Goal: Transaction & Acquisition: Purchase product/service

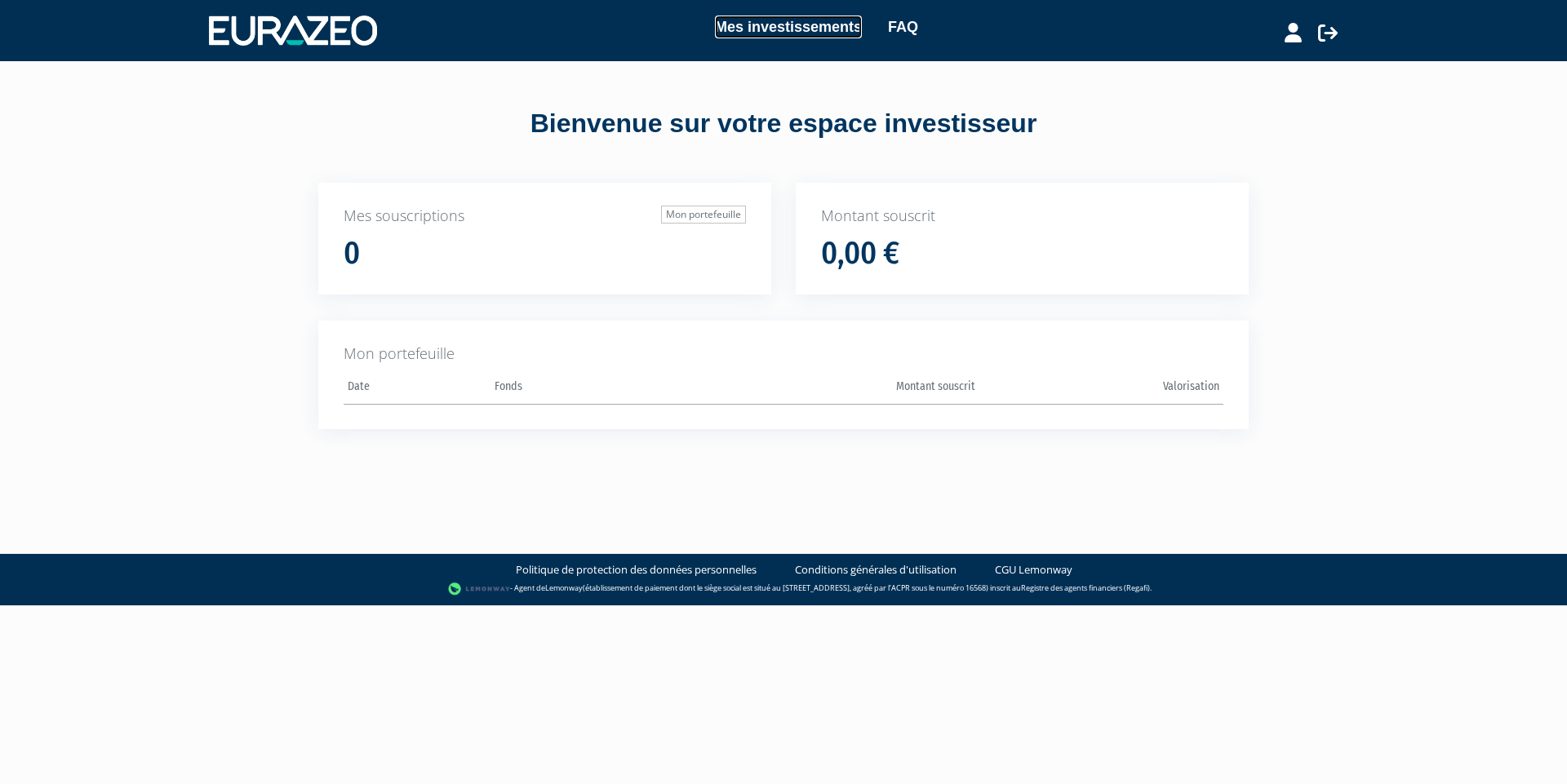
click at [748, 30] on link "Mes investissements" at bounding box center [789, 26] width 147 height 23
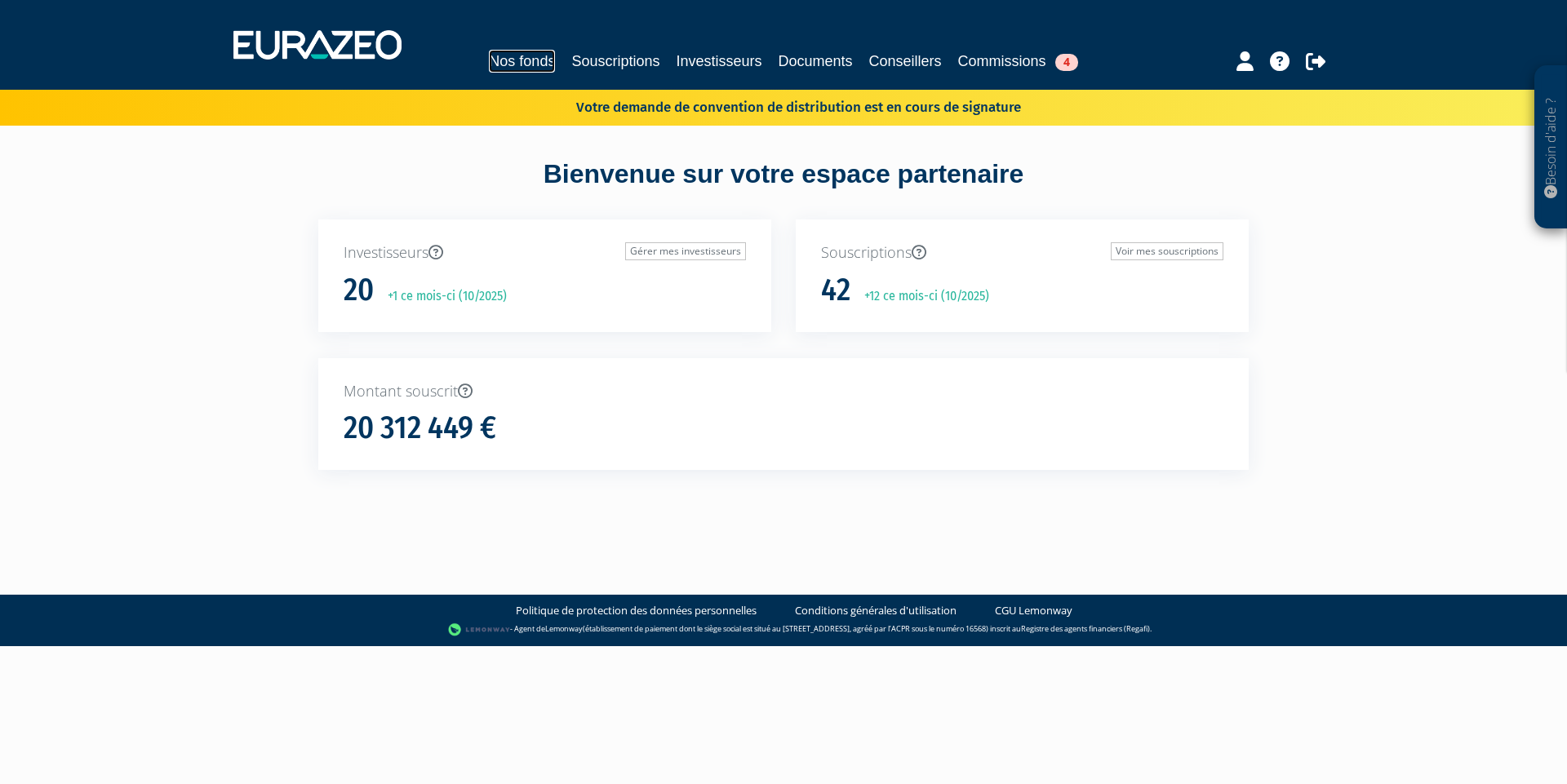
click at [489, 66] on link "Nos fonds" at bounding box center [522, 61] width 66 height 23
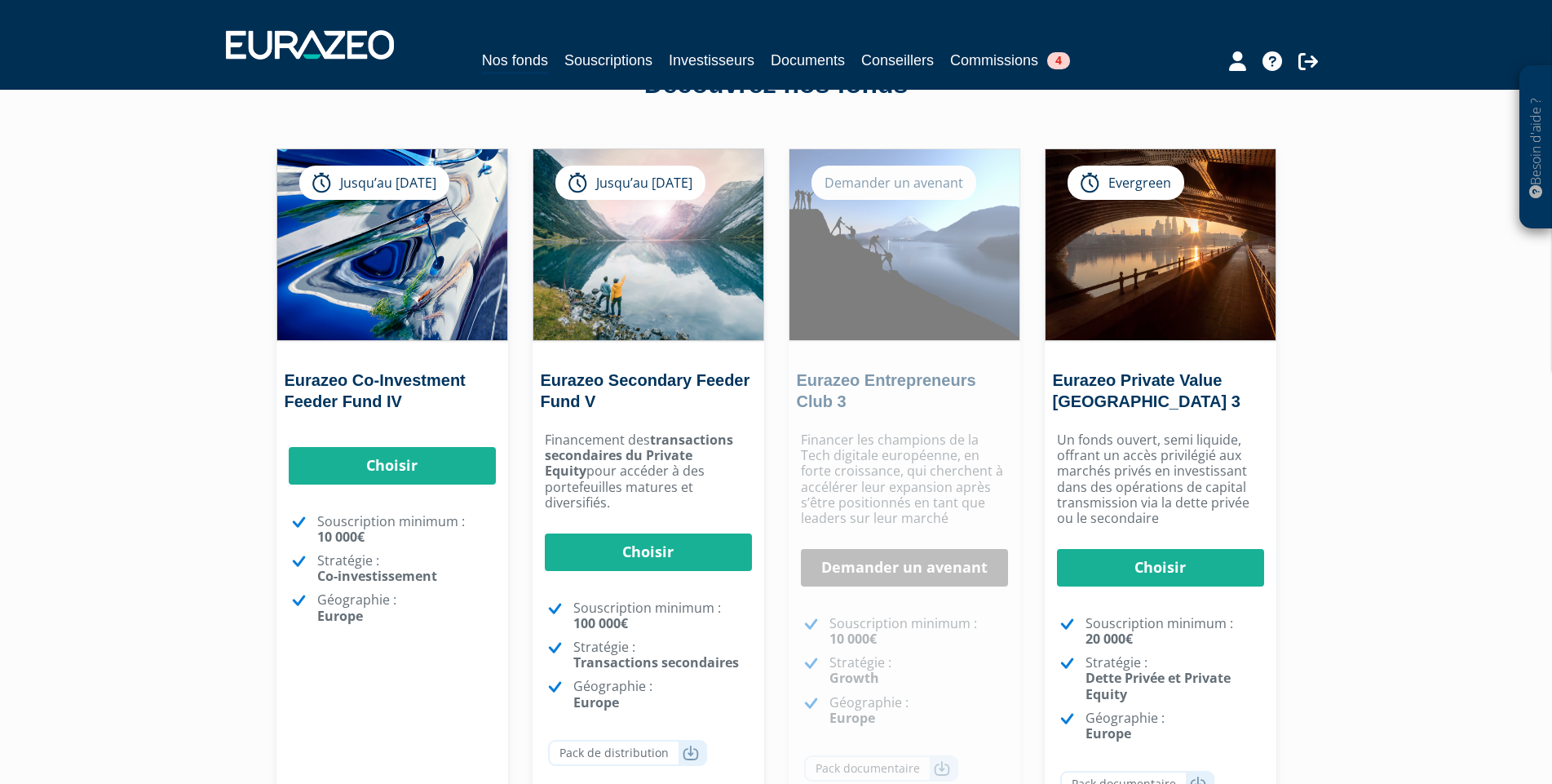
scroll to position [103, 0]
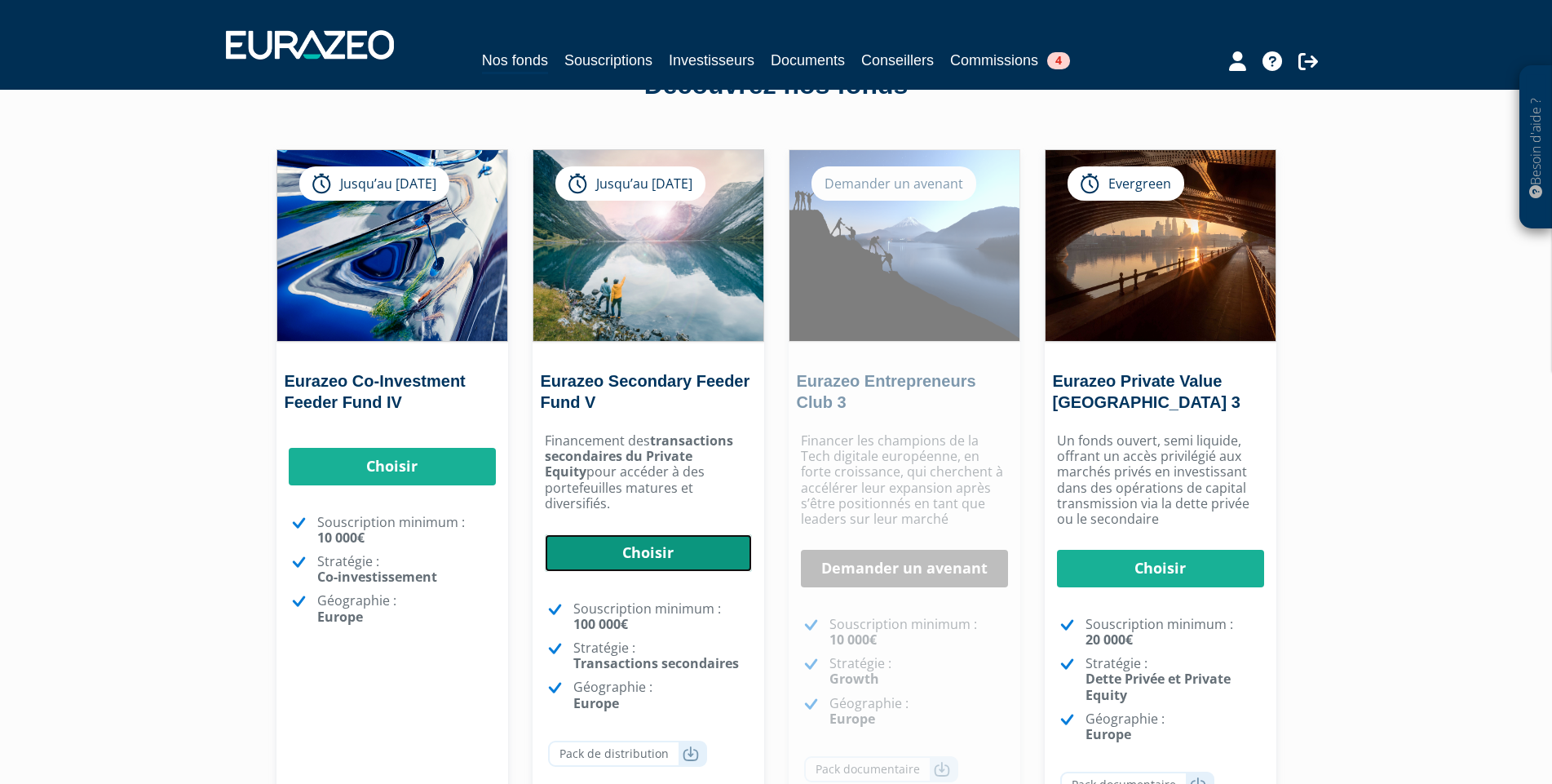
click at [623, 534] on link "Choisir" at bounding box center [648, 553] width 207 height 37
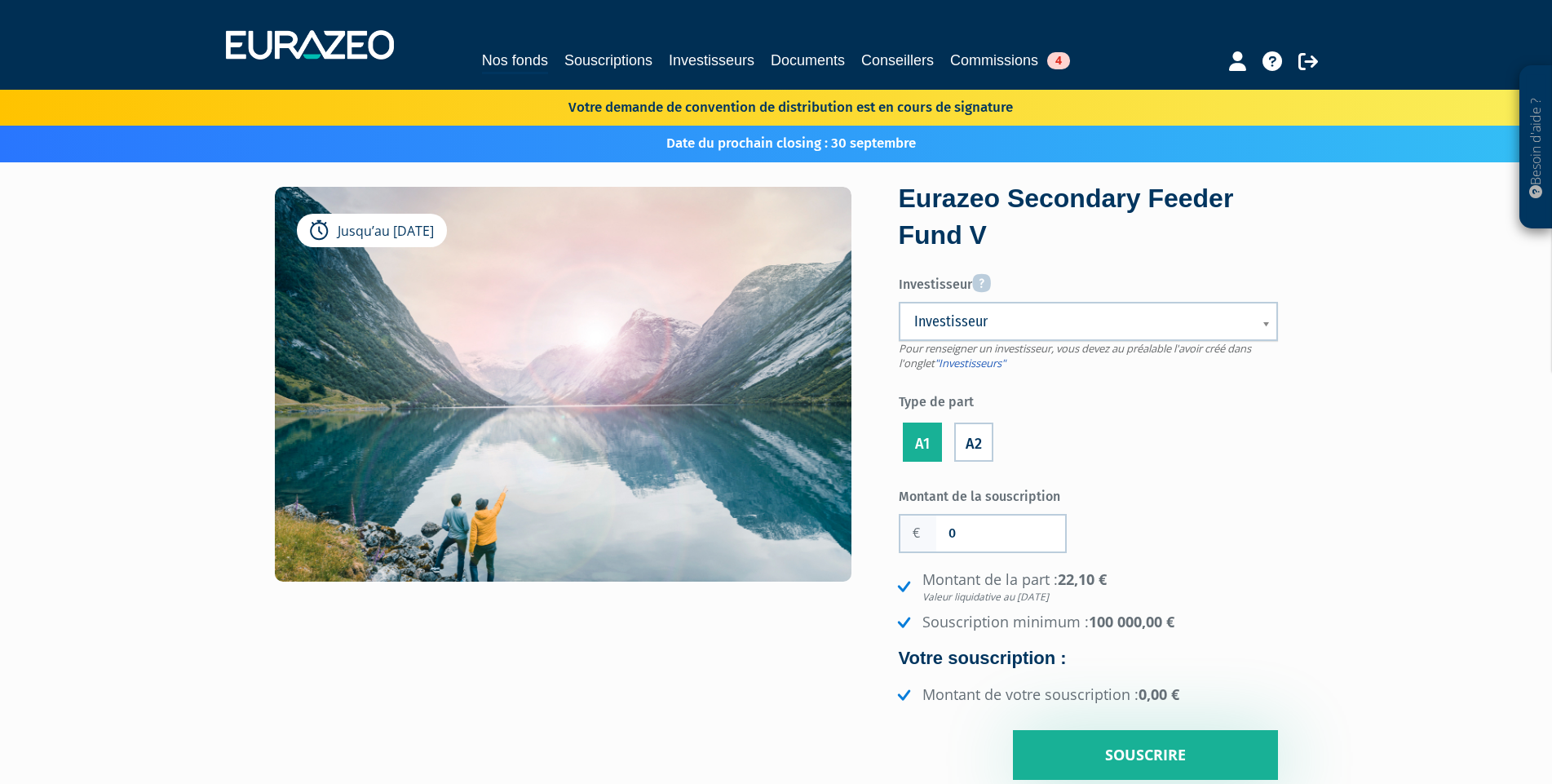
click at [1025, 317] on span "Investisseur" at bounding box center [1078, 321] width 327 height 19
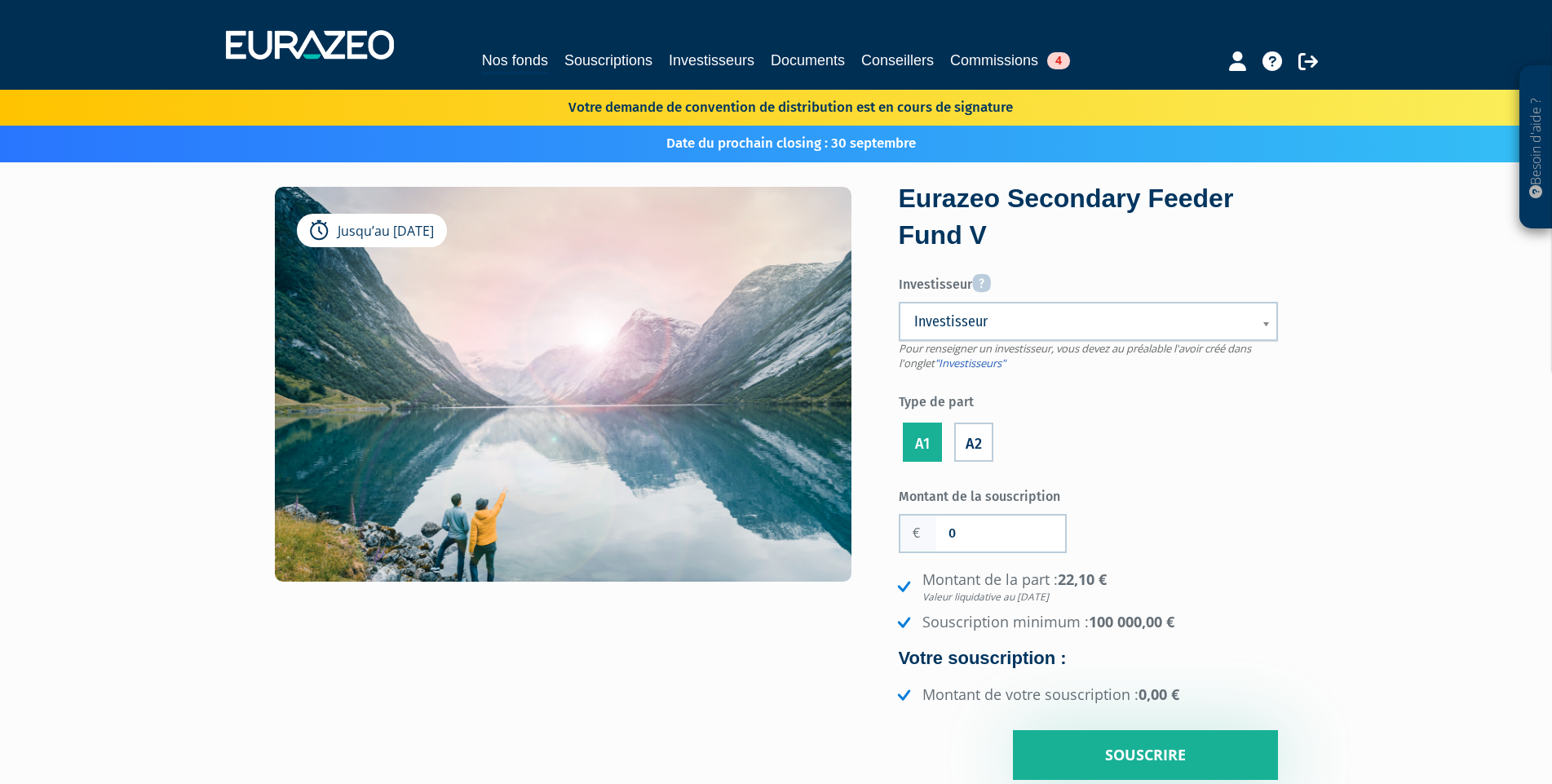
click at [968, 448] on label "A2" at bounding box center [974, 442] width 39 height 39
click at [0, 0] on input "A2" at bounding box center [0, 0] width 0 height 0
click at [933, 435] on label "A1" at bounding box center [922, 442] width 39 height 39
click at [0, 0] on input "A1" at bounding box center [0, 0] width 0 height 0
click at [977, 431] on label "A2" at bounding box center [974, 442] width 39 height 39
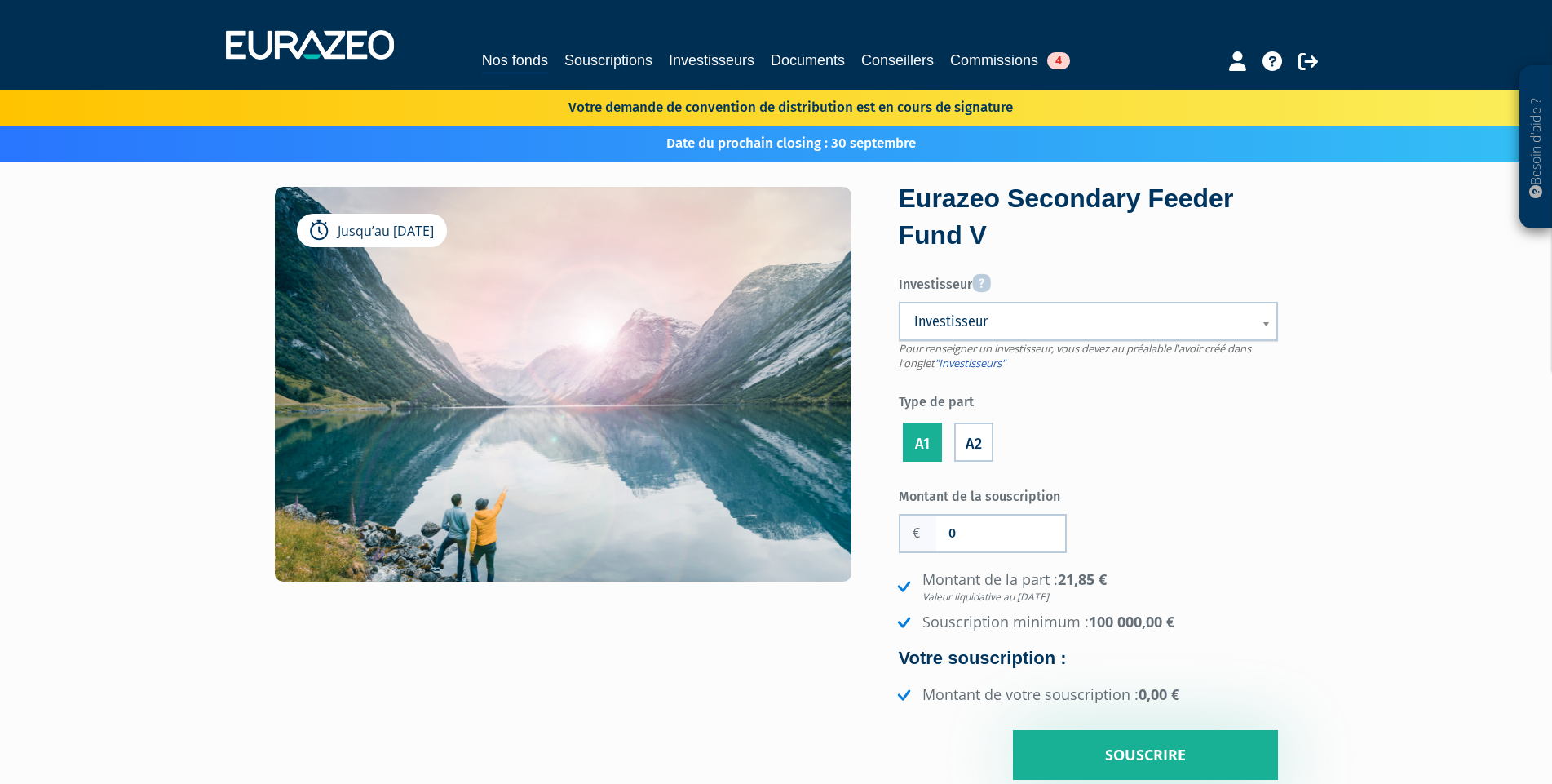
click at [0, 0] on input "A2" at bounding box center [0, 0] width 0 height 0
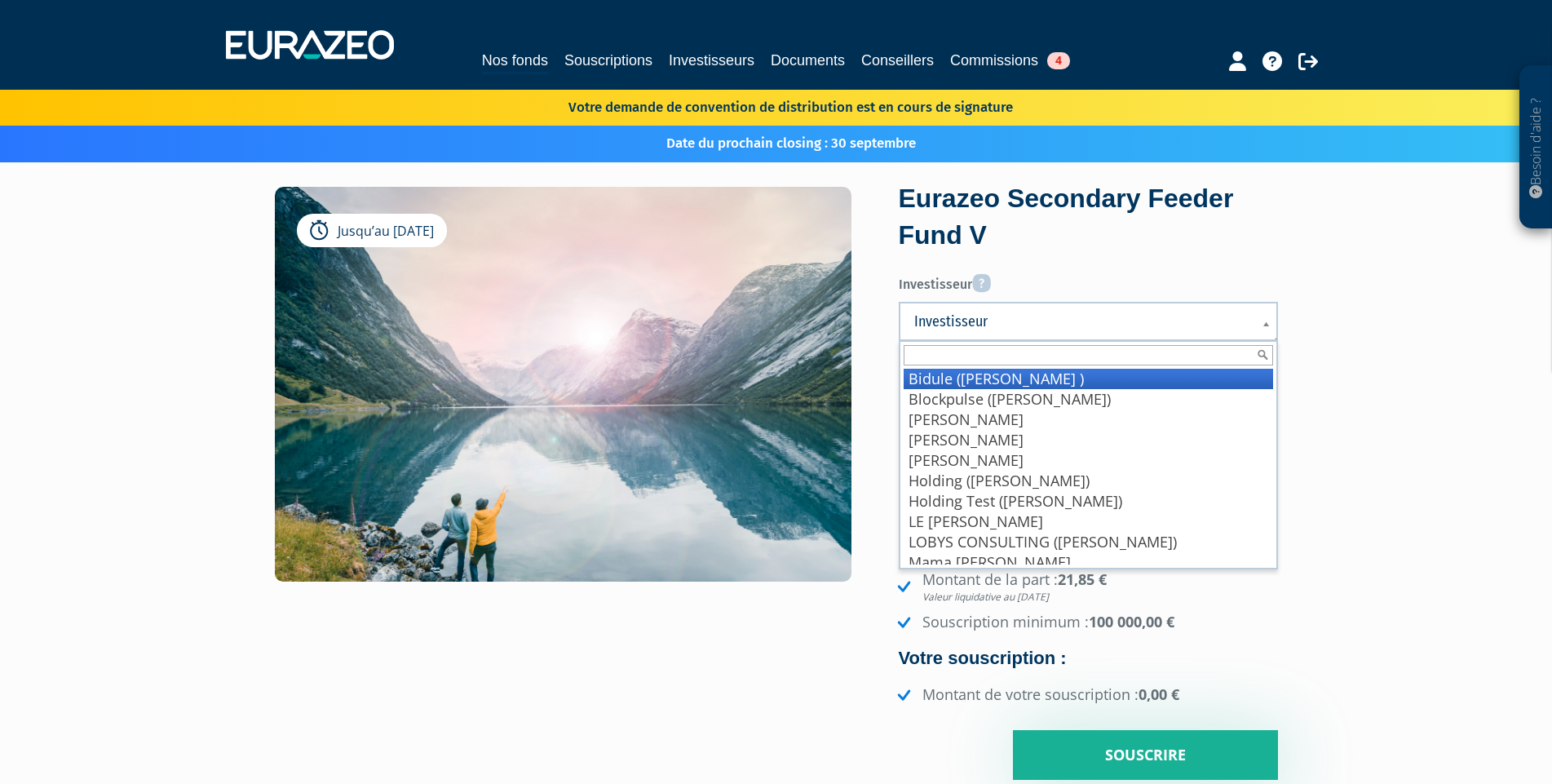
click at [979, 326] on span "Investisseur" at bounding box center [1078, 321] width 327 height 19
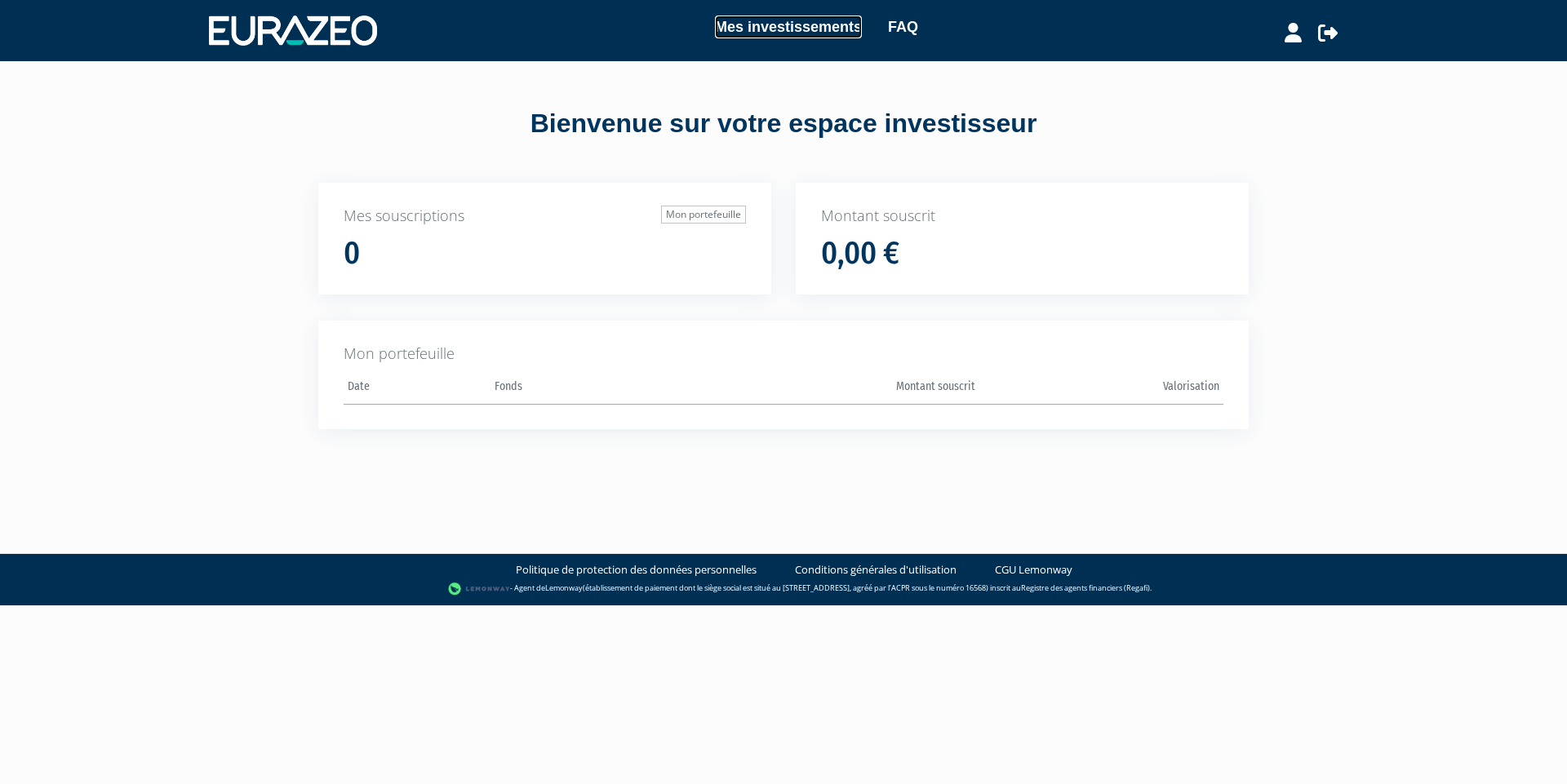
click at [762, 30] on link "Mes investissements" at bounding box center [789, 26] width 147 height 23
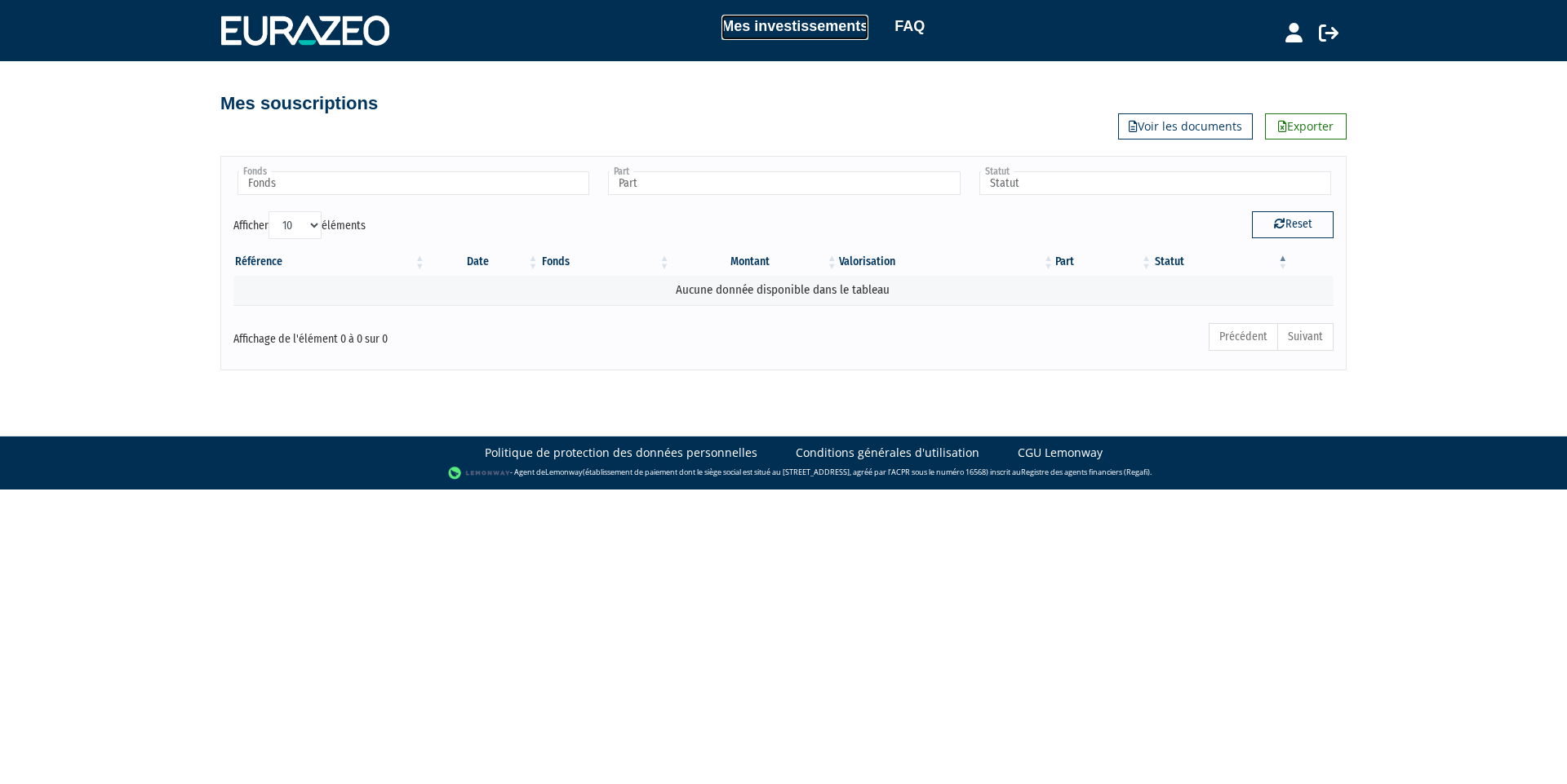
click at [822, 36] on link "Mes investissements" at bounding box center [794, 27] width 147 height 25
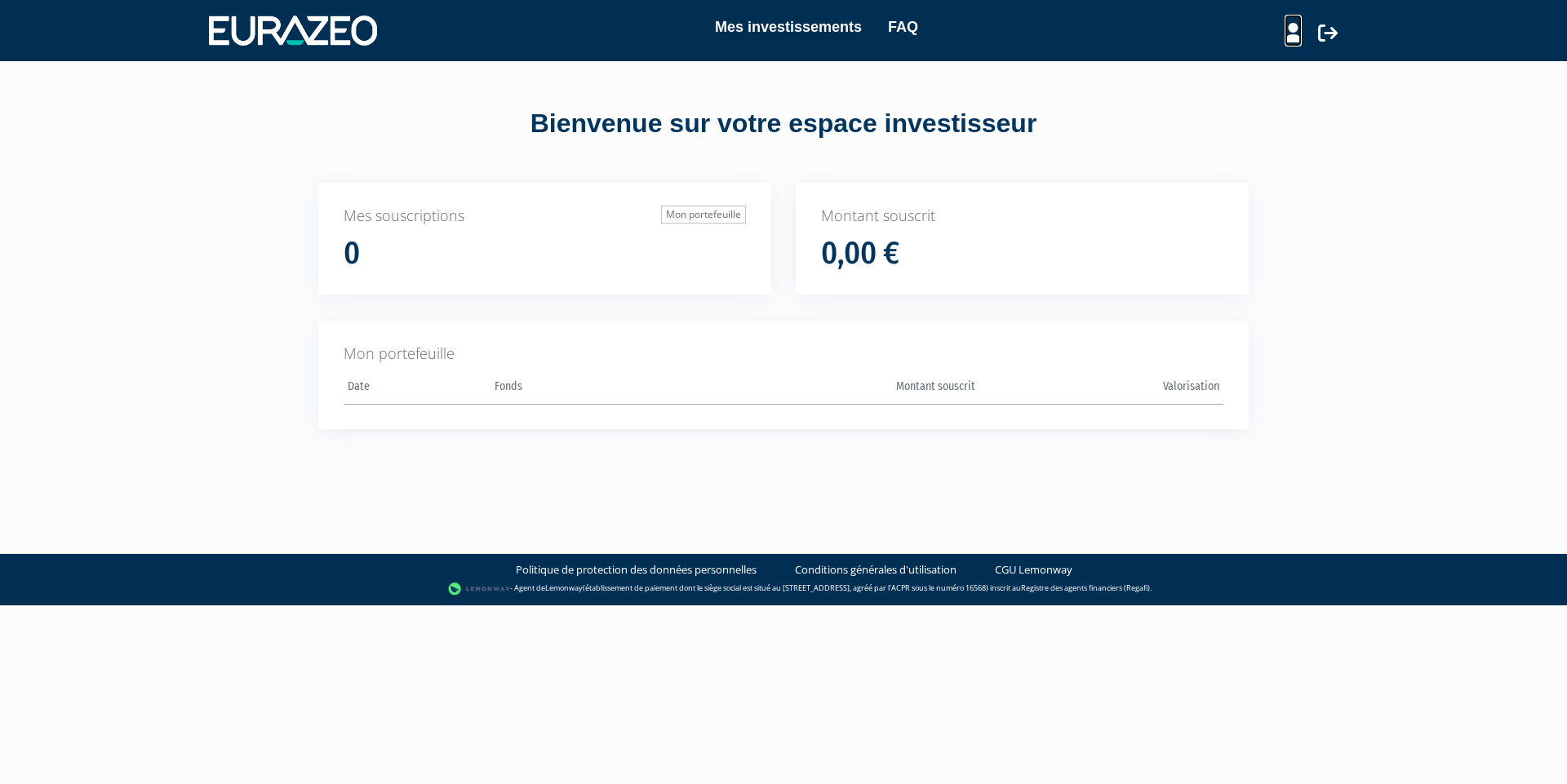
click at [1288, 30] on icon at bounding box center [1293, 32] width 17 height 19
click at [1258, 68] on link "Mon profil" at bounding box center [1264, 67] width 131 height 23
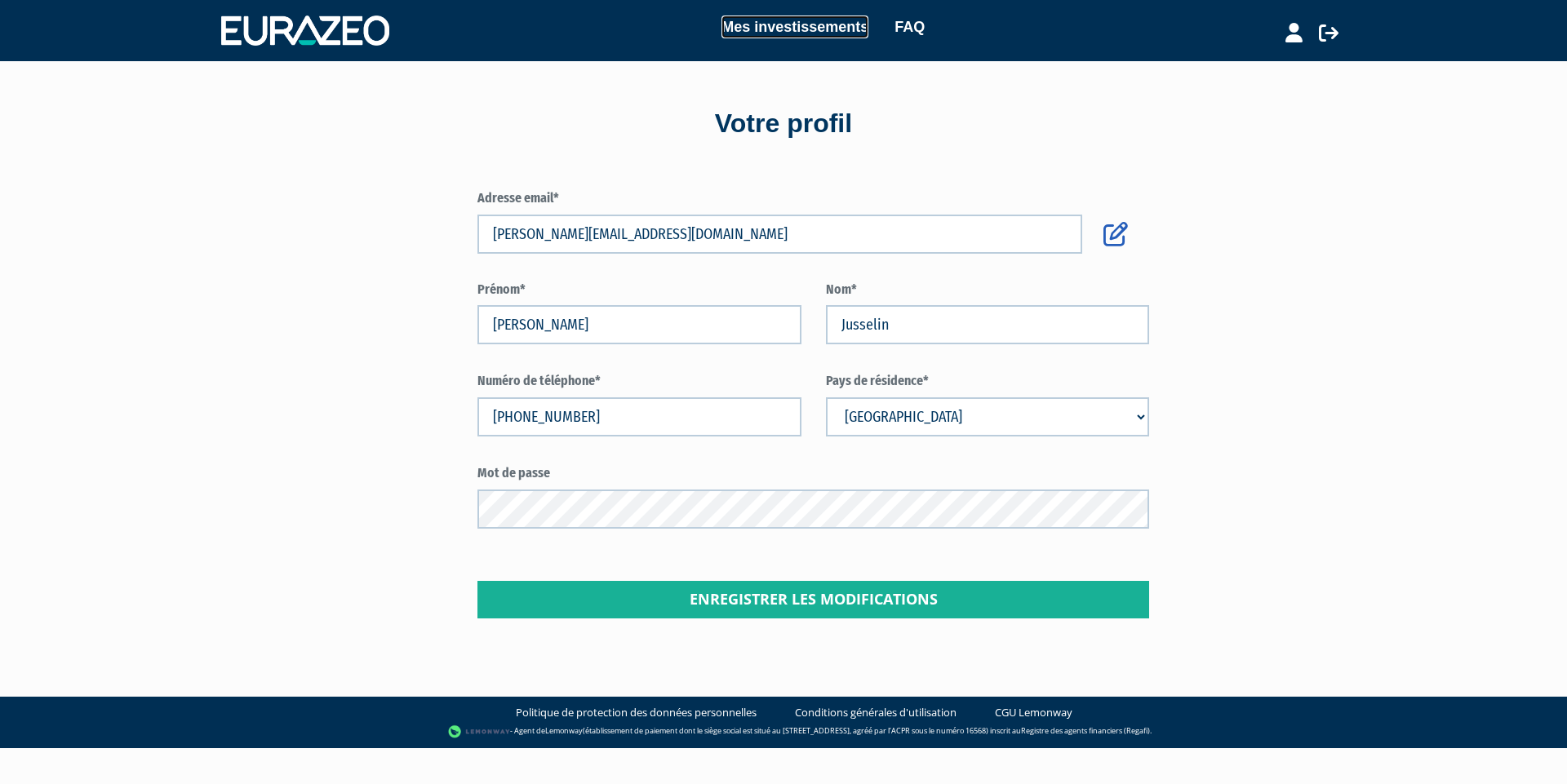
click at [778, 33] on link "Mes investissements" at bounding box center [794, 26] width 147 height 23
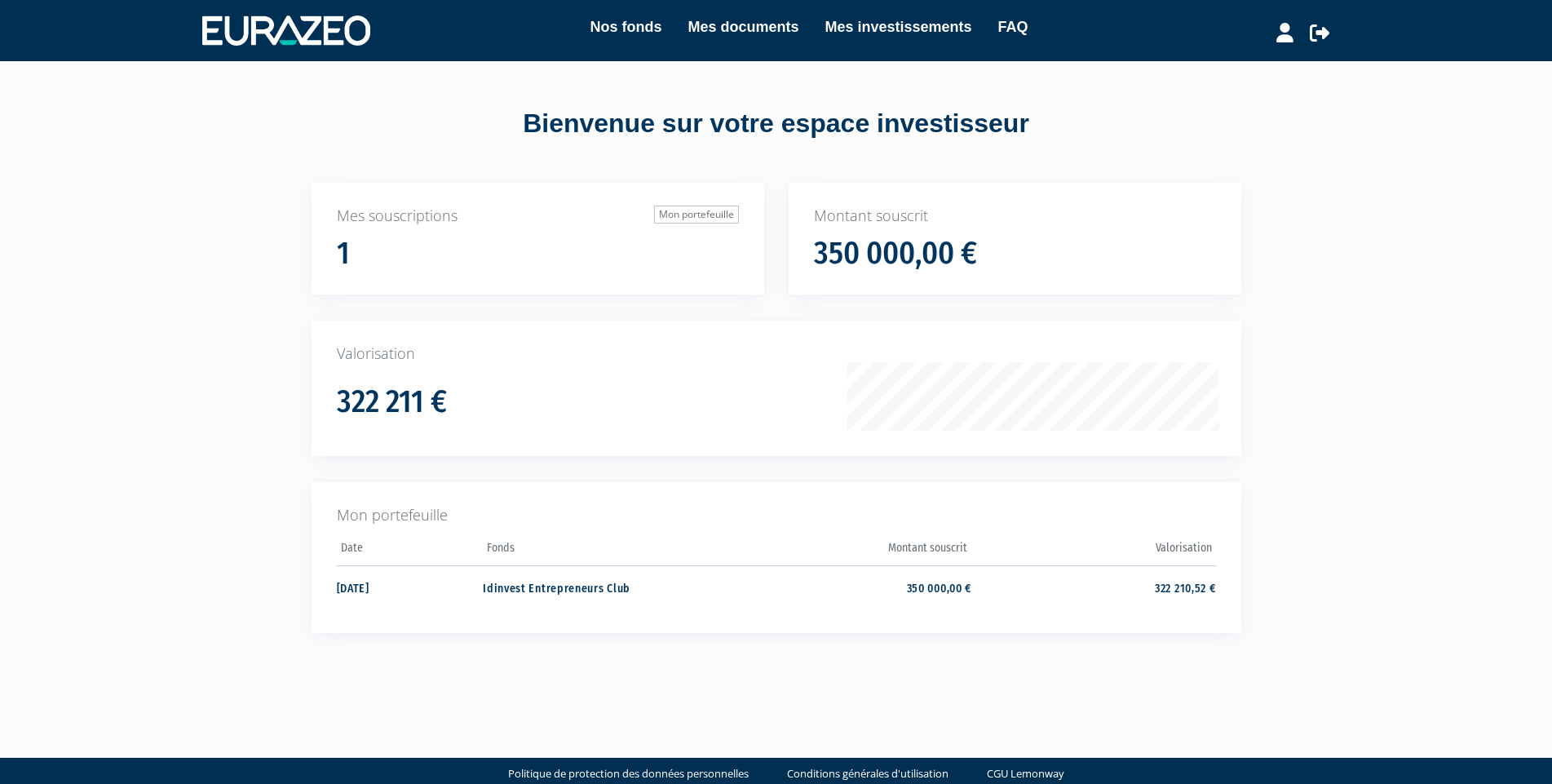
click at [626, 42] on div "Nos fonds Mes documents Mes investissements FAQ" at bounding box center [792, 30] width 843 height 30
click at [629, 35] on link "Nos fonds" at bounding box center [625, 26] width 72 height 23
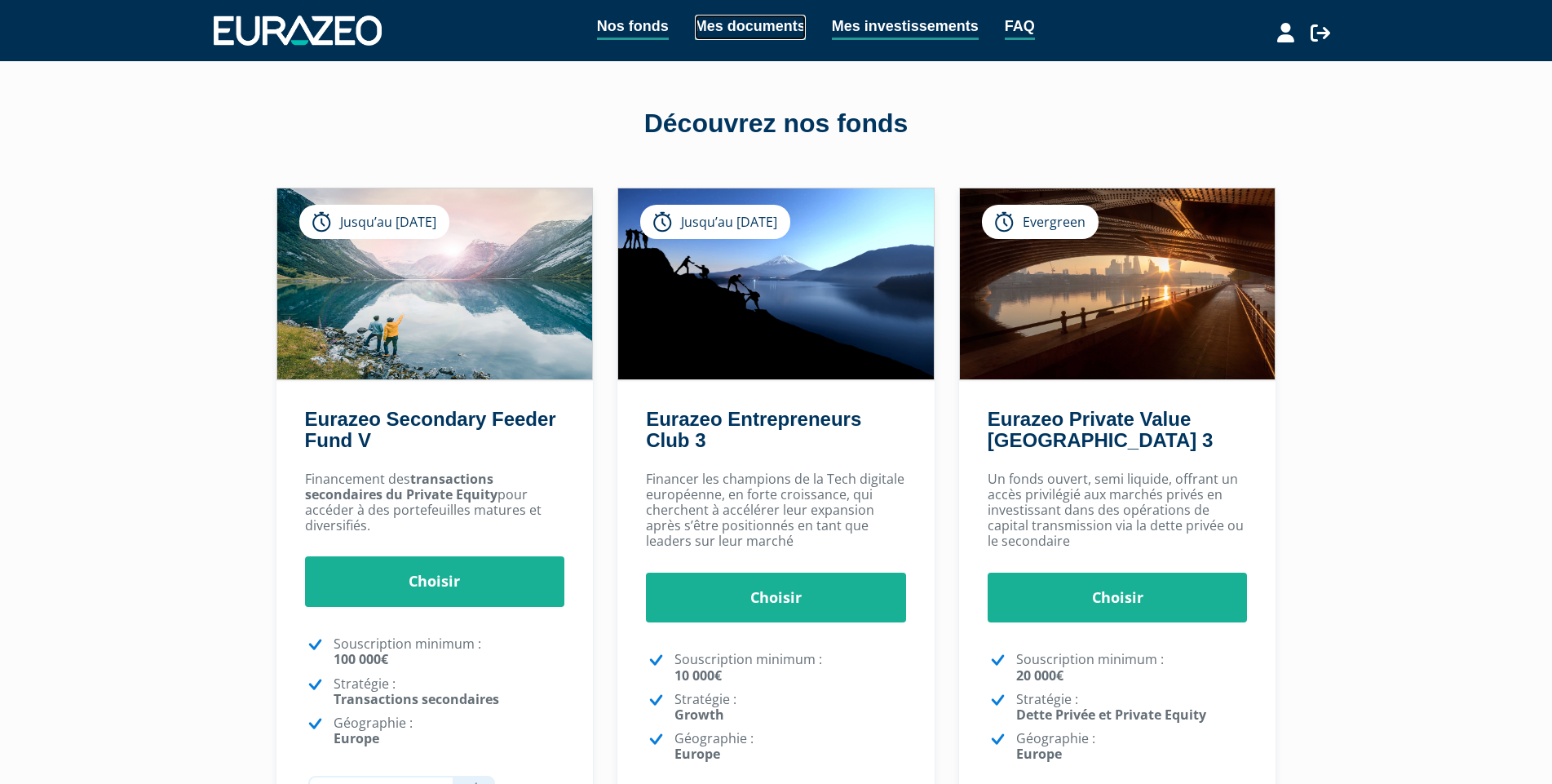
click at [742, 35] on link "Mes documents" at bounding box center [749, 27] width 111 height 25
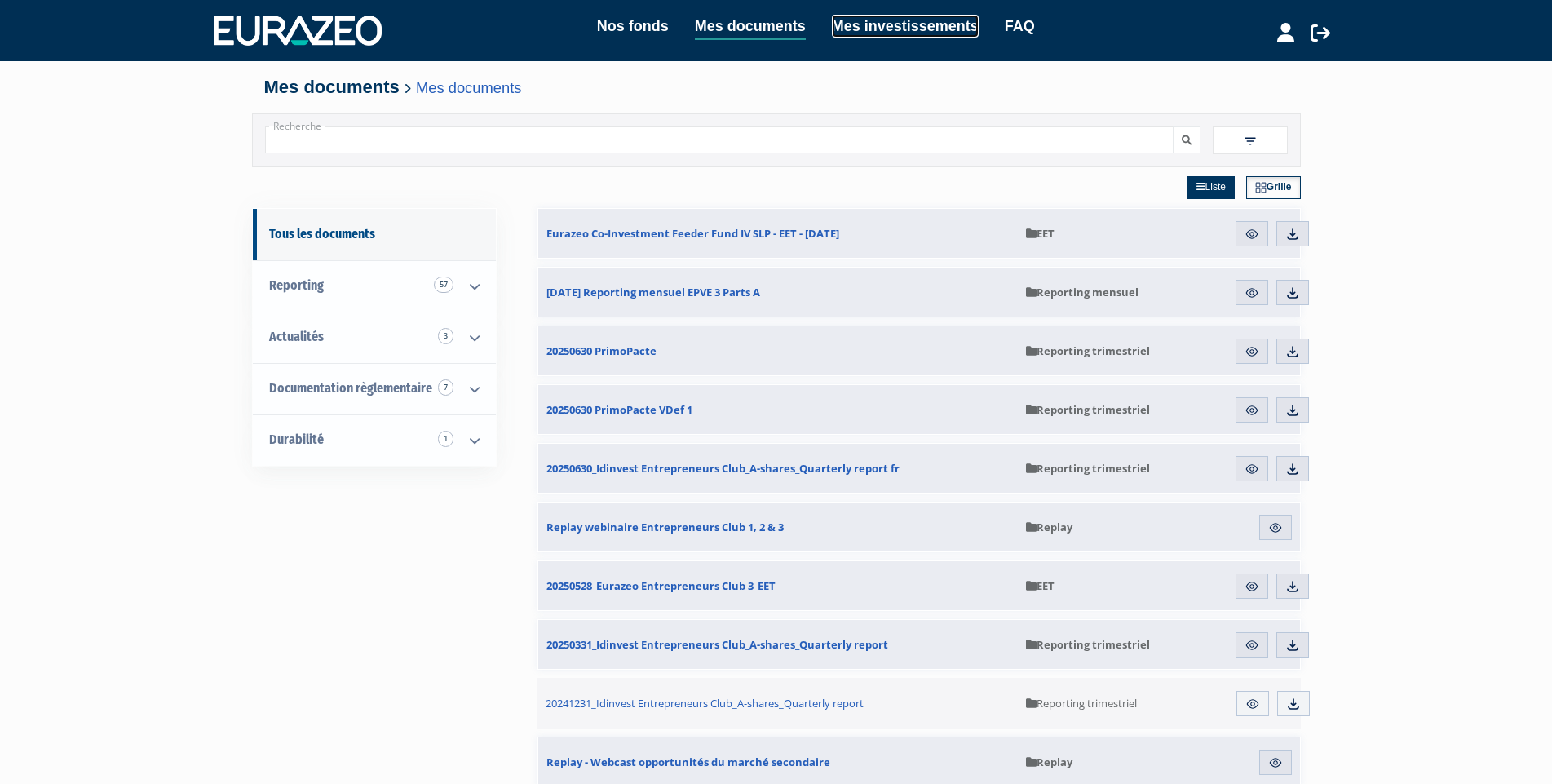
click at [874, 23] on link "Mes investissements" at bounding box center [906, 25] width 147 height 23
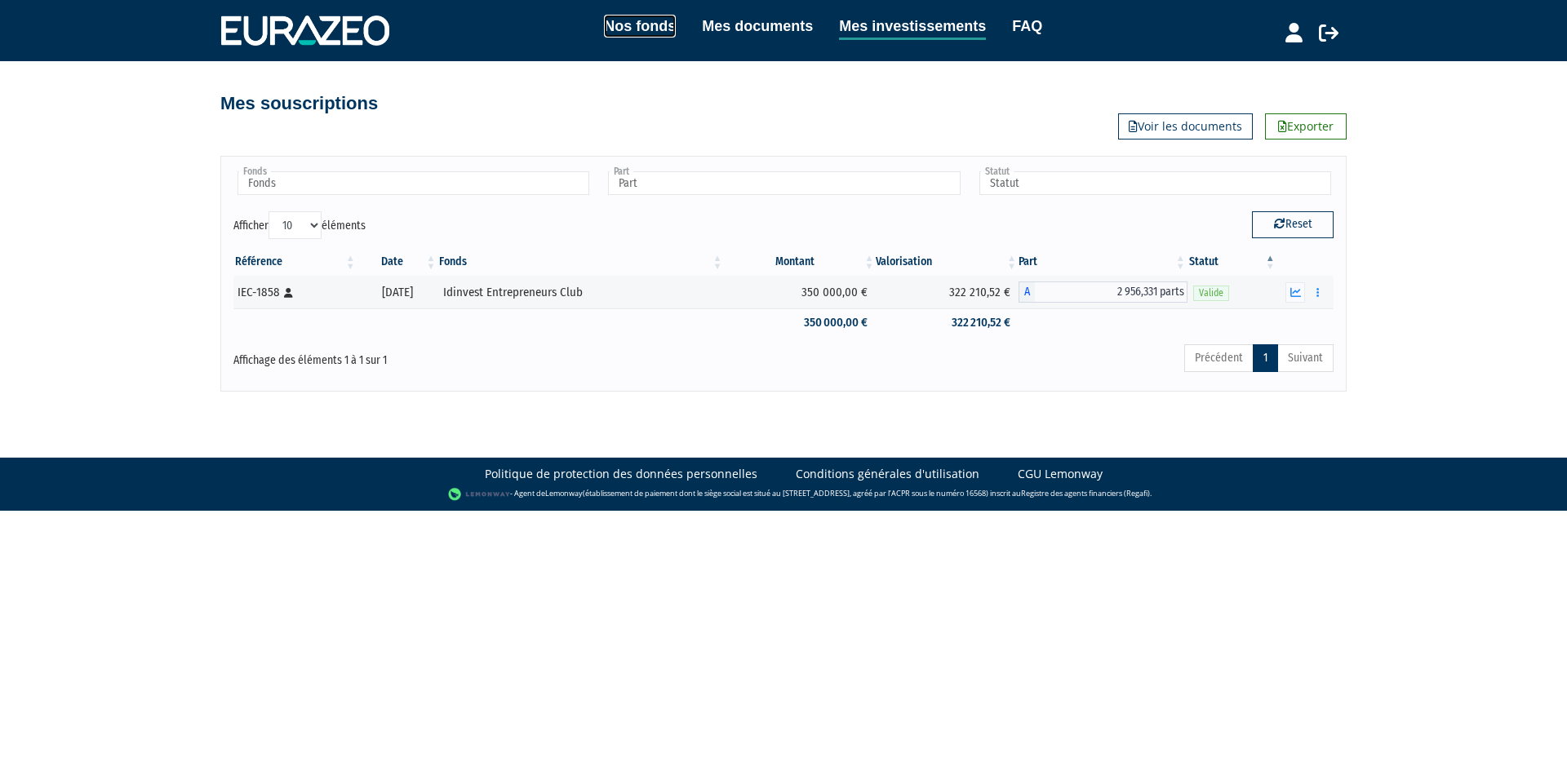
click at [615, 32] on link "Nos fonds" at bounding box center [639, 25] width 72 height 23
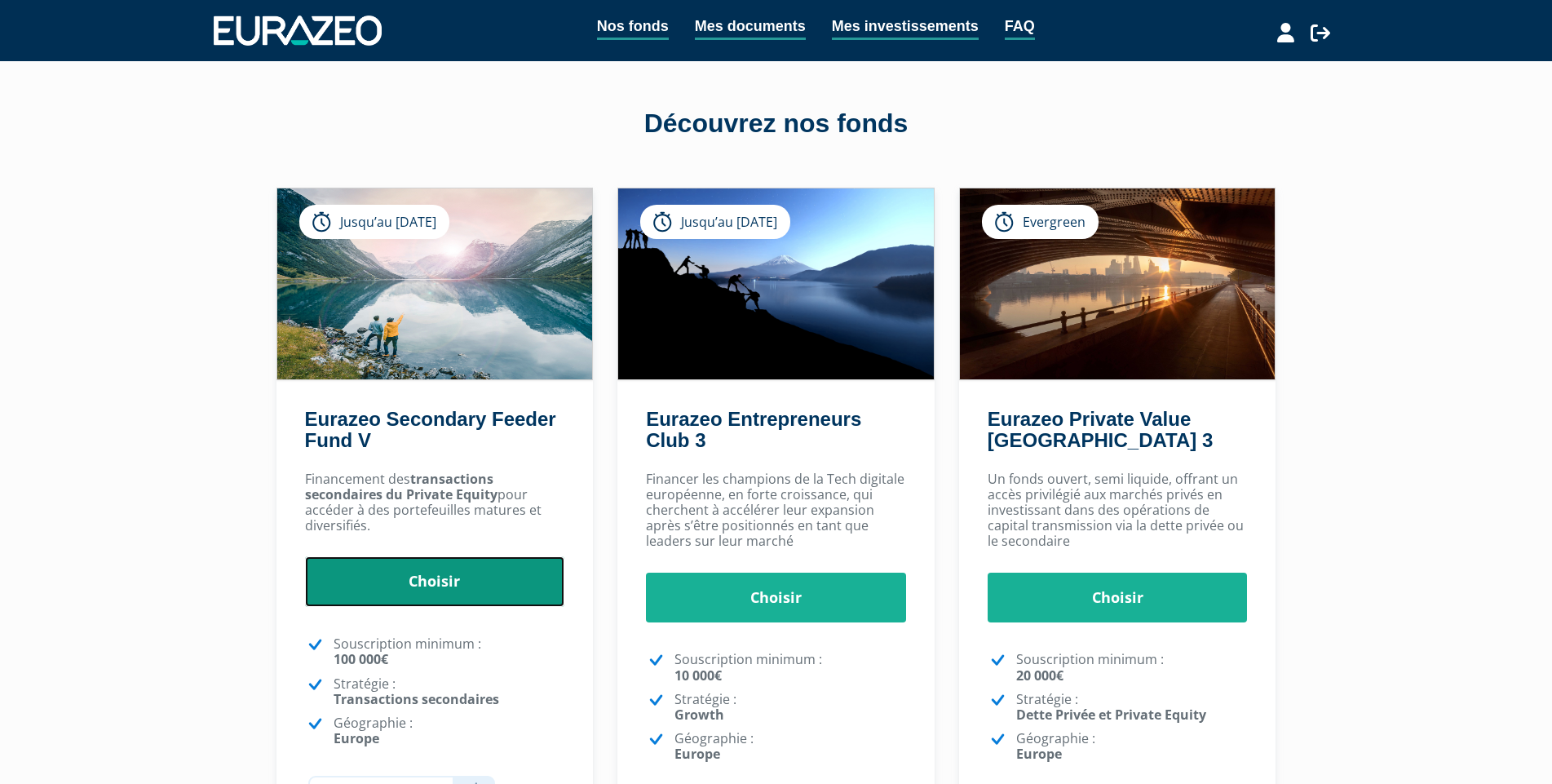
click at [499, 563] on link "Choisir" at bounding box center [435, 581] width 260 height 51
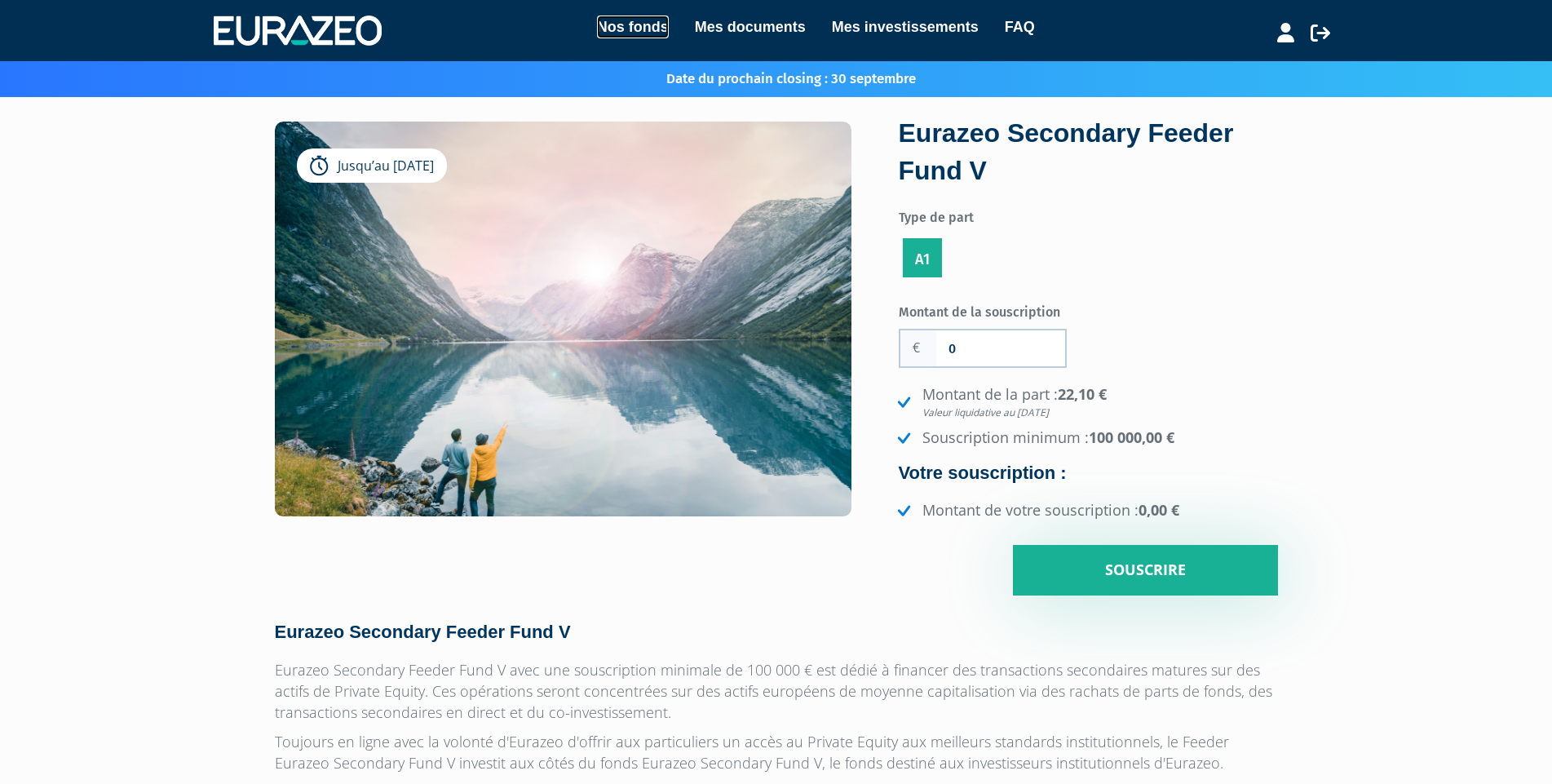
click at [646, 19] on link "Nos fonds" at bounding box center [632, 26] width 72 height 23
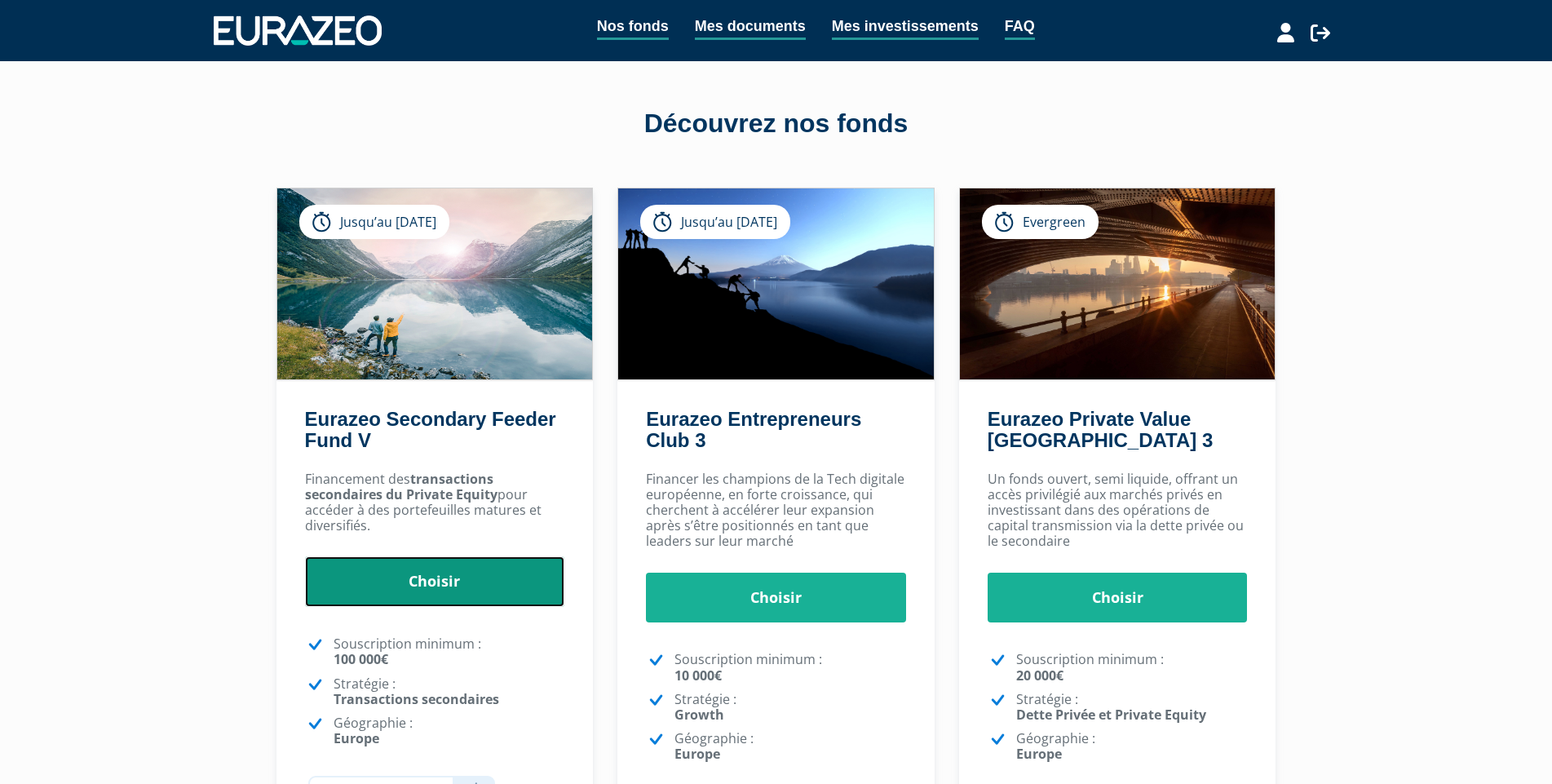
click at [500, 570] on link "Choisir" at bounding box center [435, 581] width 260 height 51
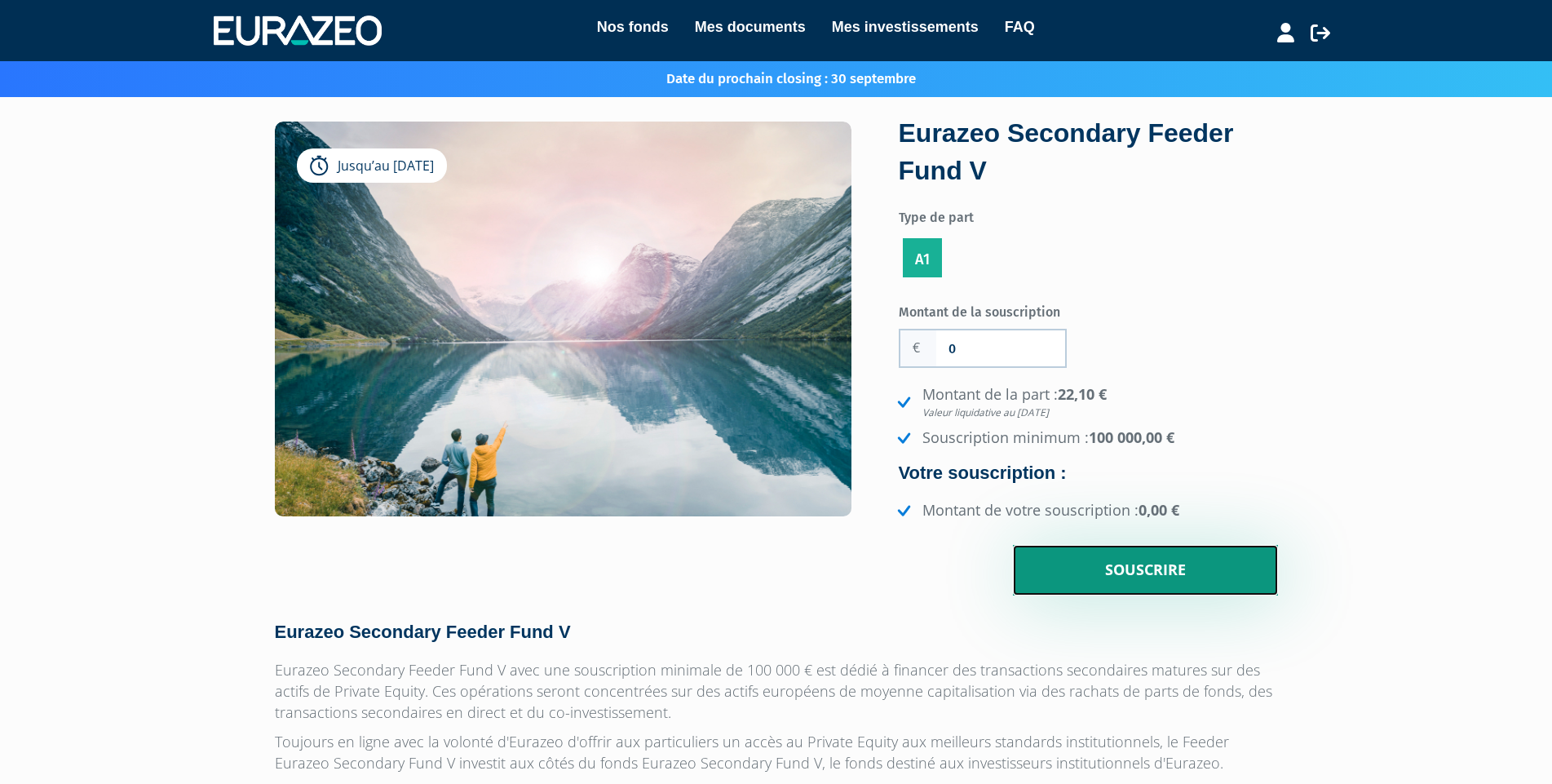
click at [1230, 572] on input "Souscrire" at bounding box center [1145, 570] width 265 height 51
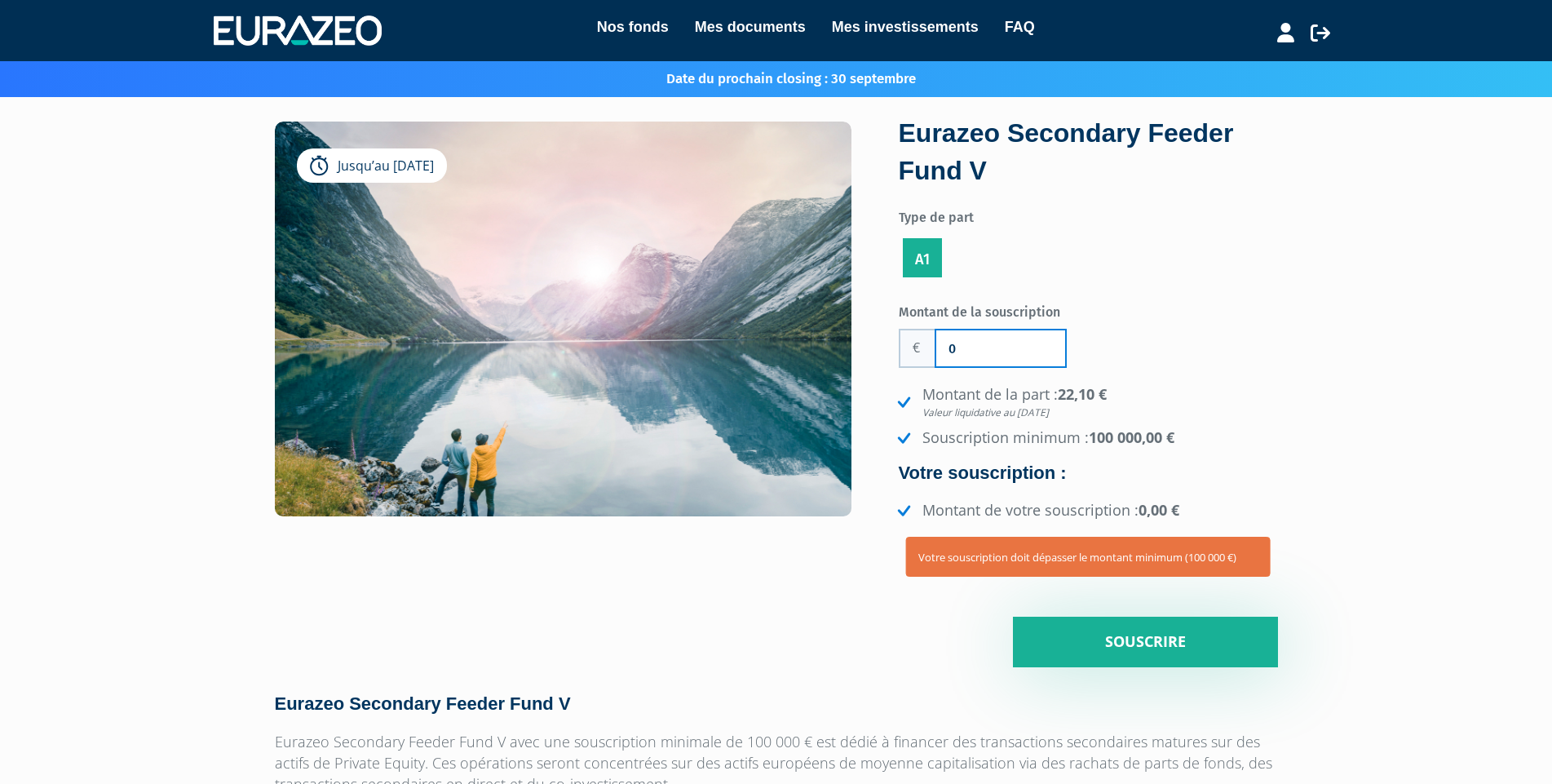
click at [1012, 357] on input "0" at bounding box center [1000, 348] width 129 height 36
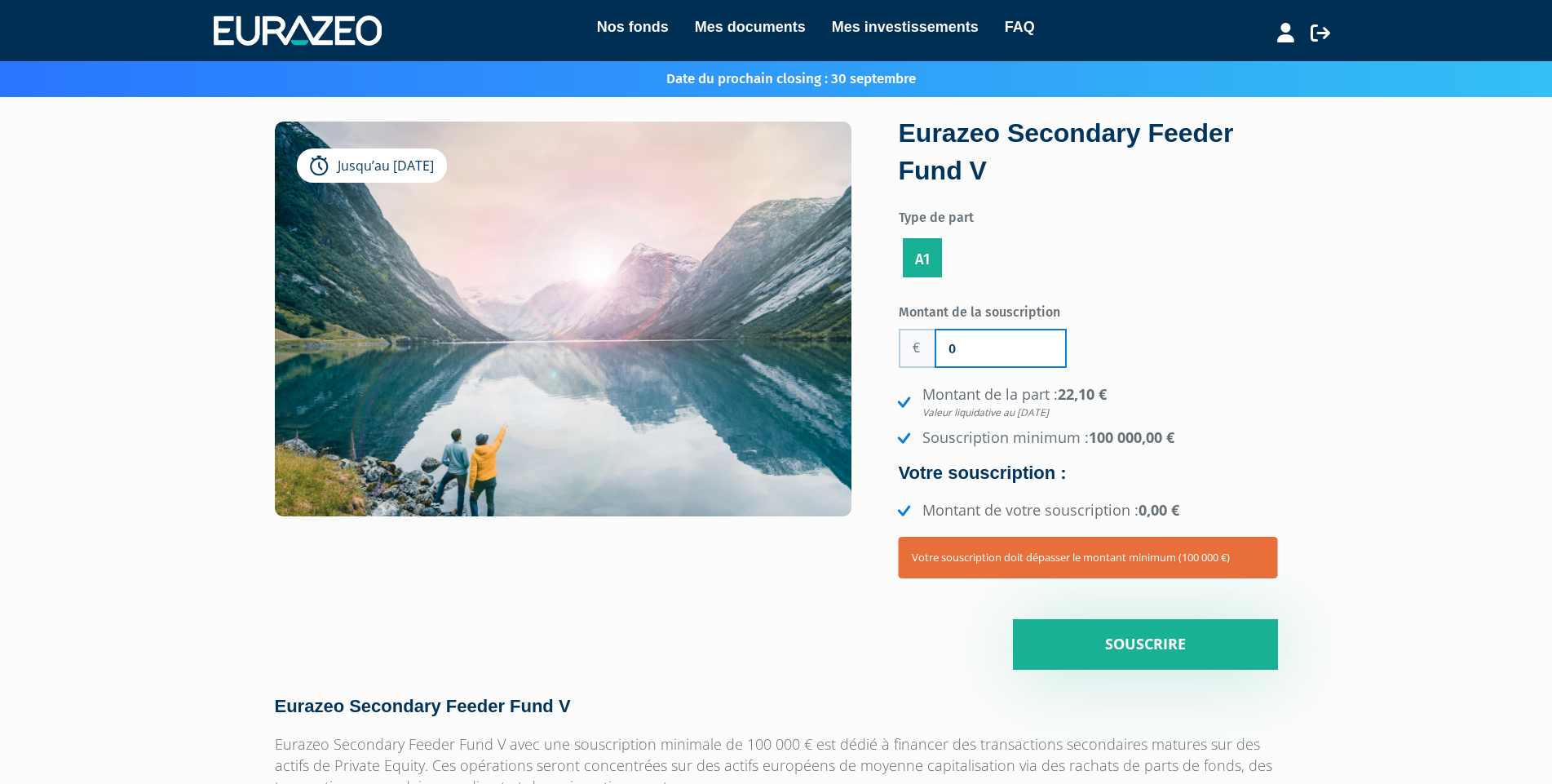
click at [1012, 357] on input "0" at bounding box center [1000, 348] width 129 height 36
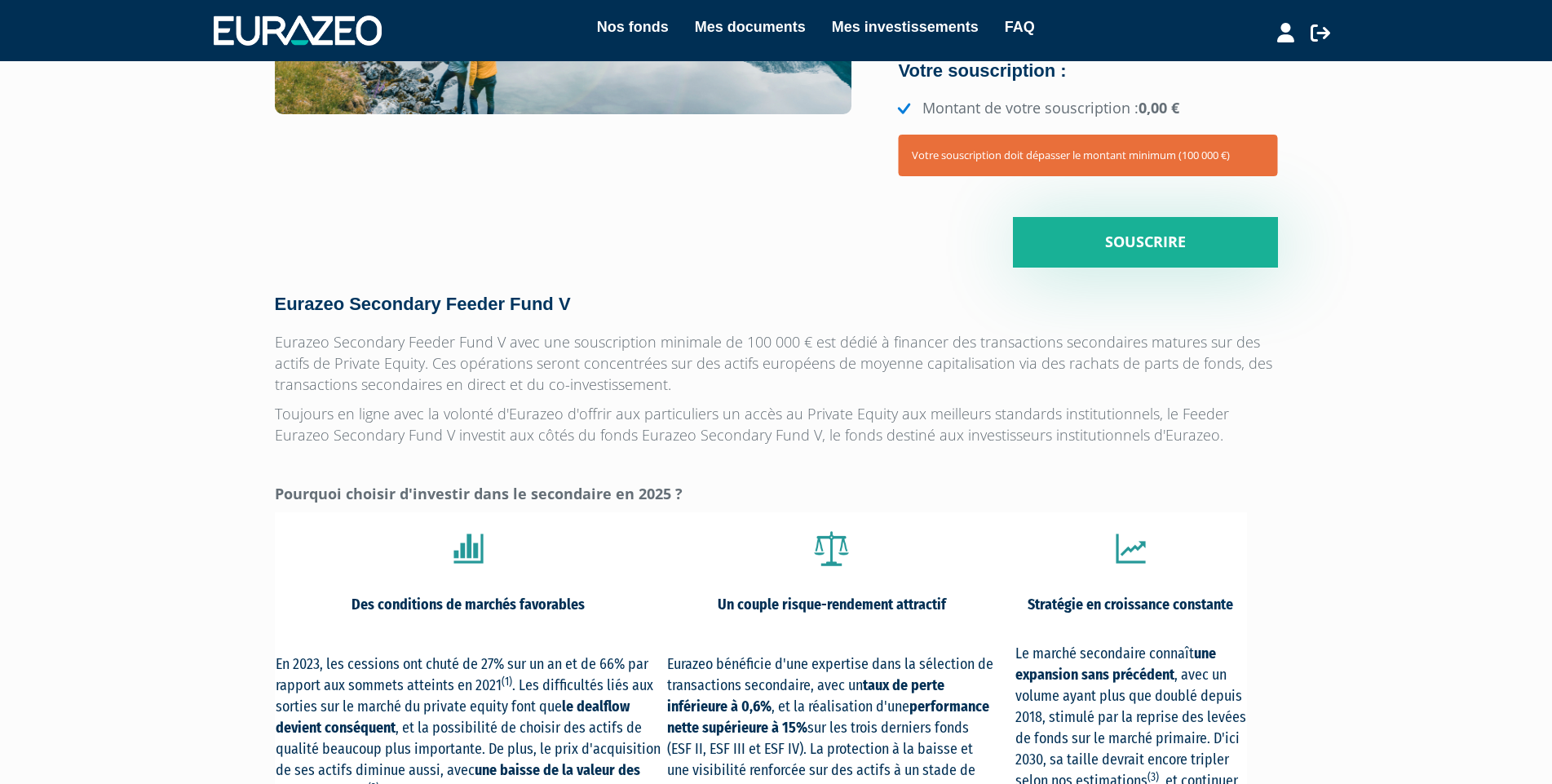
scroll to position [82, 0]
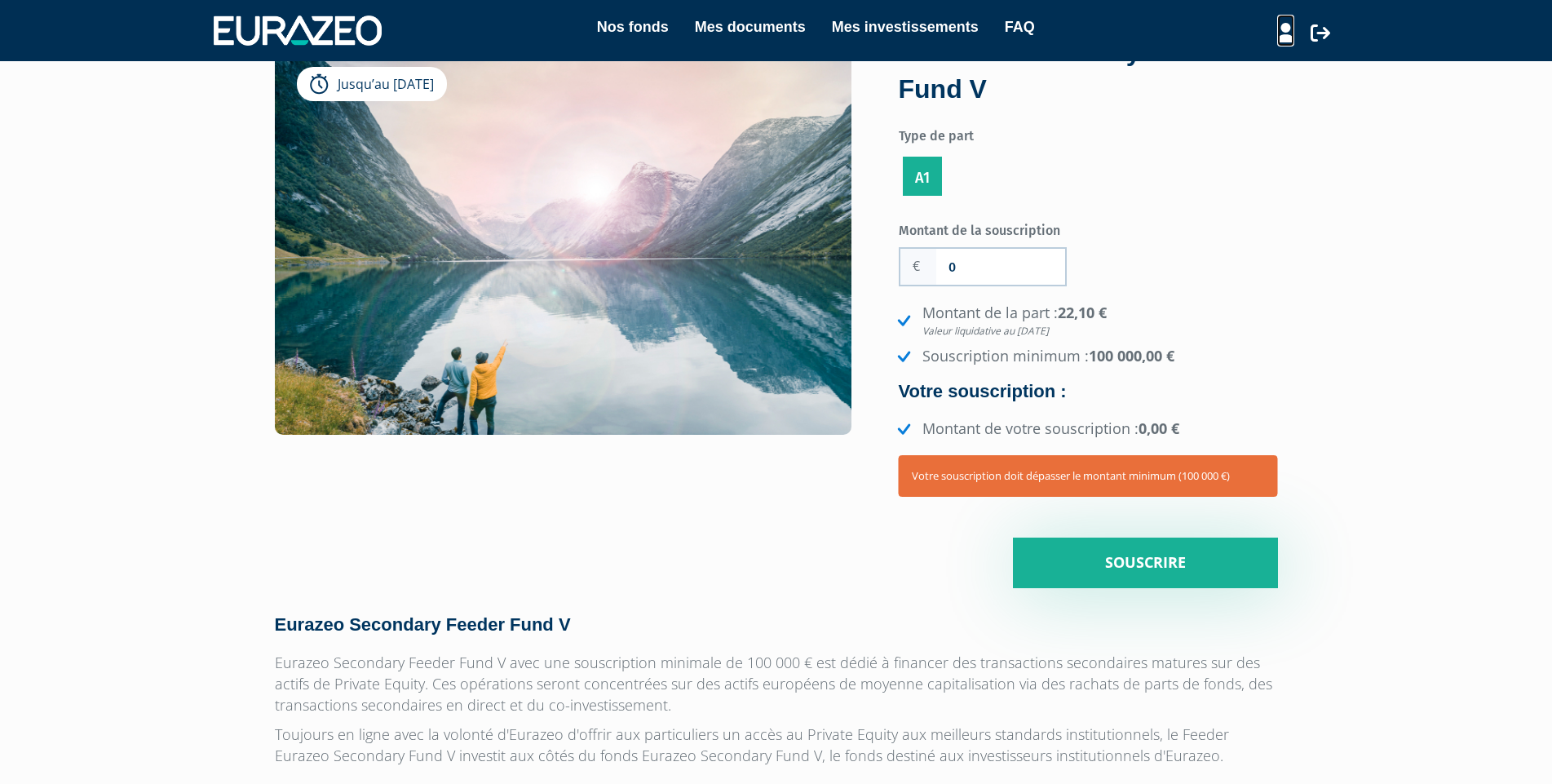
click at [1286, 39] on icon at bounding box center [1285, 32] width 17 height 19
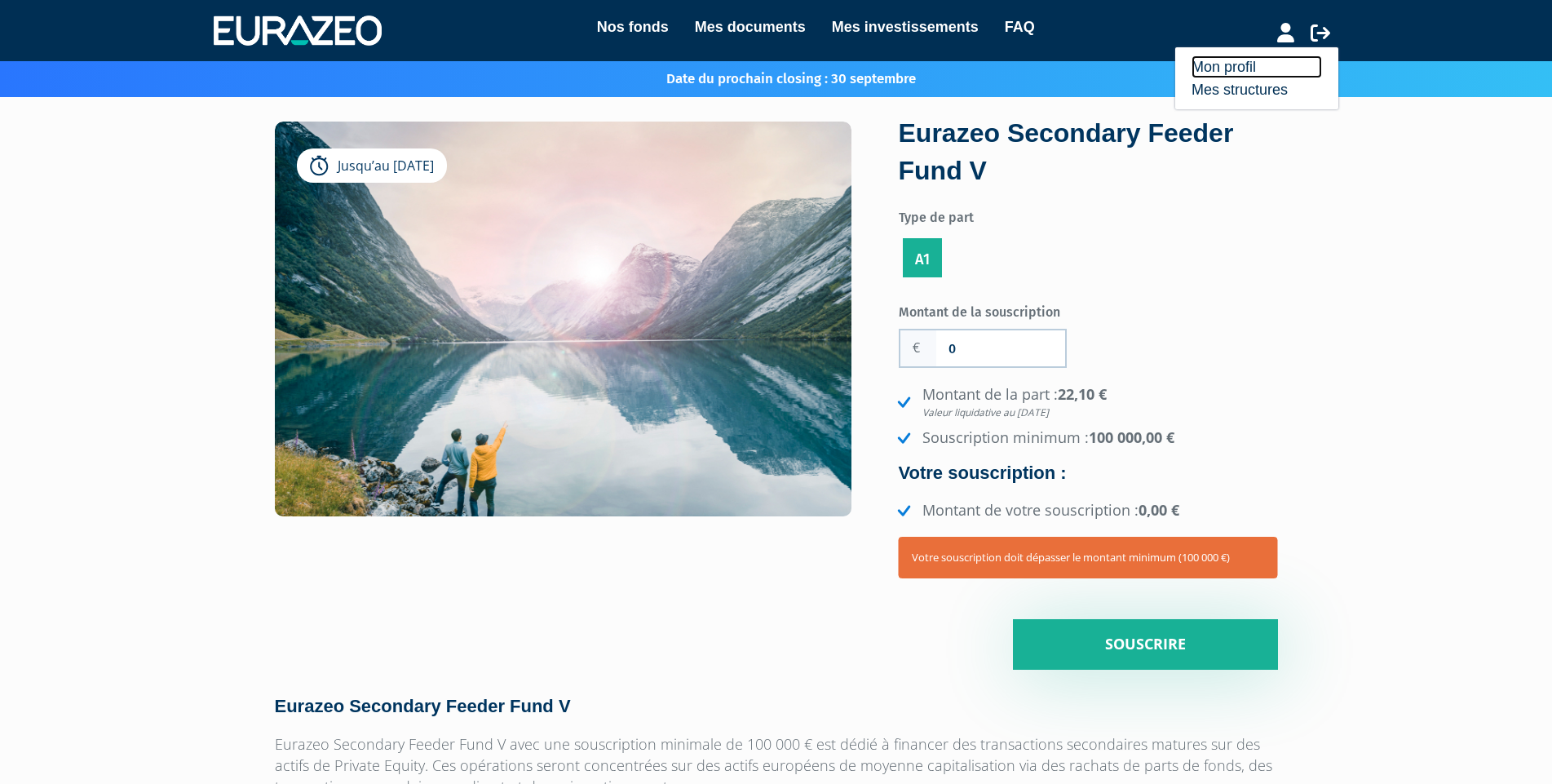
click at [1262, 68] on link "Mon profil" at bounding box center [1257, 67] width 131 height 23
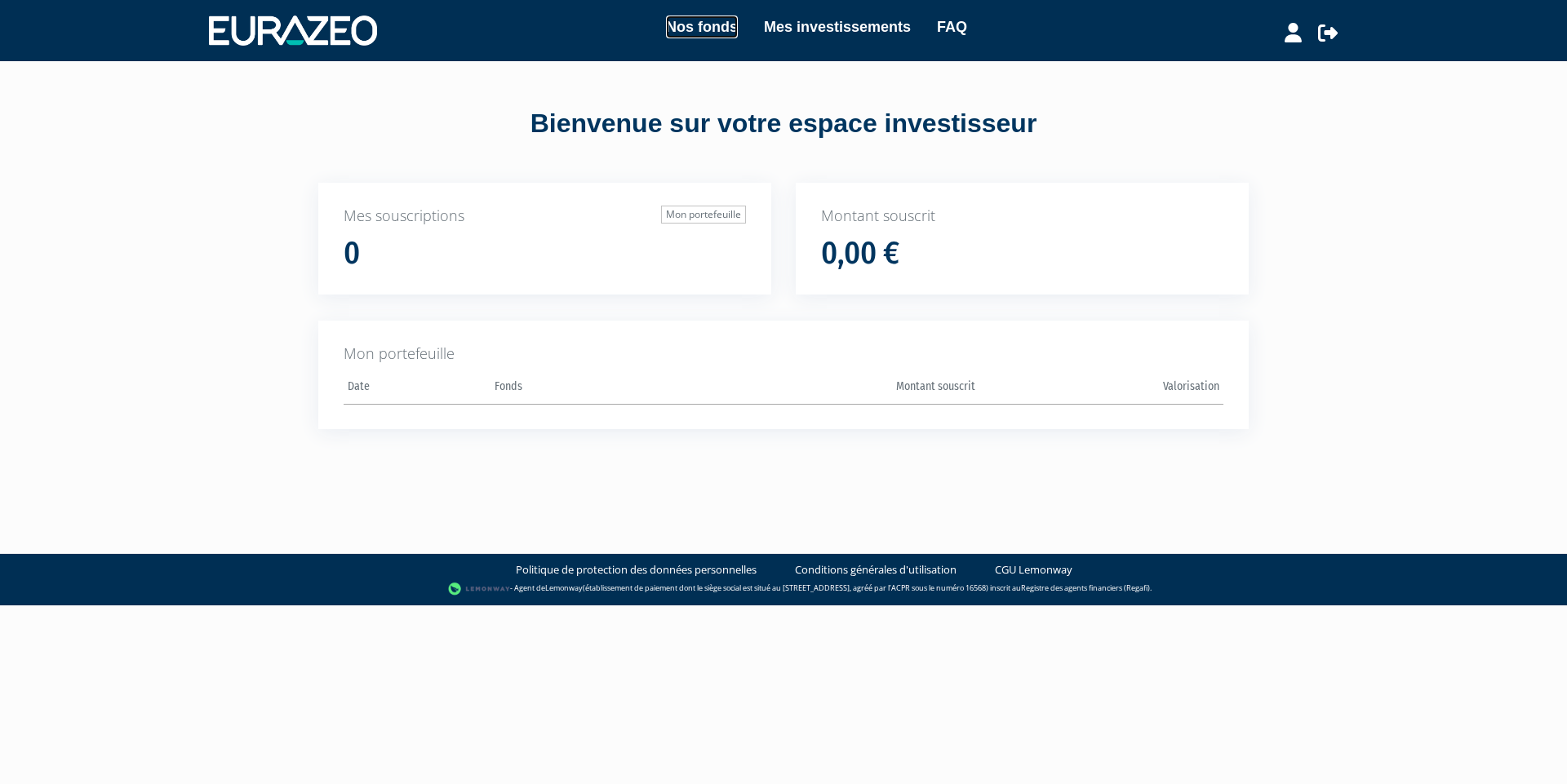
click at [693, 21] on link "Nos fonds" at bounding box center [702, 26] width 72 height 23
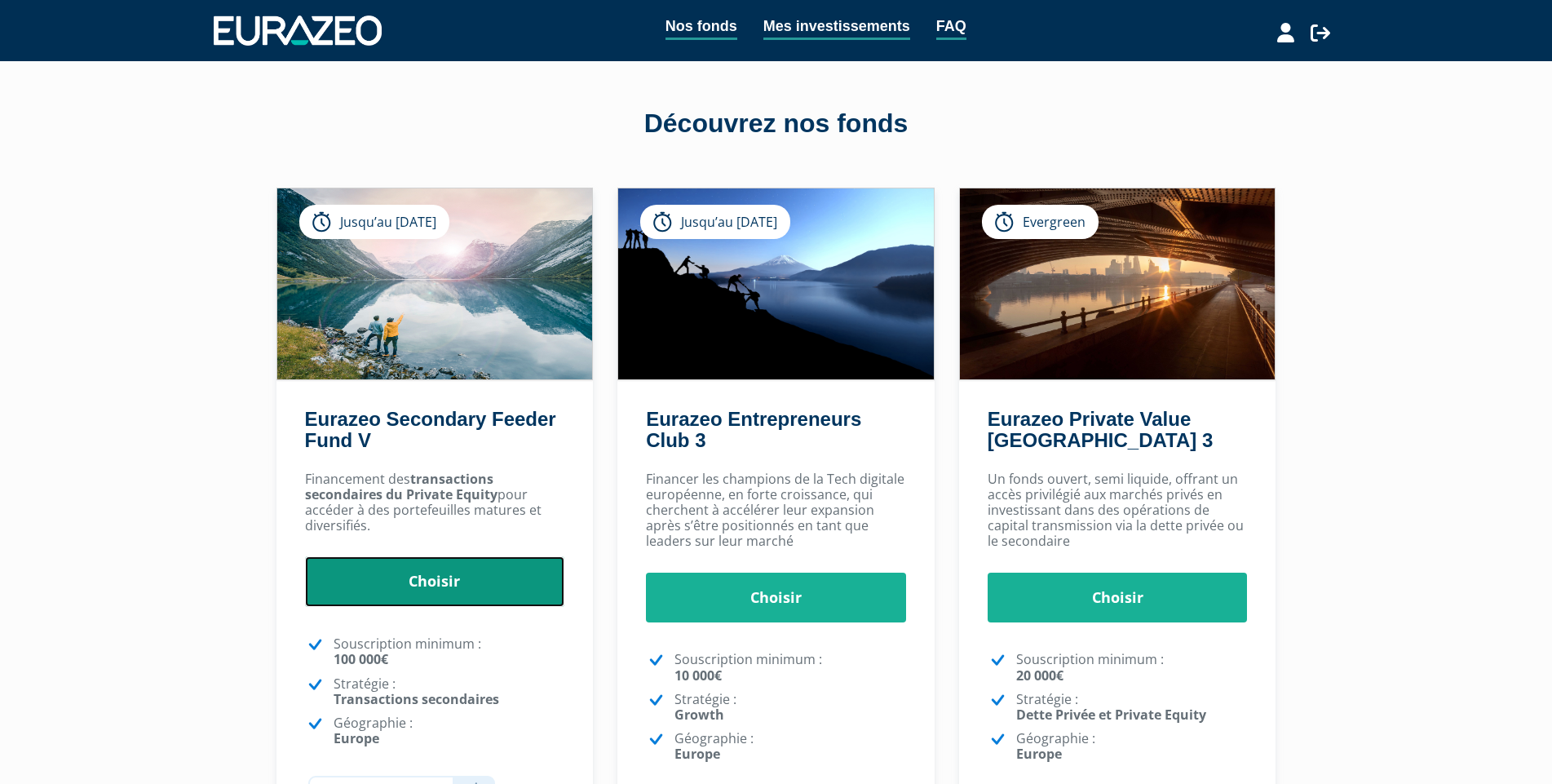
click at [467, 587] on link "Choisir" at bounding box center [435, 581] width 260 height 51
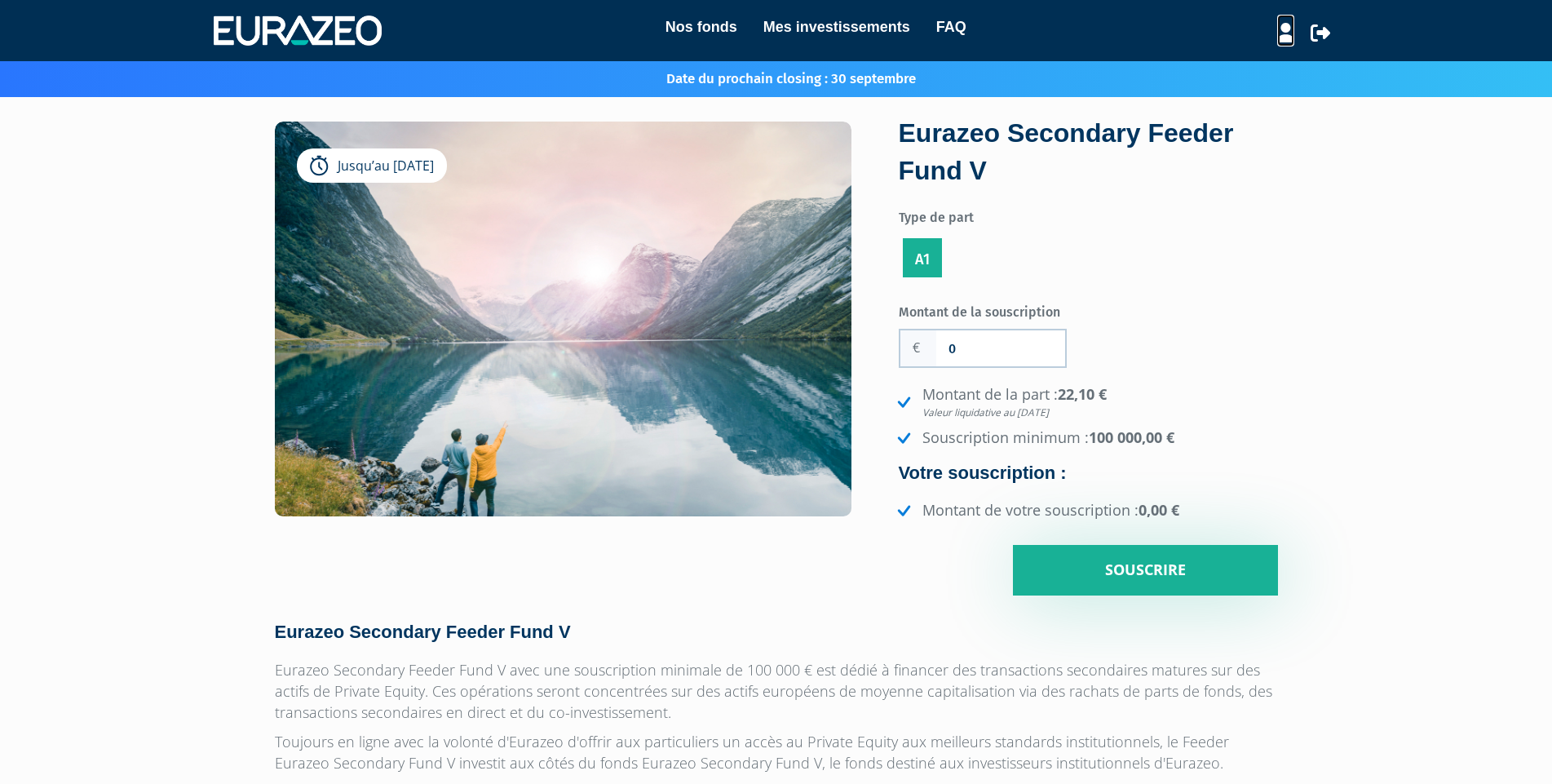
click at [1284, 31] on icon at bounding box center [1285, 32] width 17 height 19
click at [1252, 69] on link "Mon profil" at bounding box center [1257, 67] width 131 height 23
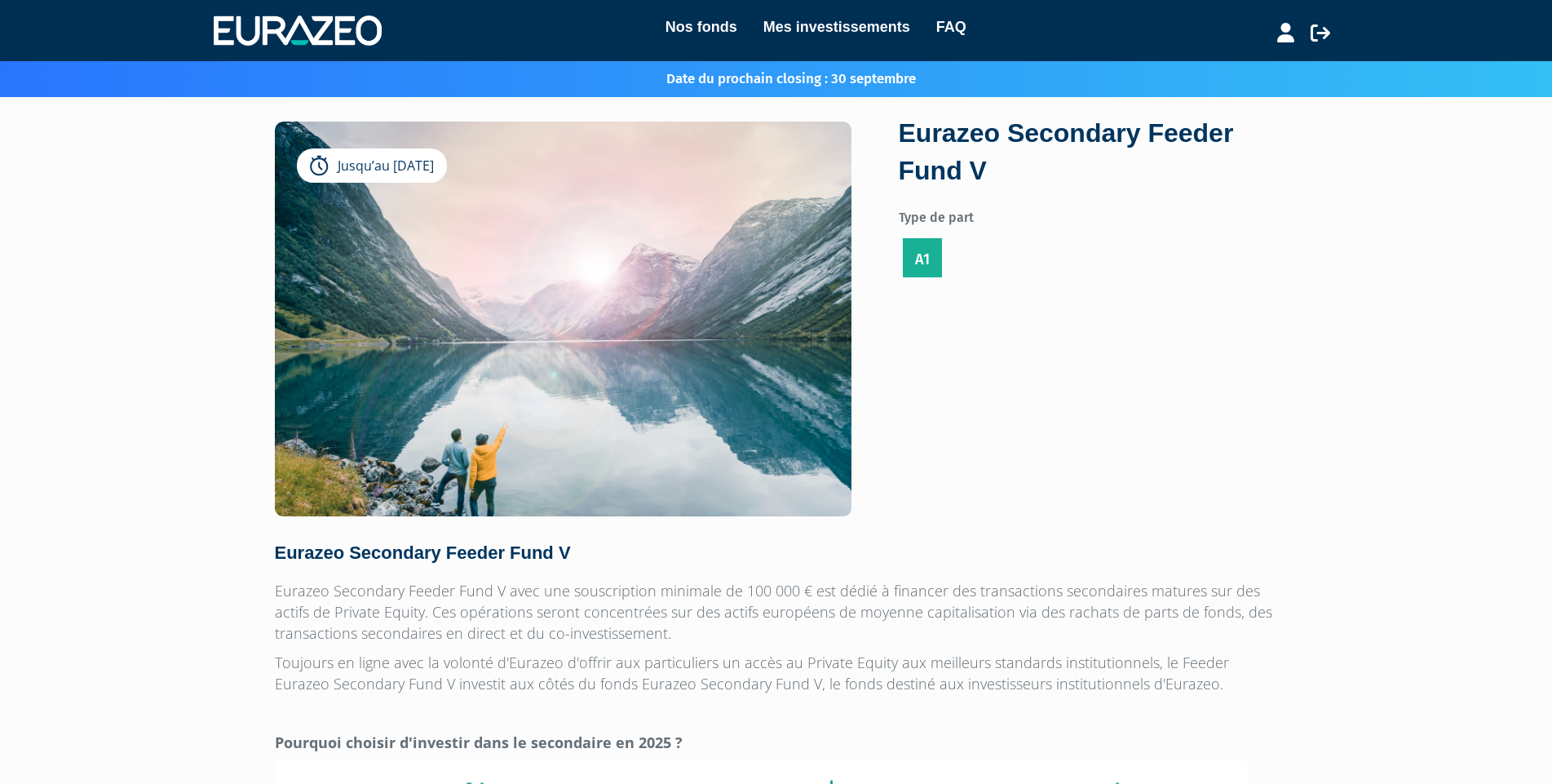
click at [920, 256] on label "A1" at bounding box center [922, 257] width 39 height 39
click at [0, 0] on input "A1" at bounding box center [0, 0] width 0 height 0
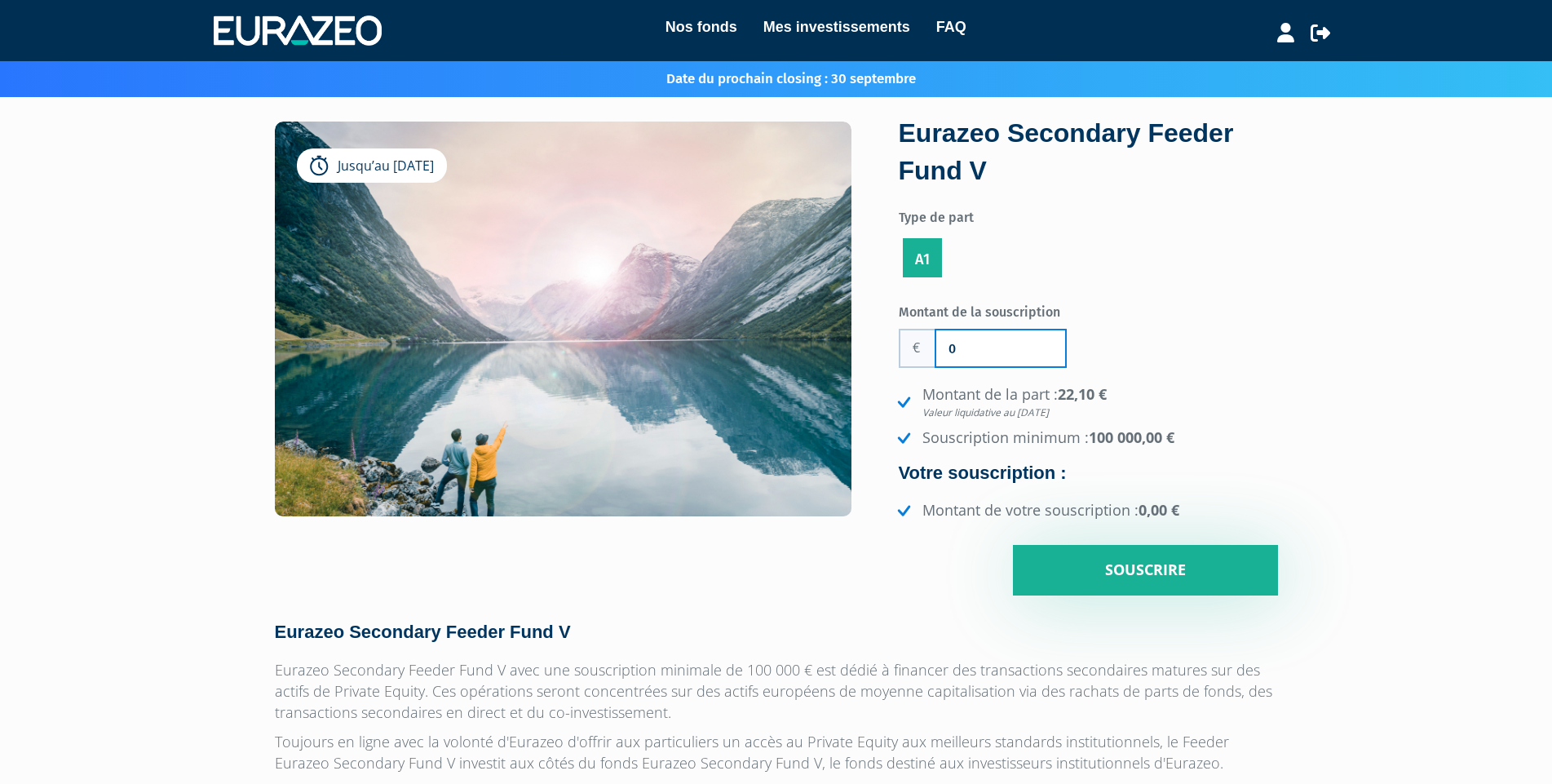
click at [998, 356] on input "0" at bounding box center [1000, 348] width 129 height 36
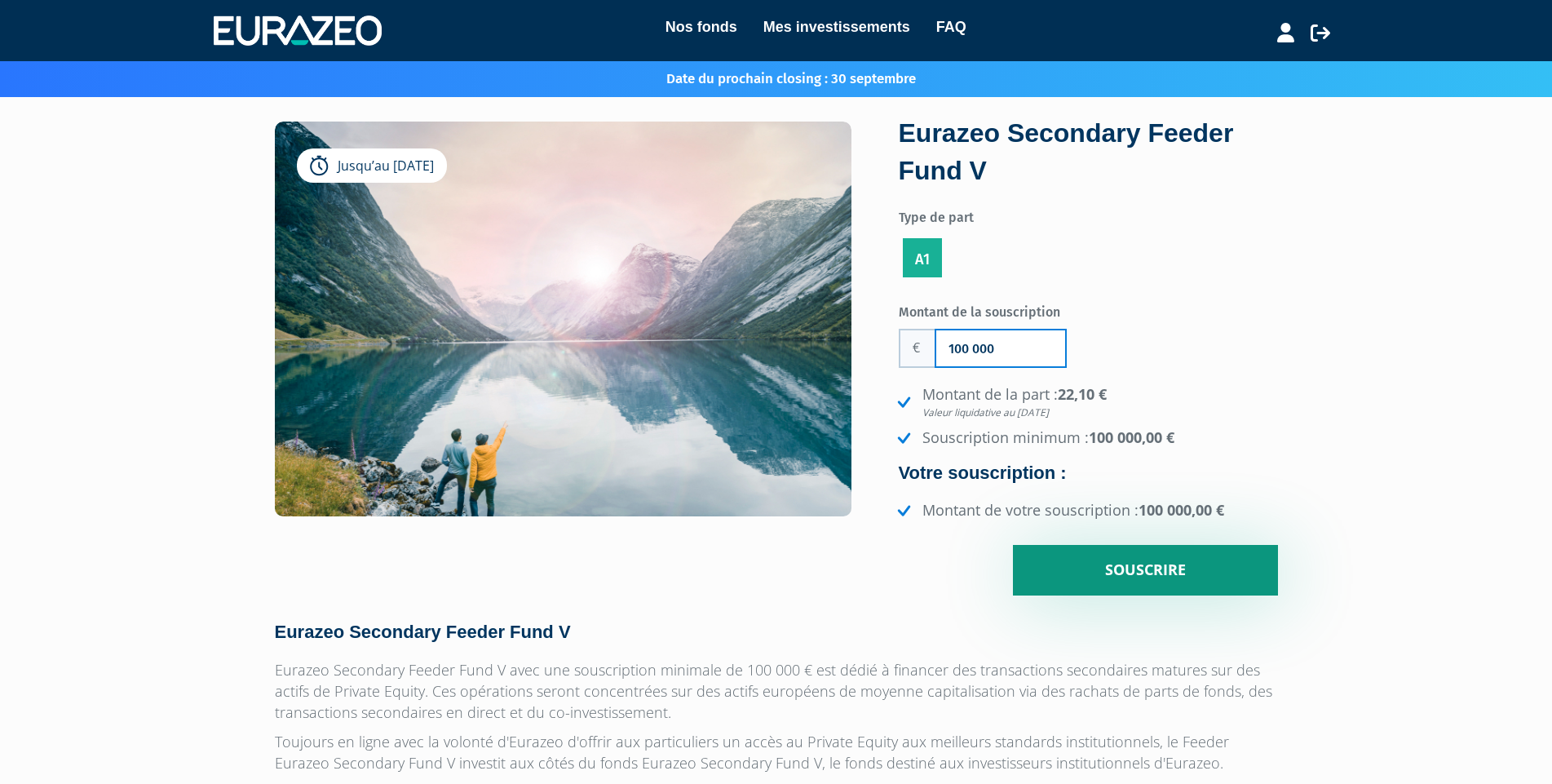
type input "100 000"
click at [1132, 574] on input "Souscrire" at bounding box center [1145, 570] width 265 height 51
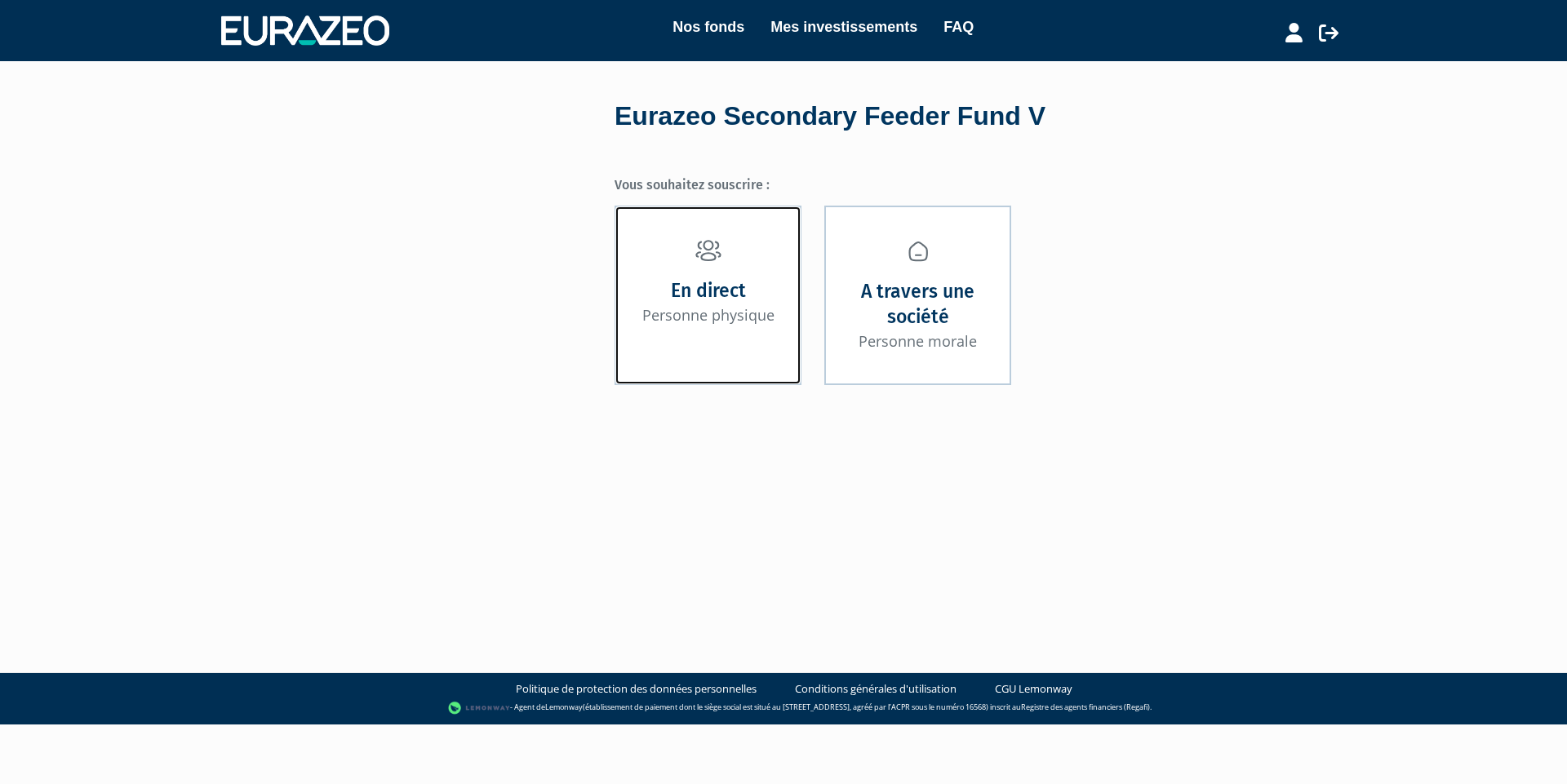
click at [743, 261] on link "En direct Personne physique" at bounding box center [708, 295] width 187 height 179
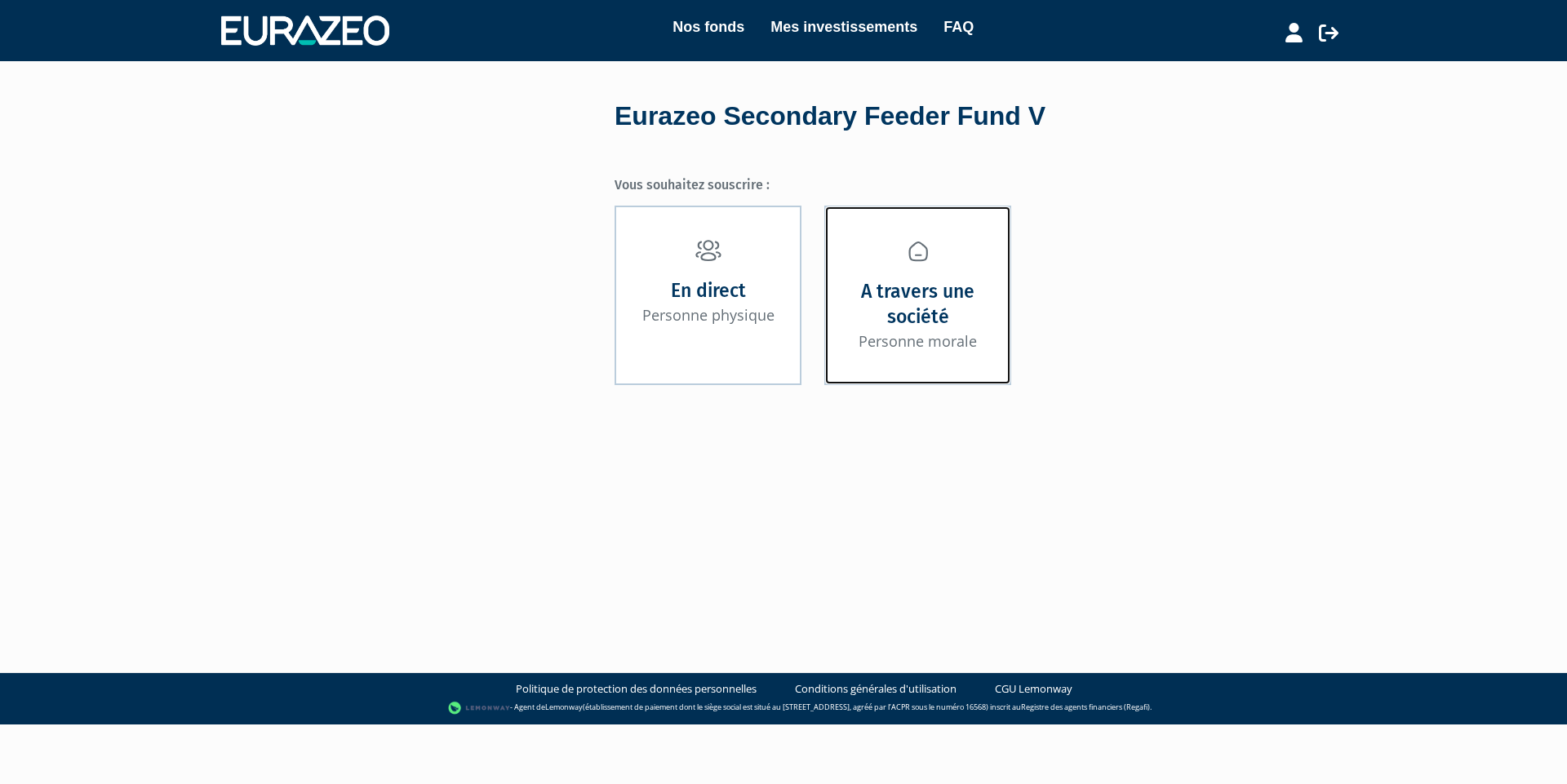
click at [925, 264] on link "A travers une société Personne morale" at bounding box center [917, 295] width 187 height 179
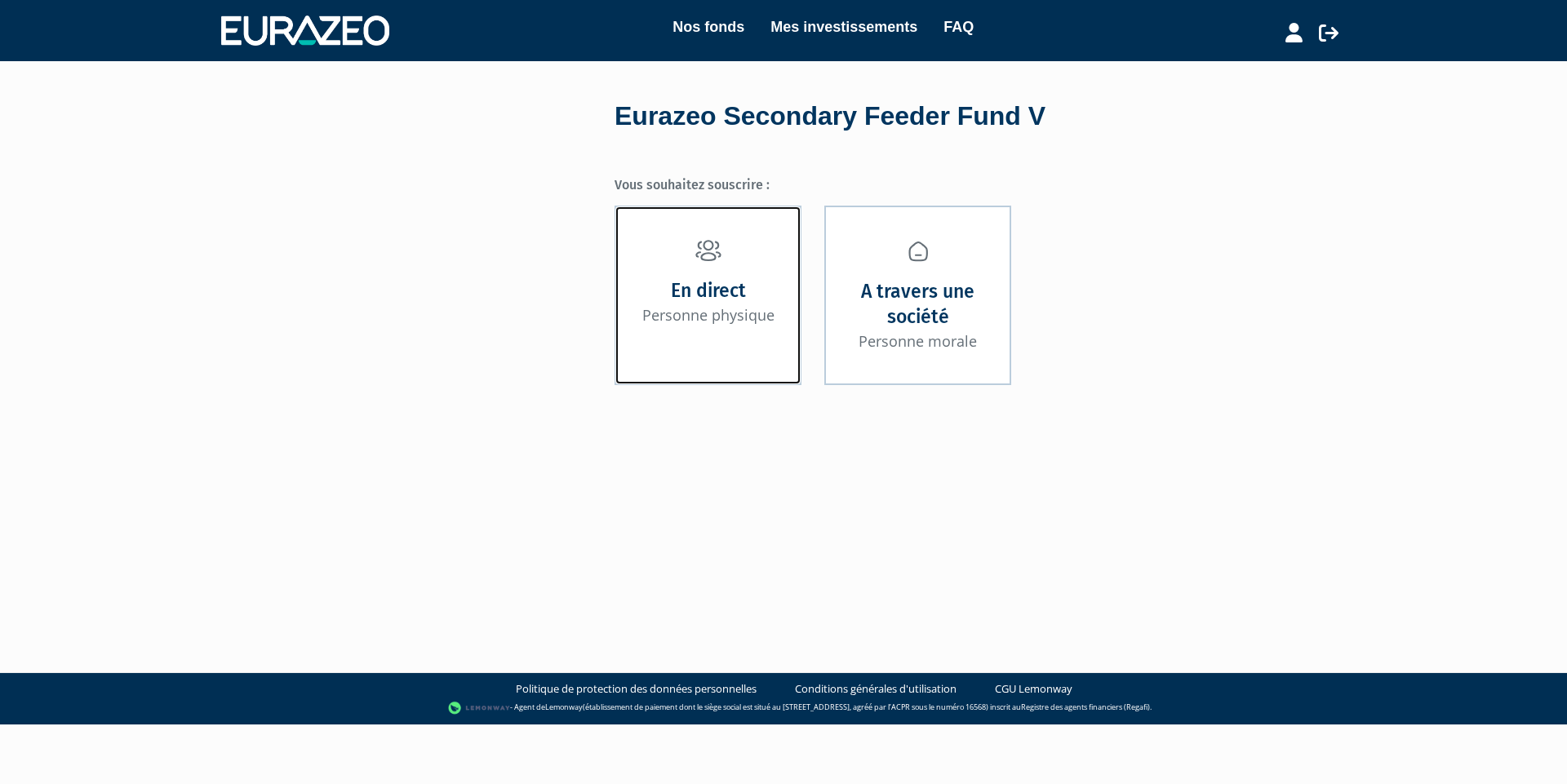
click at [731, 258] on link "En direct Personne physique" at bounding box center [708, 295] width 187 height 179
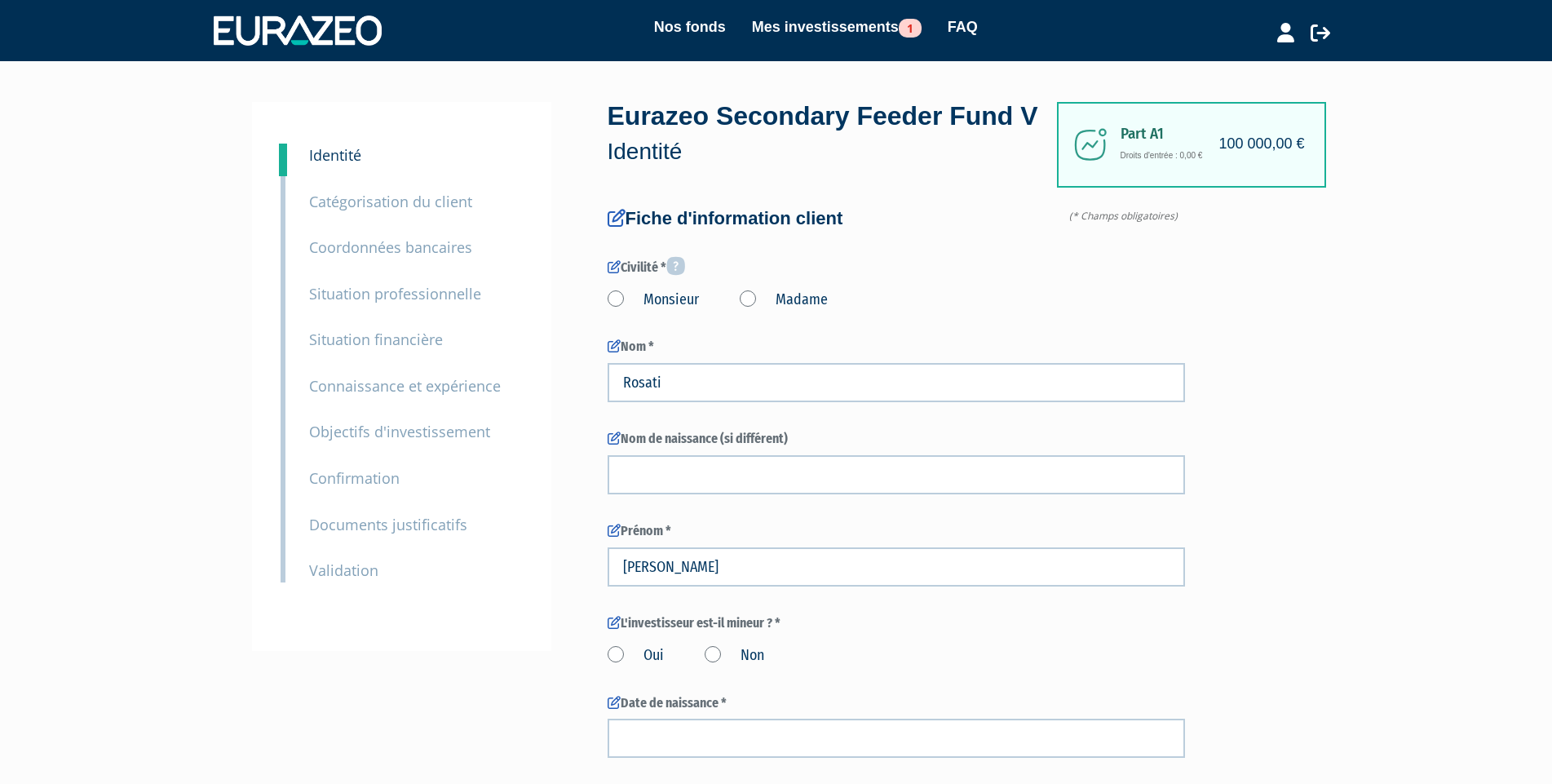
click at [365, 210] on small "Catégorisation du client" at bounding box center [390, 201] width 163 height 19
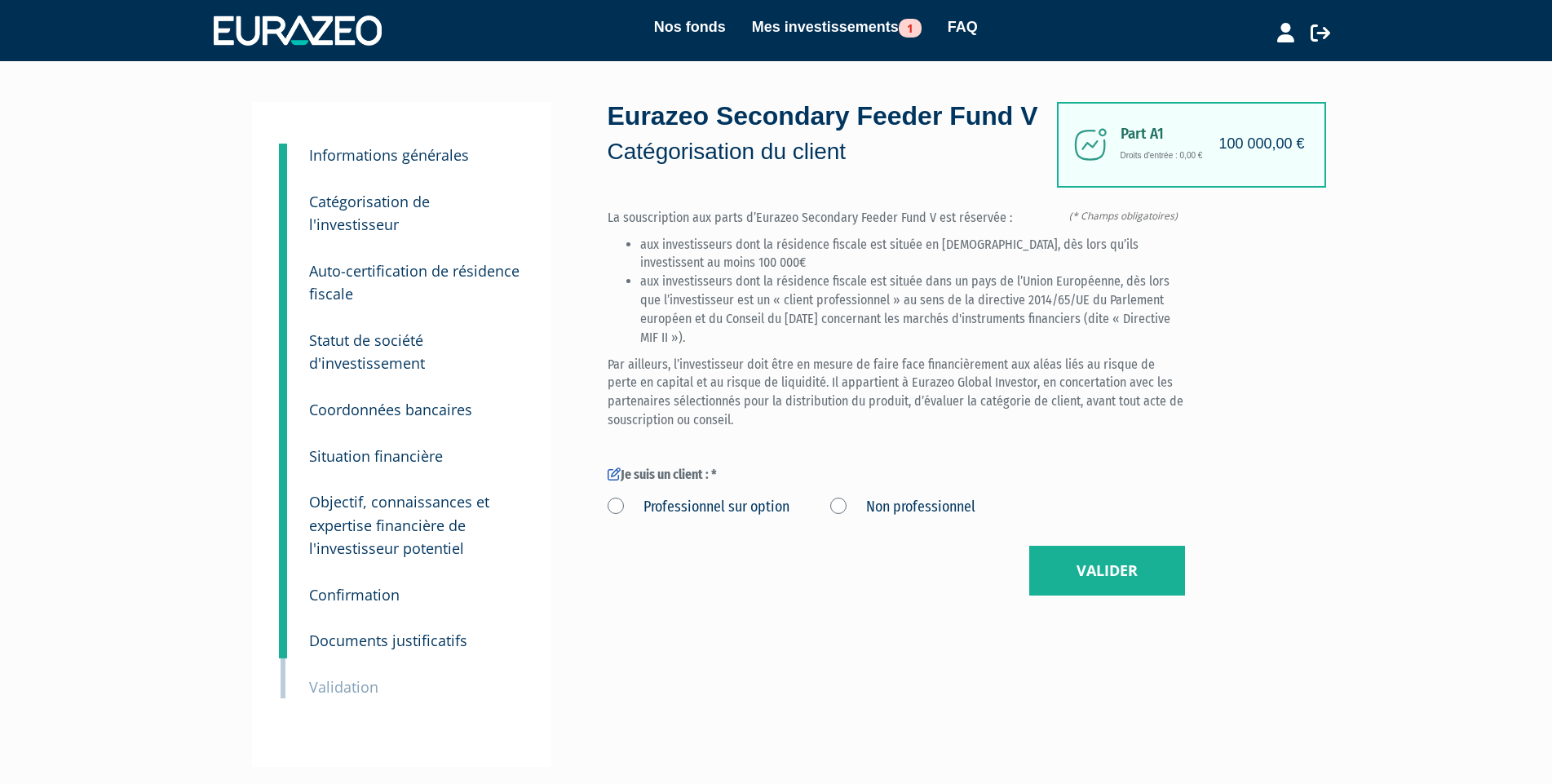
click at [406, 160] on small "Informations générales" at bounding box center [388, 154] width 160 height 19
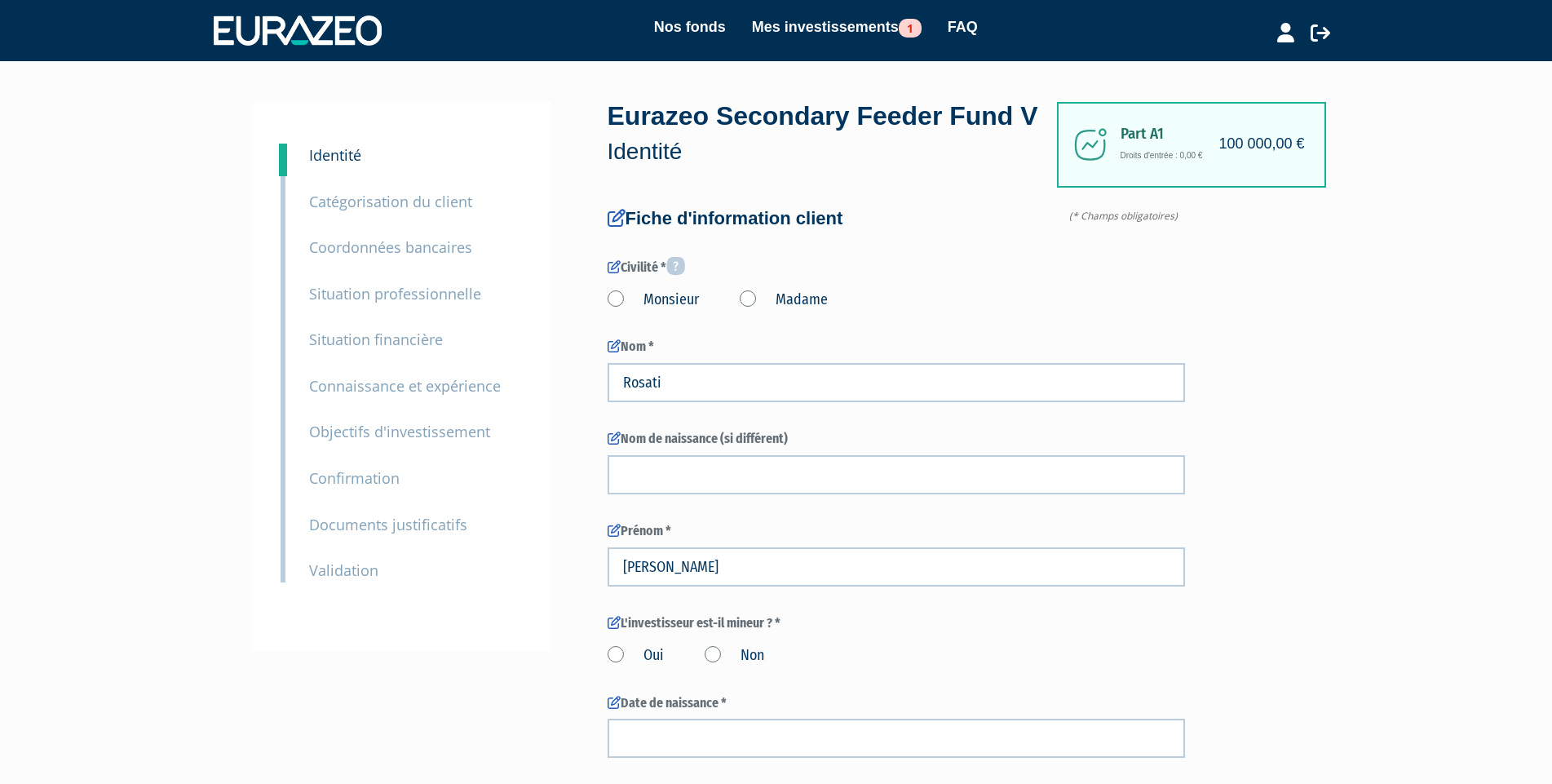
click at [440, 206] on small "Catégorisation du client" at bounding box center [390, 201] width 163 height 19
click at [360, 20] on img at bounding box center [297, 30] width 168 height 30
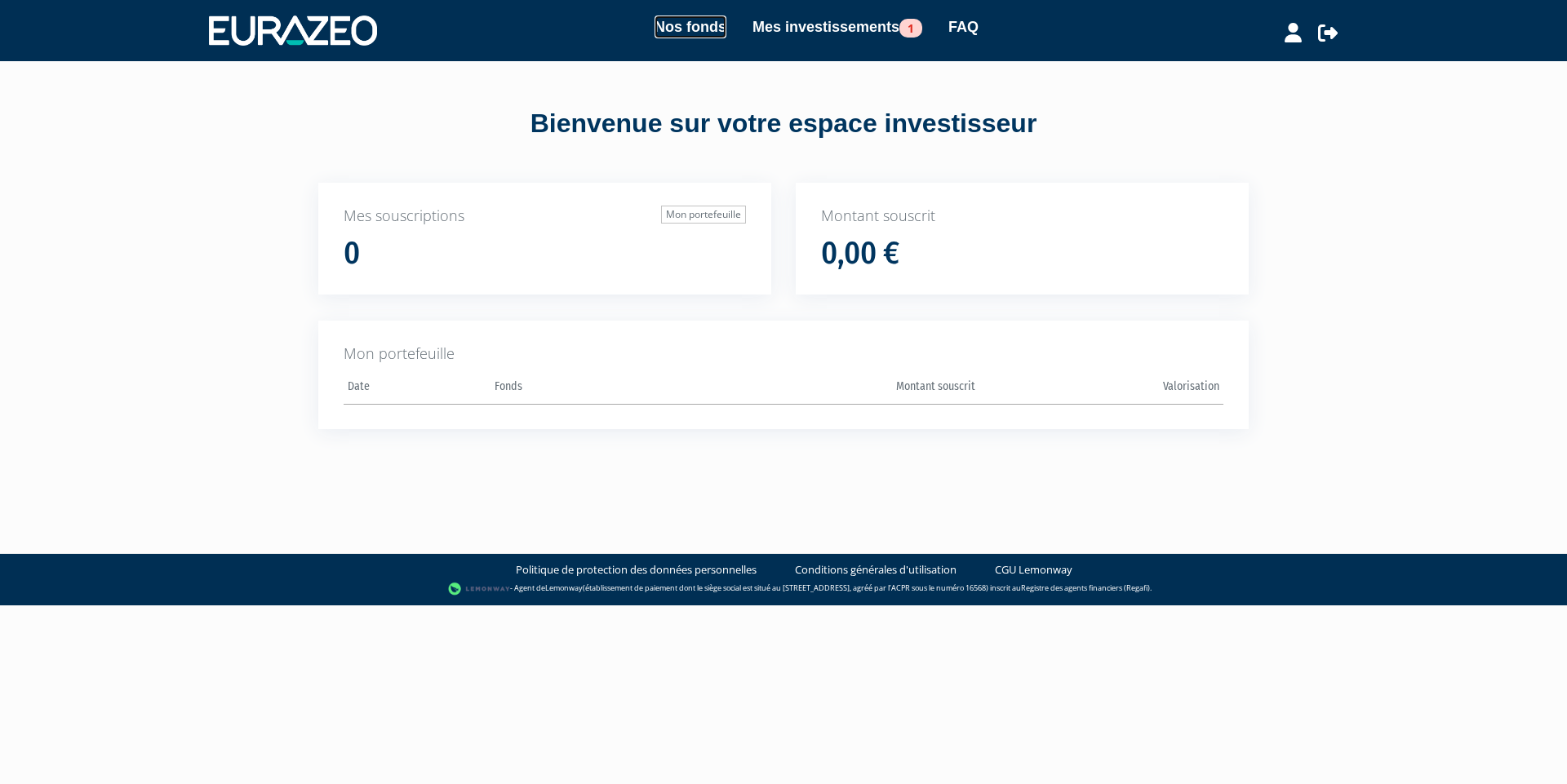
click at [698, 33] on link "Nos fonds" at bounding box center [690, 26] width 72 height 23
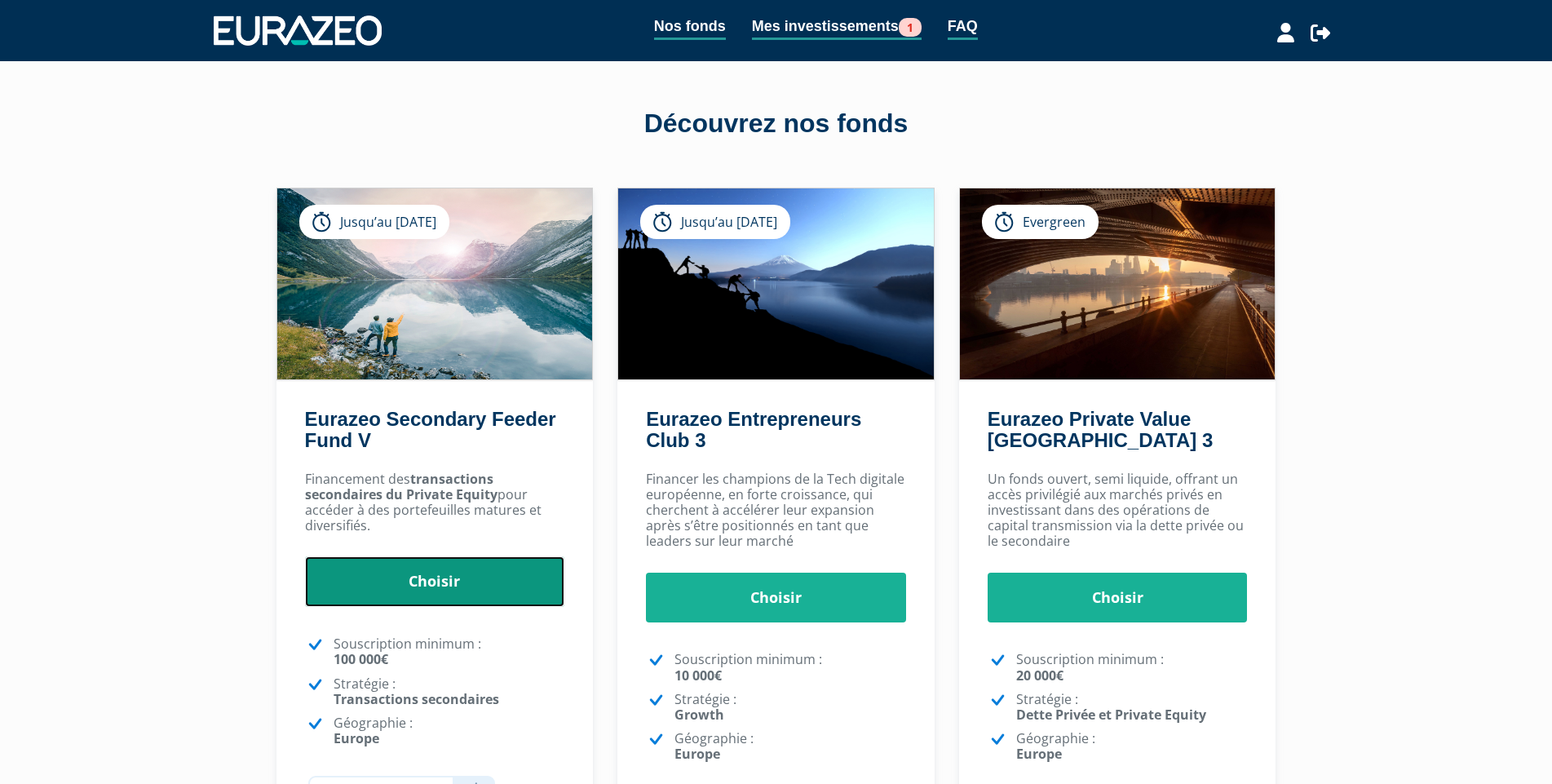
click at [458, 574] on link "Choisir" at bounding box center [435, 581] width 260 height 51
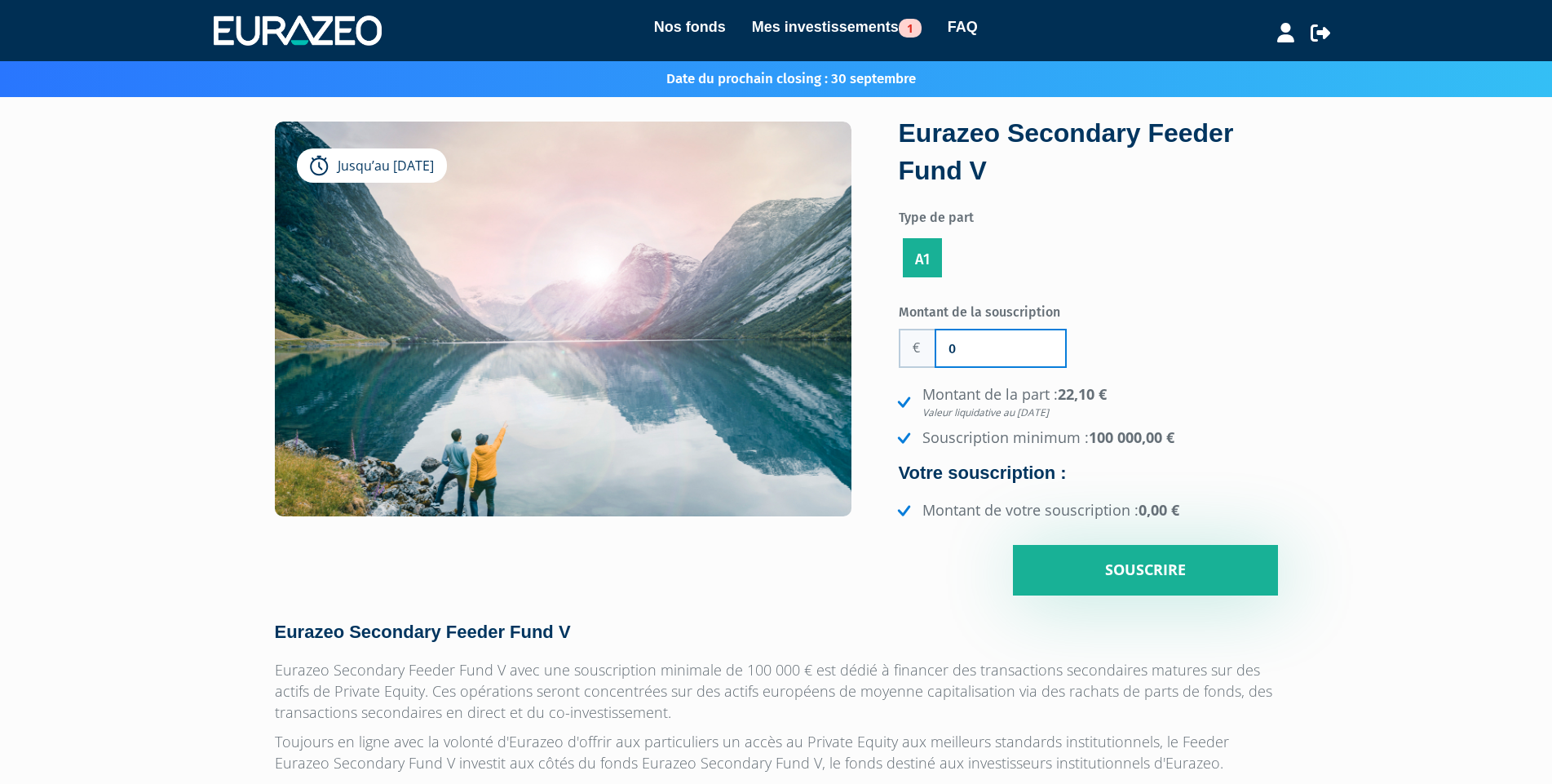
click at [981, 343] on input "0" at bounding box center [1000, 348] width 129 height 36
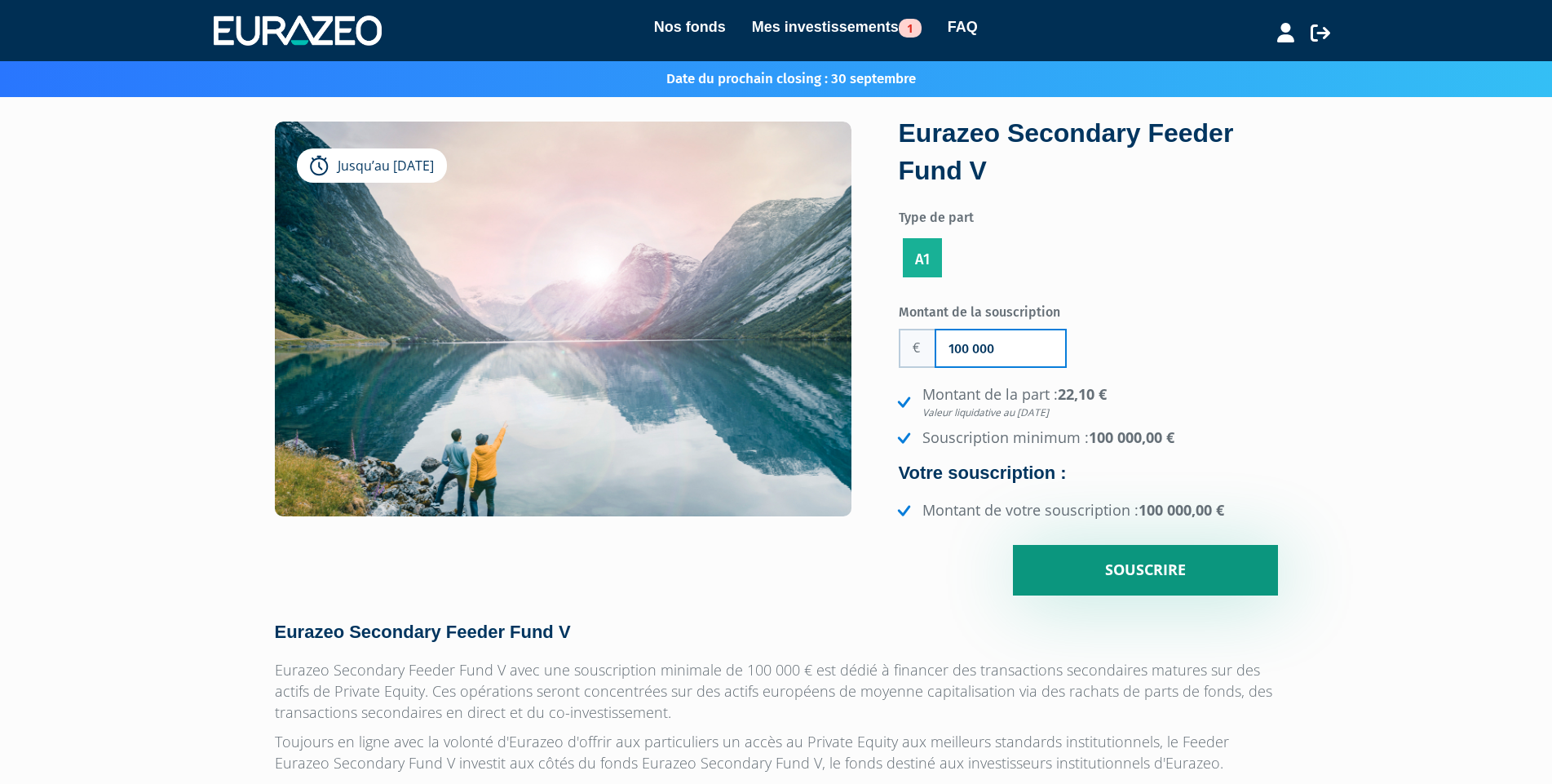
type input "100 000"
click at [1088, 560] on input "Souscrire" at bounding box center [1145, 570] width 265 height 51
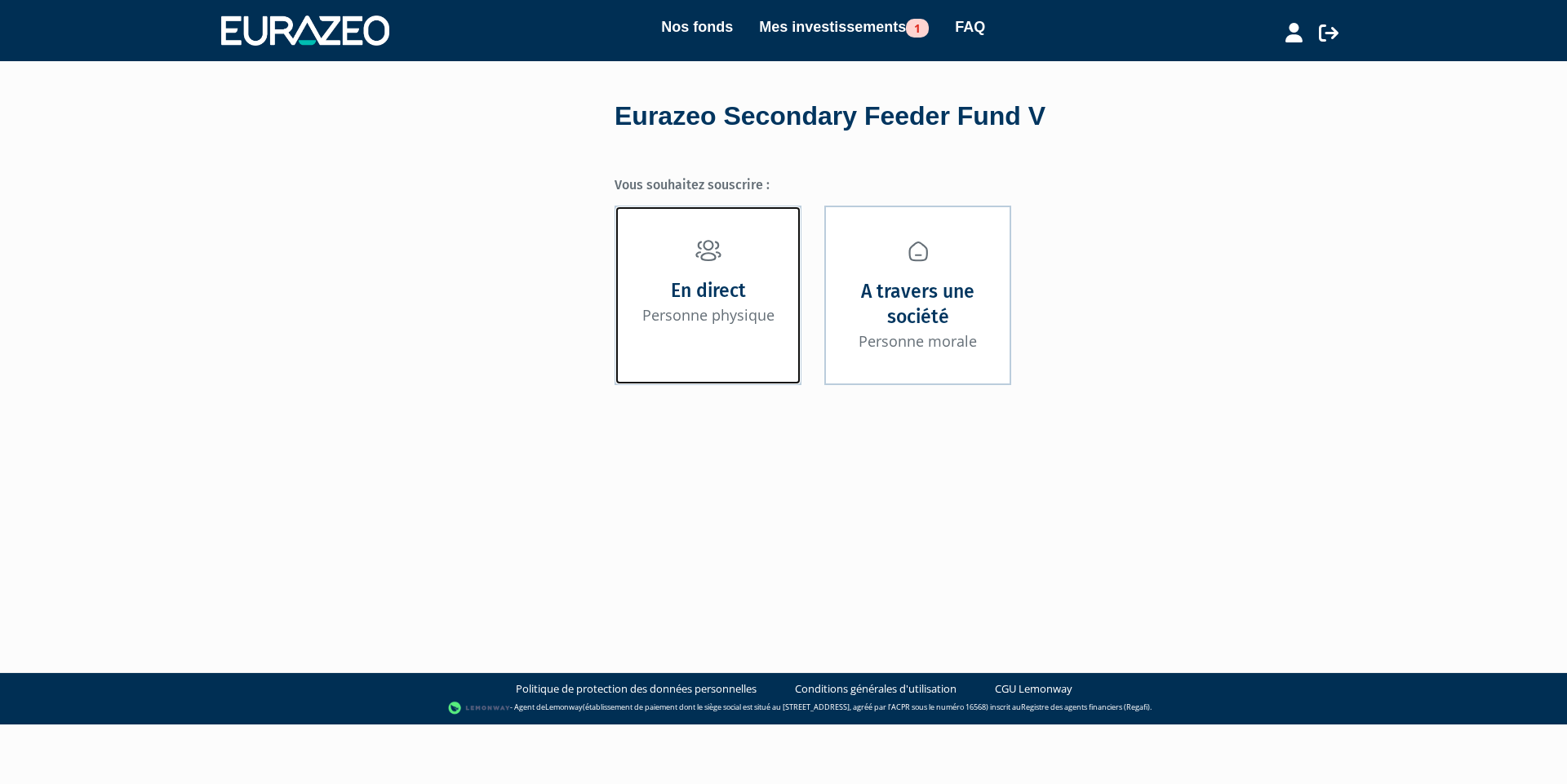
click at [701, 341] on link "En direct Personne physique" at bounding box center [708, 295] width 187 height 179
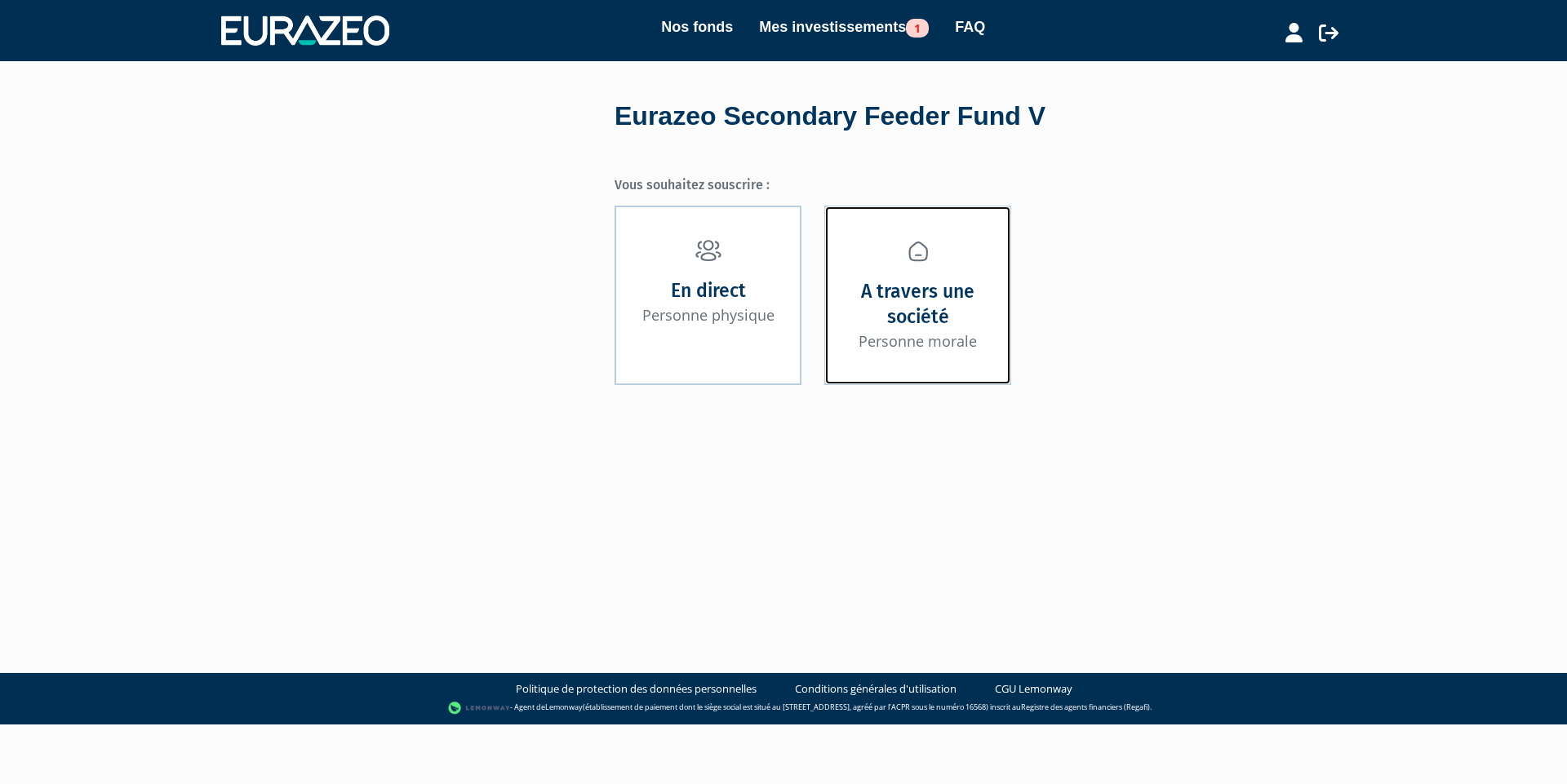
click at [891, 306] on strong "A travers une société" at bounding box center [917, 304] width 151 height 50
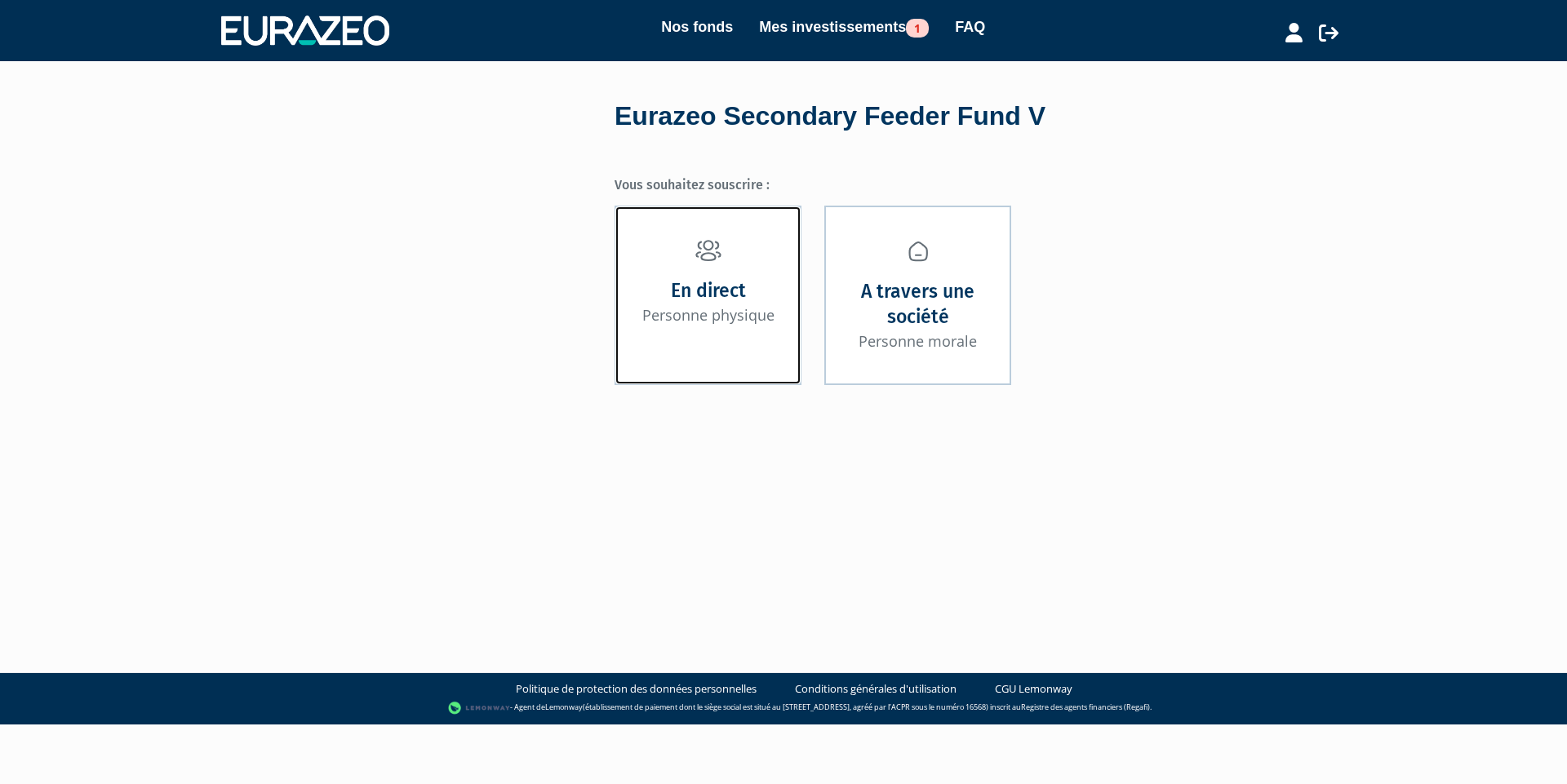
click at [712, 264] on link "En direct Personne physique" at bounding box center [708, 295] width 187 height 179
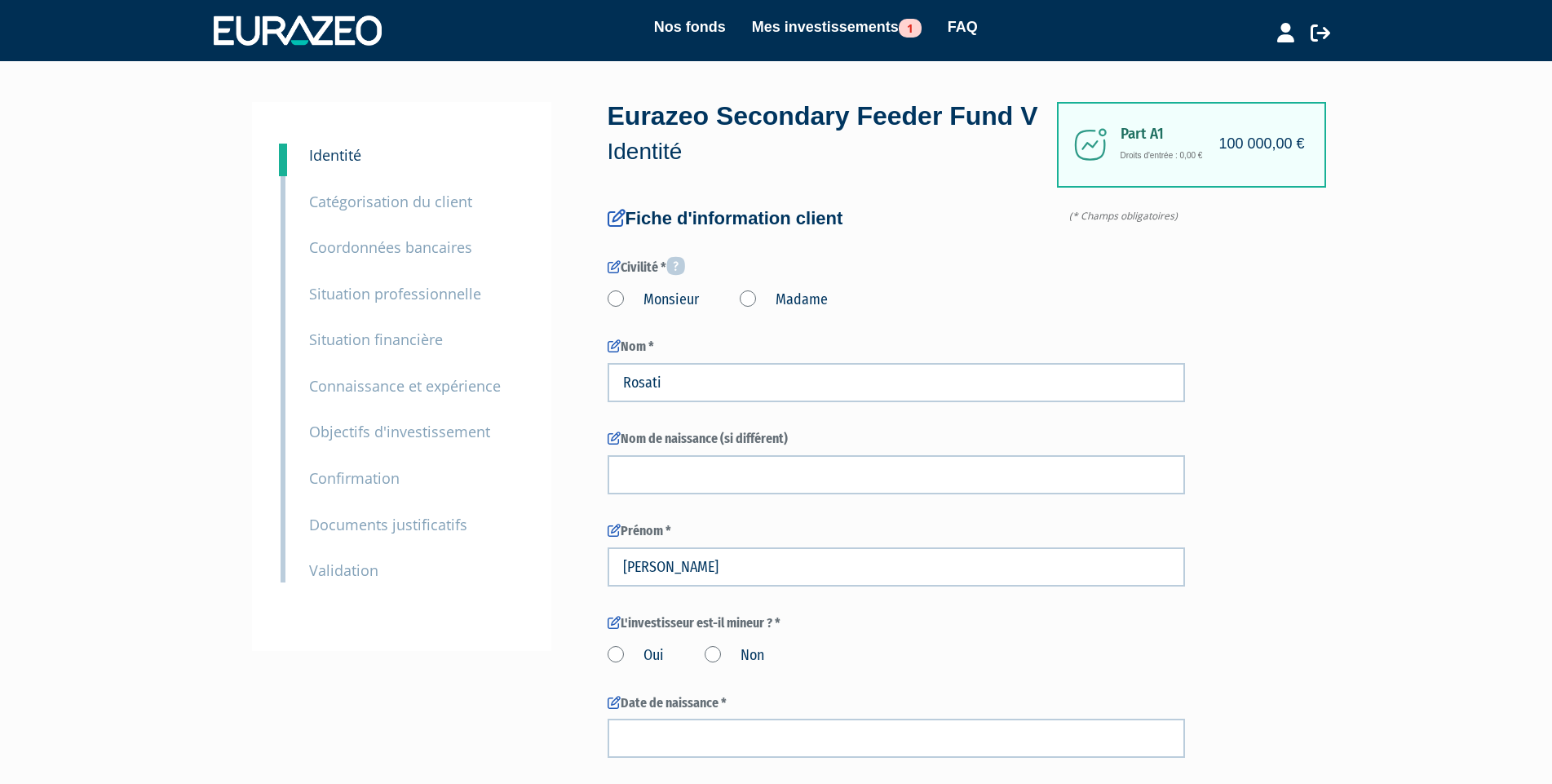
click at [387, 203] on small "Catégorisation du client" at bounding box center [390, 201] width 163 height 19
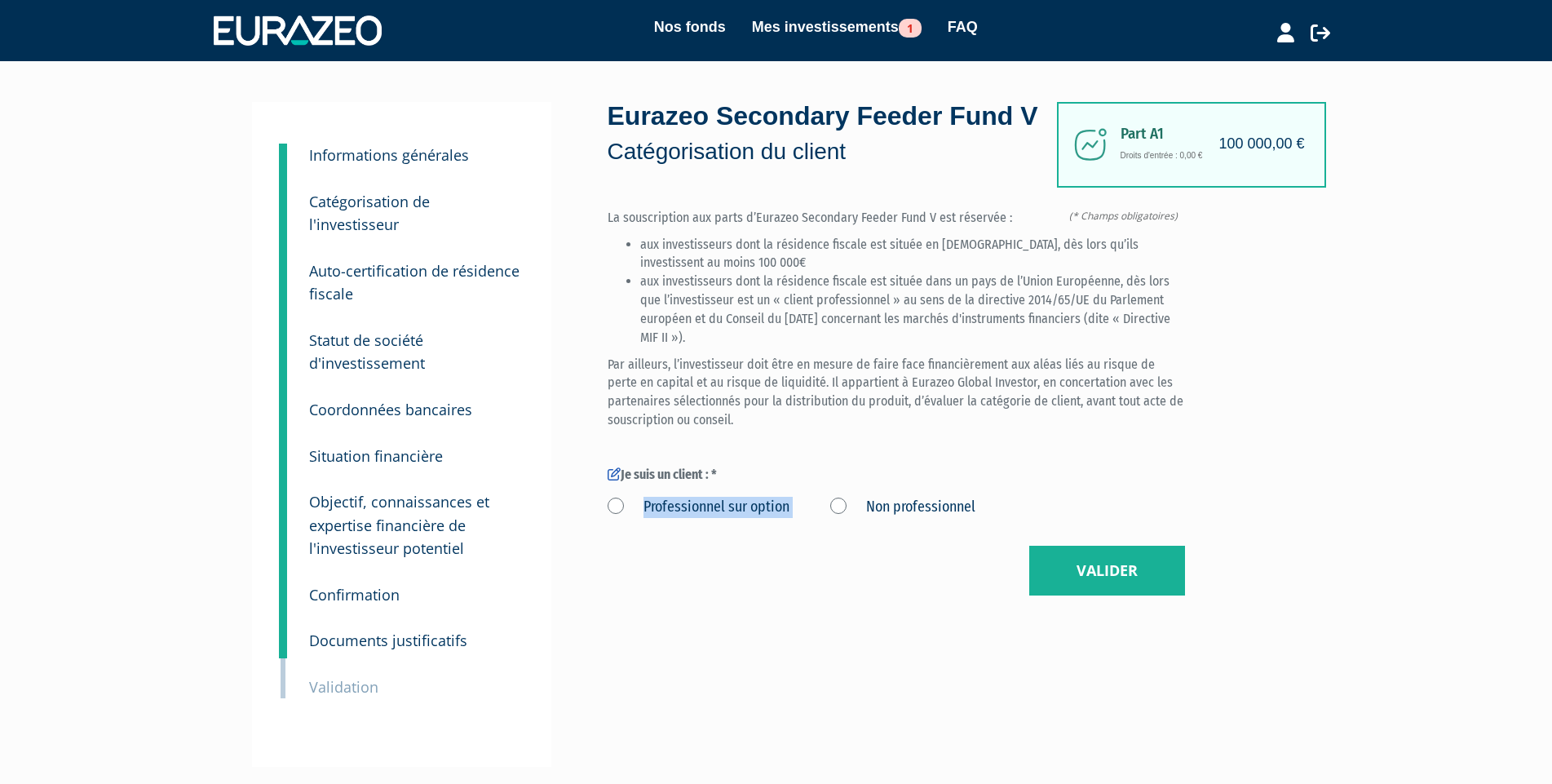
drag, startPoint x: 791, startPoint y: 543, endPoint x: 633, endPoint y: 548, distance: 158.1
click at [633, 518] on div "Professionnel sur option Non professionnel" at bounding box center [896, 505] width 577 height 27
click at [461, 261] on small "Auto-certification de résidence fiscale" at bounding box center [414, 282] width 210 height 43
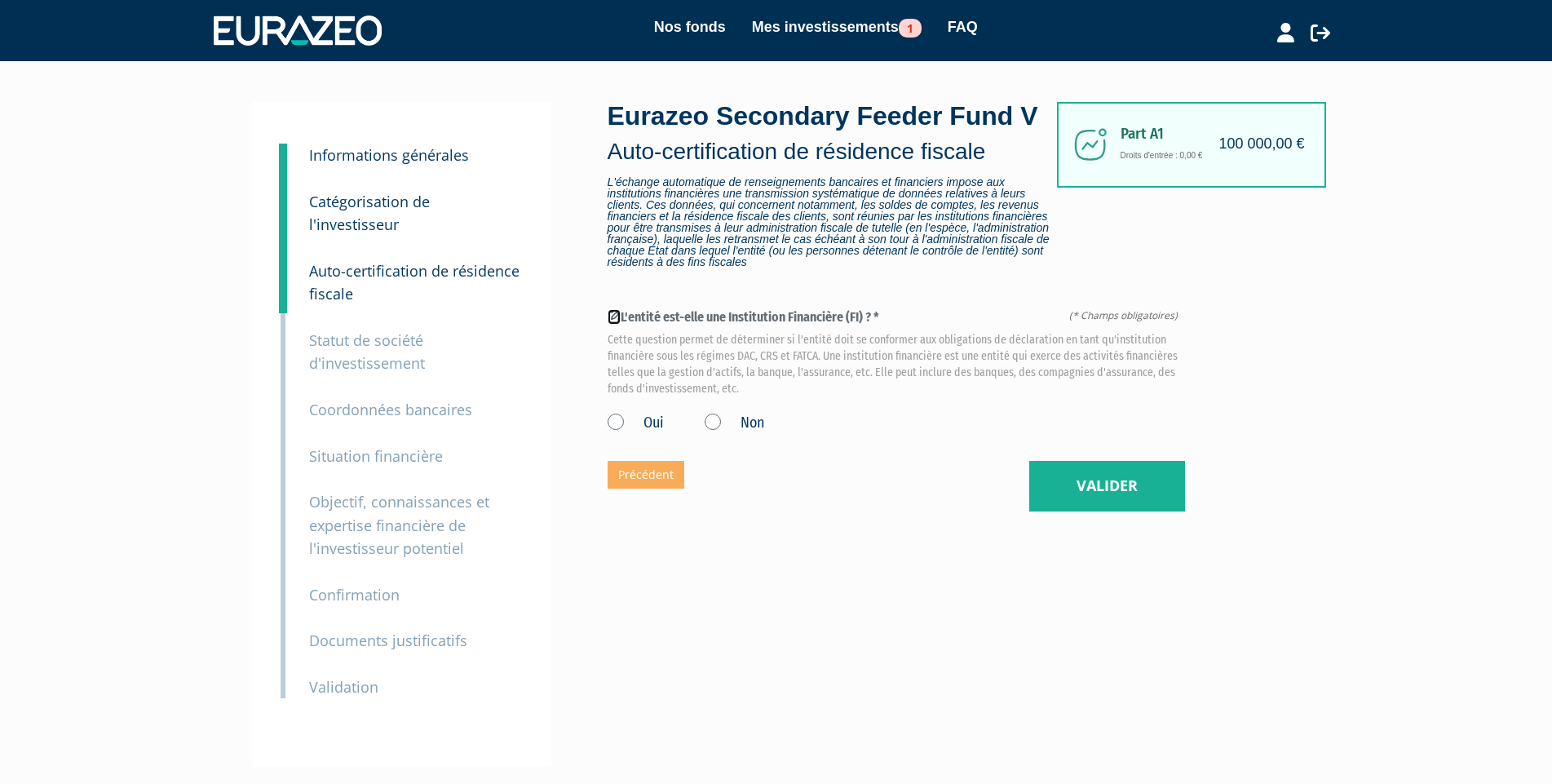
click at [616, 323] on icon at bounding box center [614, 316] width 13 height 13
drag, startPoint x: 297, startPoint y: 242, endPoint x: 369, endPoint y: 267, distance: 76.2
click at [369, 267] on div "3 Auto-certification de résidence fiscale" at bounding box center [416, 271] width 238 height 69
copy small "Auto-certification de résidence fiscale"
click at [360, 331] on small "Statut de société d'investissement" at bounding box center [366, 351] width 116 height 43
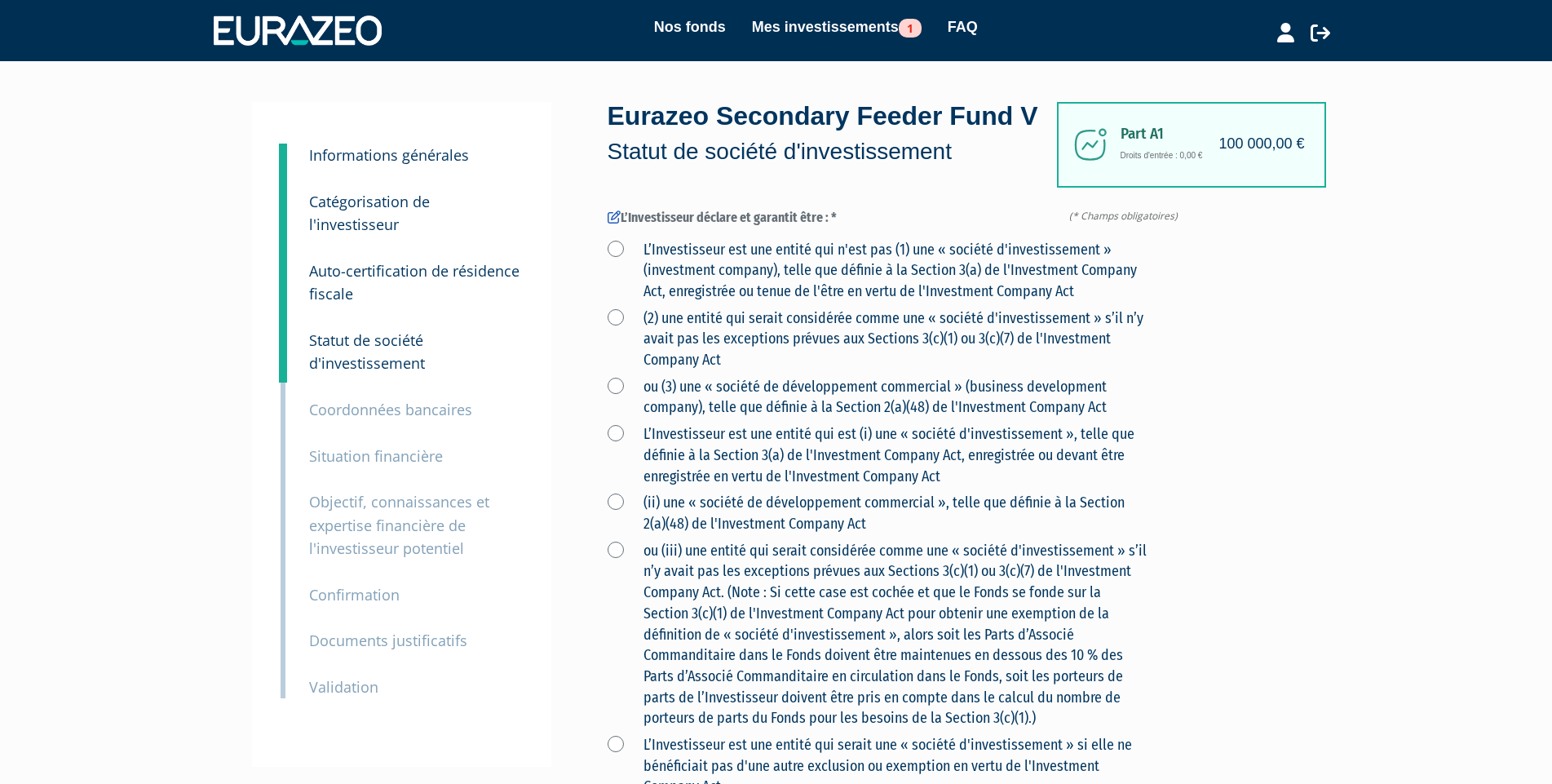
click at [398, 400] on small "Coordonnées bancaires" at bounding box center [390, 409] width 163 height 19
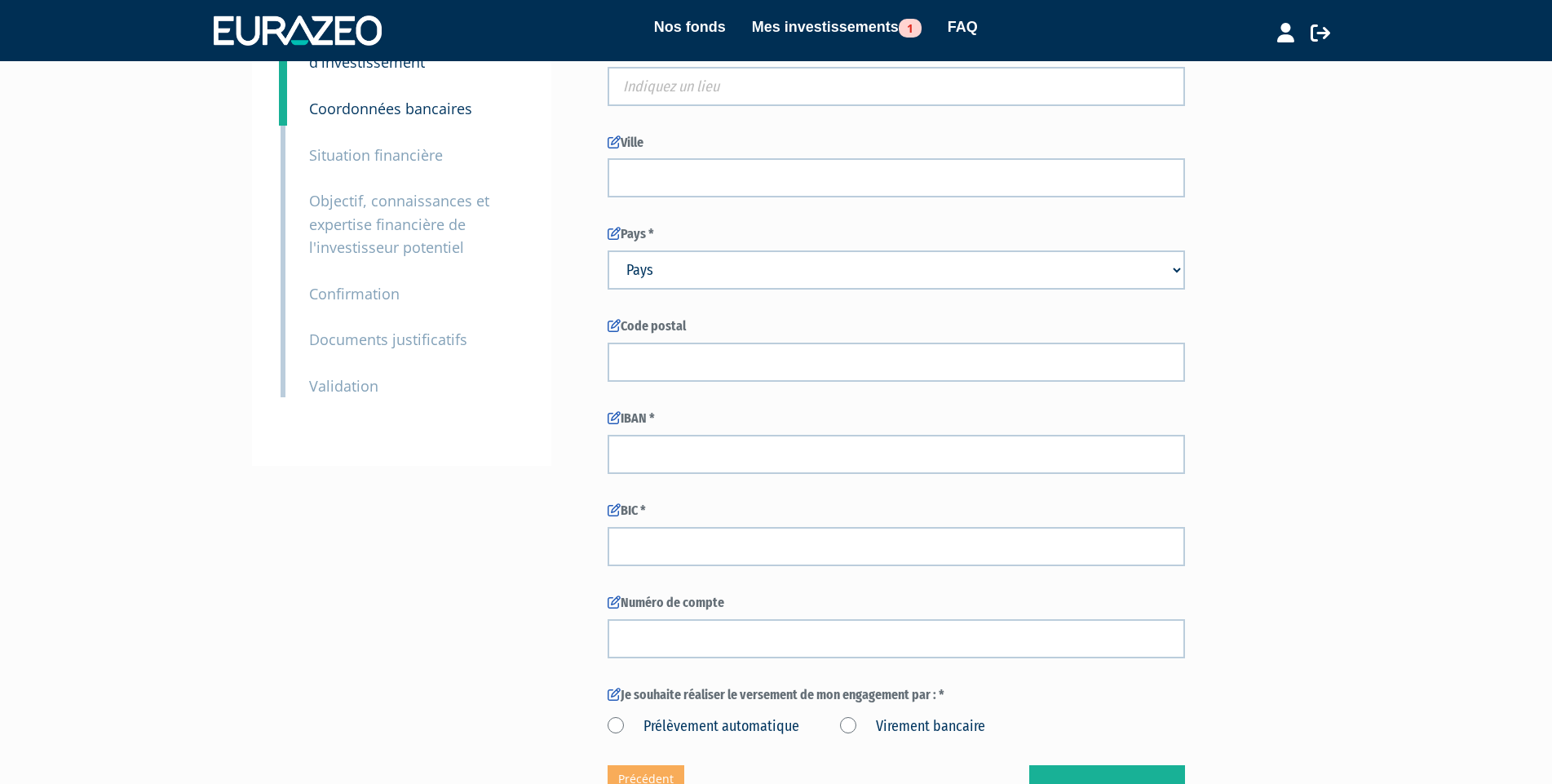
scroll to position [82, 0]
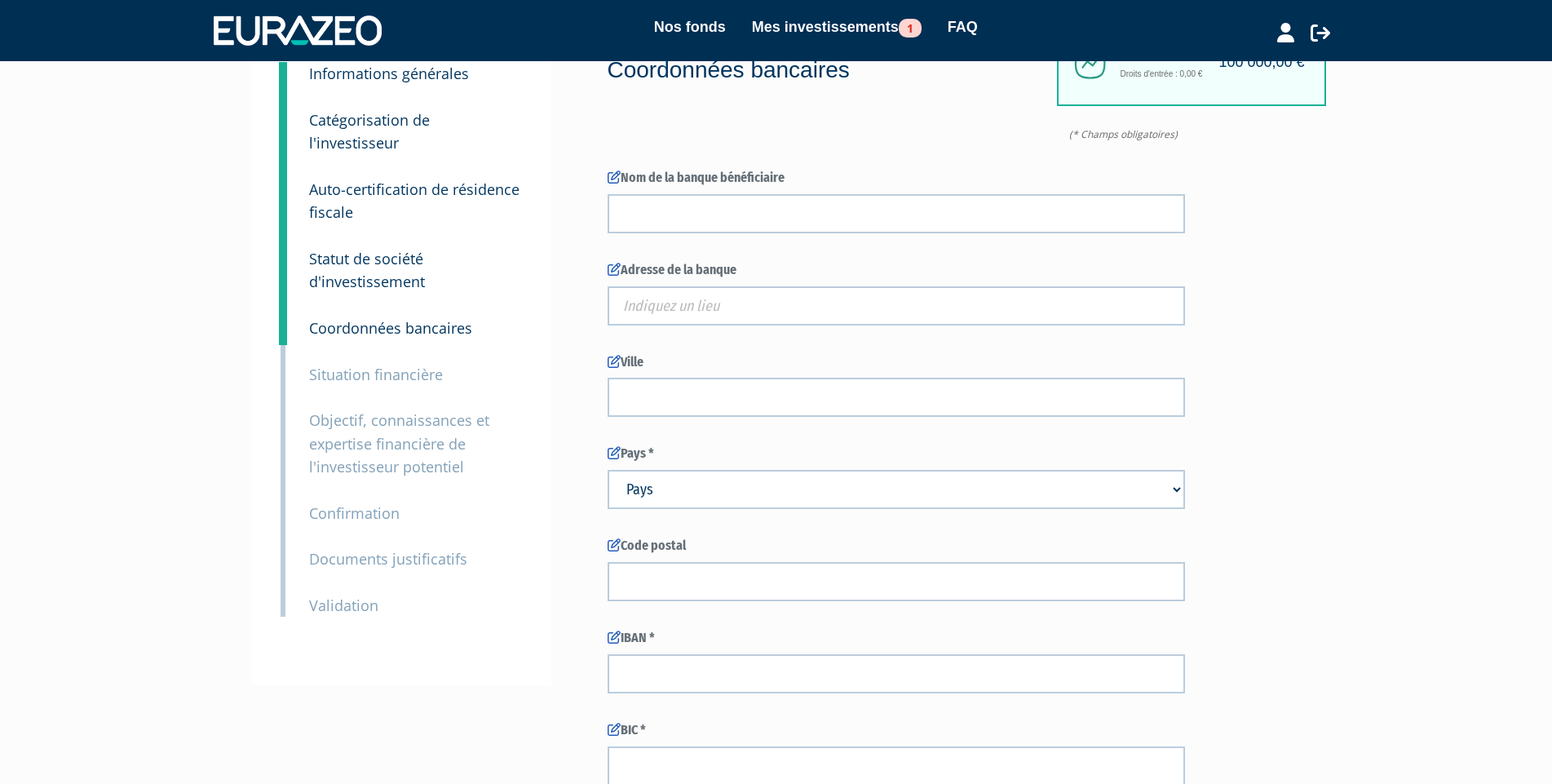
click at [351, 365] on small "Situation financière" at bounding box center [376, 374] width 133 height 19
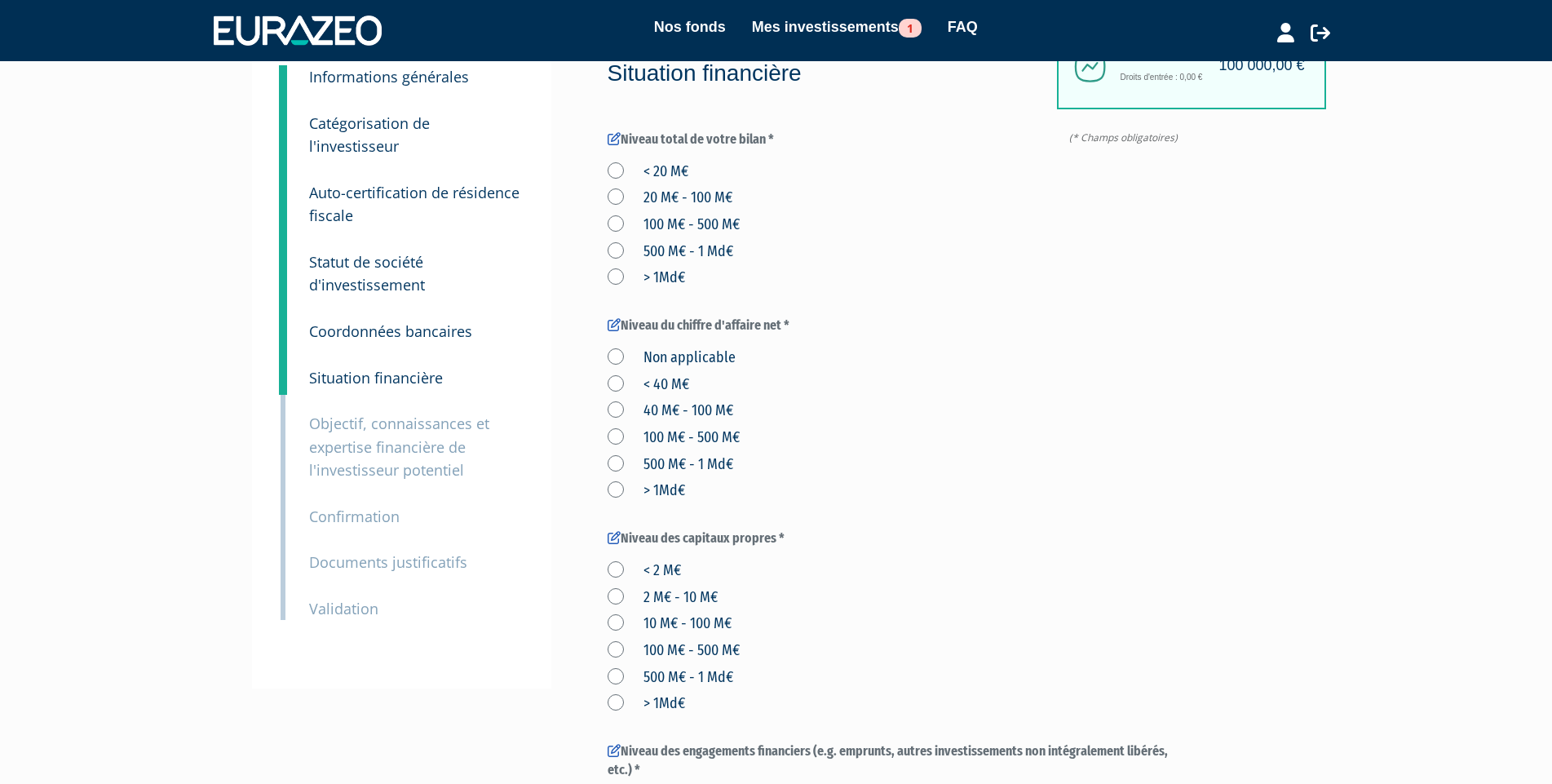
scroll to position [245, 0]
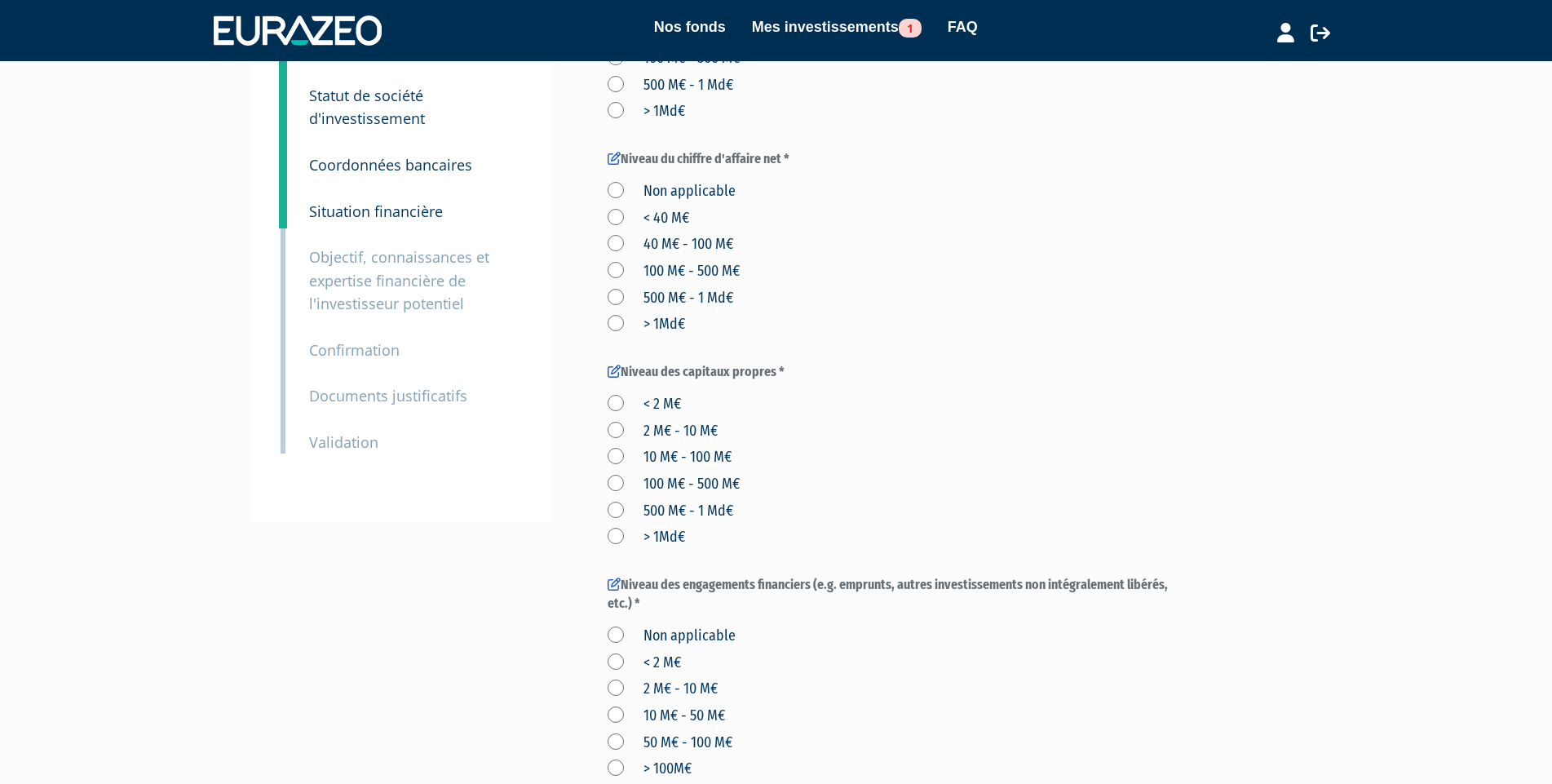
click at [379, 263] on small "Objectif, connaissances et expertise financière de l'investisseur potentiel" at bounding box center [399, 280] width 181 height 66
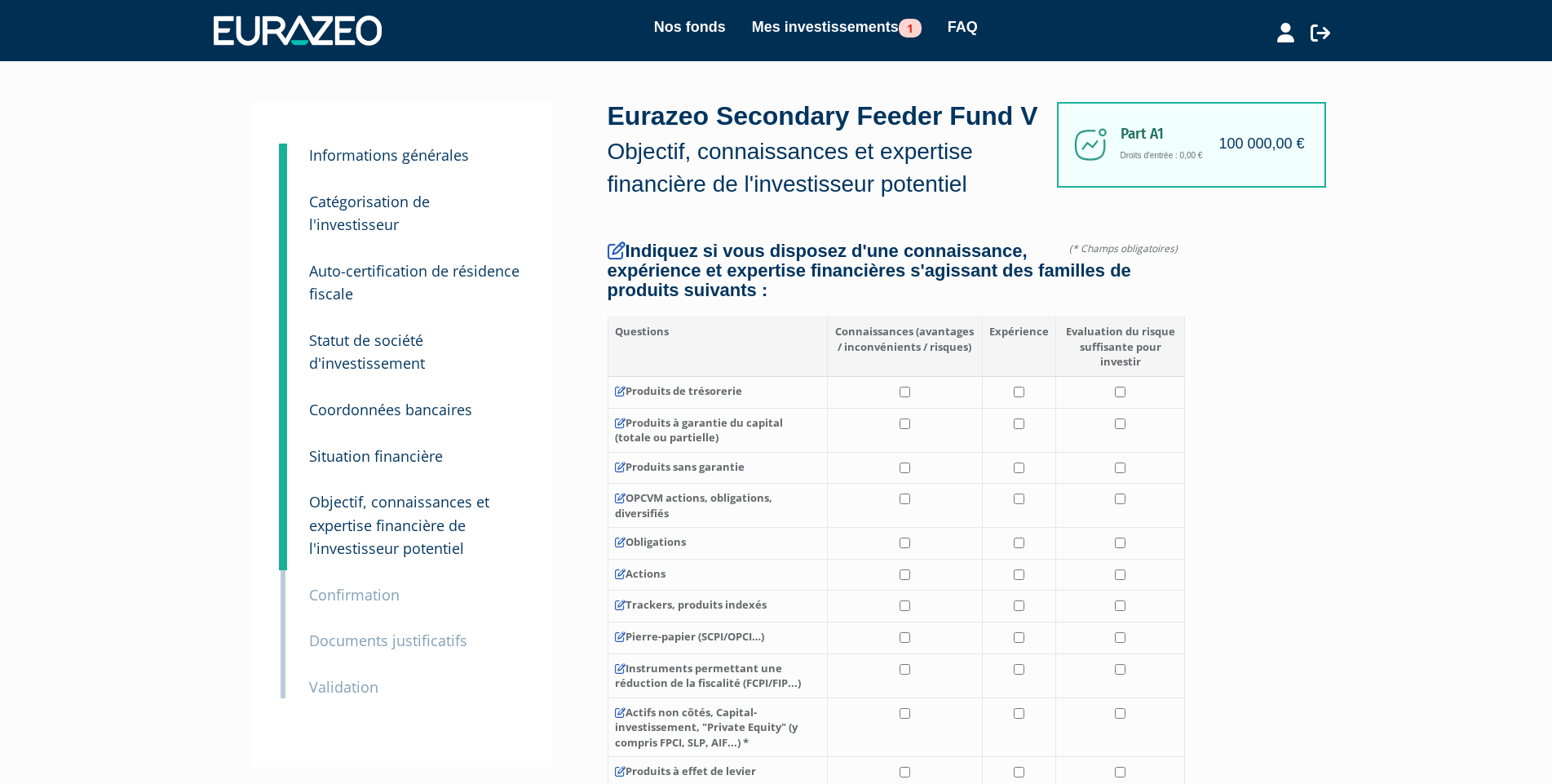
click at [381, 585] on small "Confirmation" at bounding box center [354, 594] width 90 height 19
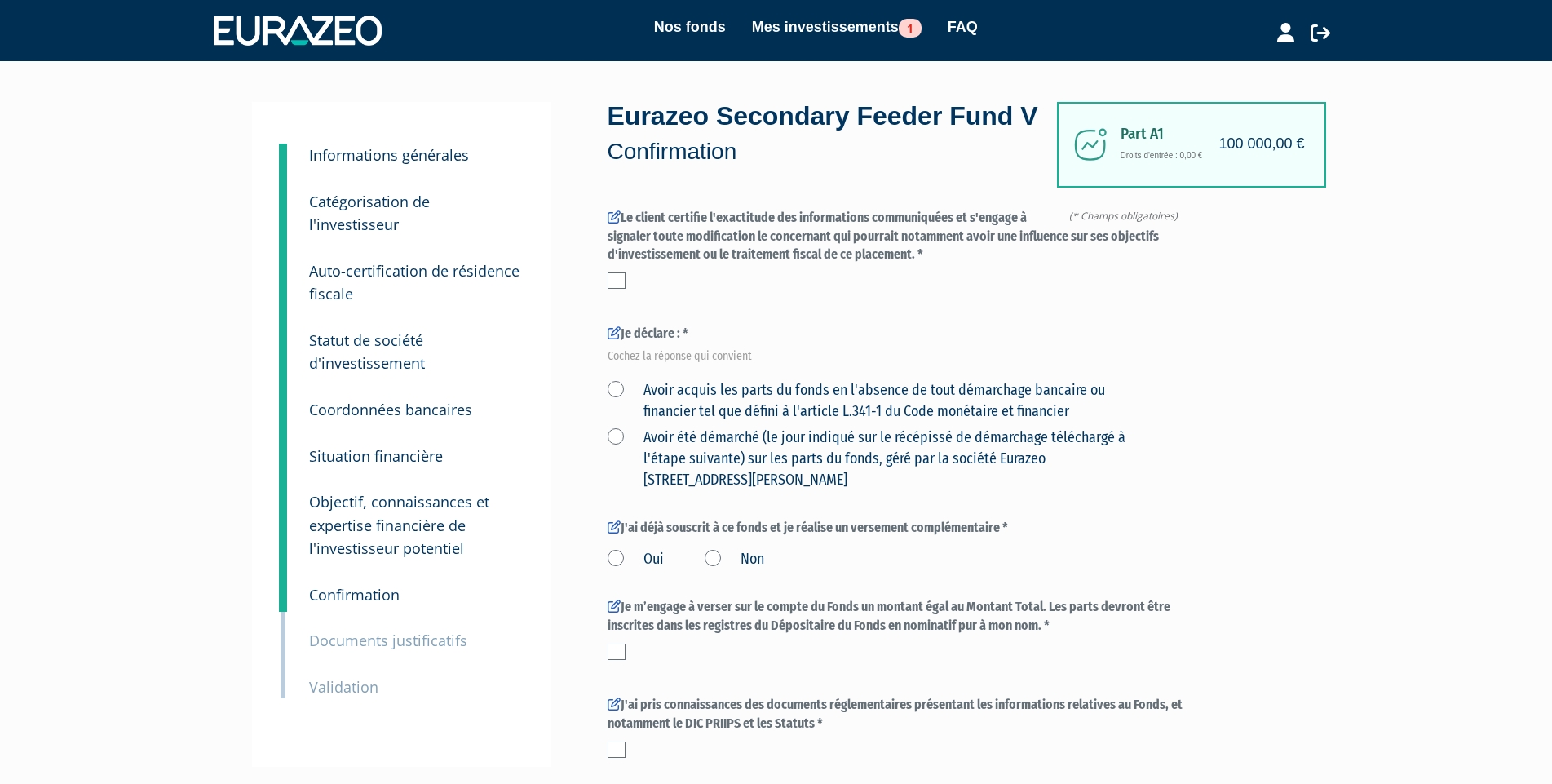
click at [430, 202] on small "Catégorisation de l'investisseur" at bounding box center [369, 213] width 121 height 43
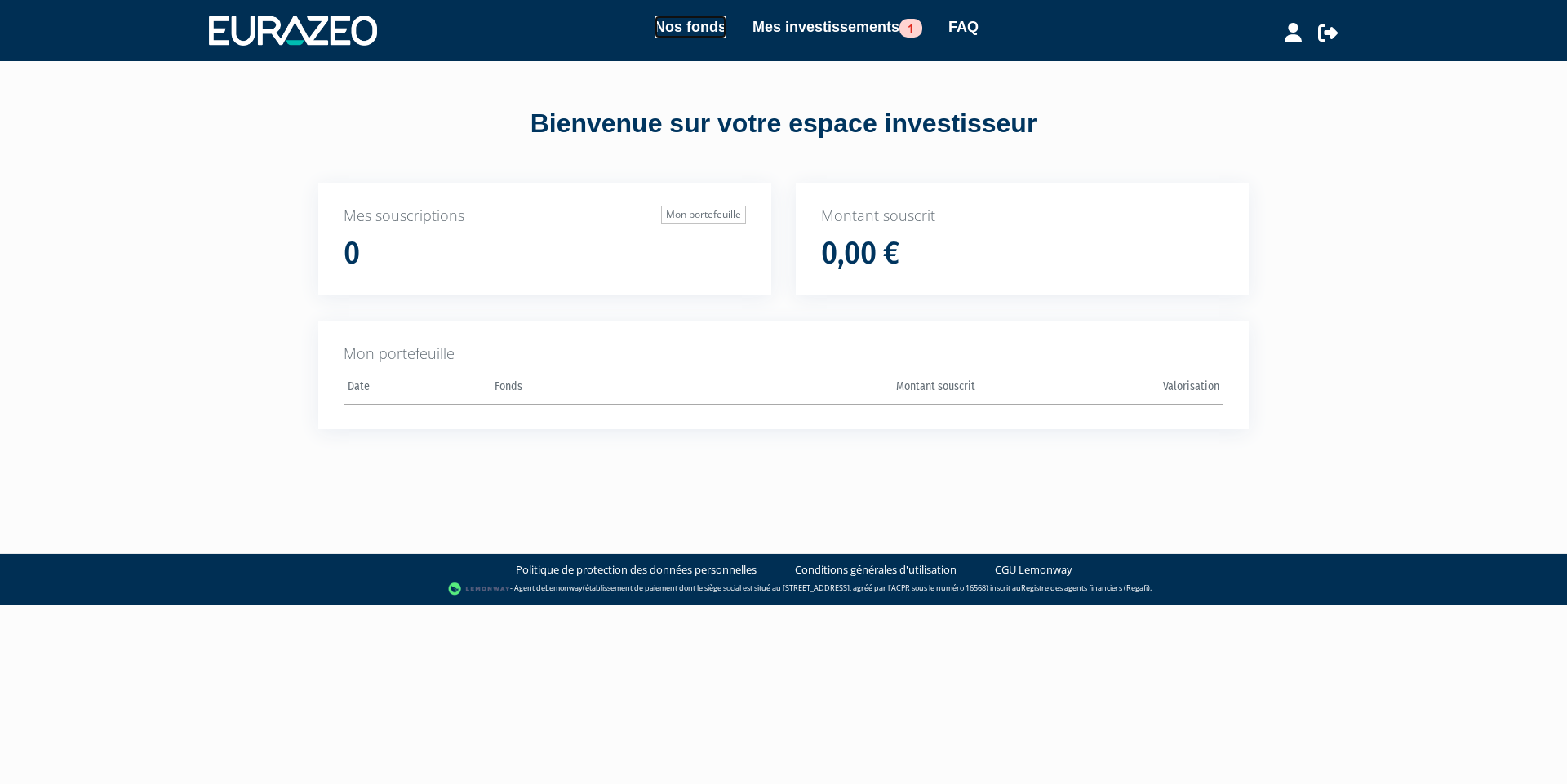
click at [686, 29] on link "Nos fonds" at bounding box center [690, 26] width 72 height 23
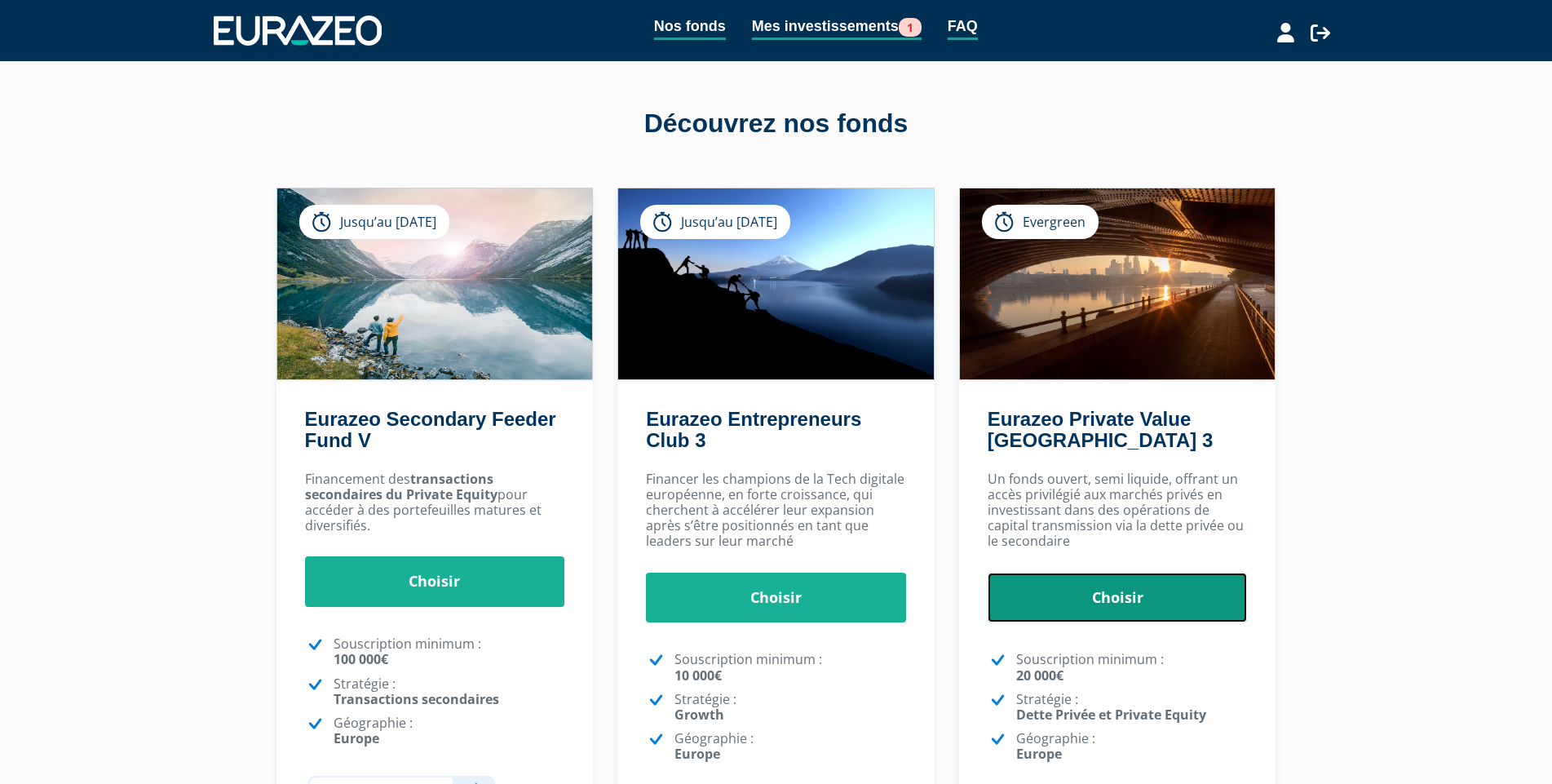
click at [1046, 601] on link "Choisir" at bounding box center [1117, 597] width 260 height 51
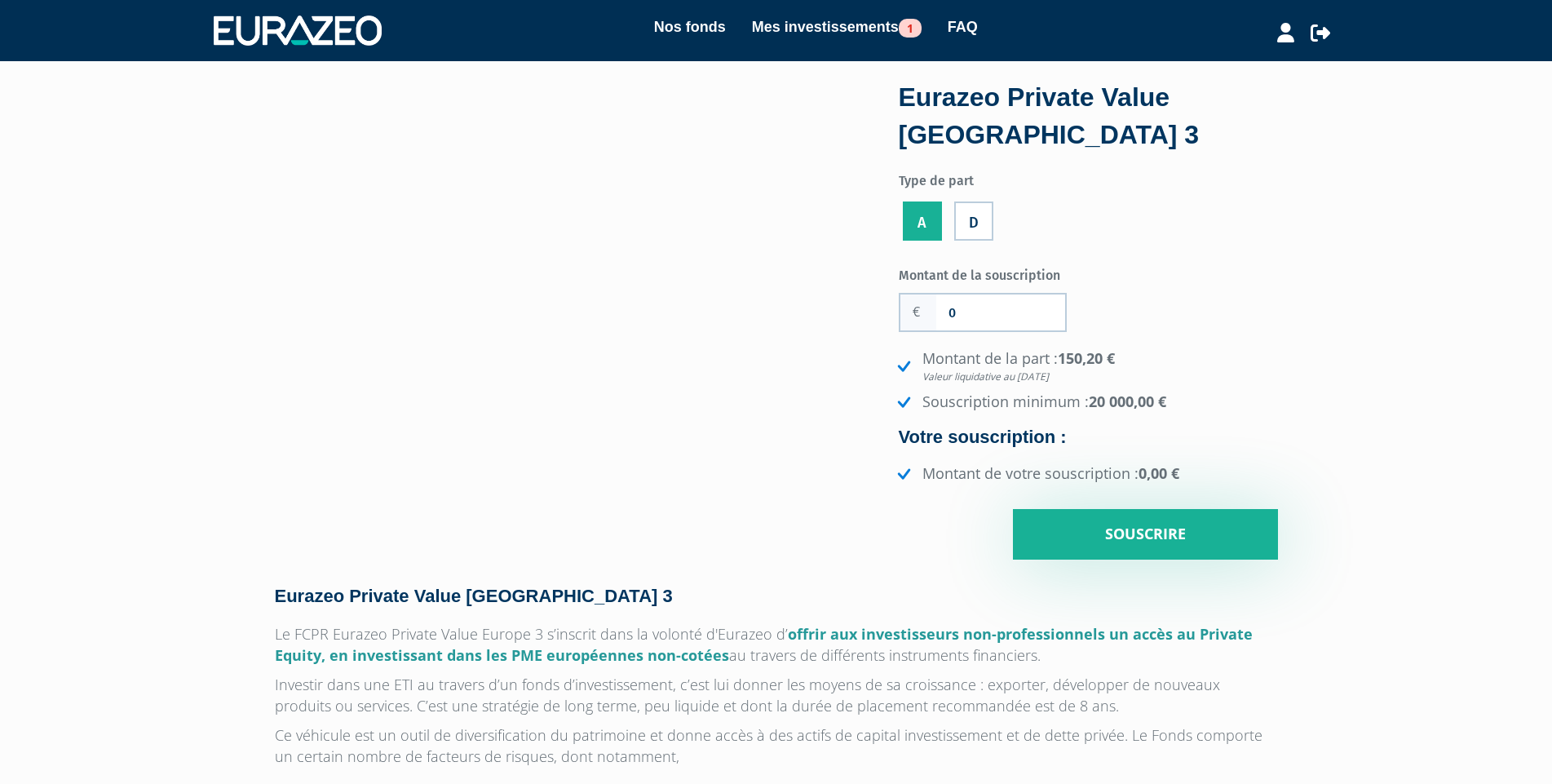
drag, startPoint x: 932, startPoint y: 220, endPoint x: 936, endPoint y: 230, distance: 10.8
click at [932, 220] on label "A" at bounding box center [922, 221] width 39 height 39
click at [0, 0] on input "A" at bounding box center [0, 0] width 0 height 0
click at [1043, 327] on input "0" at bounding box center [1000, 312] width 129 height 36
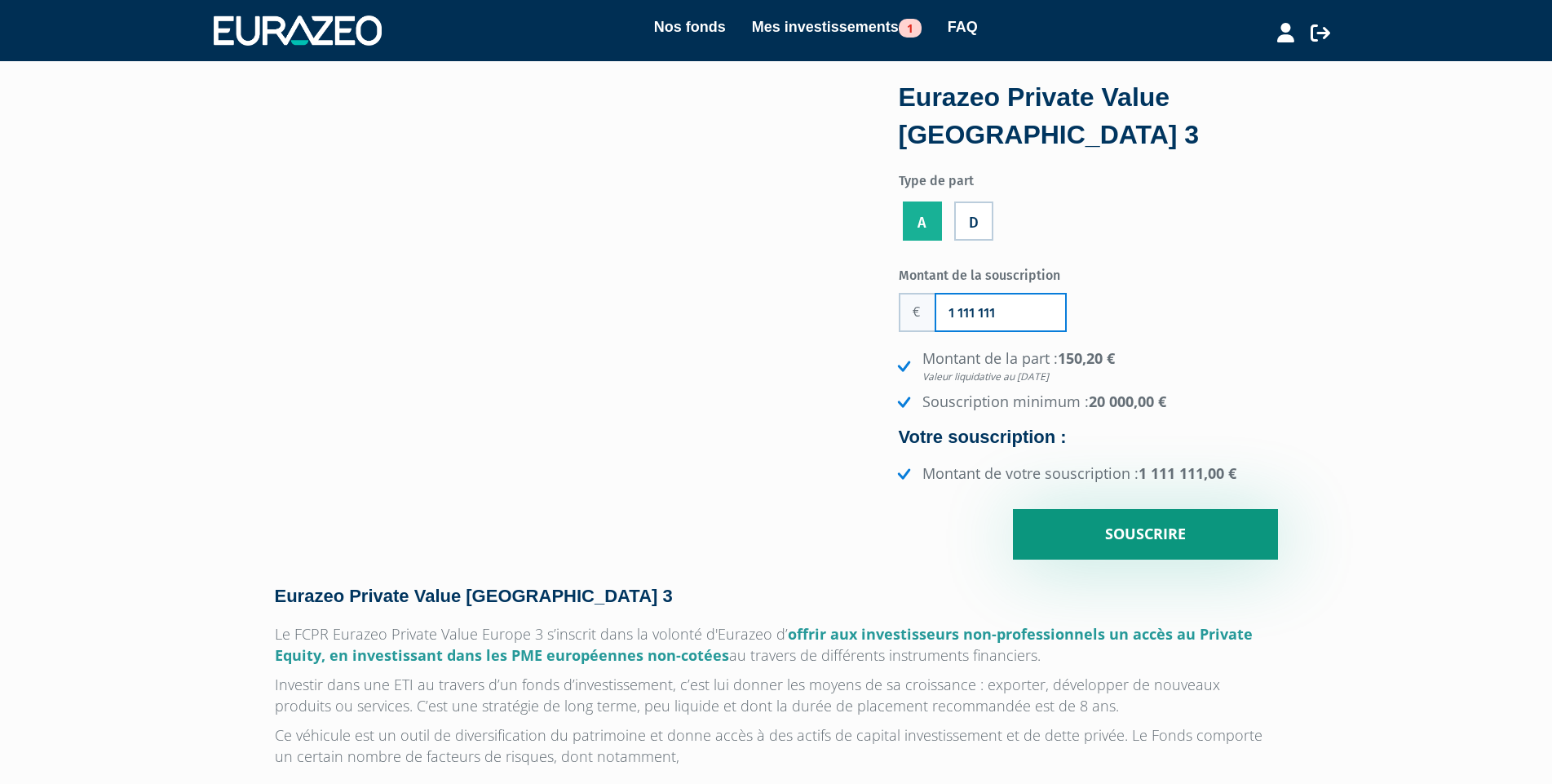
type input "1 111 111"
click at [1129, 539] on input "Souscrire" at bounding box center [1145, 534] width 265 height 51
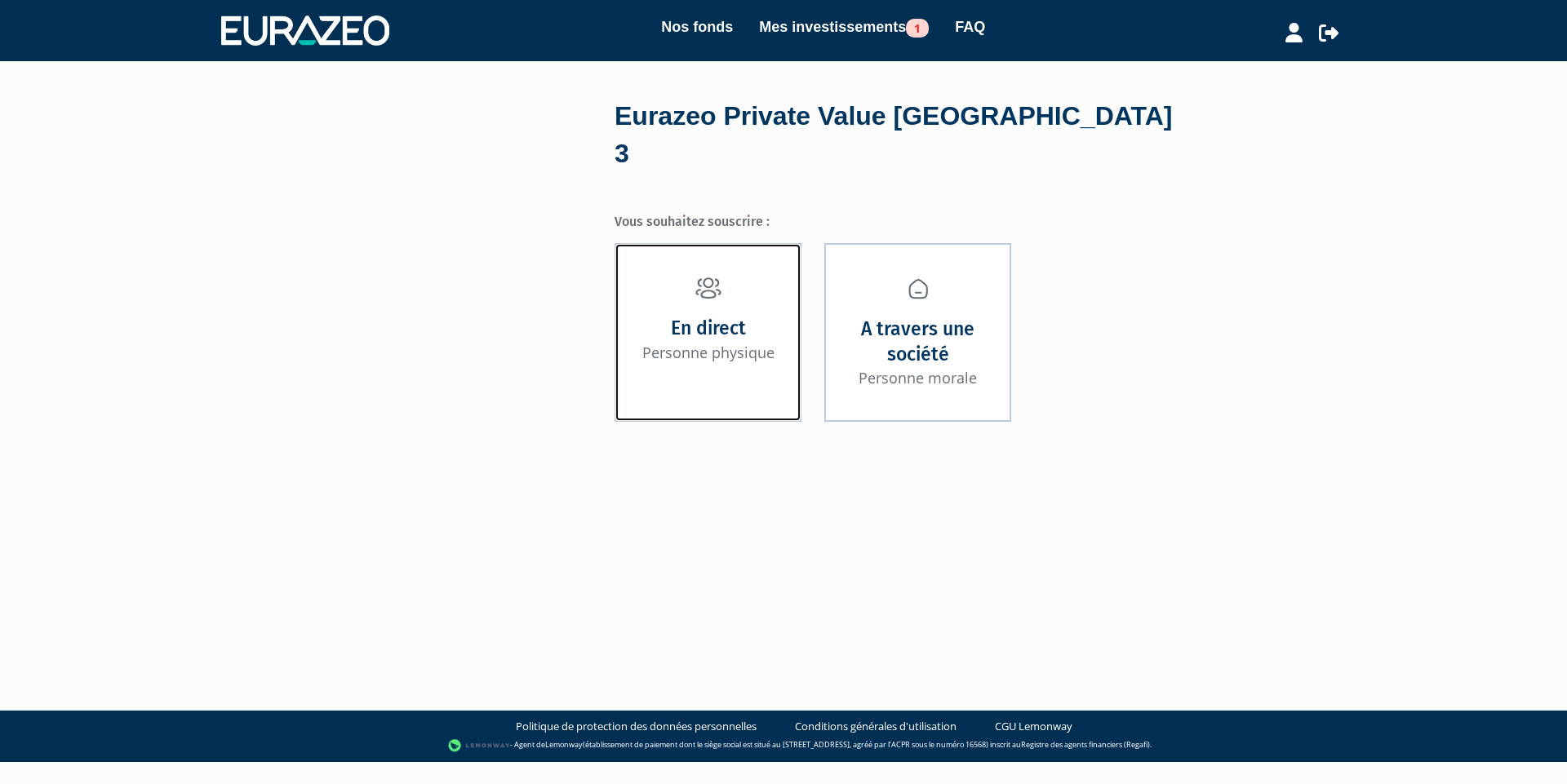
click at [755, 343] on small "Personne physique" at bounding box center [708, 352] width 133 height 19
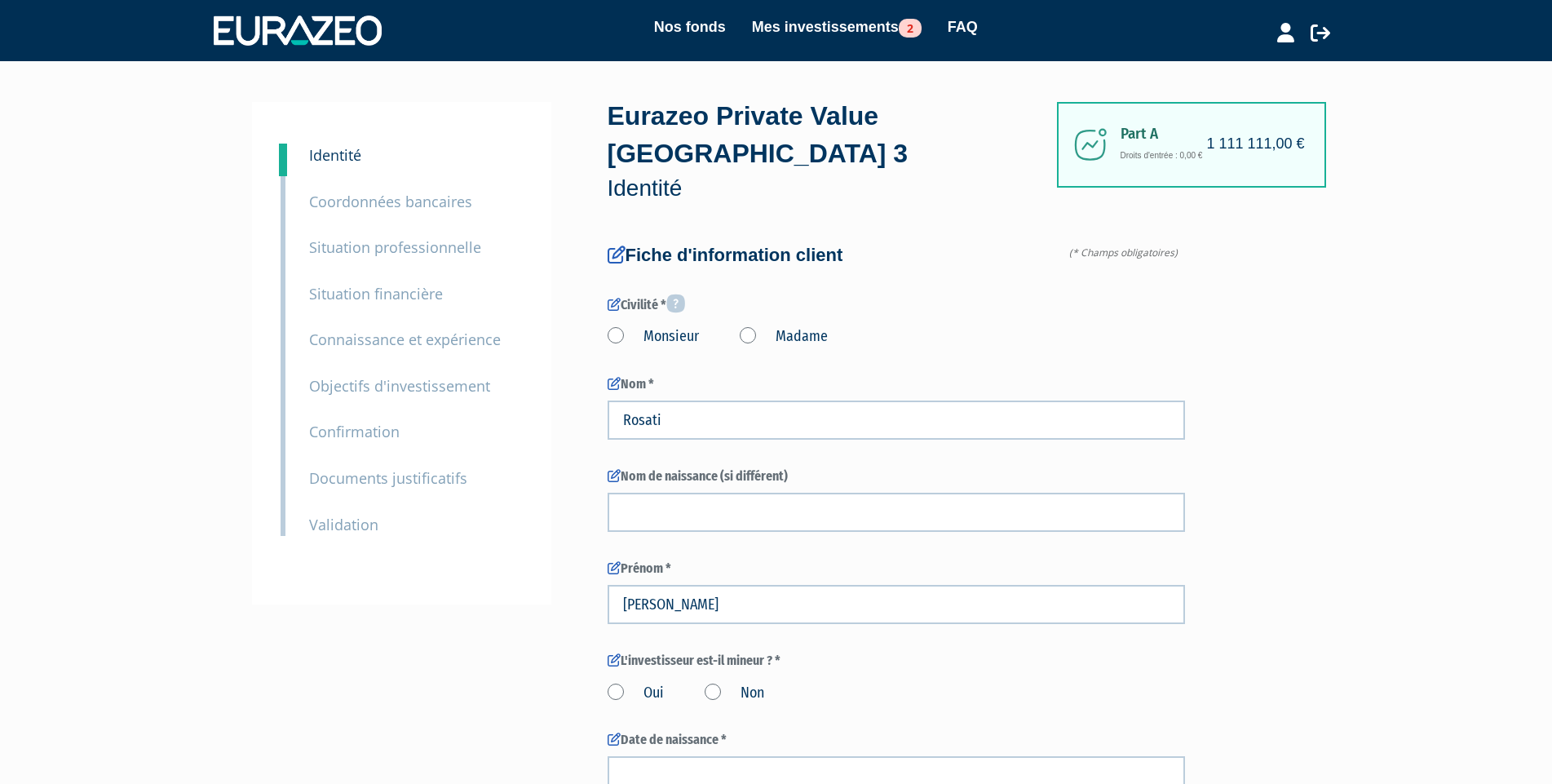
click at [369, 203] on small "Coordonnées bancaires" at bounding box center [390, 201] width 163 height 19
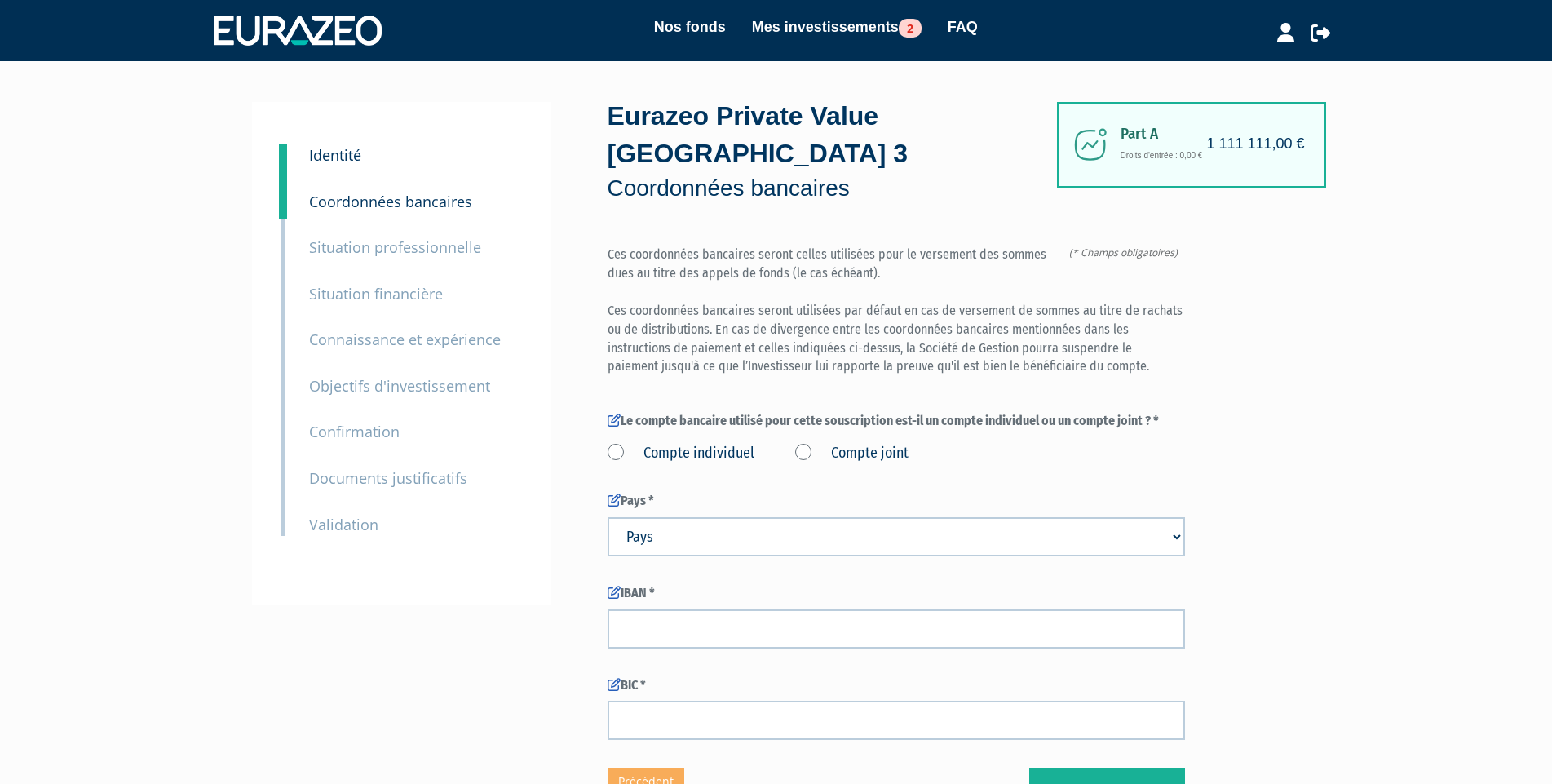
click at [381, 255] on small "Situation professionnelle" at bounding box center [395, 246] width 172 height 19
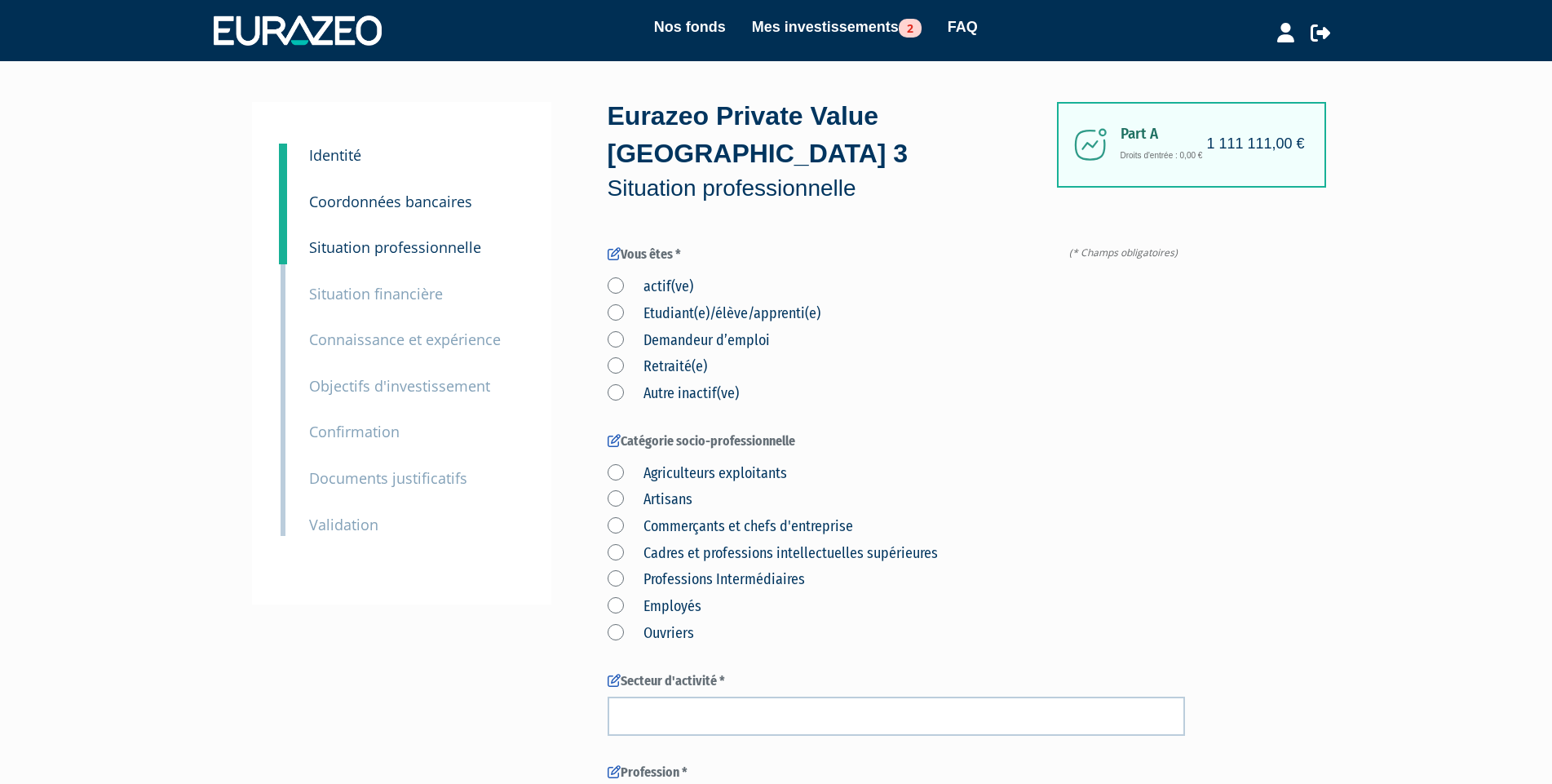
click at [373, 298] on small "Situation financière" at bounding box center [376, 293] width 133 height 19
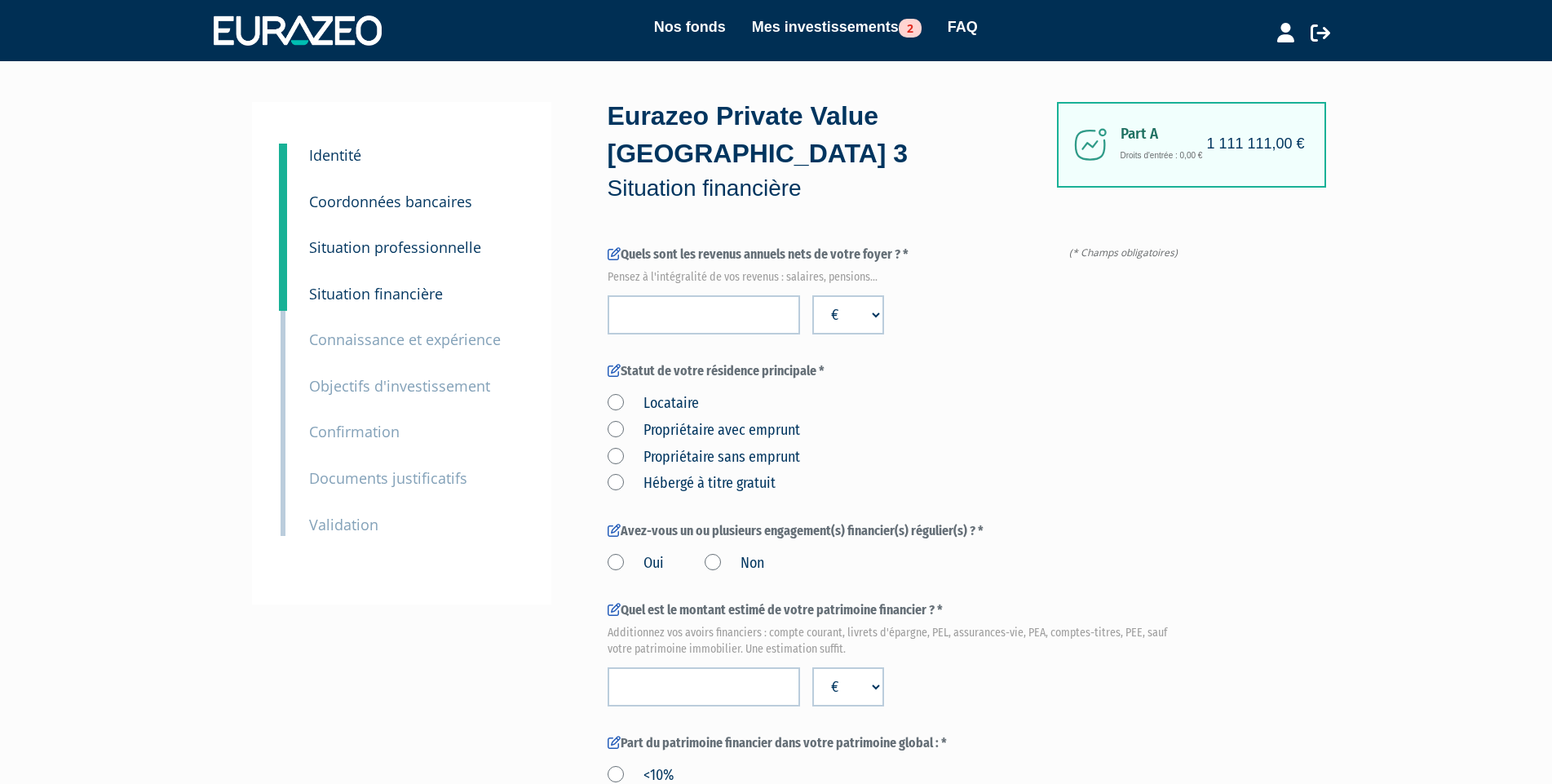
click at [370, 338] on small "Connaissance et expérience" at bounding box center [404, 338] width 192 height 19
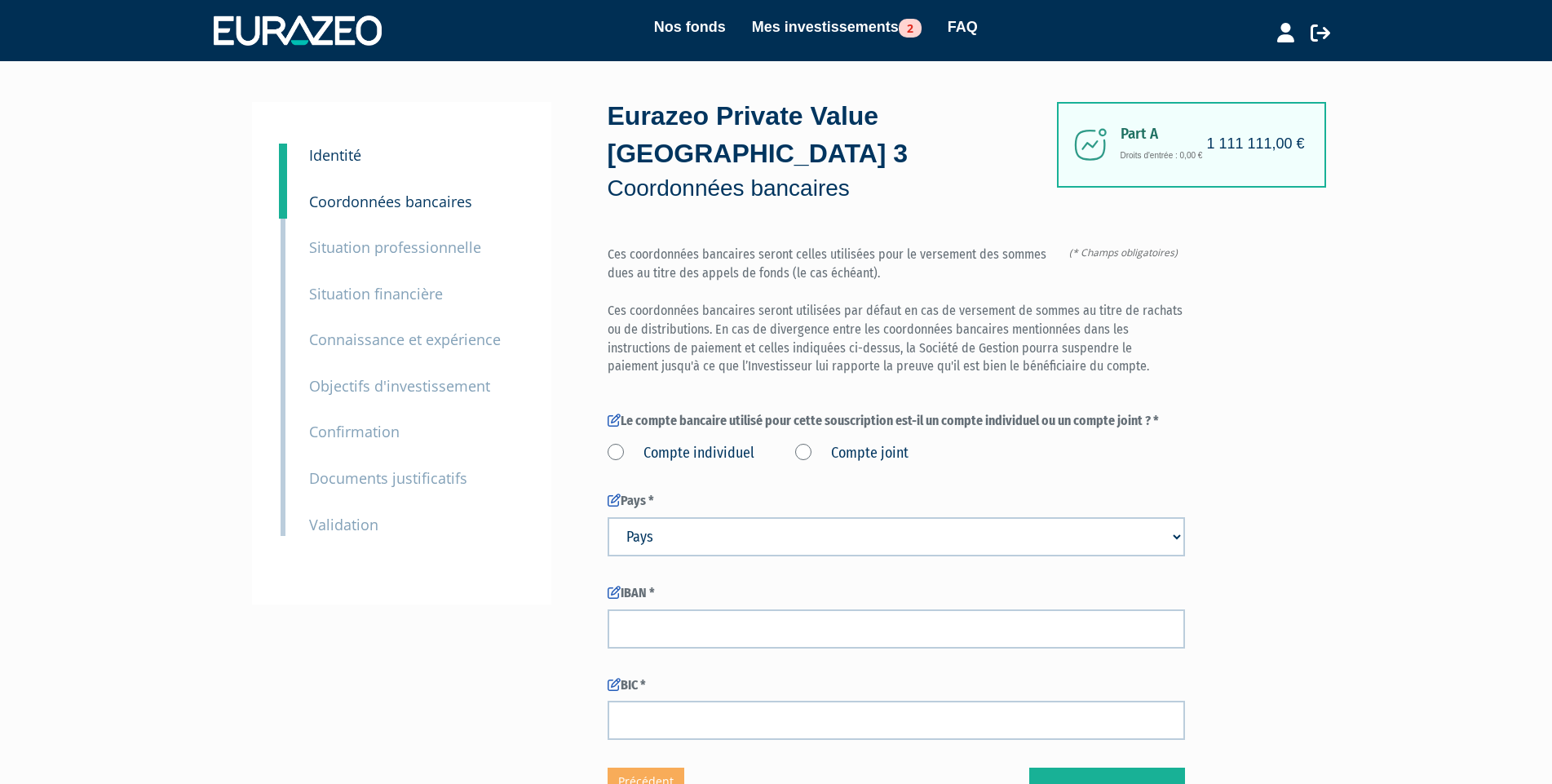
click at [380, 251] on small "Situation professionnelle" at bounding box center [395, 246] width 172 height 19
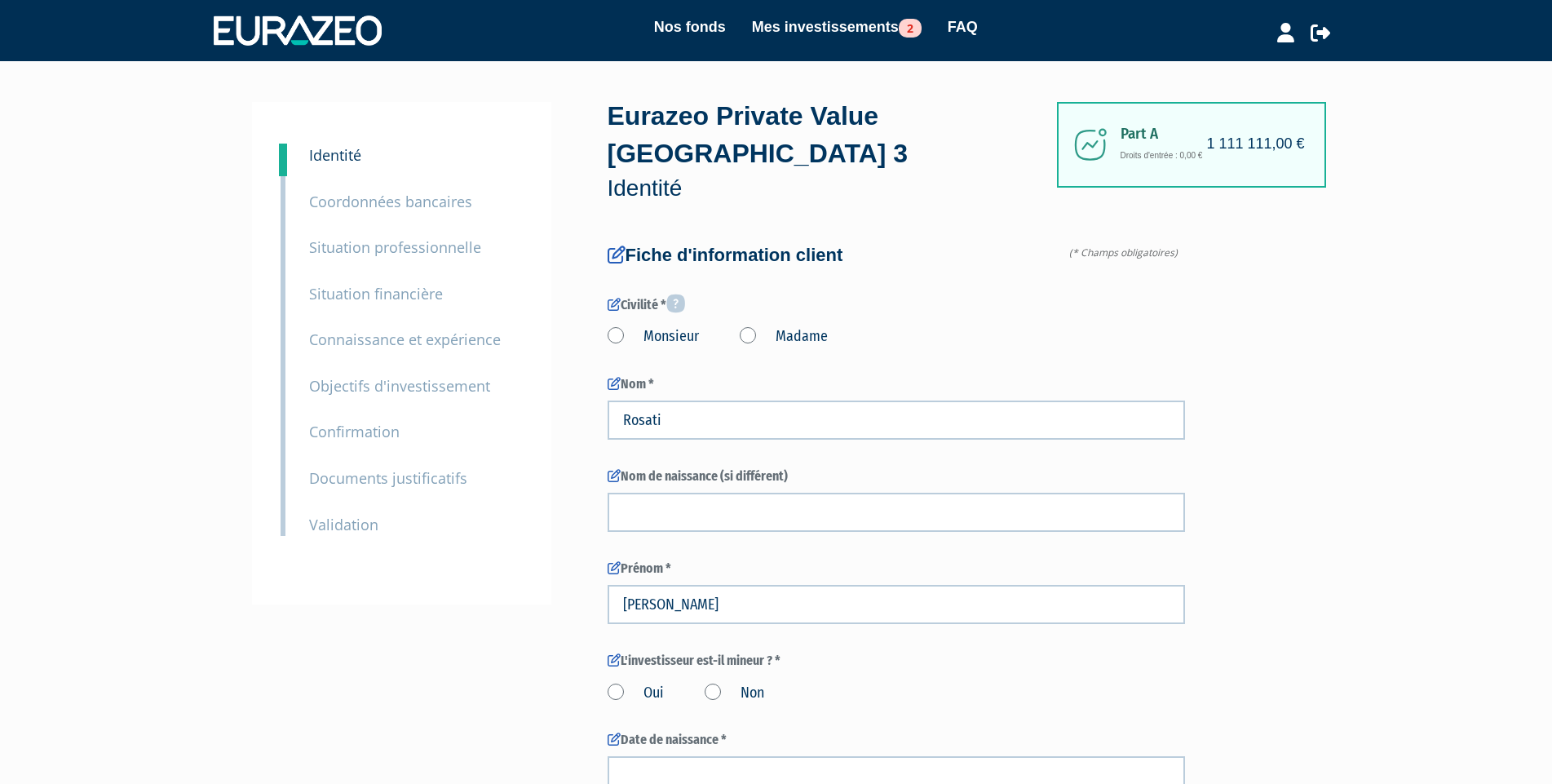
click at [434, 195] on small "Coordonnées bancaires" at bounding box center [390, 201] width 163 height 19
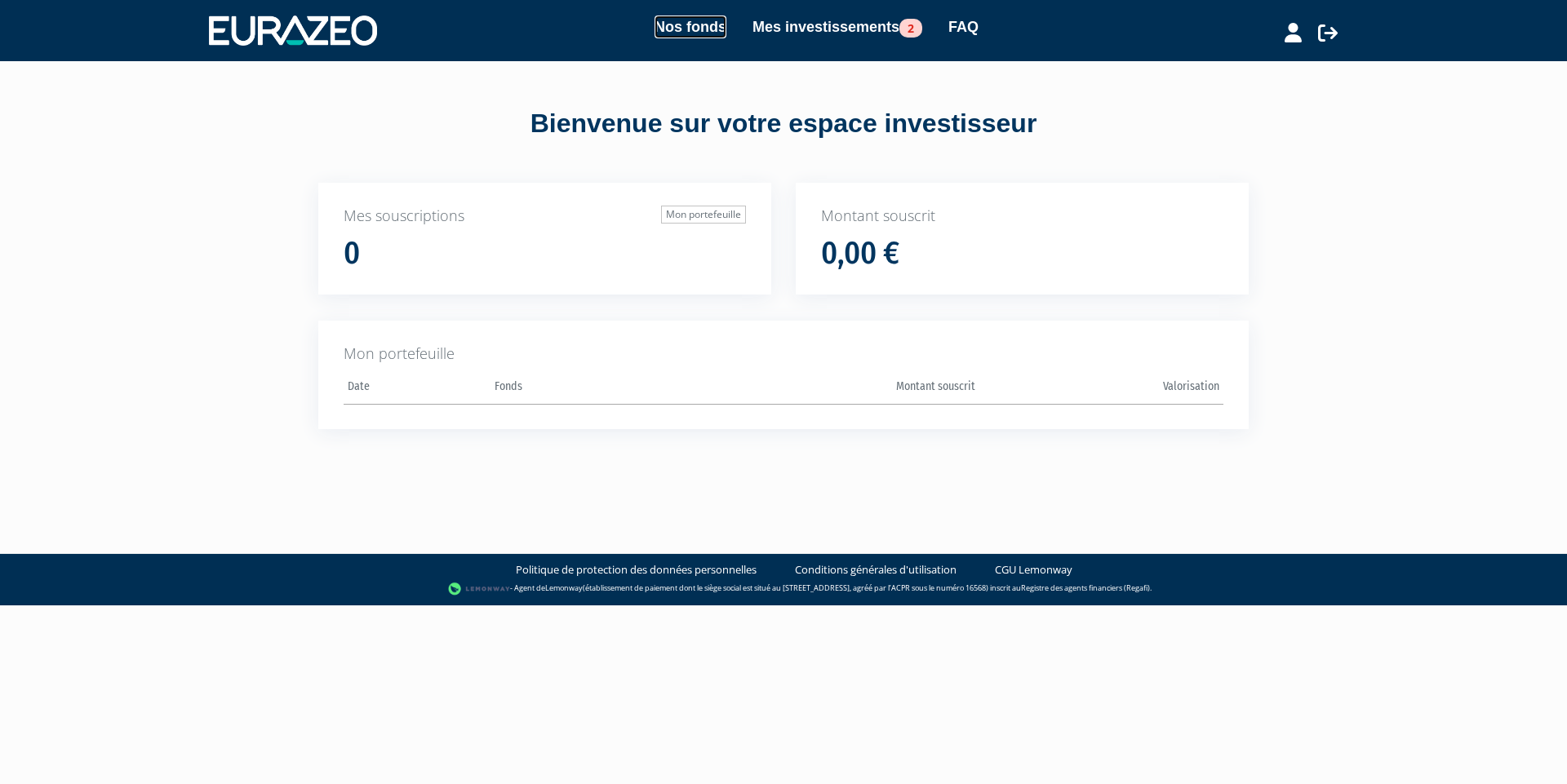
click at [701, 27] on link "Nos fonds" at bounding box center [690, 26] width 72 height 23
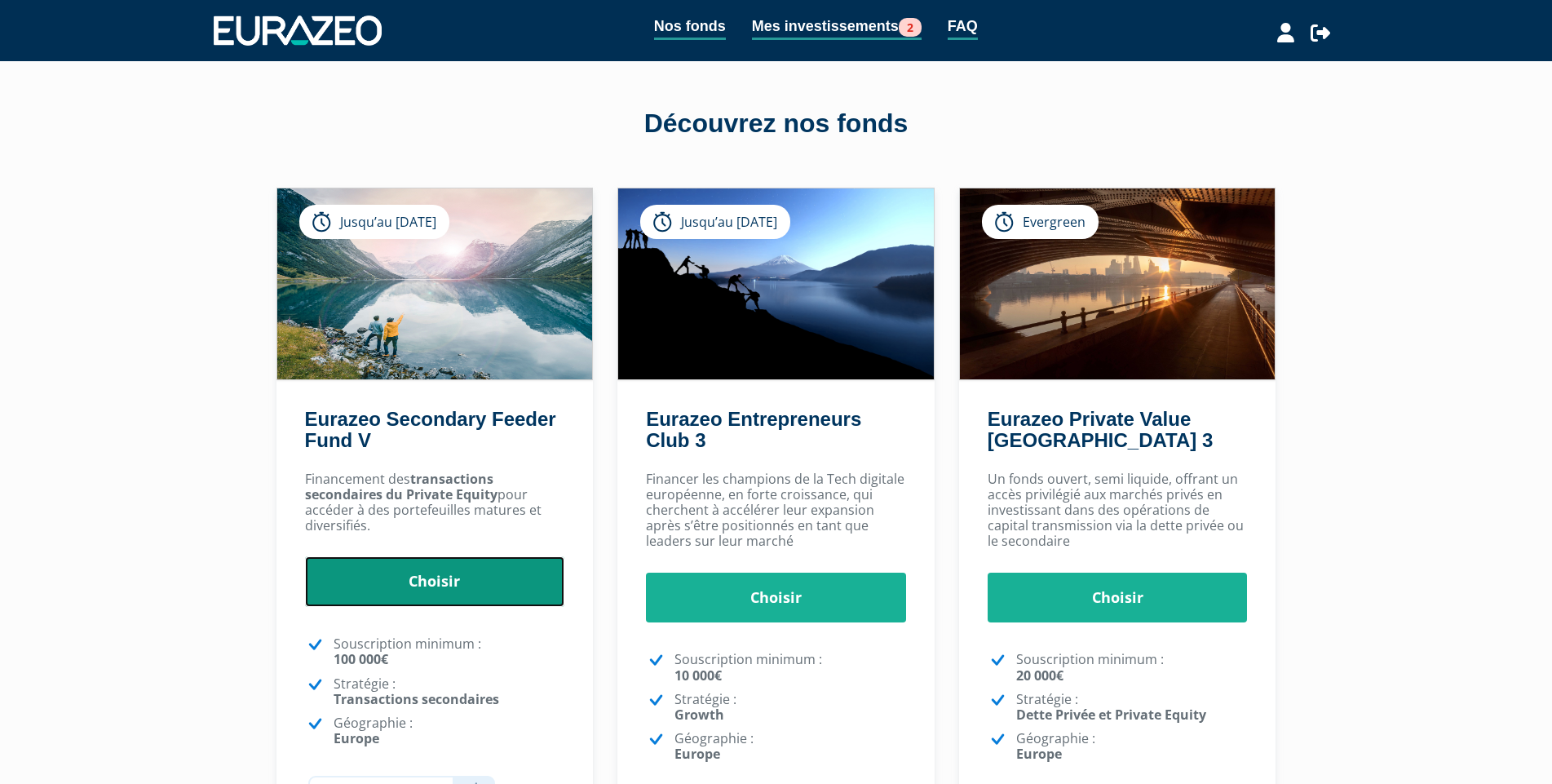
click at [432, 580] on link "Choisir" at bounding box center [435, 581] width 260 height 51
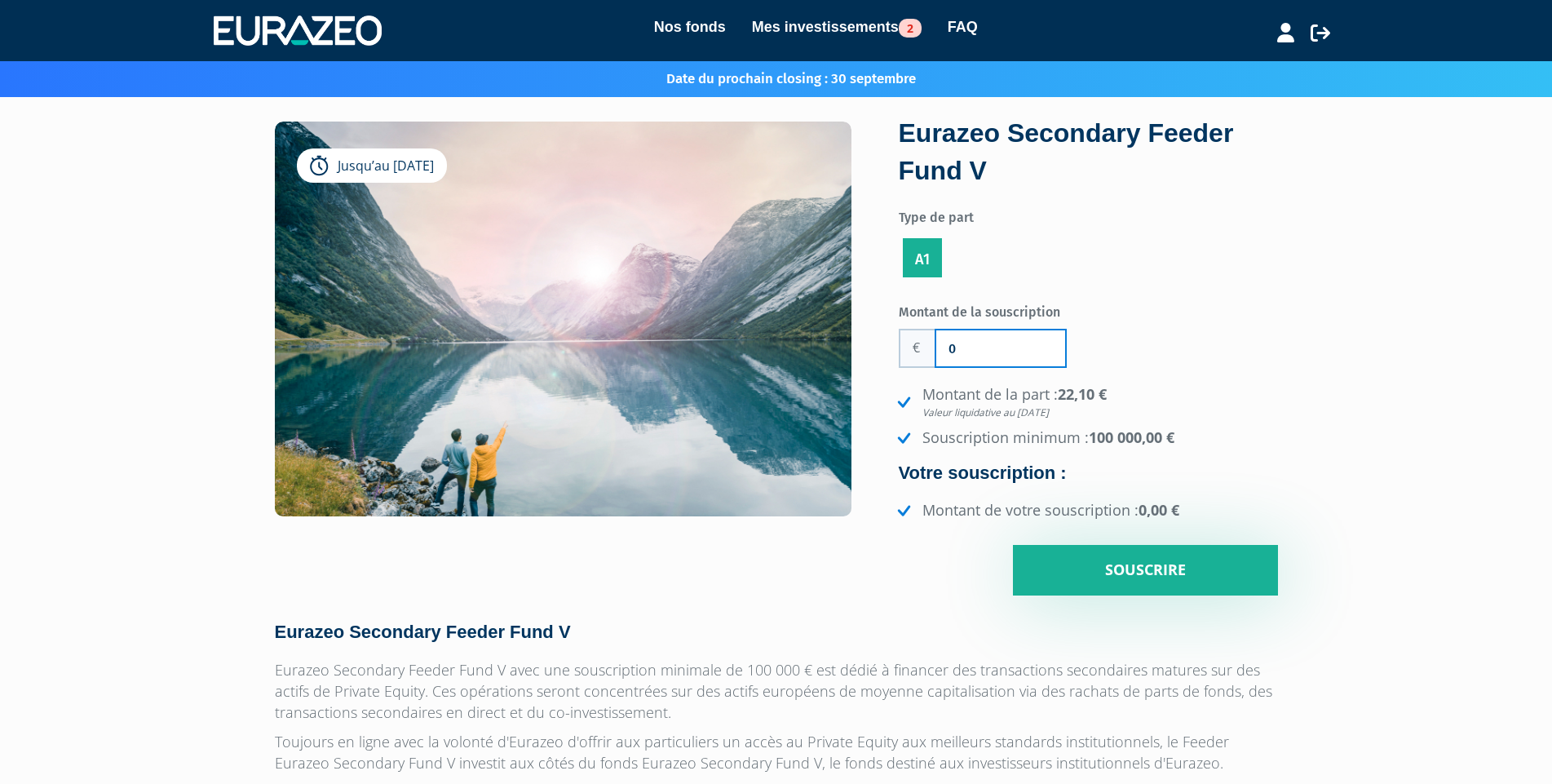
click at [967, 344] on input "0" at bounding box center [1000, 348] width 129 height 36
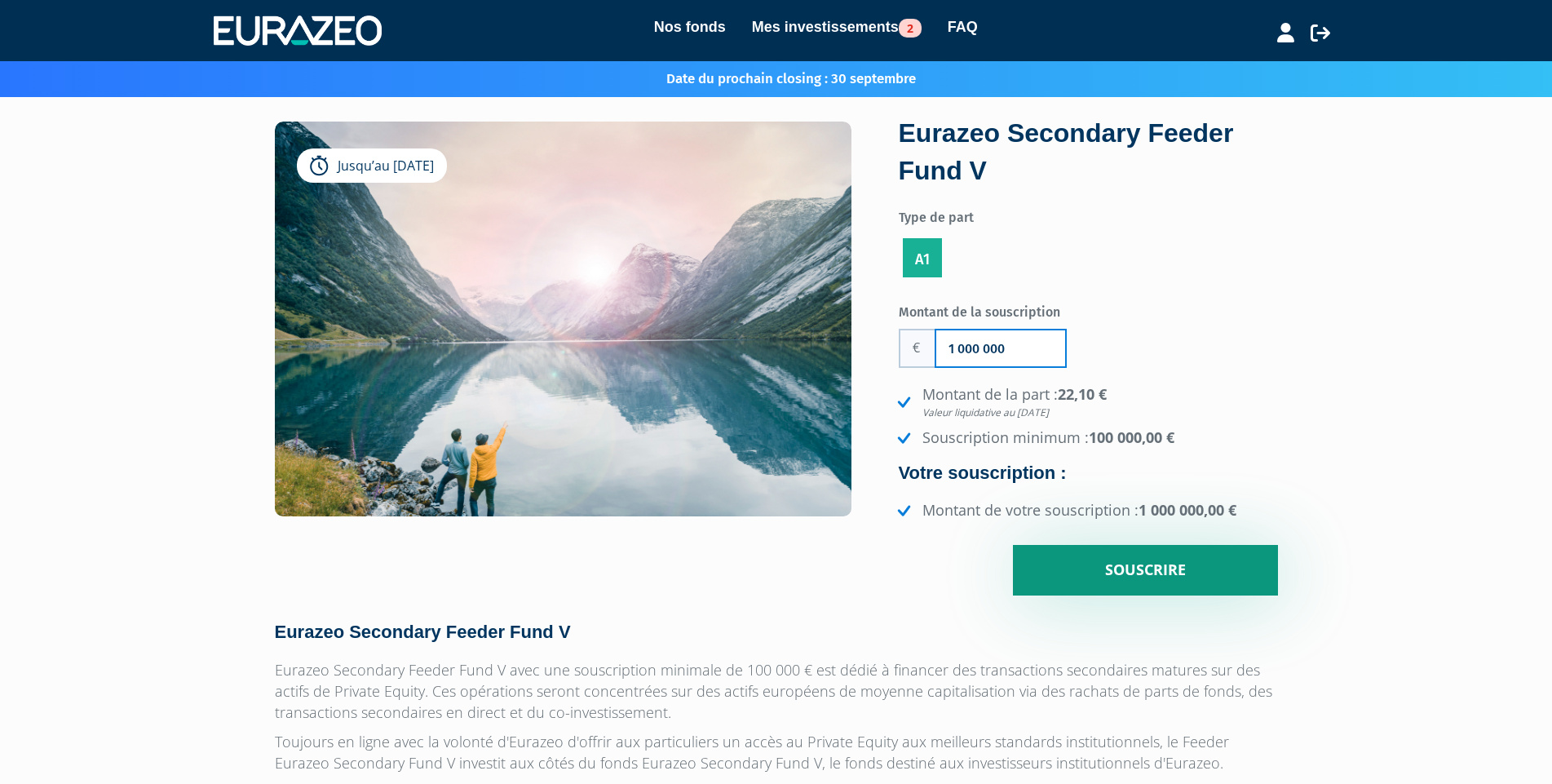
type input "1 000 000"
click at [1064, 549] on input "Souscrire" at bounding box center [1145, 570] width 265 height 51
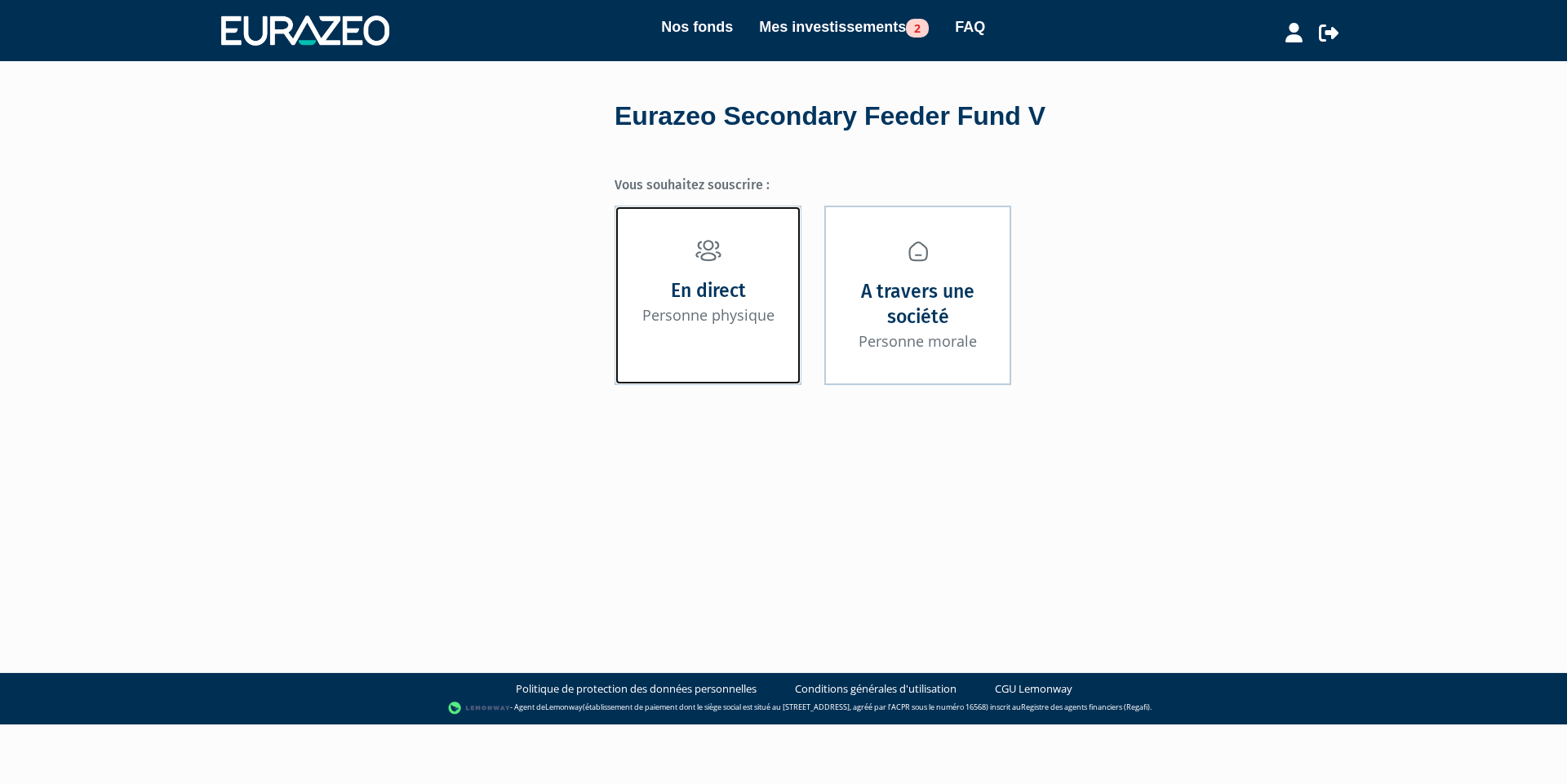
click at [751, 268] on link "En direct Personne physique" at bounding box center [708, 295] width 187 height 179
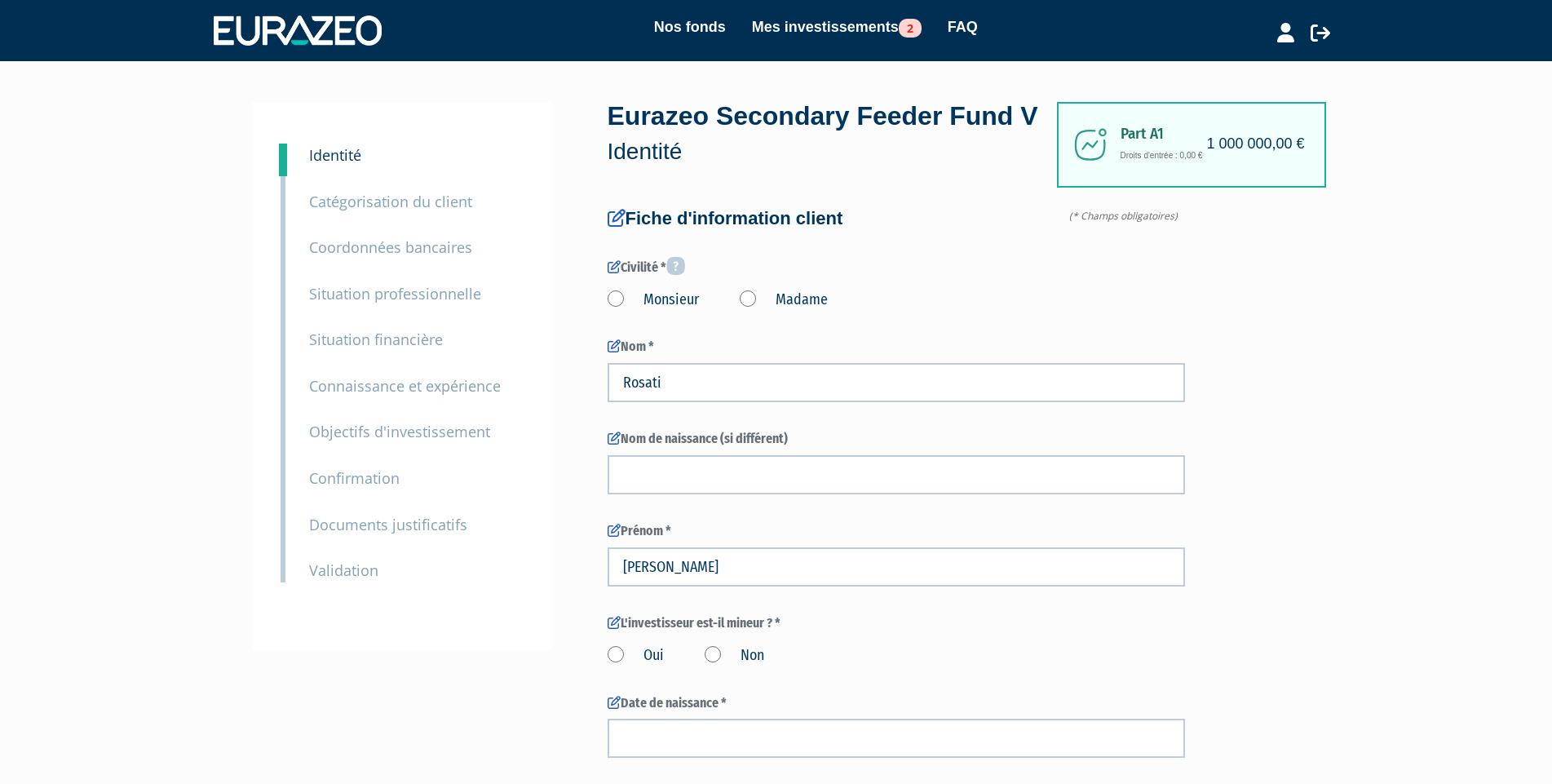
click at [393, 251] on small "Coordonnées bancaires" at bounding box center [390, 246] width 163 height 19
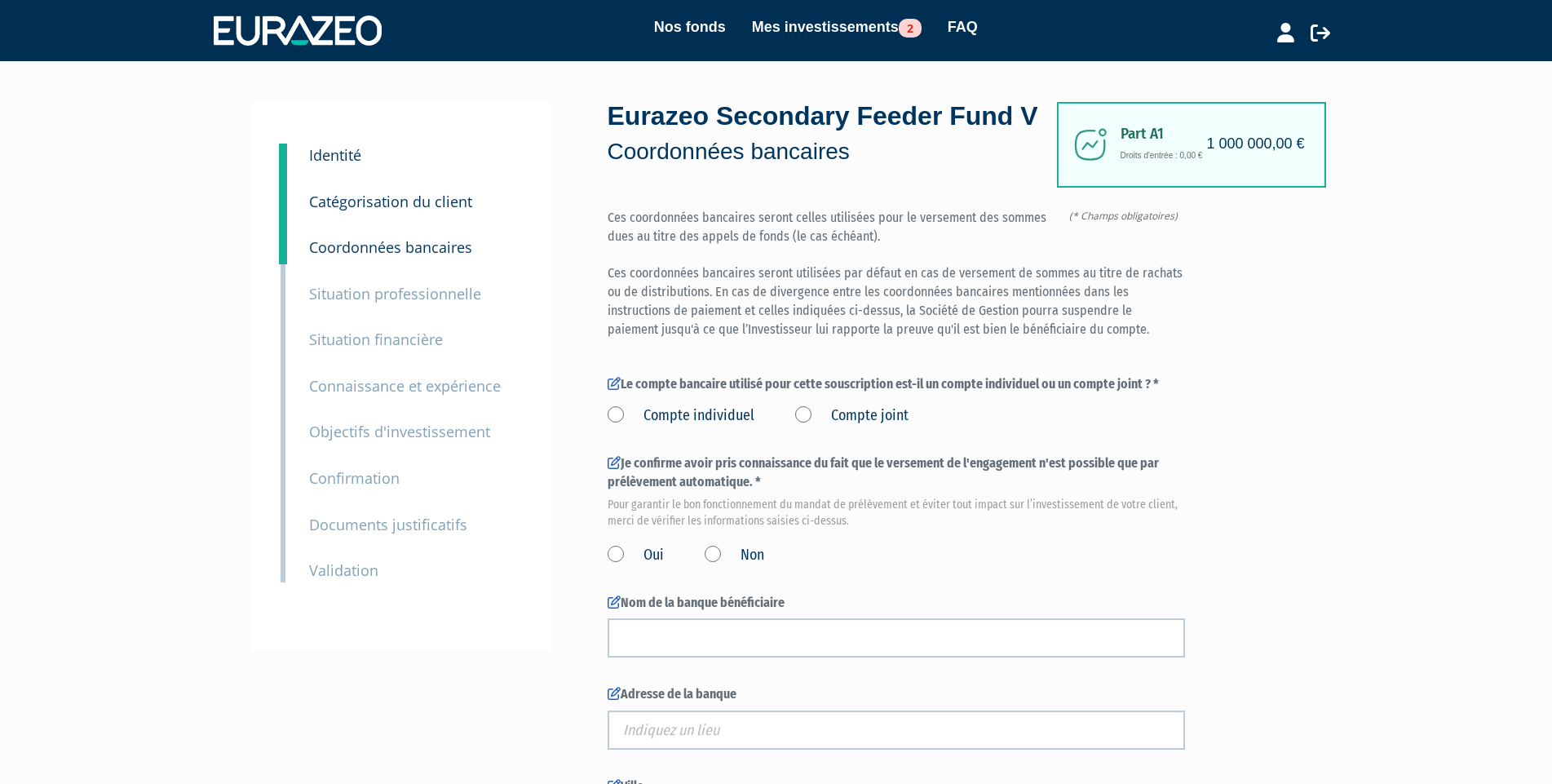
click at [400, 203] on small "Catégorisation du client" at bounding box center [390, 201] width 163 height 19
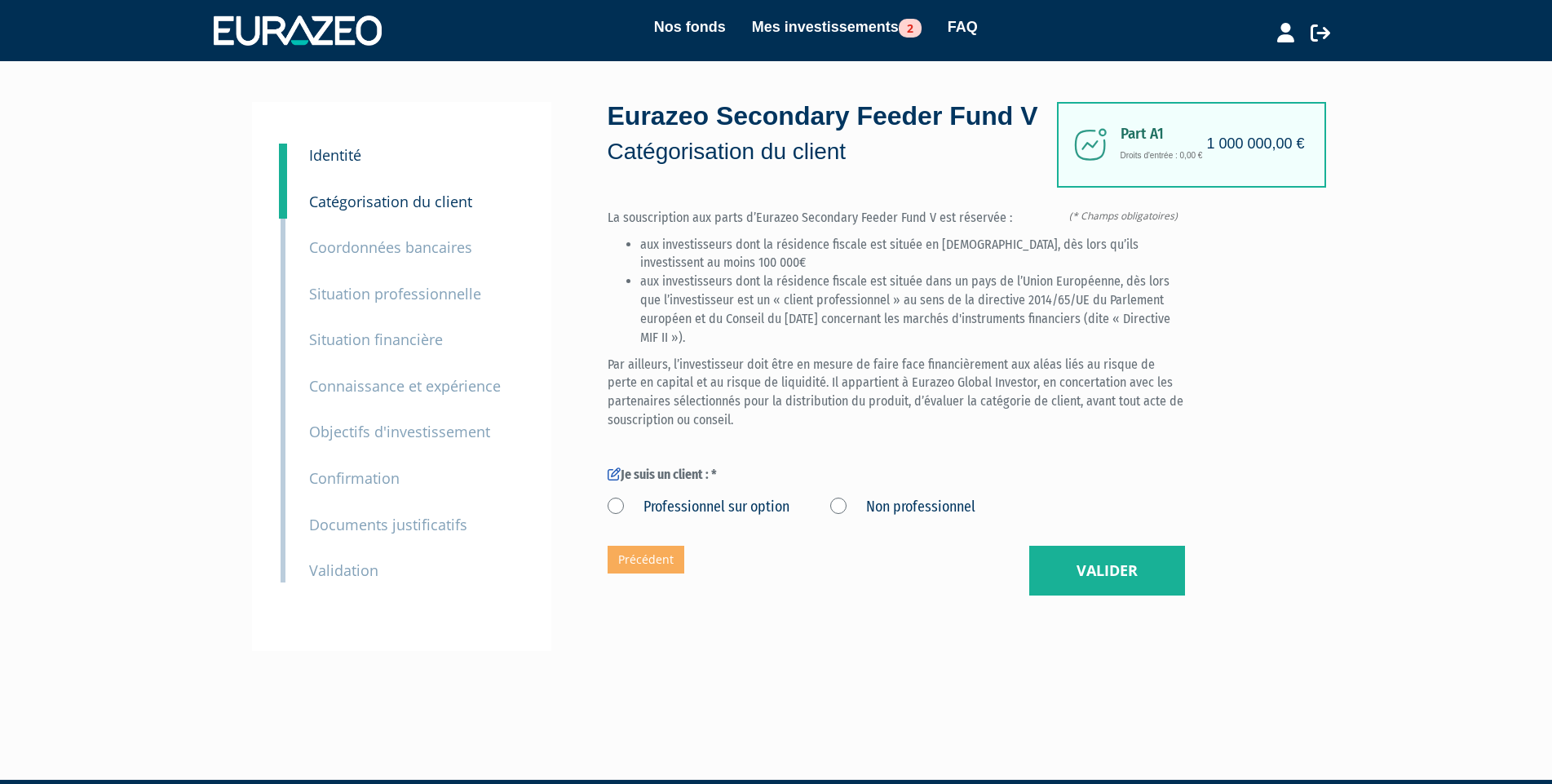
click at [375, 257] on p "Coordonnées bancaires" at bounding box center [390, 247] width 163 height 24
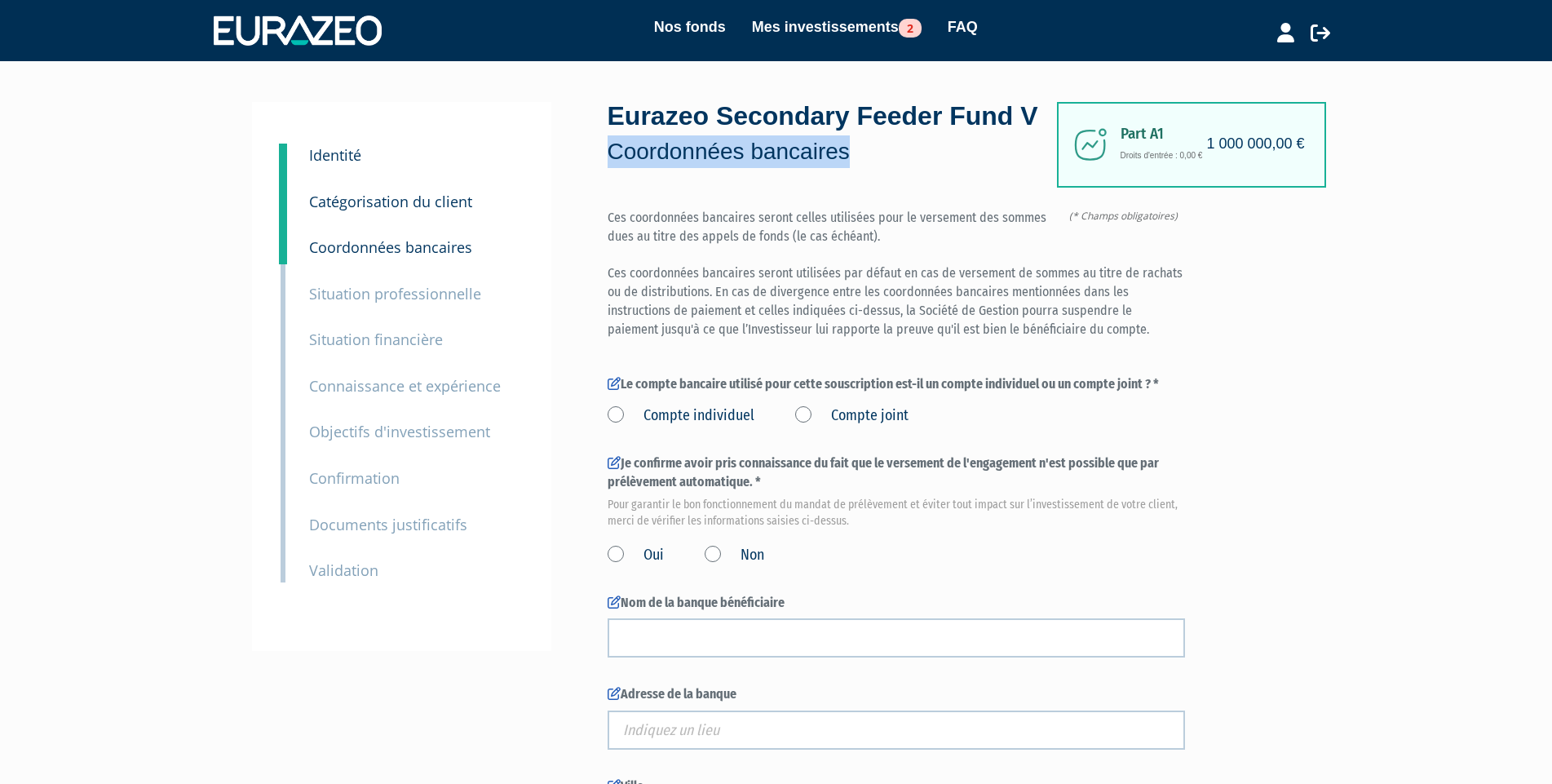
drag, startPoint x: 887, startPoint y: 192, endPoint x: 614, endPoint y: 192, distance: 273.0
click at [614, 168] on p "Coordonnées bancaires" at bounding box center [832, 151] width 449 height 33
copy p "Coordonnées bancaires"
click at [376, 289] on small "Situation professionnelle" at bounding box center [395, 293] width 172 height 19
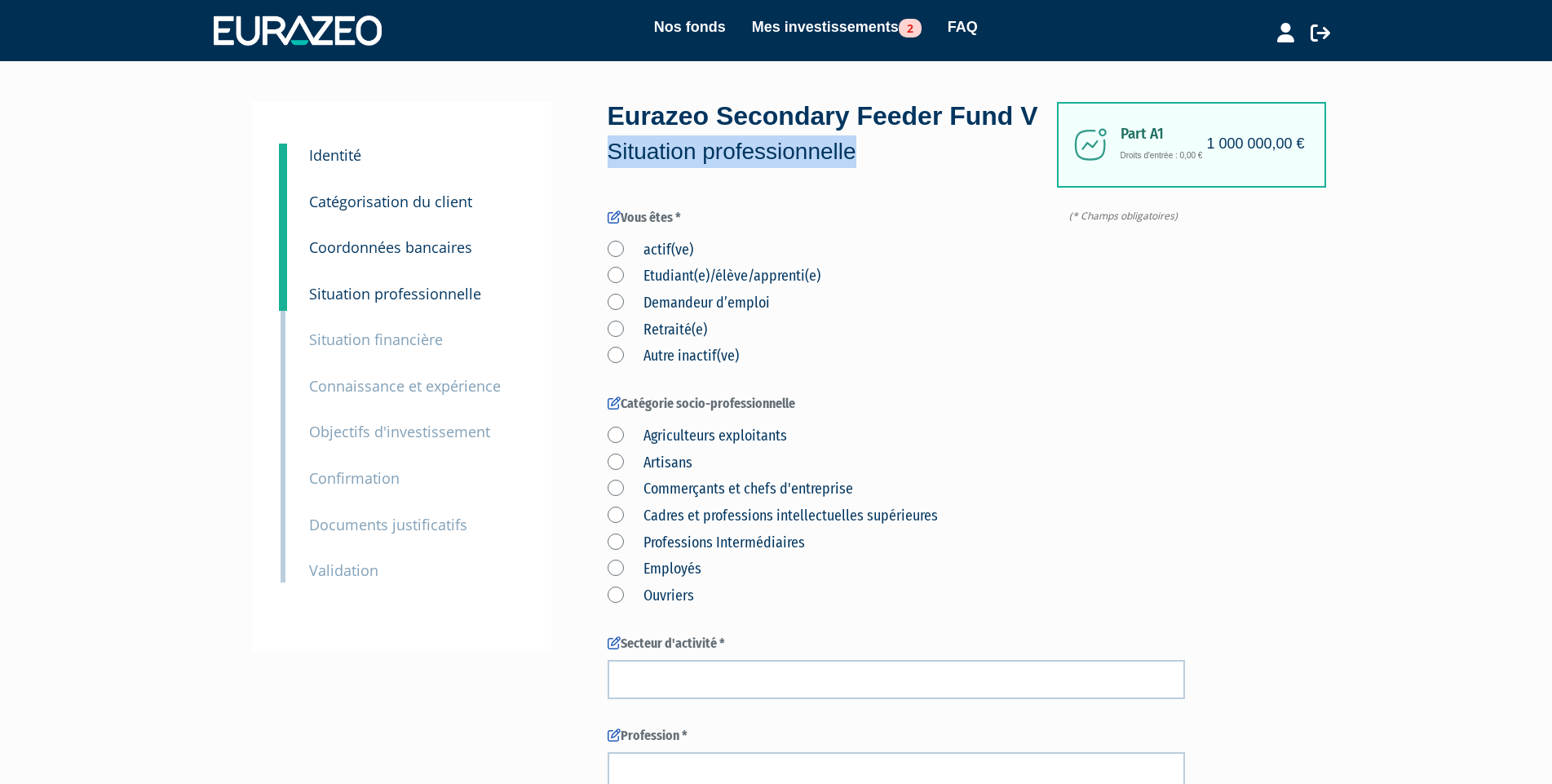
drag, startPoint x: 895, startPoint y: 192, endPoint x: 613, endPoint y: 194, distance: 282.0
click at [613, 168] on p "Situation professionnelle" at bounding box center [832, 151] width 449 height 33
copy p "Situation professionnelle"
click at [411, 337] on small "Situation financière" at bounding box center [376, 338] width 133 height 19
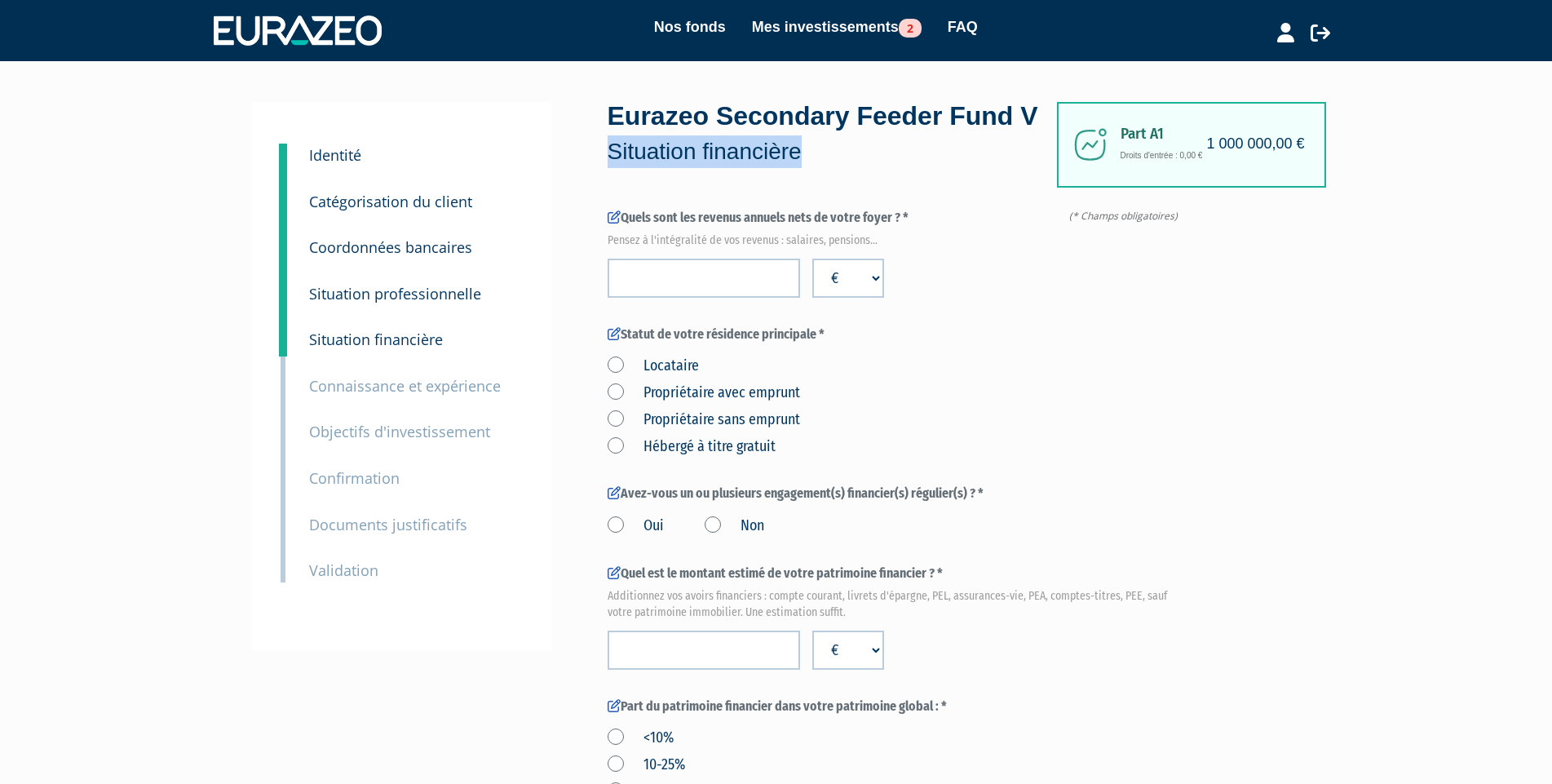
drag, startPoint x: 846, startPoint y: 186, endPoint x: 596, endPoint y: 192, distance: 250.1
click at [596, 192] on div "1 Identité 2 Catégorisation du client 3 Coordonnées bancaires 4 Confirmation" at bounding box center [776, 790] width 1025 height 1376
copy p "Situation financière"
click at [431, 396] on p "Connaissance et expérience" at bounding box center [404, 387] width 192 height 24
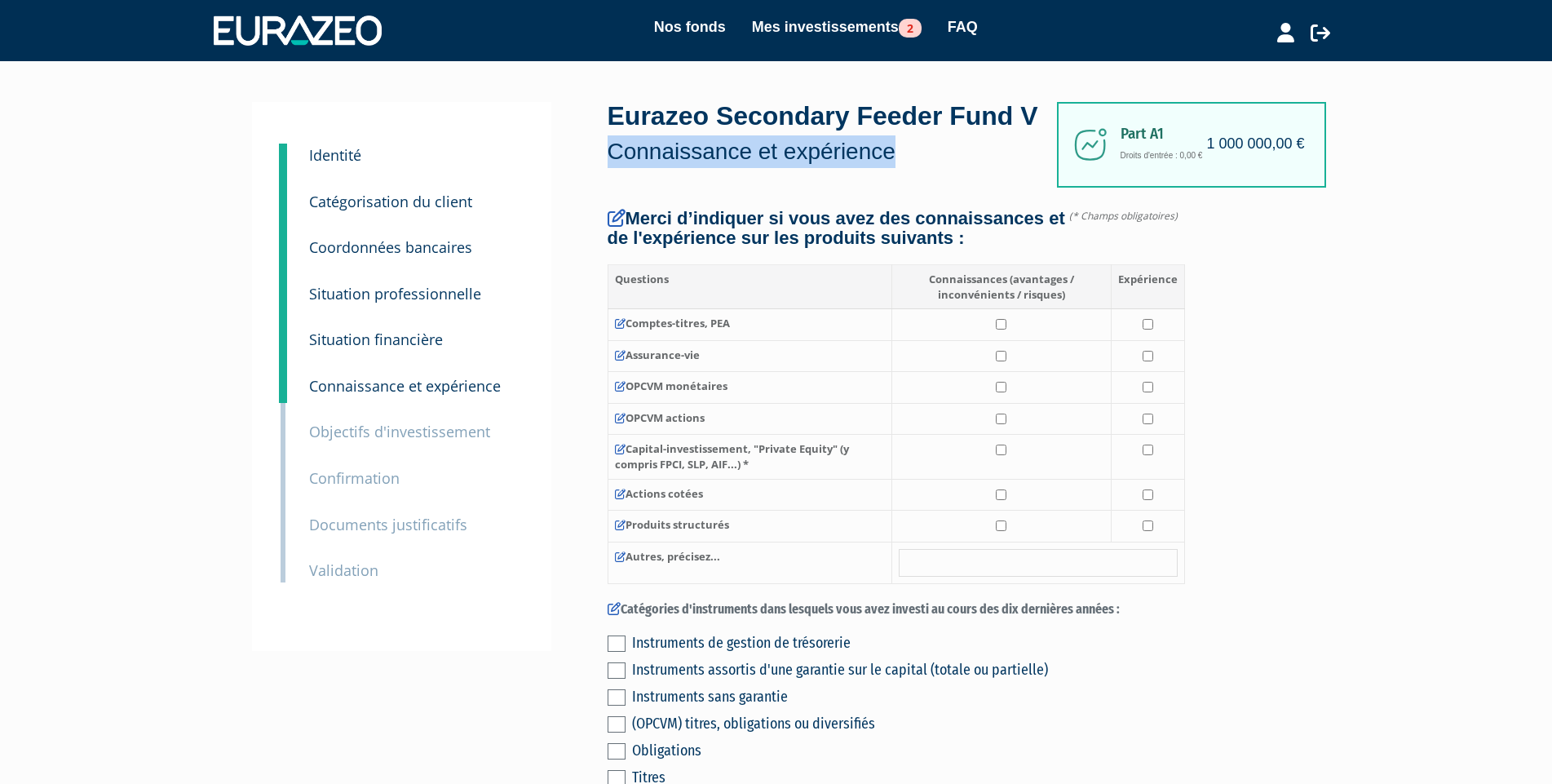
drag, startPoint x: 958, startPoint y: 192, endPoint x: 615, endPoint y: 192, distance: 343.0
click at [615, 168] on p "Connaissance et expérience" at bounding box center [832, 151] width 449 height 33
copy p "Connaissance et expérience"
click at [422, 426] on small "Objectifs d'investissement" at bounding box center [399, 431] width 181 height 19
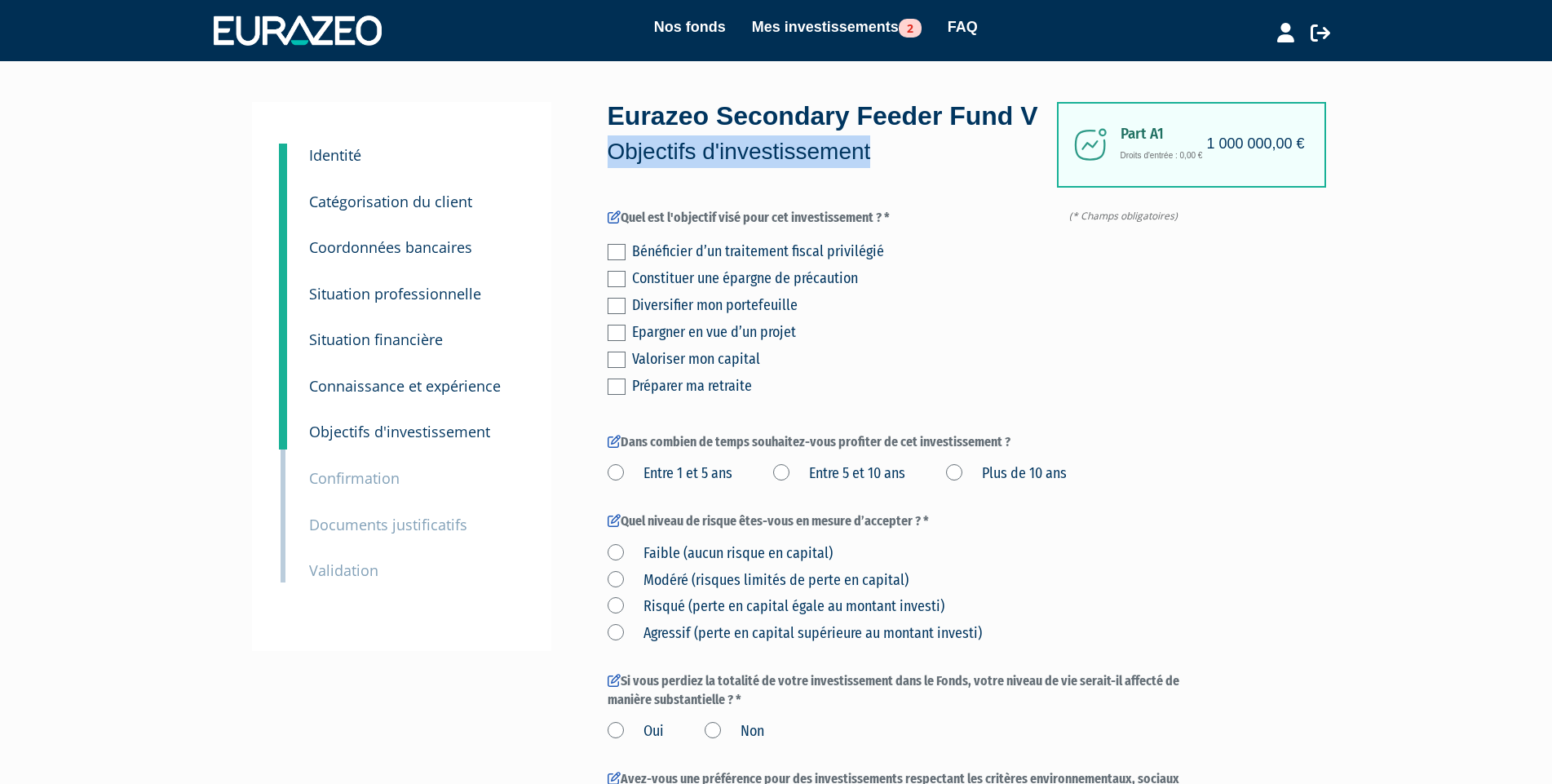
drag, startPoint x: 931, startPoint y: 192, endPoint x: 607, endPoint y: 191, distance: 324.0
click at [608, 168] on p "Objectifs d'investissement" at bounding box center [832, 151] width 449 height 33
copy p "Objectifs d'investissement"
click at [333, 477] on small "Confirmation" at bounding box center [354, 478] width 90 height 19
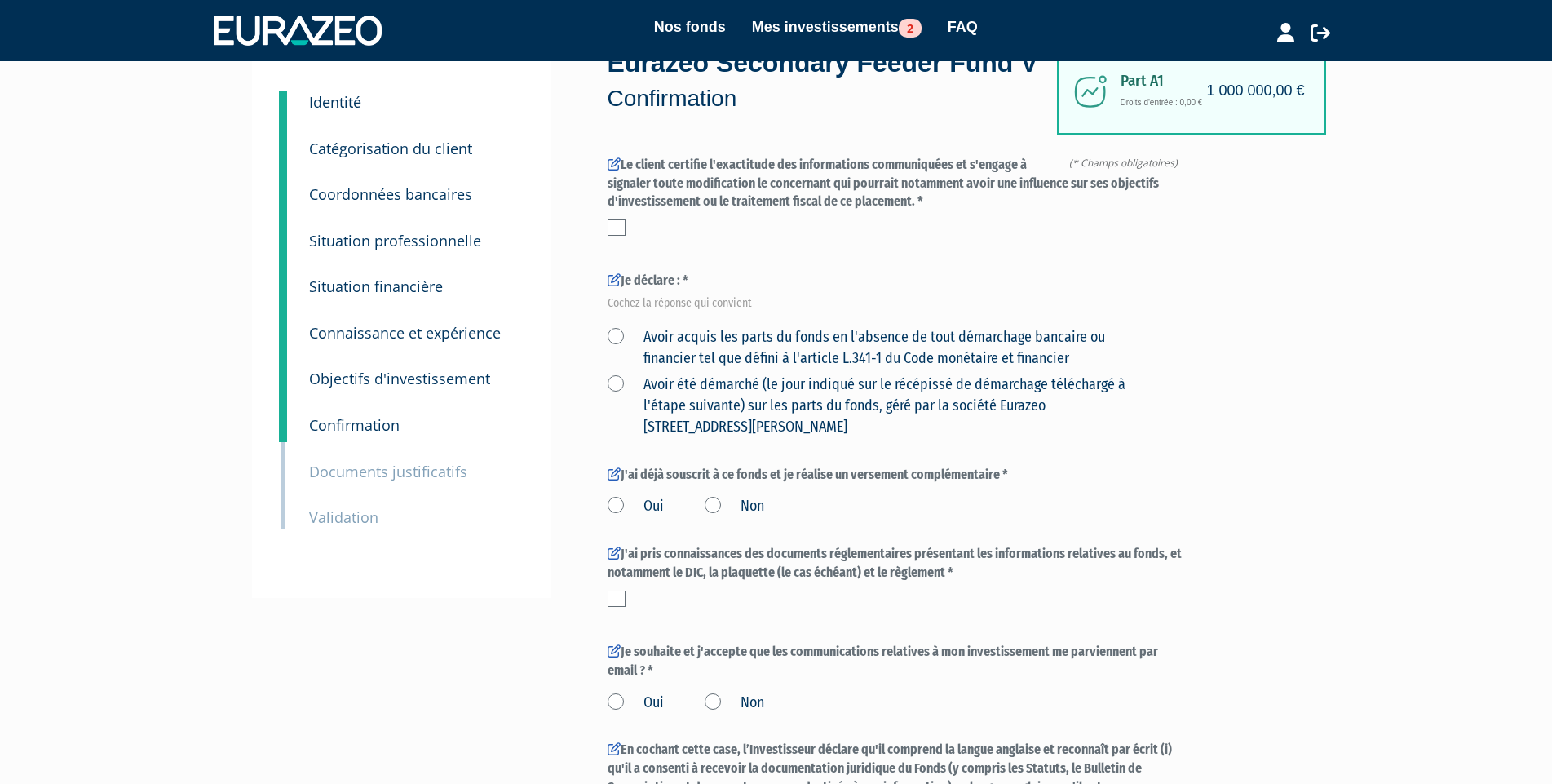
scroll to position [82, 0]
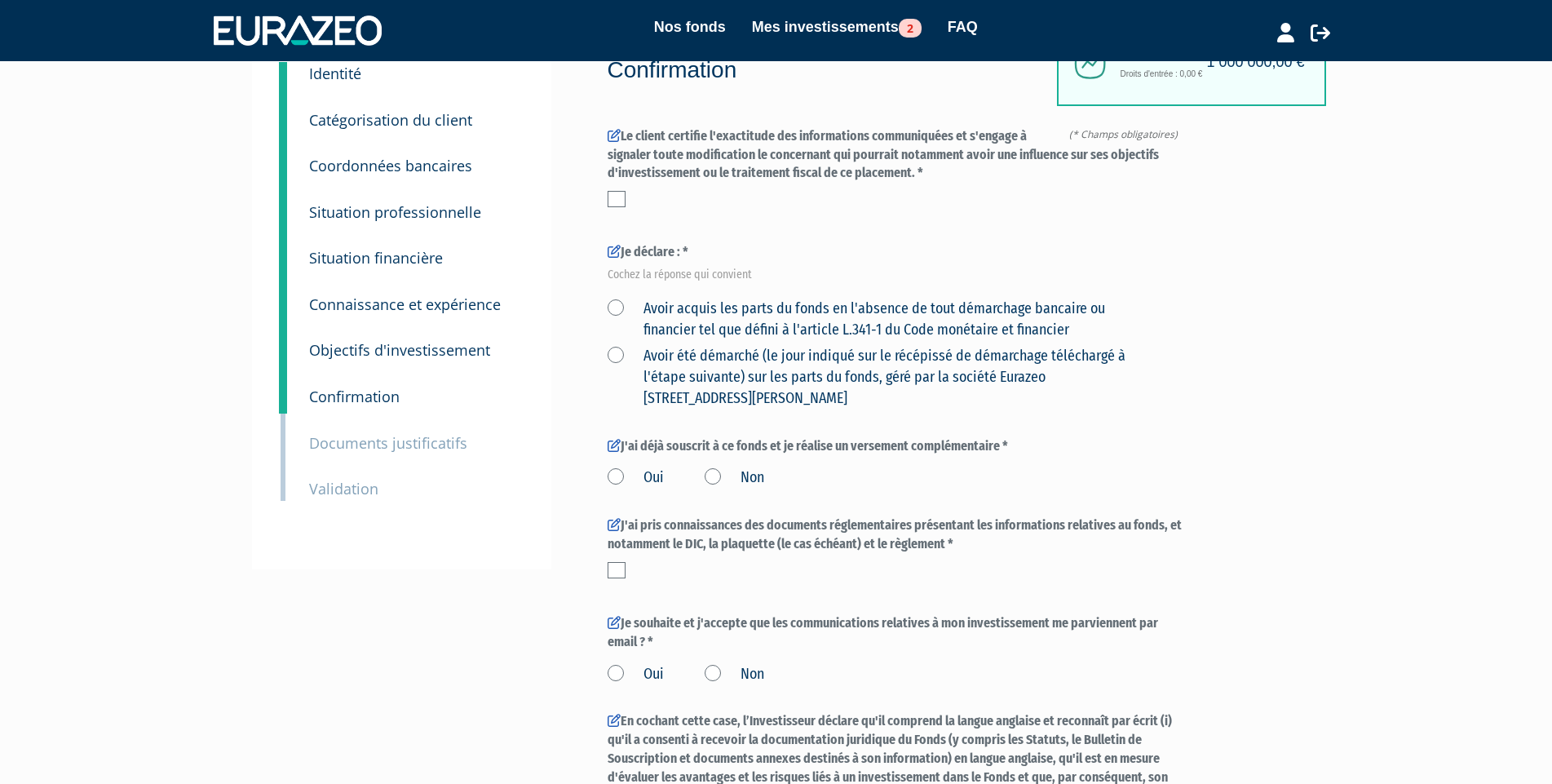
click at [409, 441] on small "Documents justificatifs" at bounding box center [387, 442] width 158 height 19
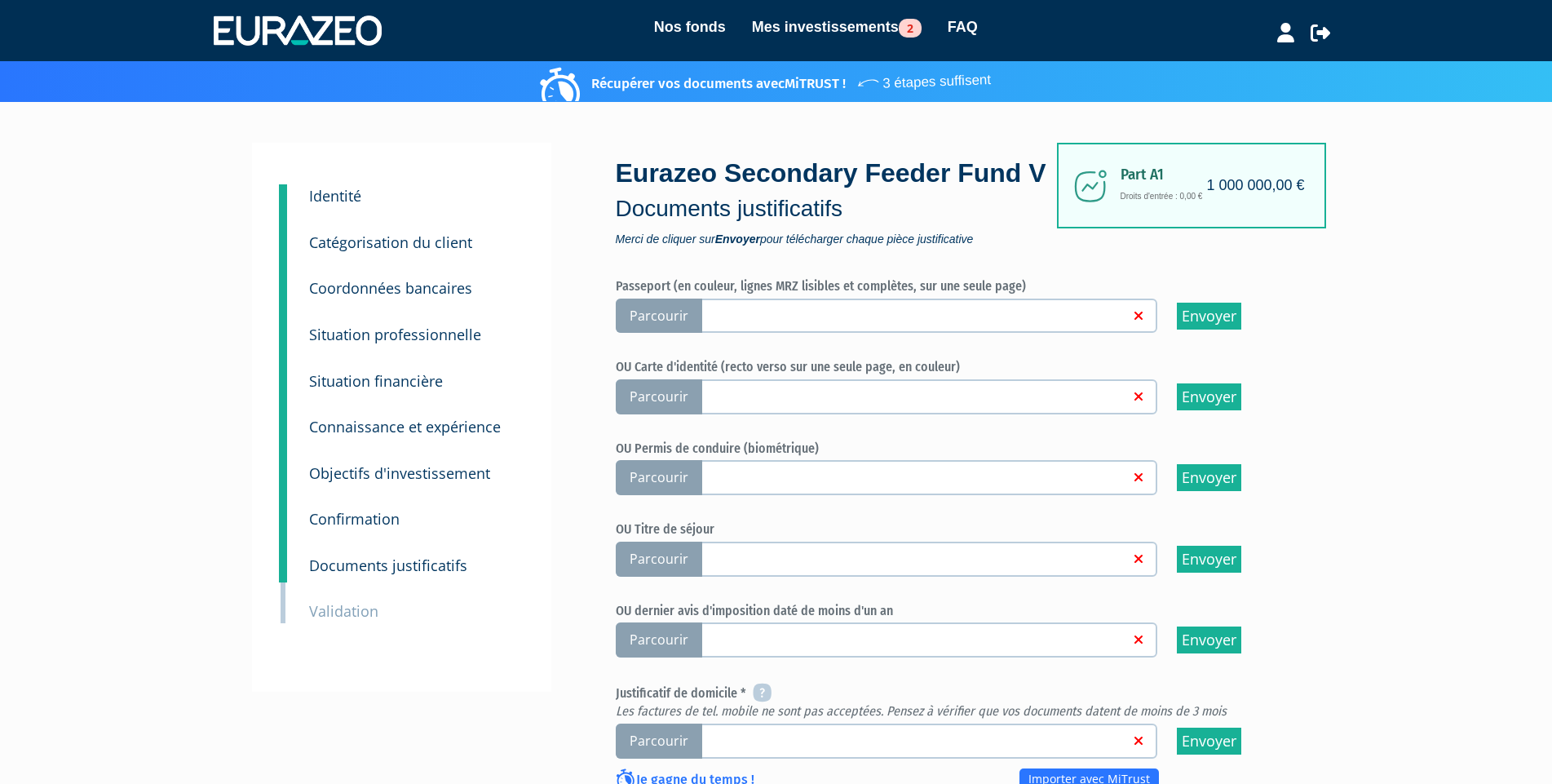
click at [356, 524] on small "Confirmation" at bounding box center [354, 518] width 90 height 19
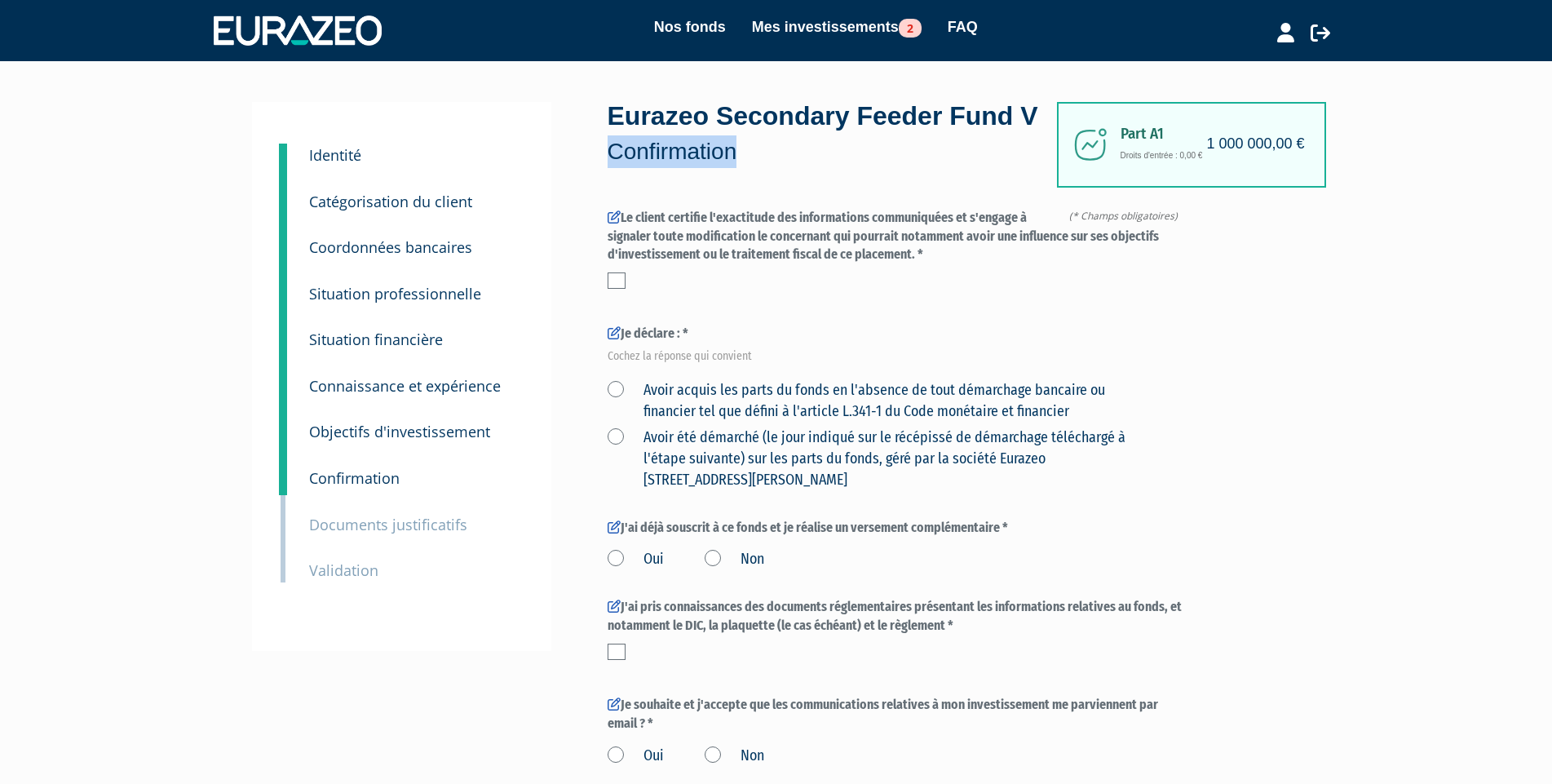
drag, startPoint x: 768, startPoint y: 187, endPoint x: 613, endPoint y: 190, distance: 155.0
click at [613, 168] on p "Confirmation" at bounding box center [832, 151] width 449 height 33
copy p "Confirmation"
click at [305, 523] on div "9 Documents justificatifs" at bounding box center [416, 513] width 238 height 46
click at [322, 522] on small "Documents justificatifs" at bounding box center [387, 524] width 158 height 19
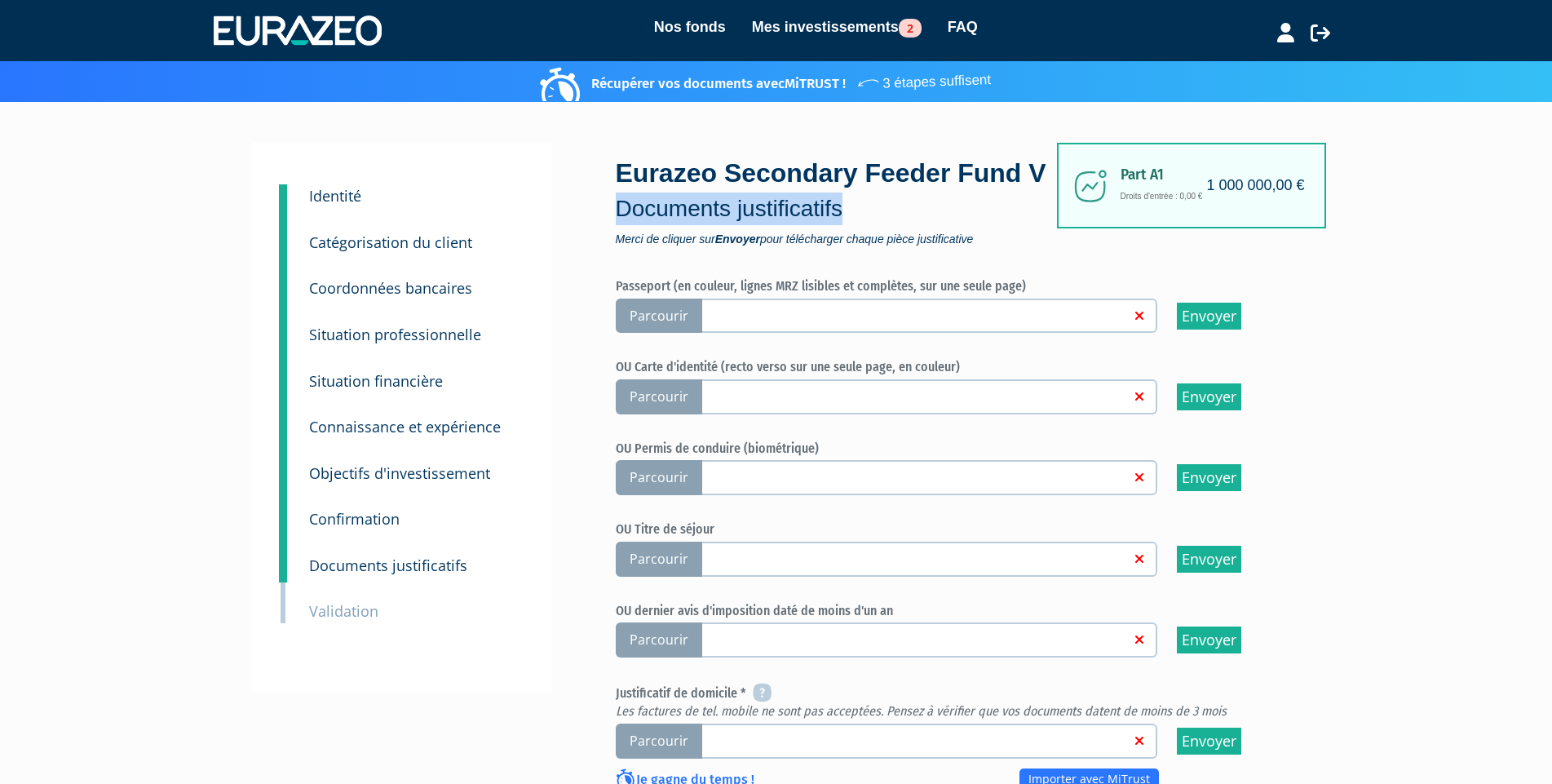
drag, startPoint x: 884, startPoint y: 251, endPoint x: 620, endPoint y: 250, distance: 264.0
click at [620, 225] on p "Documents justificatifs" at bounding box center [841, 208] width 449 height 33
copy p "Documents justificatifs"
click at [376, 595] on div "10 Validation" at bounding box center [416, 599] width 238 height 46
click at [370, 614] on small "Validation" at bounding box center [343, 610] width 69 height 19
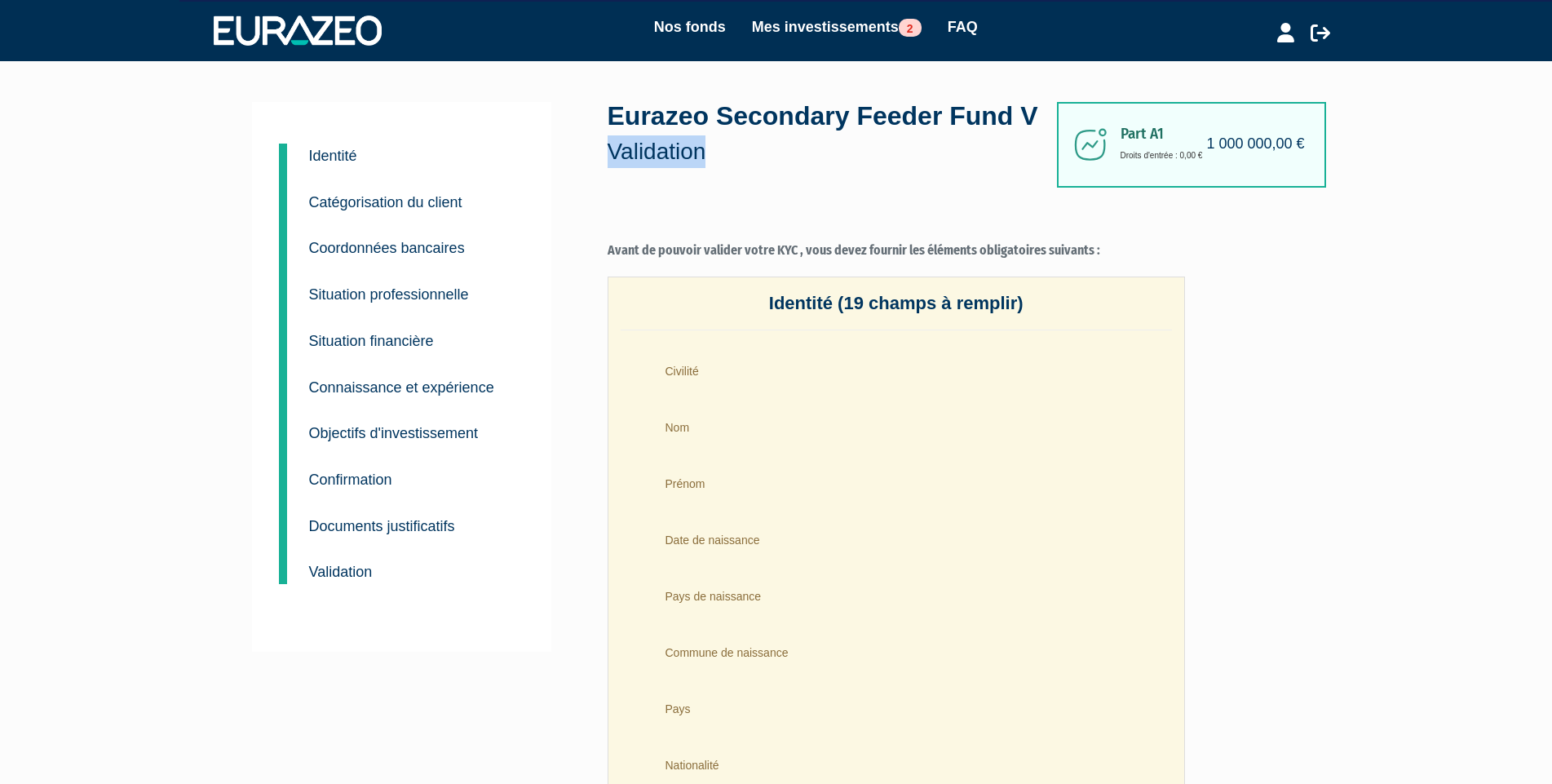
drag, startPoint x: 722, startPoint y: 187, endPoint x: 606, endPoint y: 187, distance: 116.0
copy p "Validation"
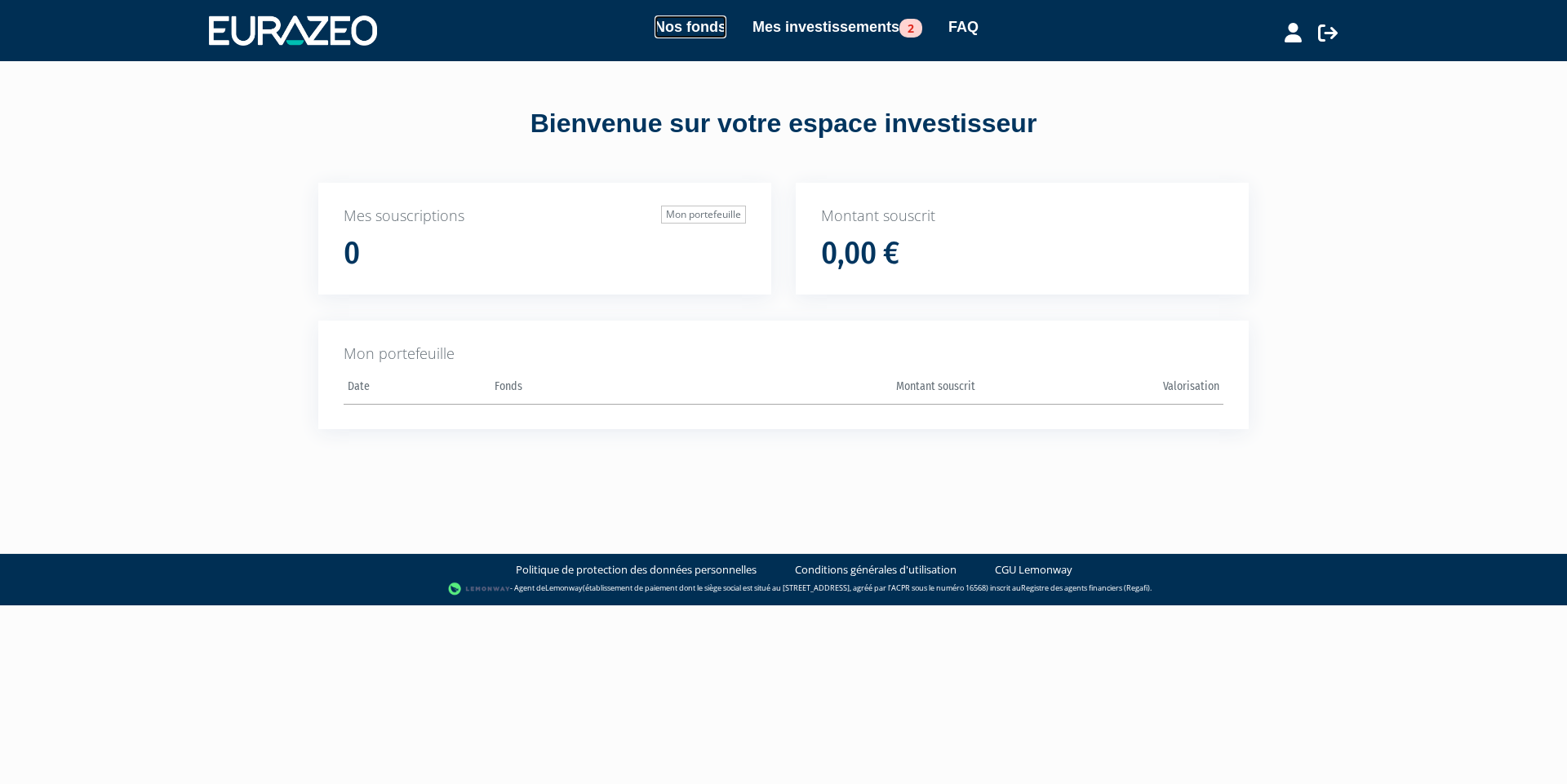
click at [654, 34] on link "Nos fonds" at bounding box center [690, 26] width 72 height 23
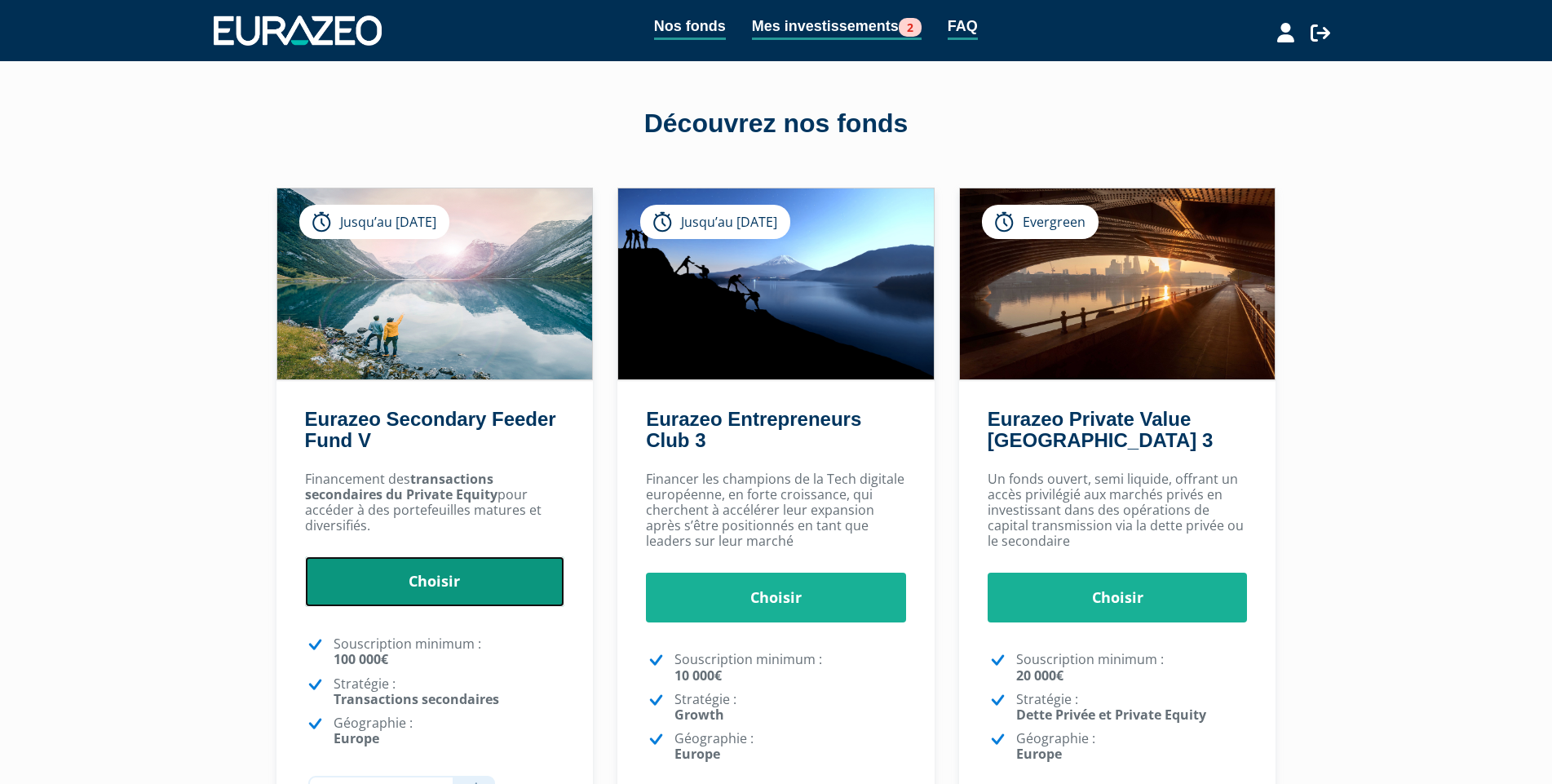
click at [529, 575] on link "Choisir" at bounding box center [435, 581] width 260 height 51
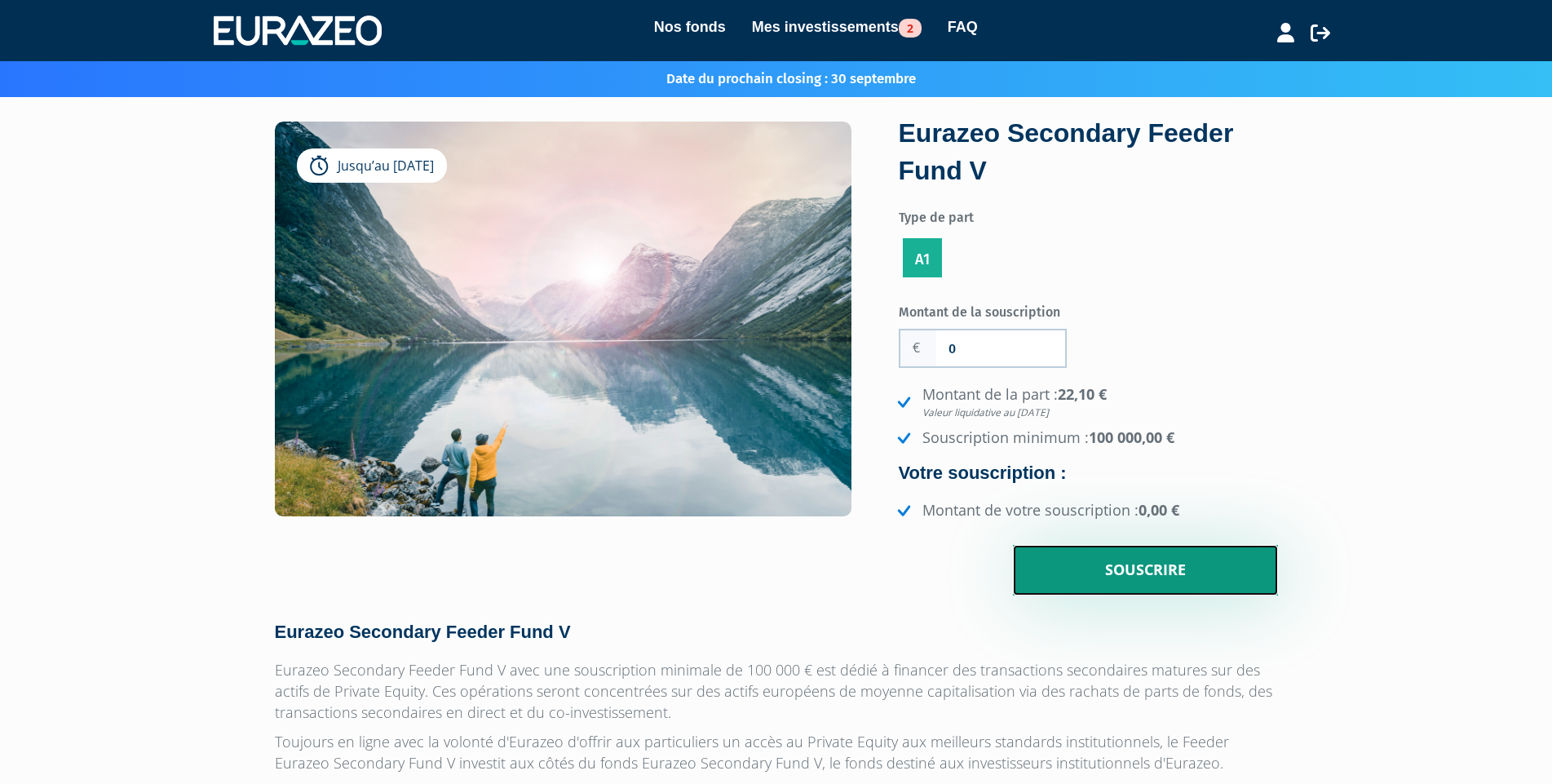
click at [1046, 571] on input "Souscrire" at bounding box center [1145, 570] width 265 height 51
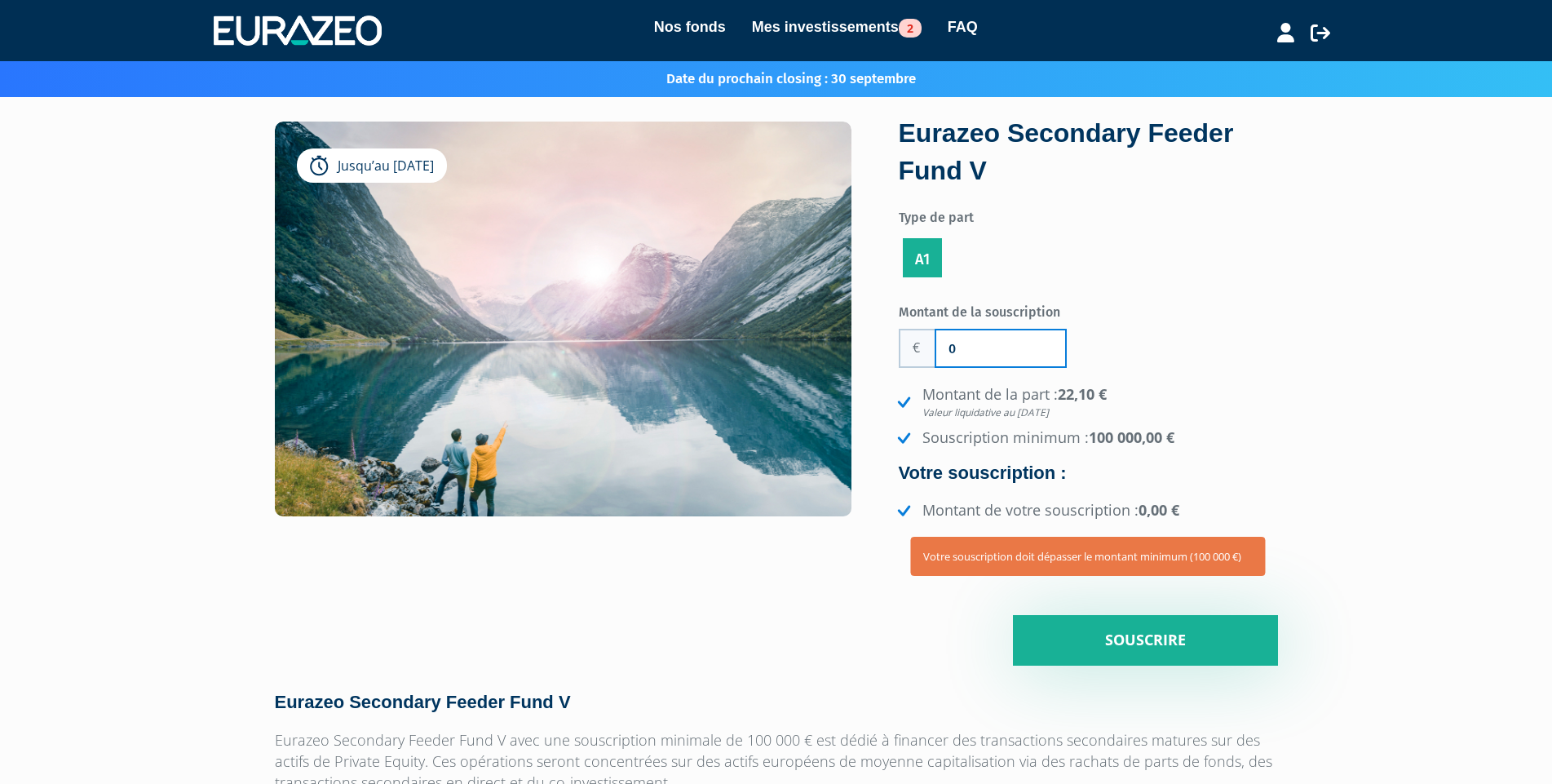
click at [987, 363] on input "0" at bounding box center [1000, 348] width 129 height 36
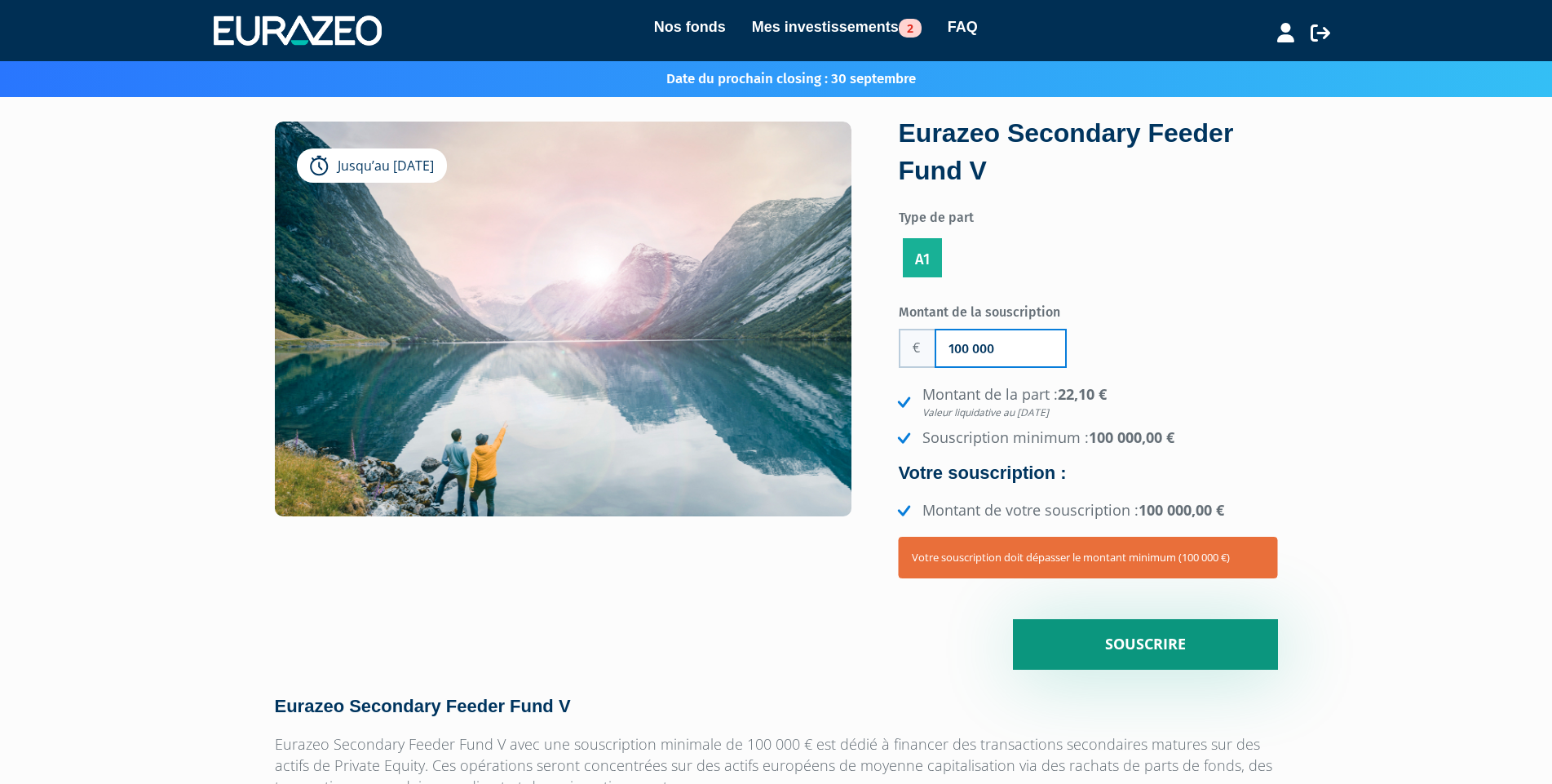
type input "100 000"
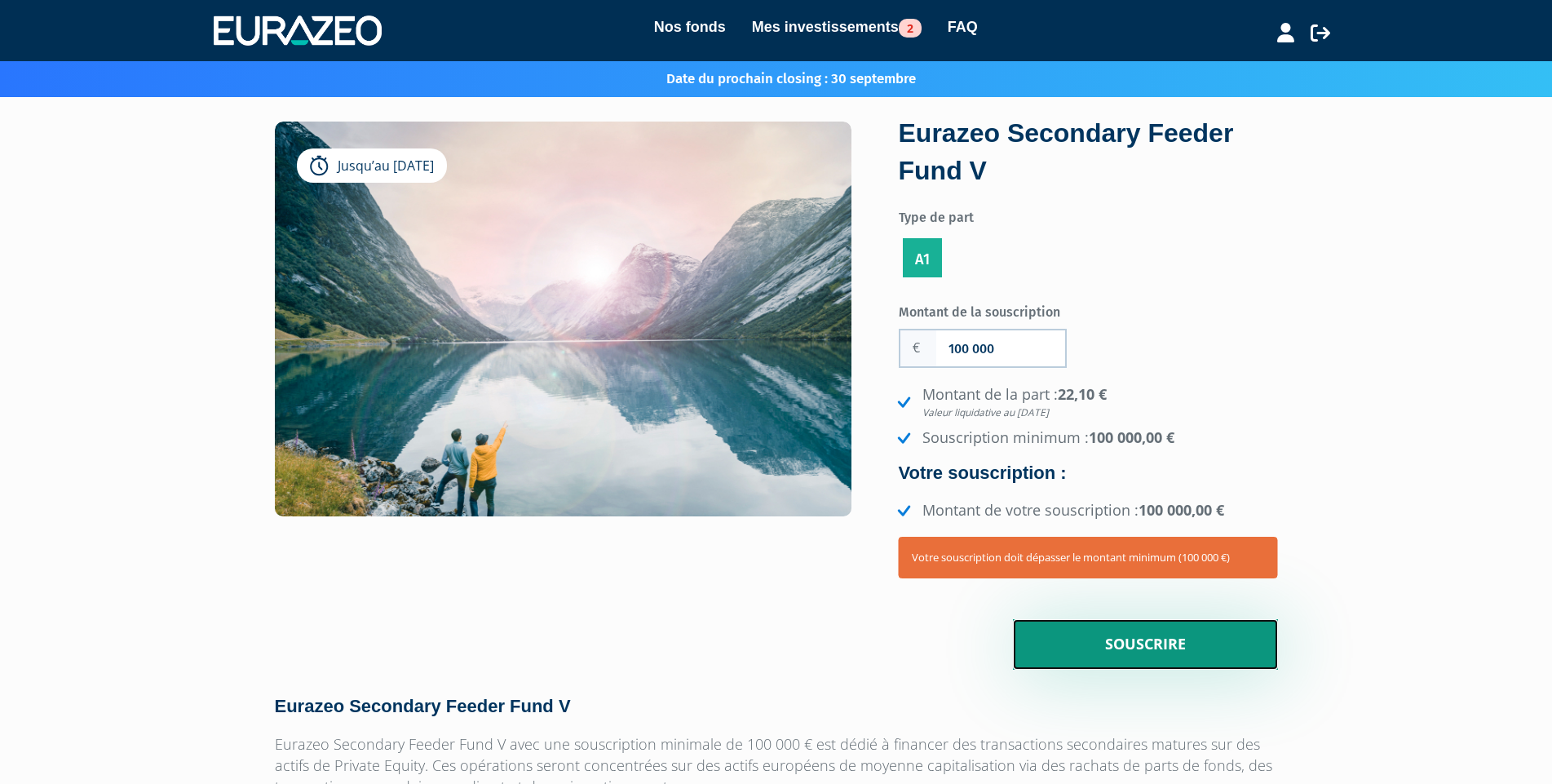
click at [1154, 646] on input "Souscrire" at bounding box center [1145, 645] width 265 height 51
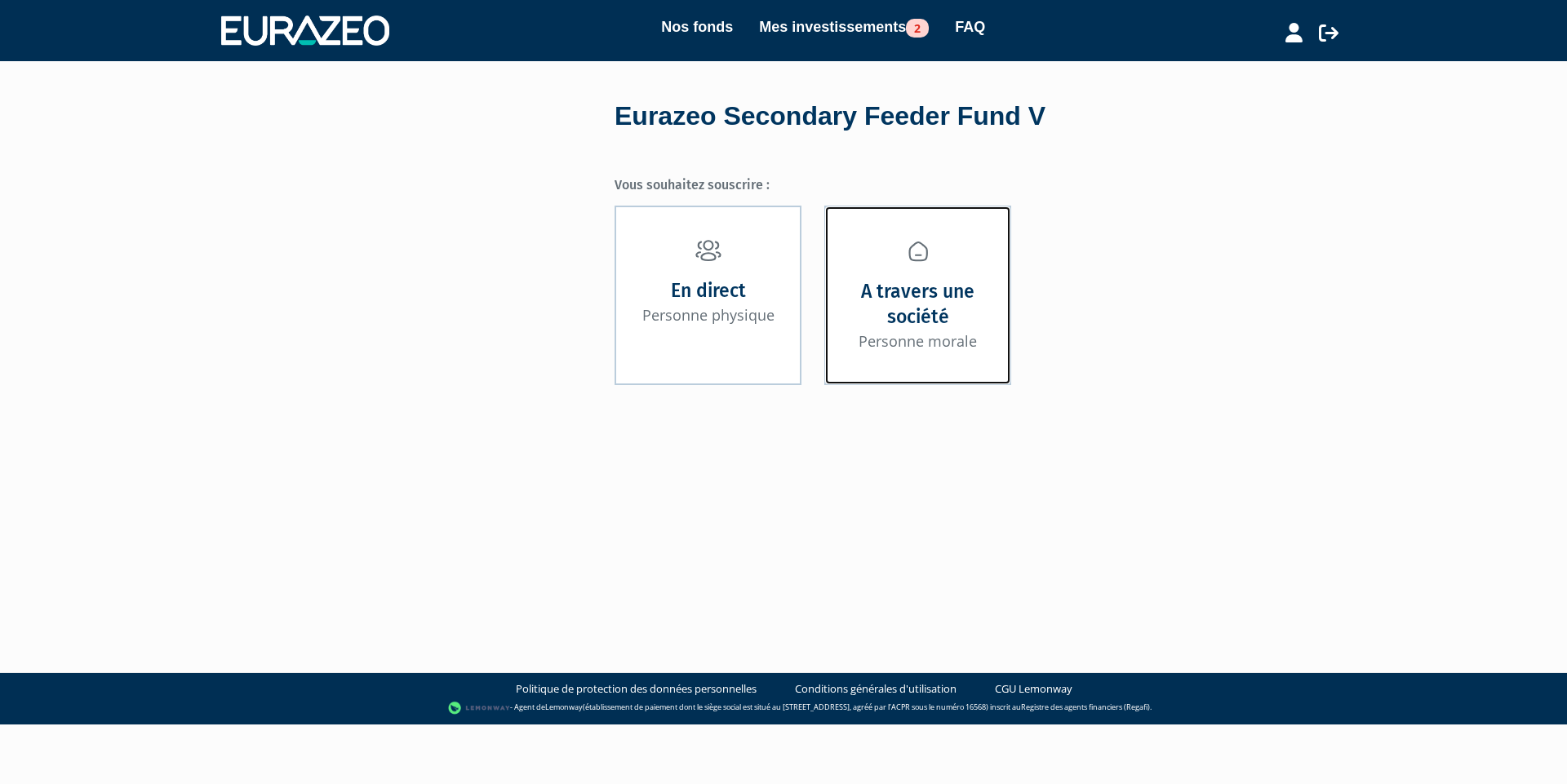
click at [907, 307] on strong "A travers une société" at bounding box center [917, 304] width 151 height 50
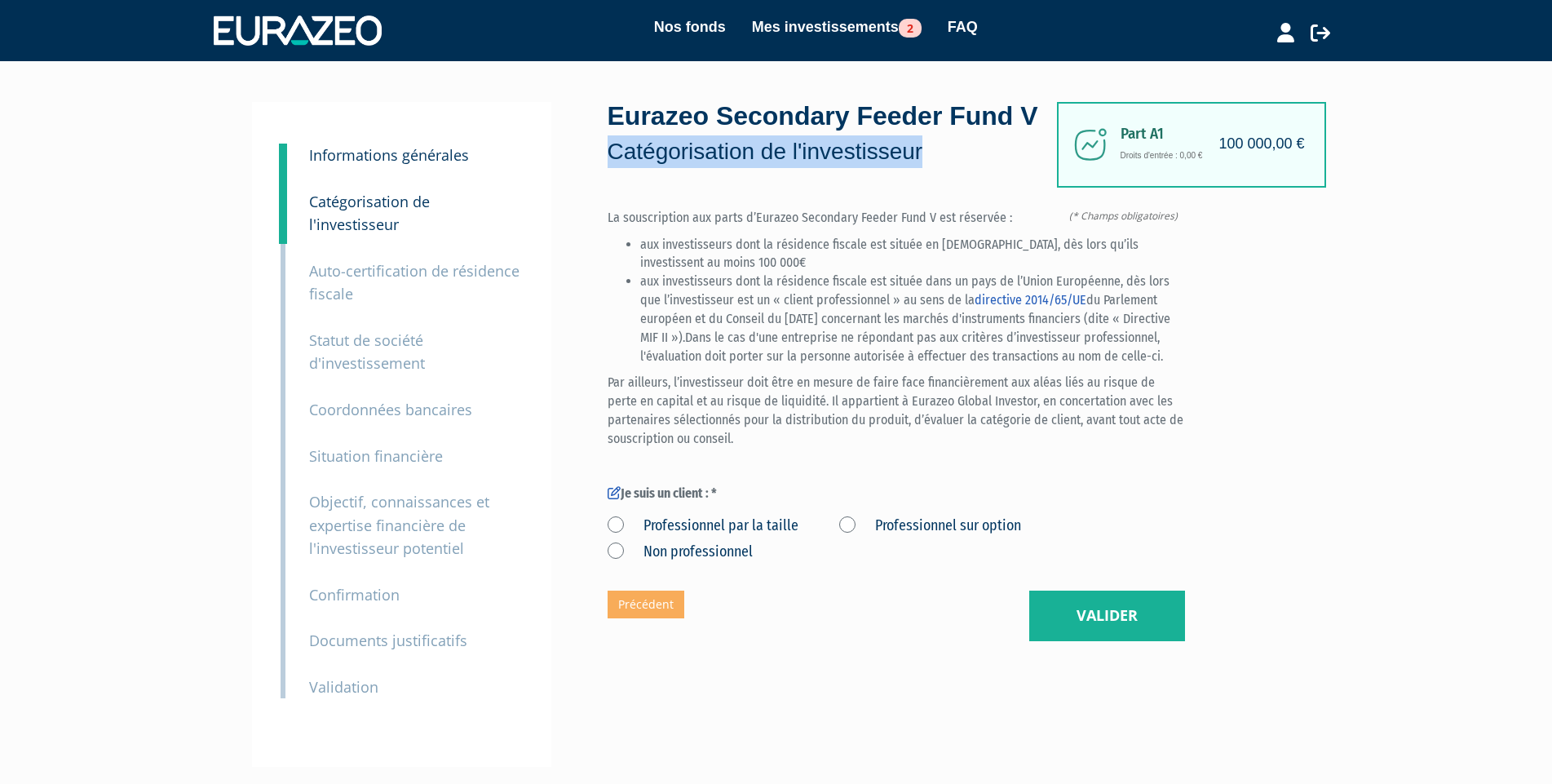
drag, startPoint x: 608, startPoint y: 191, endPoint x: 960, endPoint y: 204, distance: 352.2
click at [960, 168] on p "Catégorisation de l'investisseur" at bounding box center [832, 151] width 449 height 33
copy p "Catégorisation de l'investisseur"
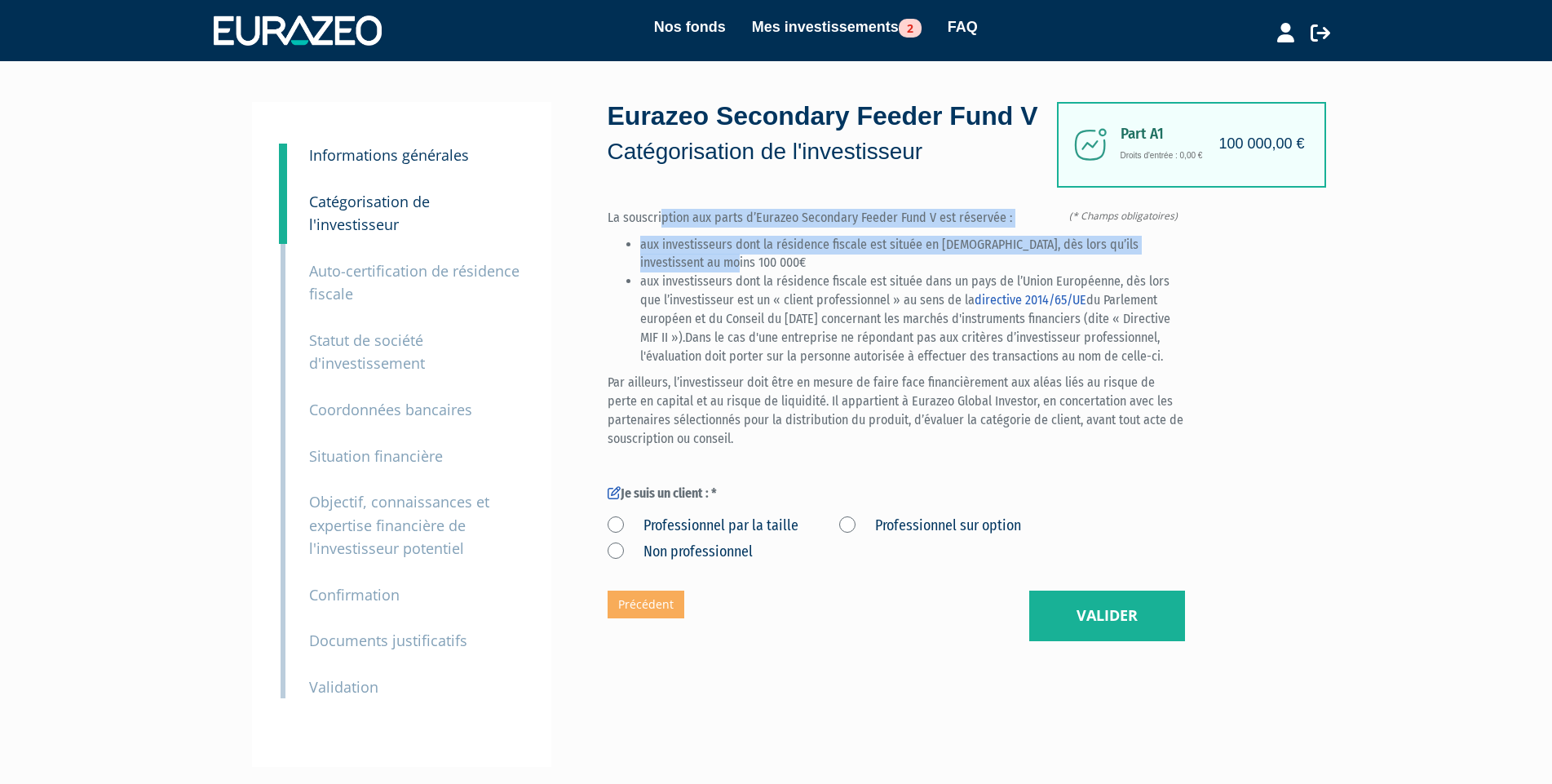
drag, startPoint x: 664, startPoint y: 259, endPoint x: 844, endPoint y: 296, distance: 183.8
click at [844, 296] on div "La souscription aux parts d’Eurazeo Secondary Feeder Fund V est réservée : aux …" at bounding box center [896, 328] width 577 height 240
drag, startPoint x: 605, startPoint y: 253, endPoint x: 977, endPoint y: 280, distance: 373.0
click at [977, 280] on div "1 Informations générales 2 Catégorisation de l'investisseur 3 Auto-certificatio…" at bounding box center [776, 435] width 1025 height 665
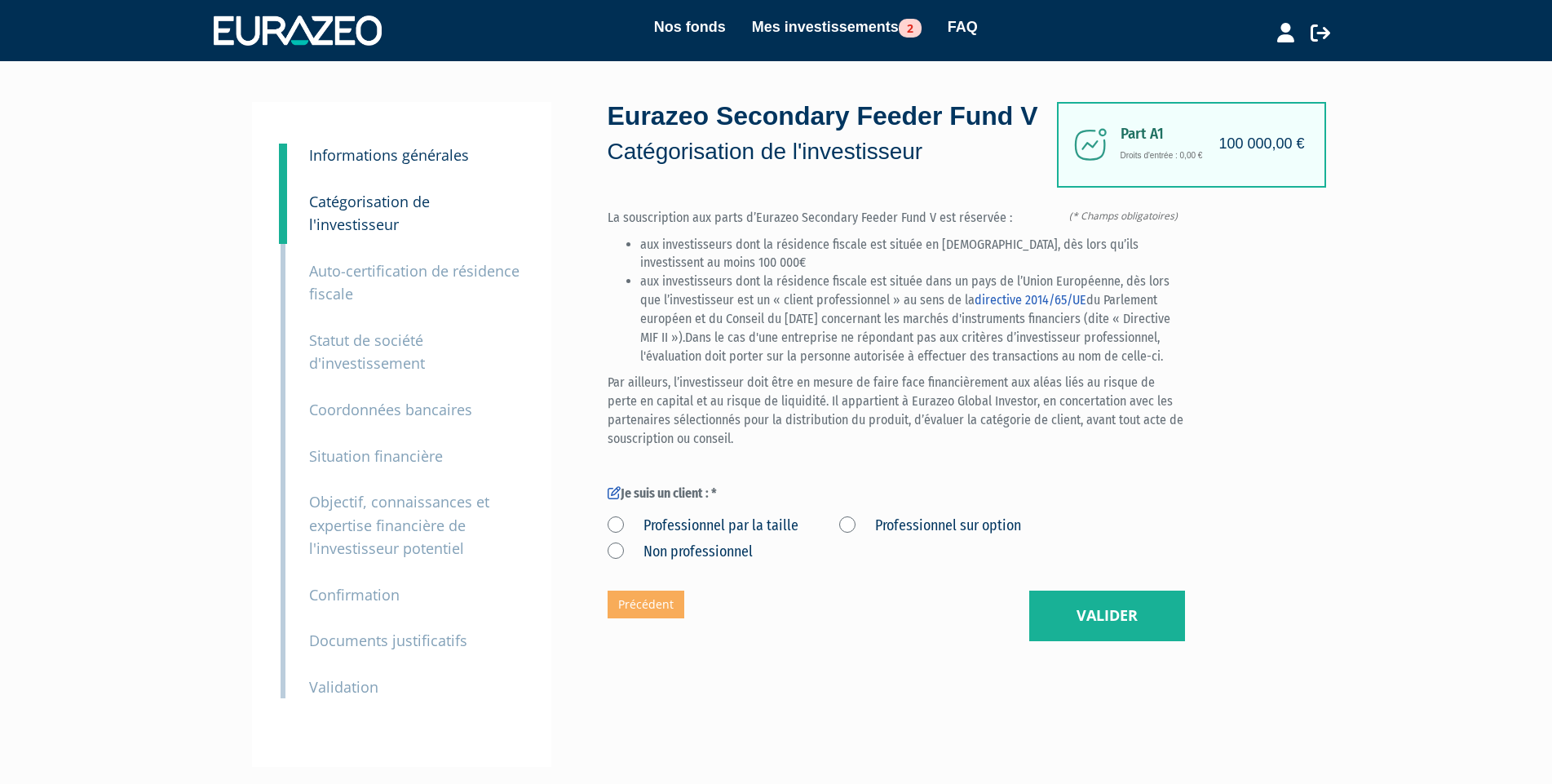
click at [757, 273] on li "aux investisseurs dont la résidence fiscale est située en [DEMOGRAPHIC_DATA], d…" at bounding box center [913, 254] width 545 height 37
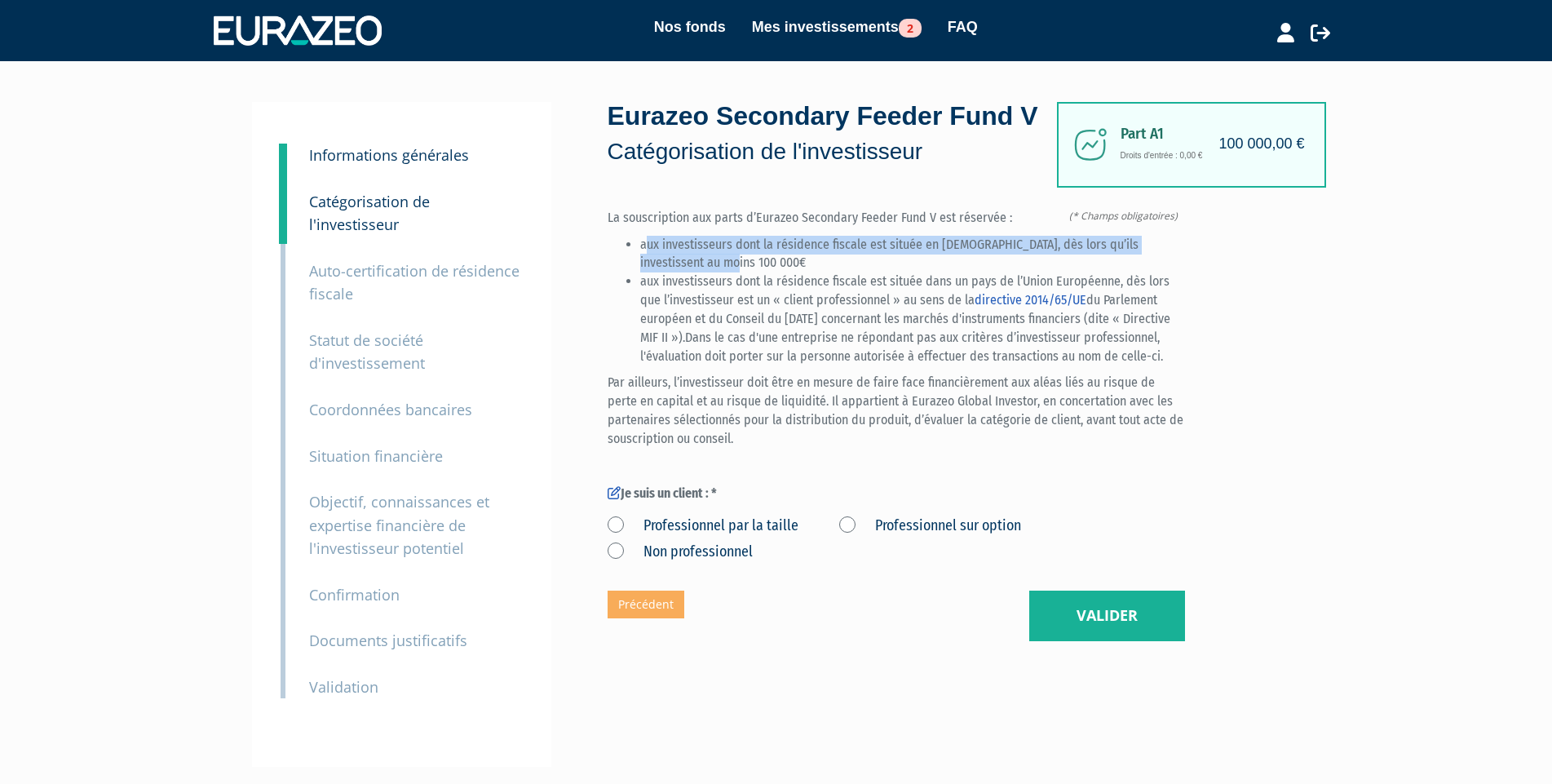
drag, startPoint x: 649, startPoint y: 284, endPoint x: 1097, endPoint y: 293, distance: 448.1
click at [1097, 273] on li "aux investisseurs dont la résidence fiscale est située en France, dès lors qu’i…" at bounding box center [913, 254] width 545 height 37
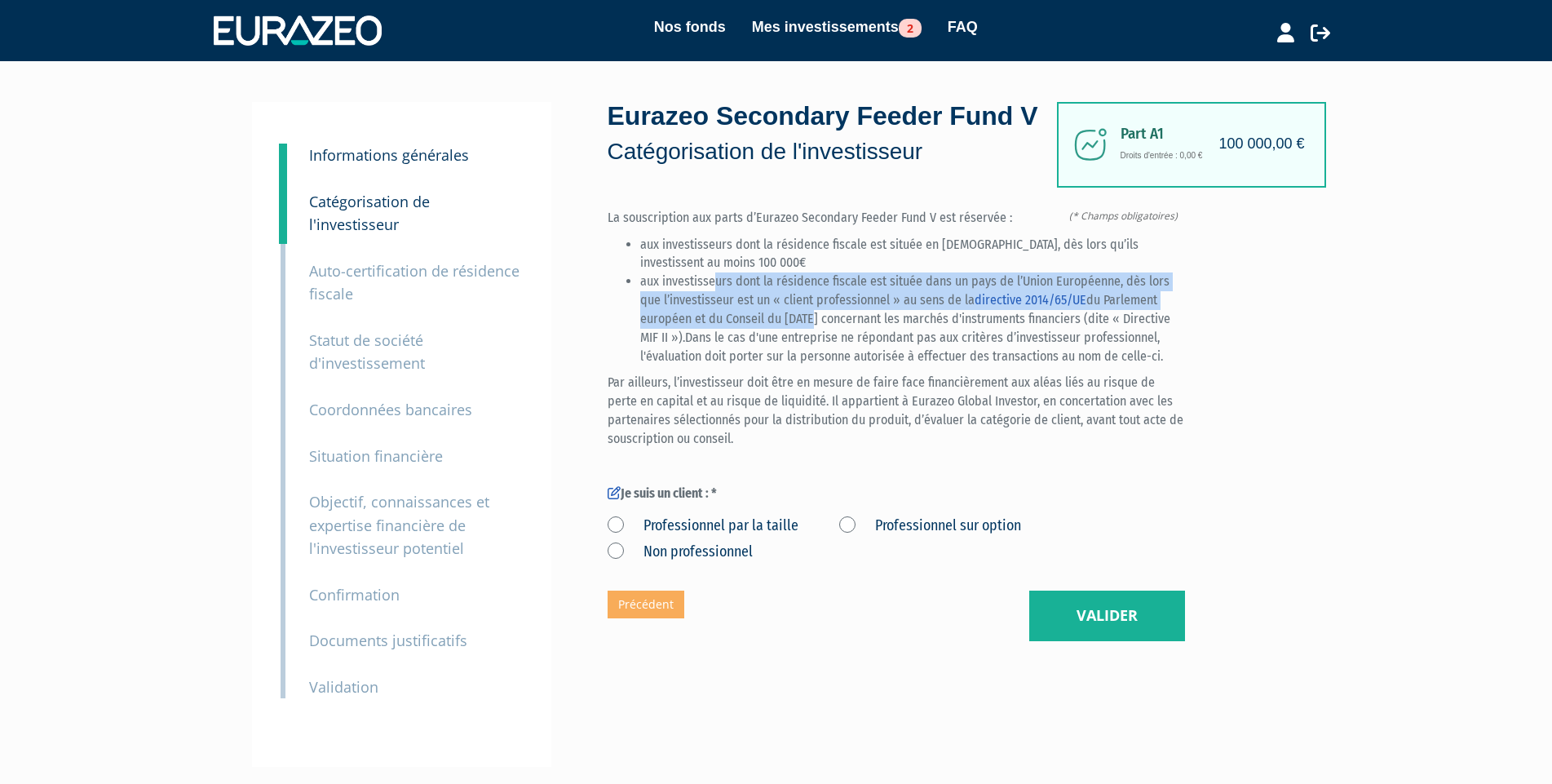
drag, startPoint x: 715, startPoint y: 322, endPoint x: 806, endPoint y: 365, distance: 100.6
click at [806, 365] on li "aux investisseurs dont la résidence fiscale est située dans un pays de l’Union …" at bounding box center [913, 319] width 545 height 93
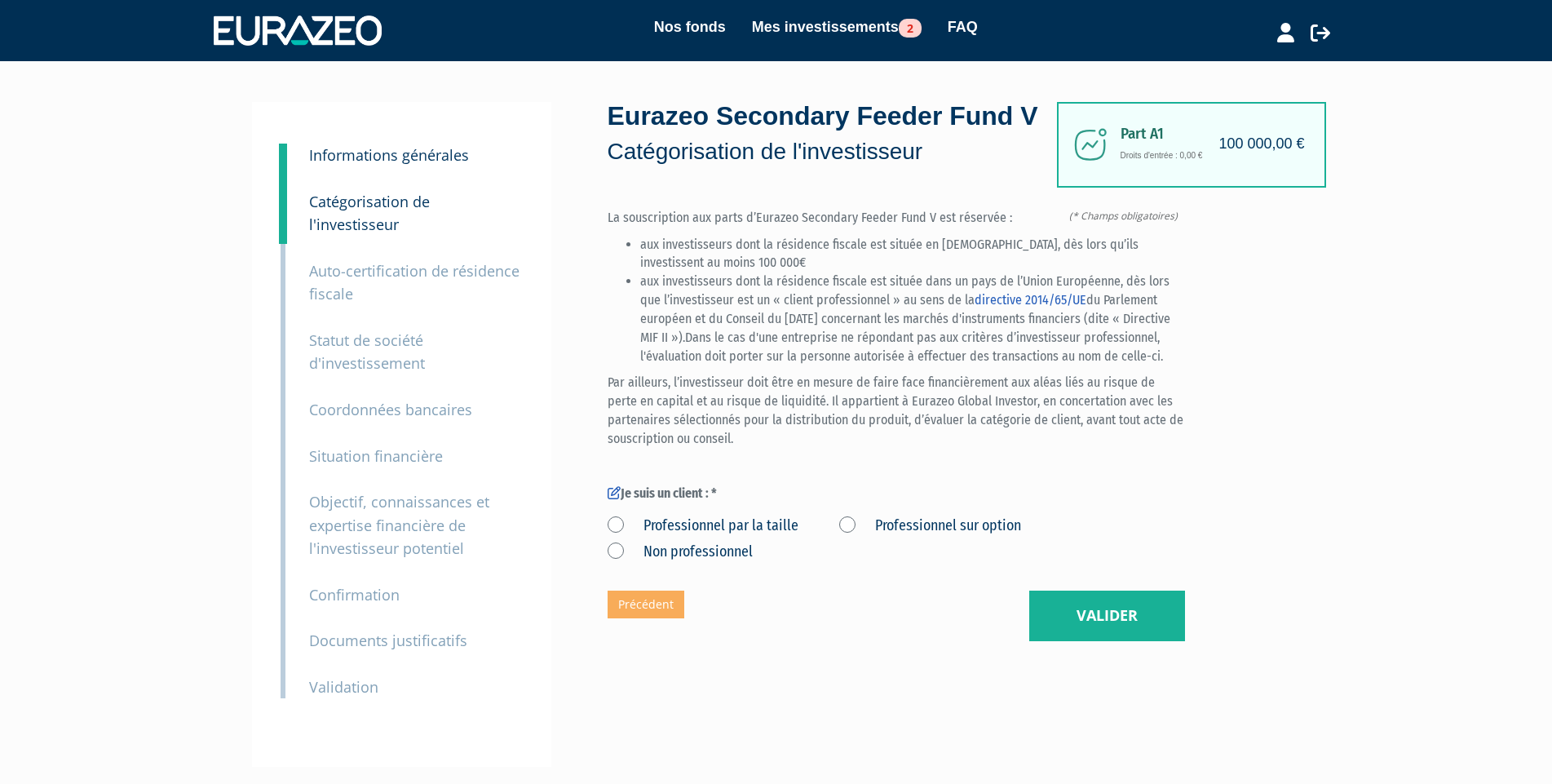
click at [460, 261] on small "Auto-certification de résidence fiscale" at bounding box center [414, 282] width 210 height 43
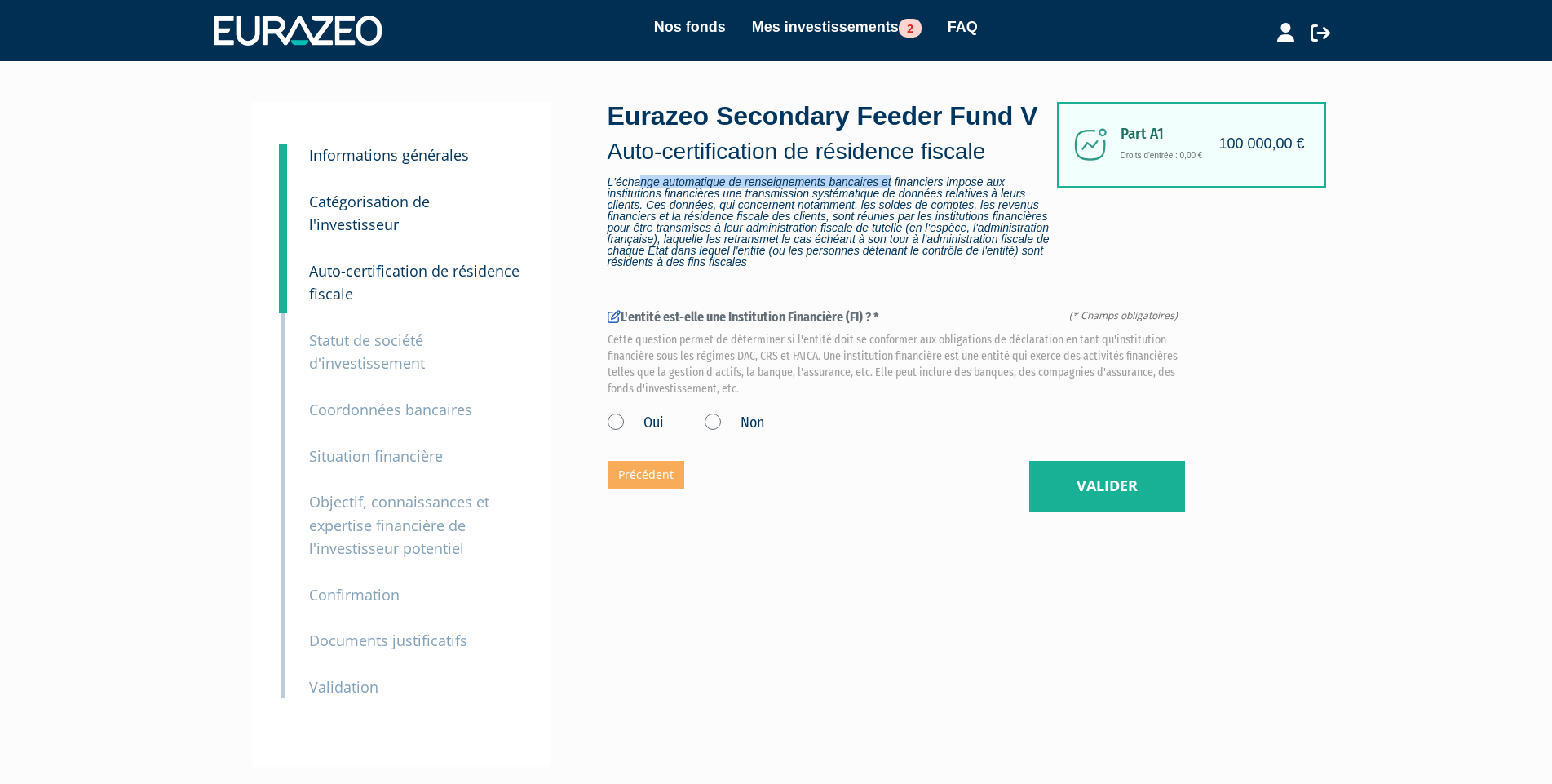
drag, startPoint x: 643, startPoint y: 223, endPoint x: 936, endPoint y: 225, distance: 293.0
click at [936, 225] on span "L'échange automatique de renseignements bancaires et financiers impose aux inst…" at bounding box center [832, 222] width 449 height 91
click at [430, 207] on small "Catégorisation de l'investisseur" at bounding box center [369, 213] width 121 height 43
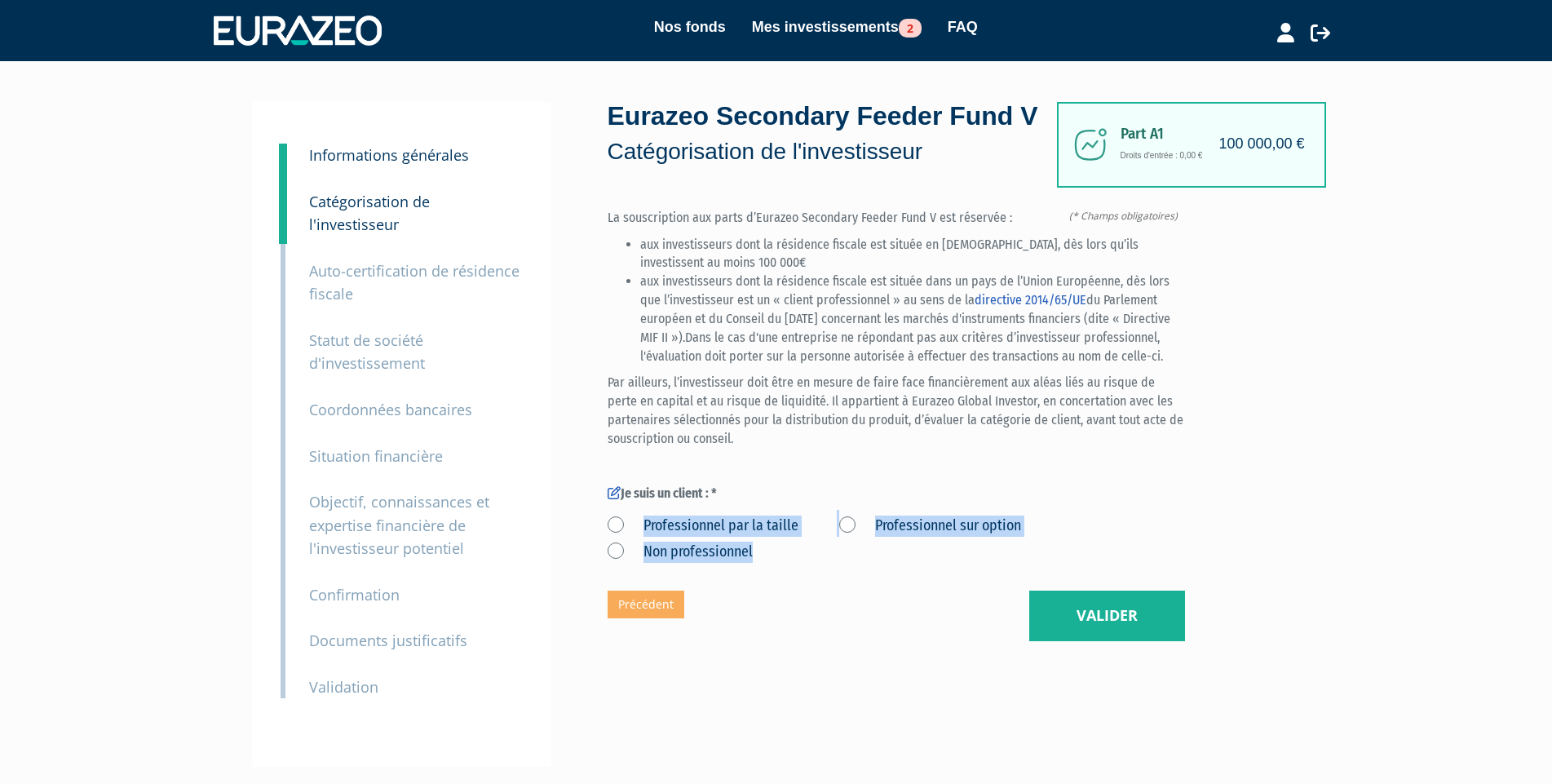
drag, startPoint x: 763, startPoint y: 609, endPoint x: 633, endPoint y: 576, distance: 134.1
click at [633, 563] on div "Professionnel par la taille Professionnel sur option Non professionnel" at bounding box center [896, 536] width 577 height 53
copy div "Professionnel par la taille Professionnel sur option Non professionnel"
click at [371, 271] on p "Auto-certification de résidence fiscale" at bounding box center [415, 282] width 214 height 46
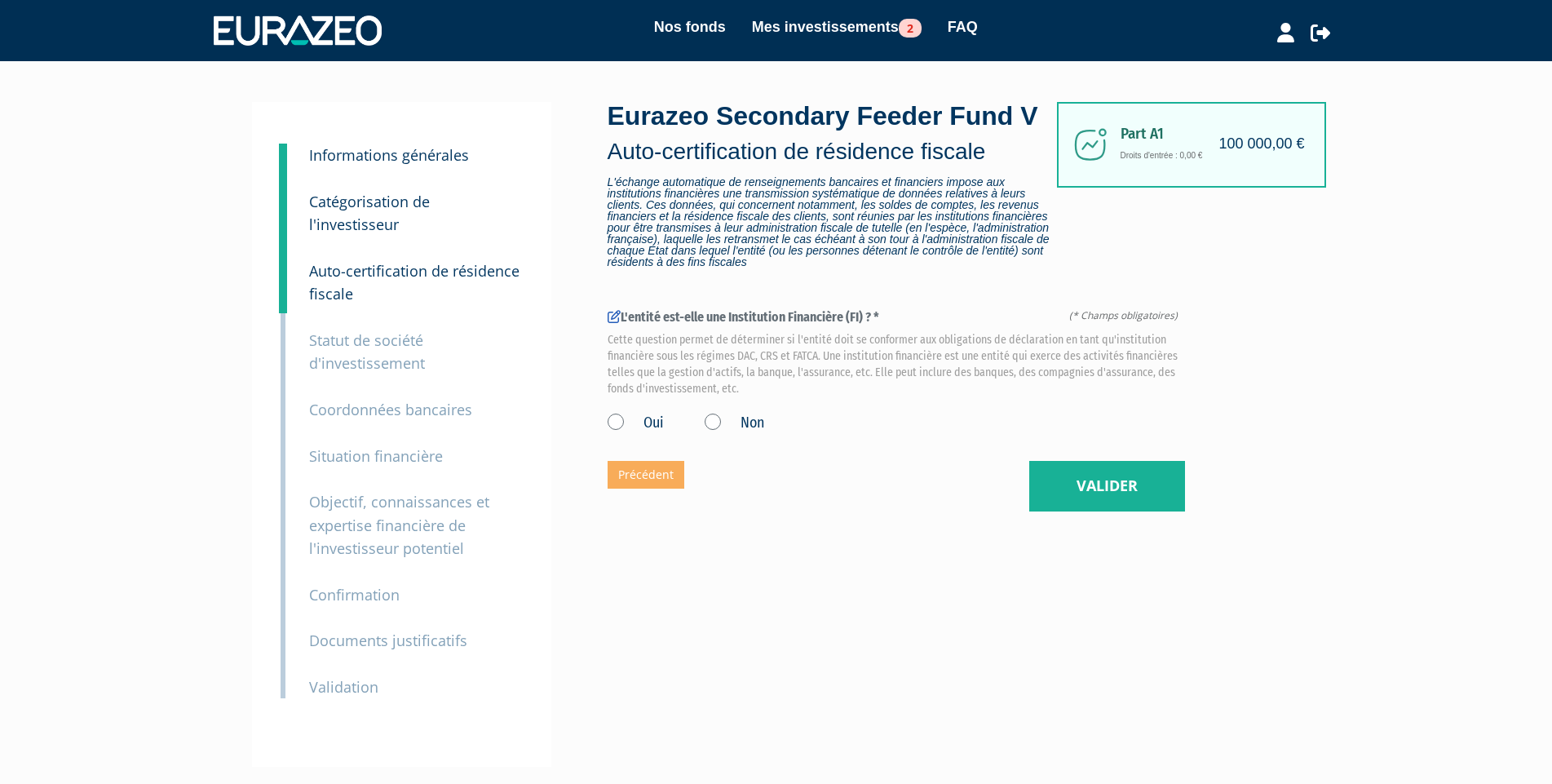
drag, startPoint x: 0, startPoint y: 0, endPoint x: 383, endPoint y: 333, distance: 507.5
click at [383, 333] on small "Statut de société d'investissement" at bounding box center [366, 351] width 116 height 43
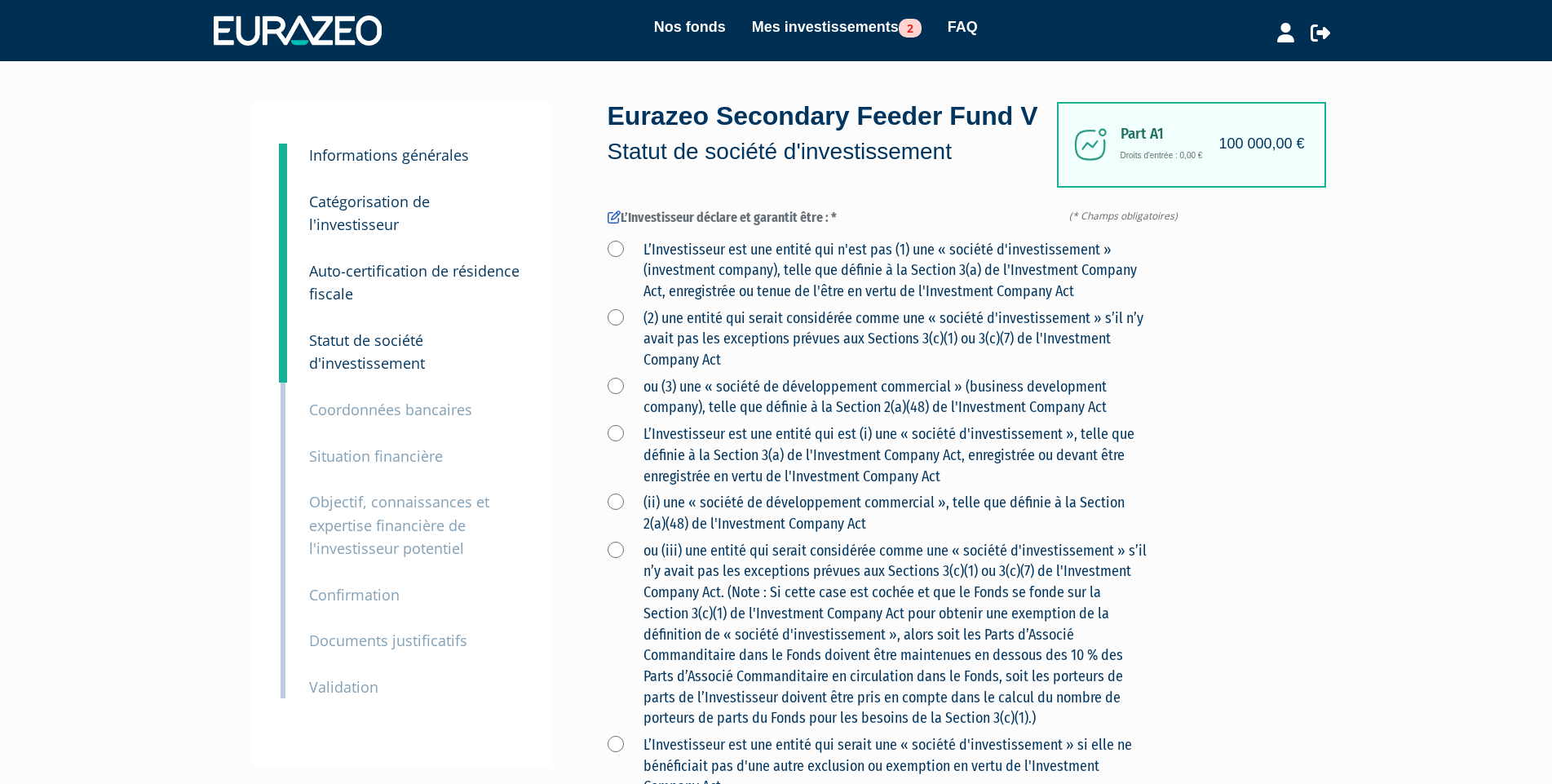
click at [387, 400] on small "Coordonnées bancaires" at bounding box center [390, 409] width 163 height 19
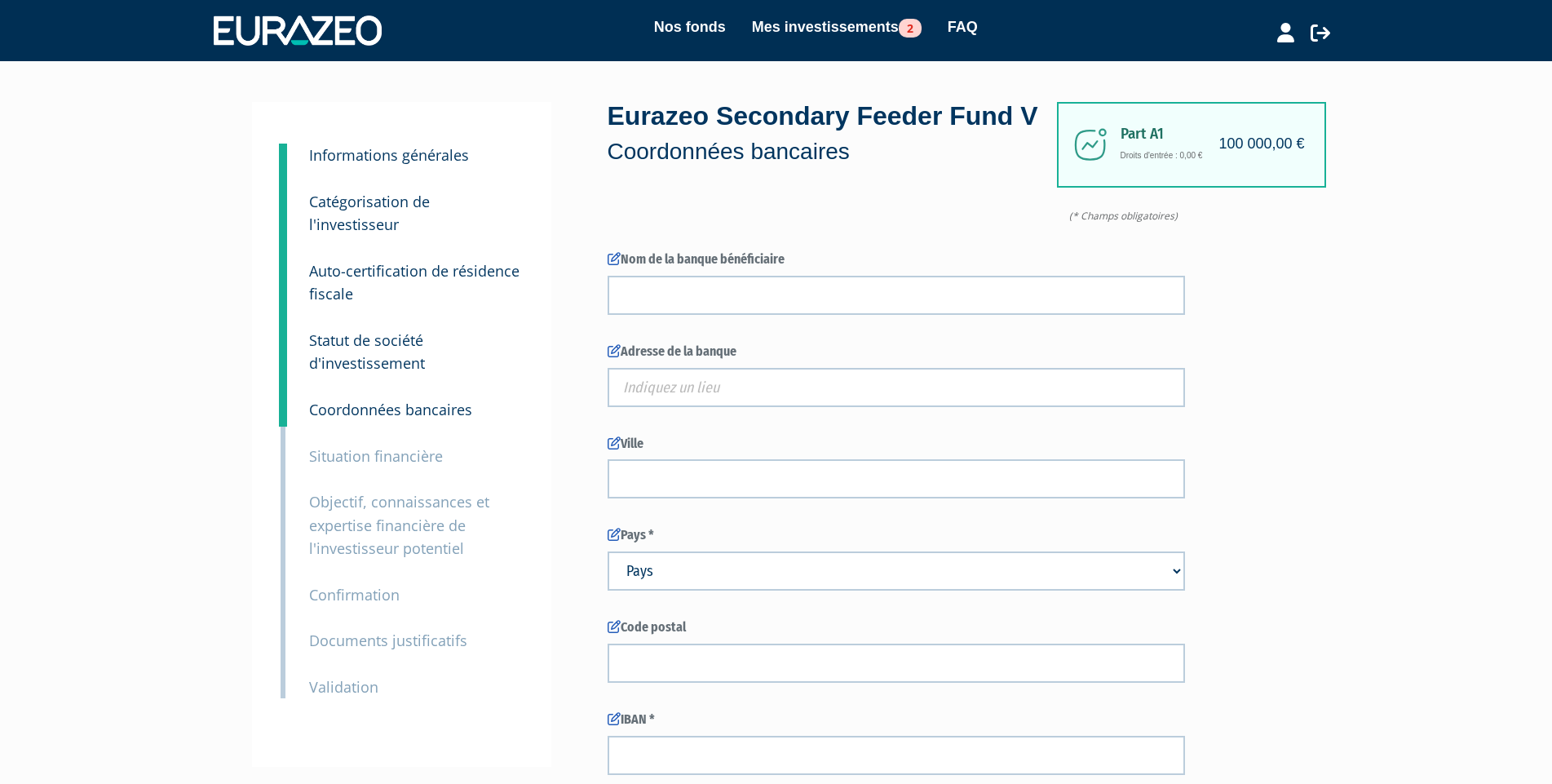
click at [377, 446] on small "Situation financière" at bounding box center [376, 456] width 133 height 19
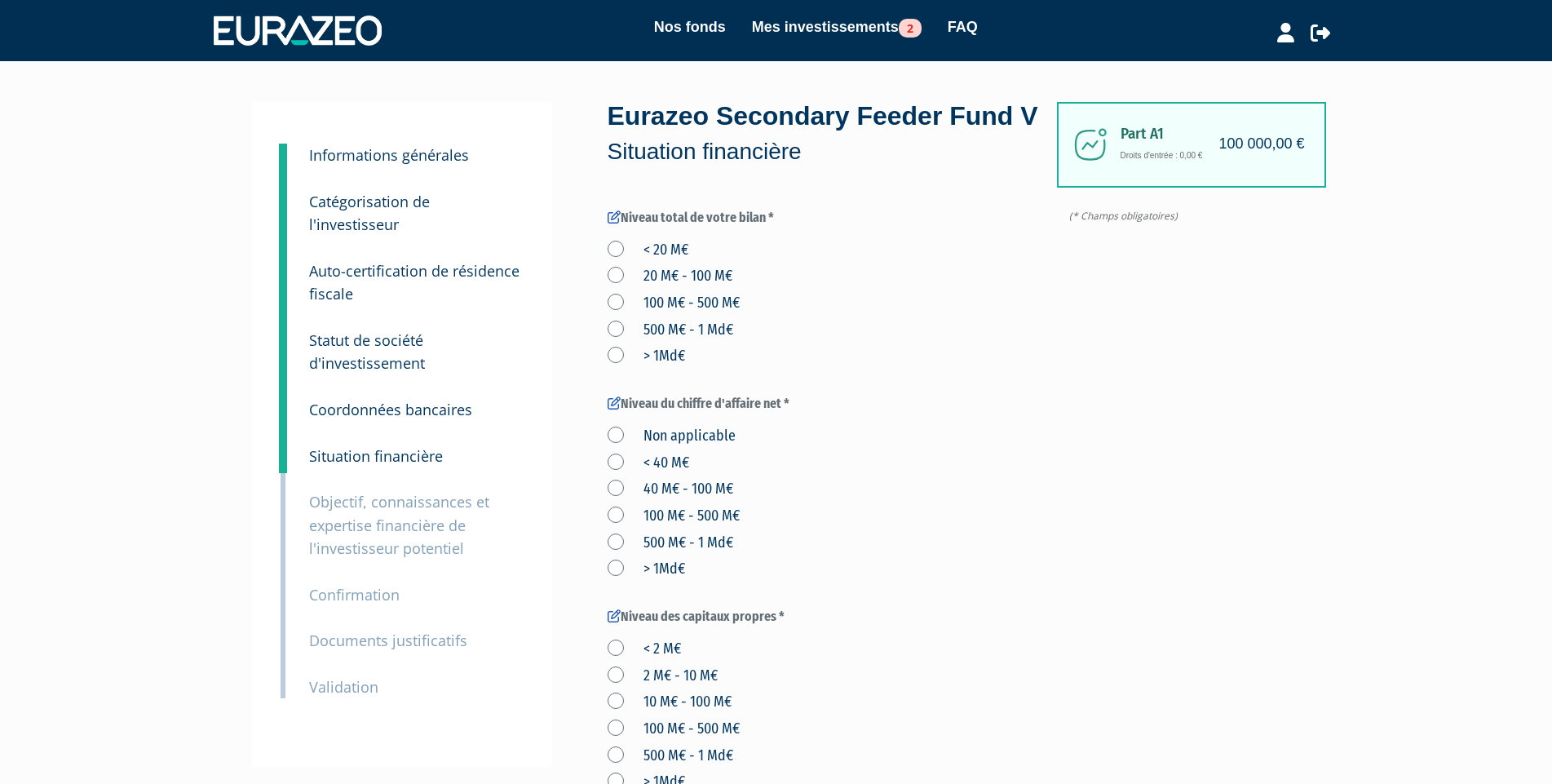
click at [397, 513] on p "Objectif, connaissances et expertise financière de l'investisseur potentiel" at bounding box center [415, 525] width 214 height 70
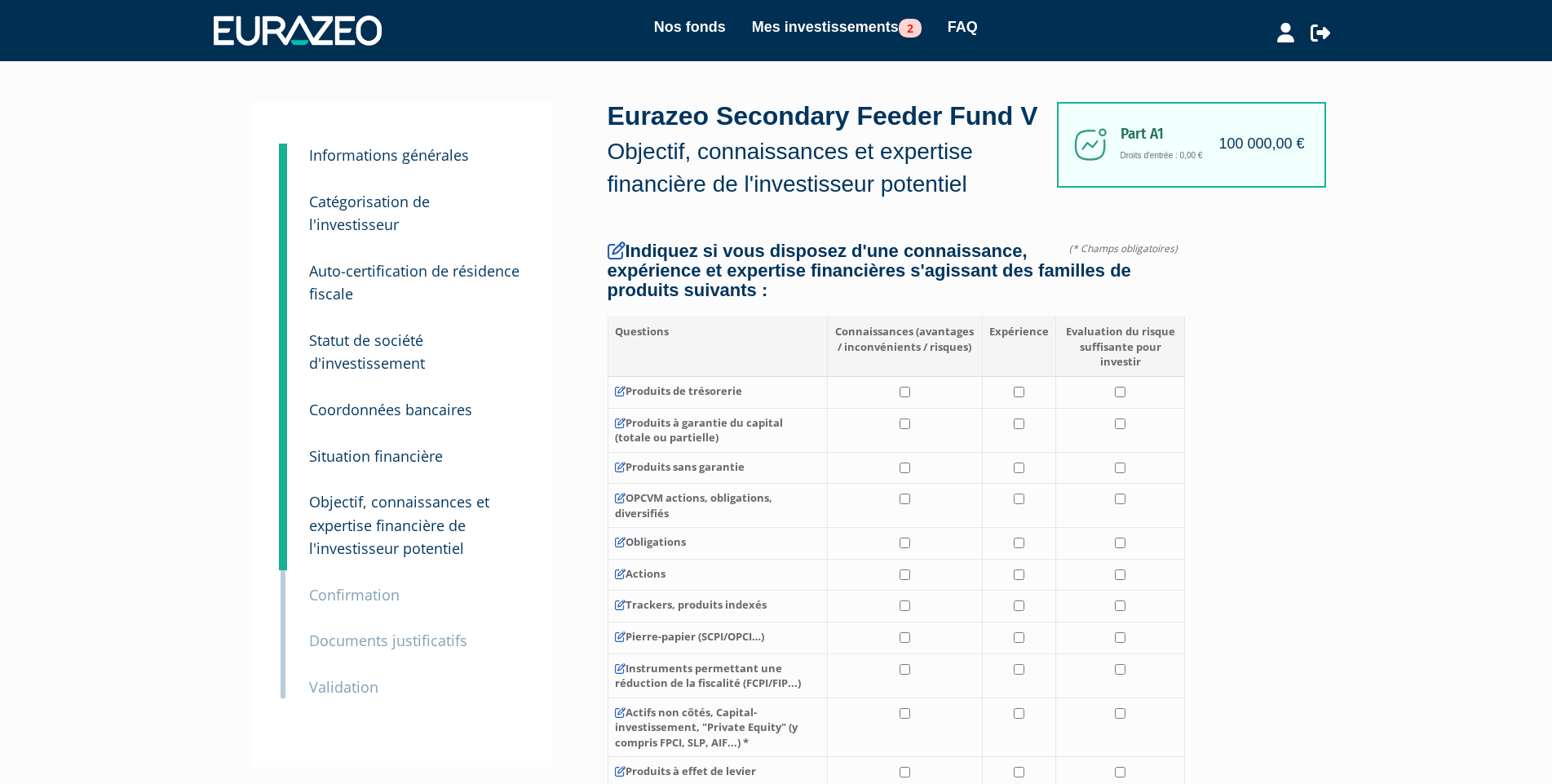
click at [393, 630] on small "Documents justificatifs" at bounding box center [387, 640] width 158 height 19
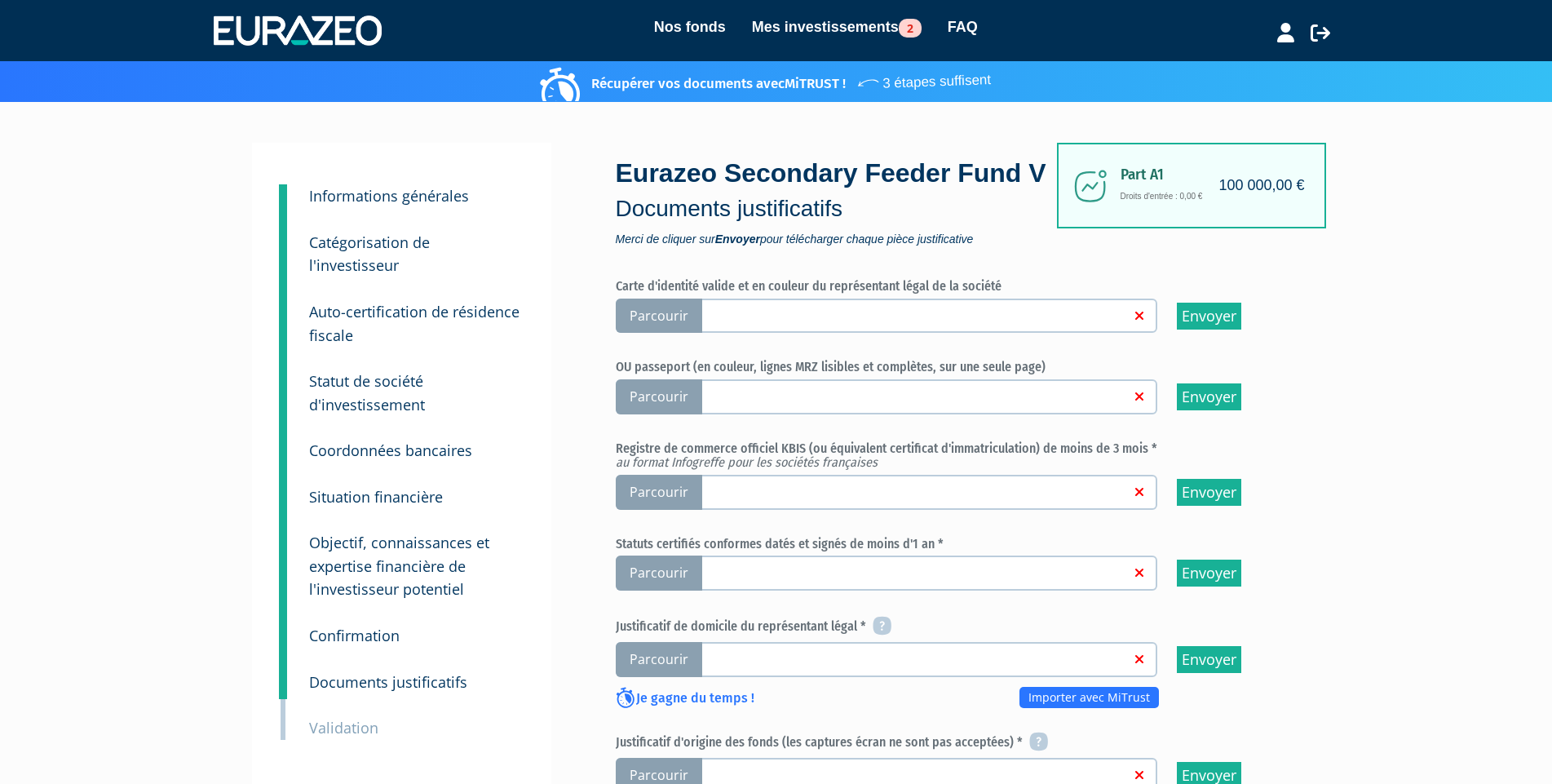
click at [391, 240] on small "Catégorisation de l'investisseur" at bounding box center [369, 253] width 121 height 43
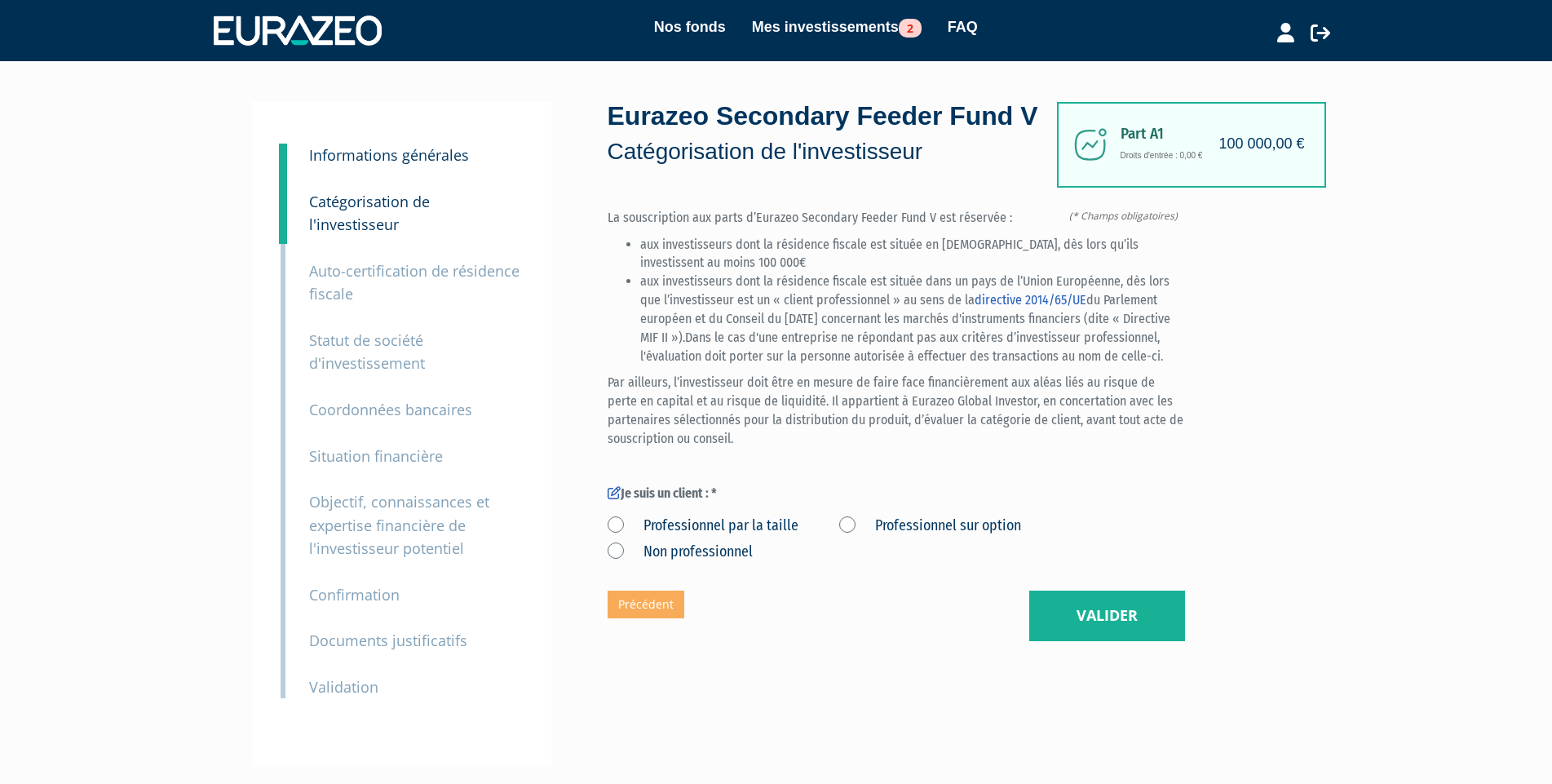
click at [376, 259] on p "Auto-certification de résidence fiscale" at bounding box center [415, 282] width 214 height 46
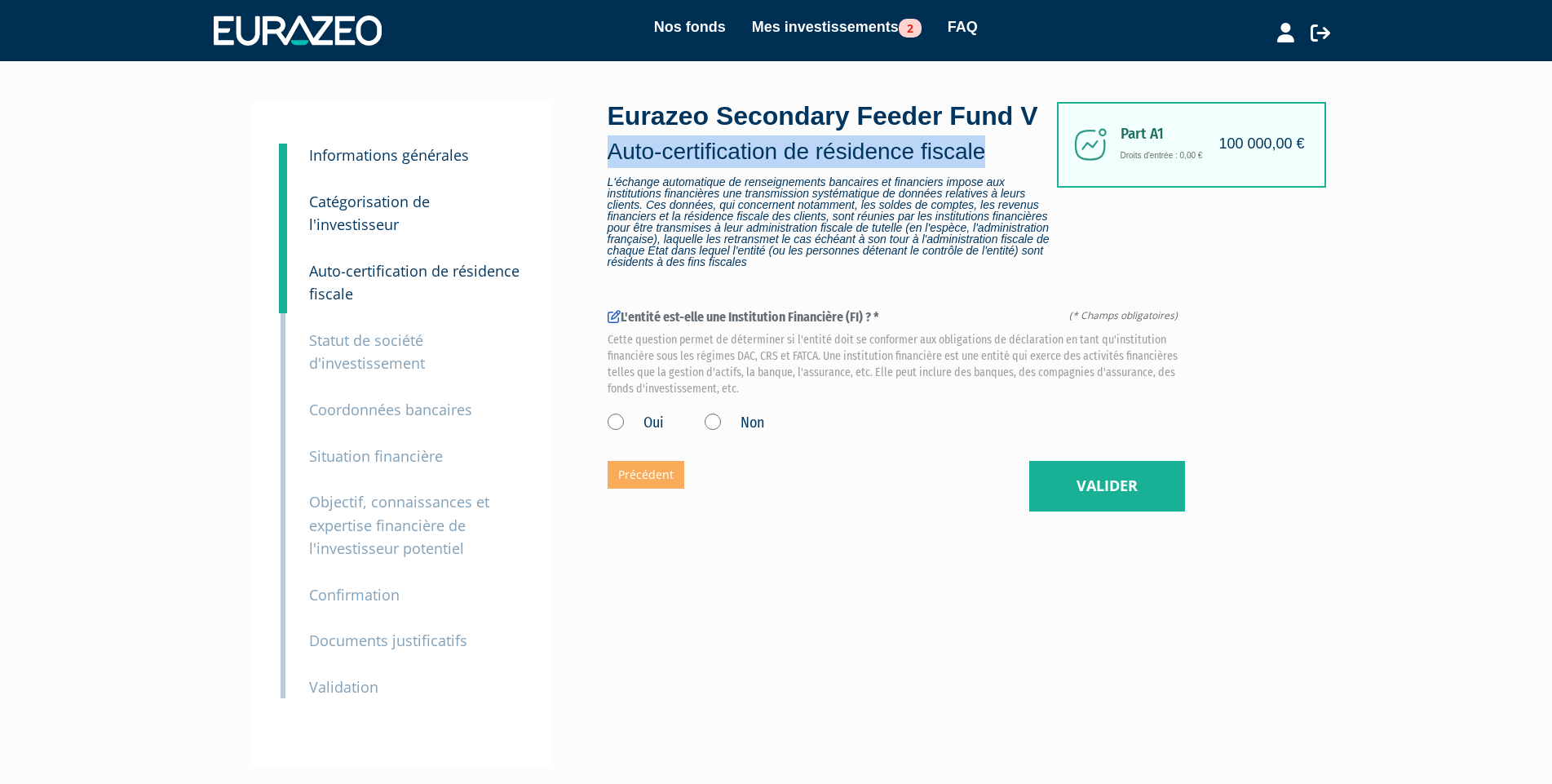
drag, startPoint x: 1035, startPoint y: 187, endPoint x: 608, endPoint y: 176, distance: 427.1
click at [608, 168] on p "Auto-certification de résidence fiscale" at bounding box center [832, 151] width 449 height 33
copy p "Auto-certification de résidence fiscale"
click at [376, 330] on small "Statut de société d'investissement" at bounding box center [366, 351] width 116 height 43
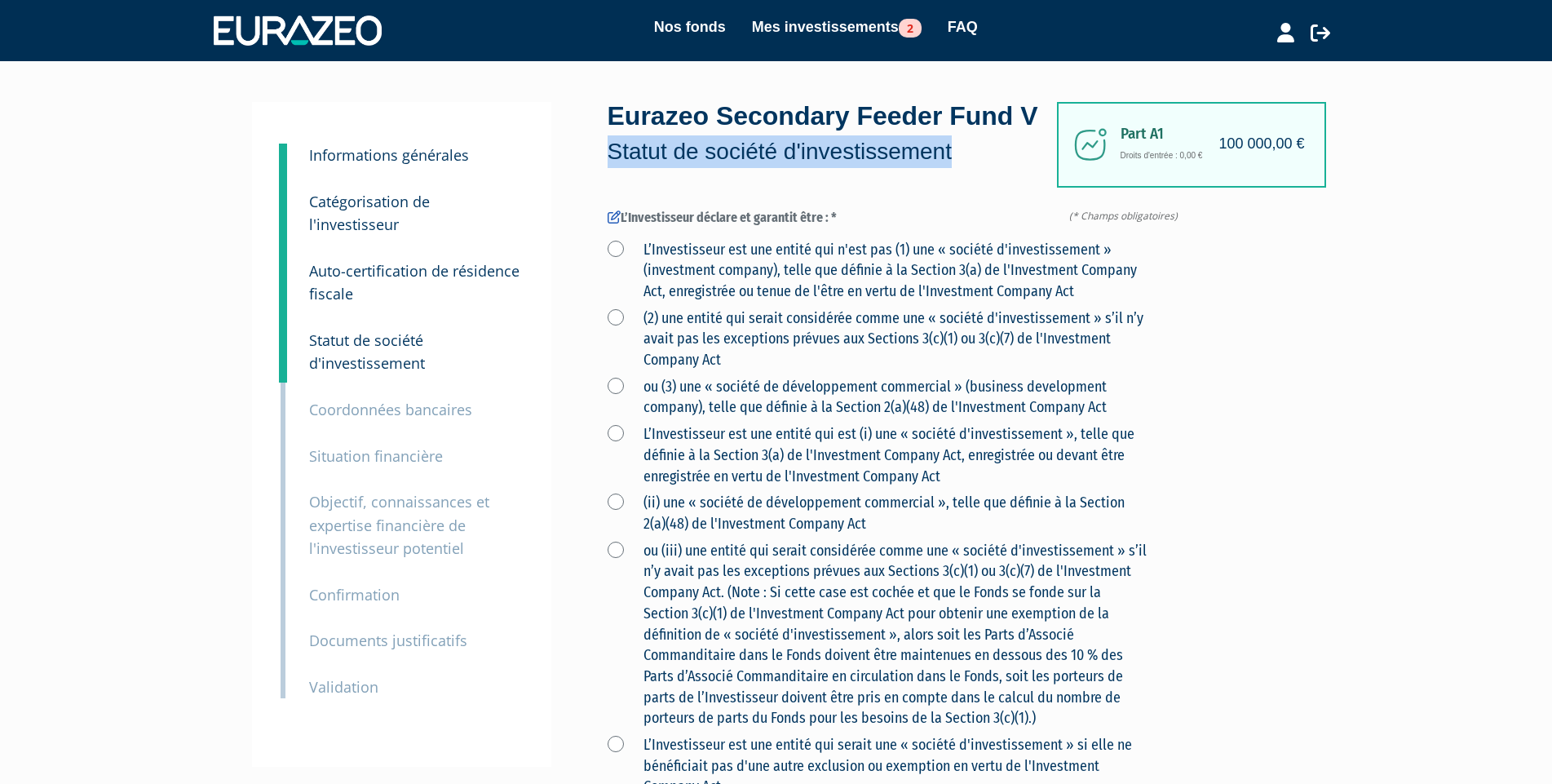
drag, startPoint x: 998, startPoint y: 187, endPoint x: 605, endPoint y: 187, distance: 393.0
click at [605, 187] on div "1 Informations générales 2 Catégorisation de l'investisseur 3 Auto-certificatio…" at bounding box center [776, 618] width 1025 height 1031
copy p "Statut de société d'investissement"
drag, startPoint x: 322, startPoint y: 379, endPoint x: 334, endPoint y: 379, distance: 12.0
click at [323, 400] on small "Coordonnées bancaires" at bounding box center [390, 409] width 163 height 19
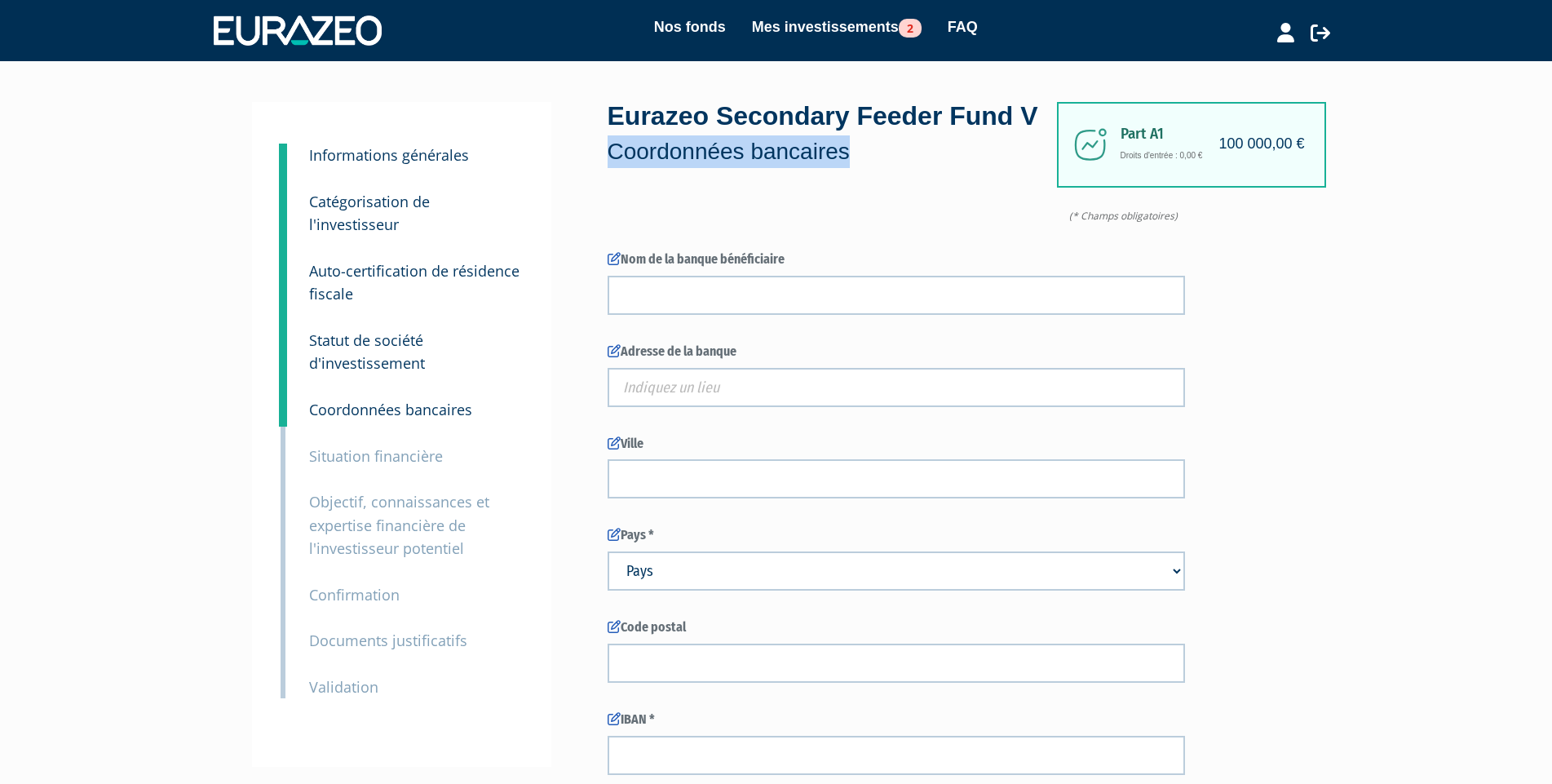
drag, startPoint x: 906, startPoint y: 196, endPoint x: 614, endPoint y: 192, distance: 292.0
click at [614, 168] on p "Coordonnées bancaires" at bounding box center [832, 151] width 449 height 33
copy p "Coordonnées bancaires"
click at [409, 446] on small "Situation financière" at bounding box center [376, 456] width 133 height 19
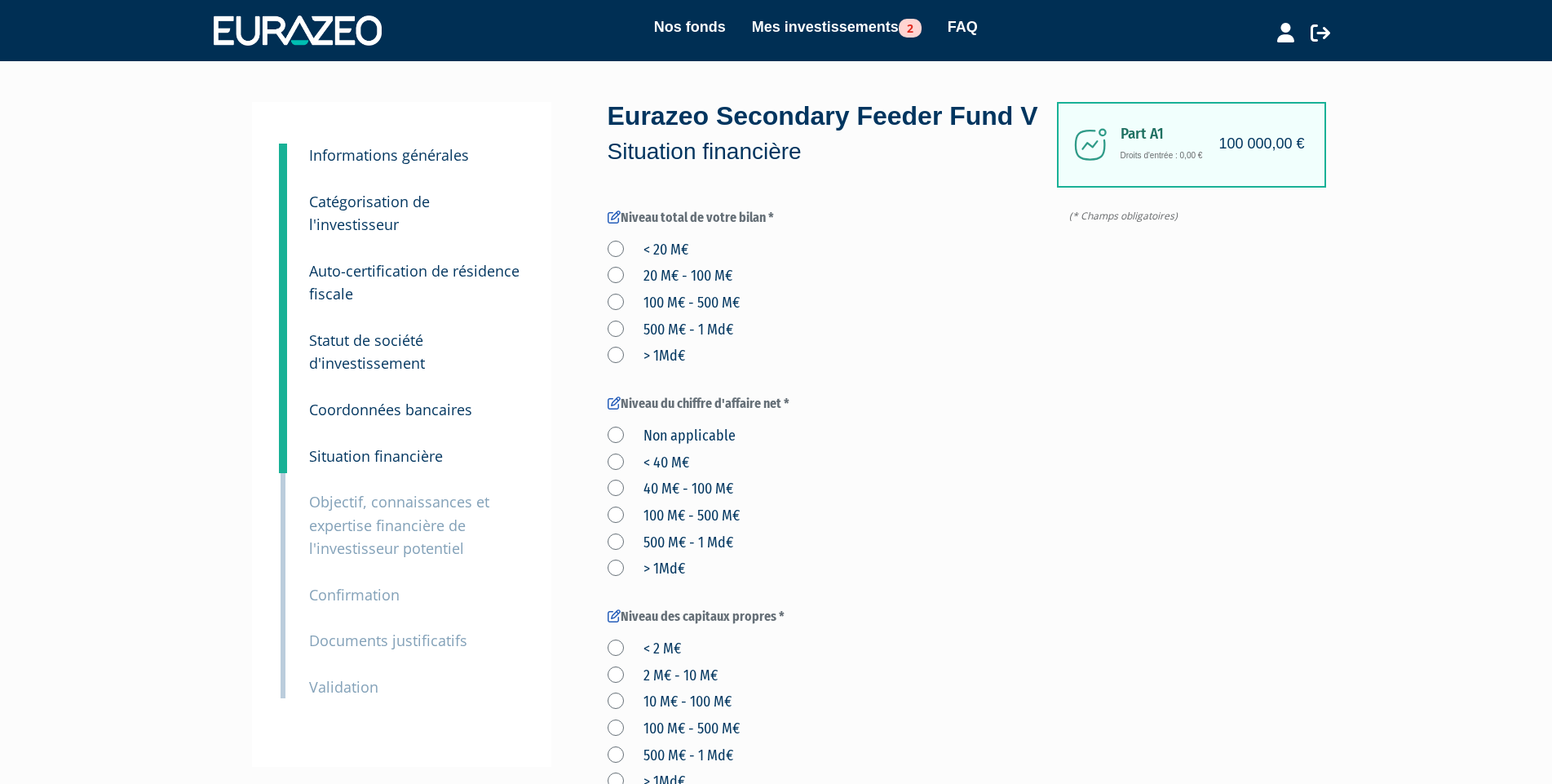
click at [846, 168] on p "Situation financière" at bounding box center [832, 151] width 449 height 33
drag, startPoint x: 833, startPoint y: 192, endPoint x: 608, endPoint y: 177, distance: 225.5
click at [608, 168] on p "Situation financière" at bounding box center [832, 151] width 449 height 33
copy p "Situation financière"
drag, startPoint x: 450, startPoint y: 513, endPoint x: 484, endPoint y: 493, distance: 39.4
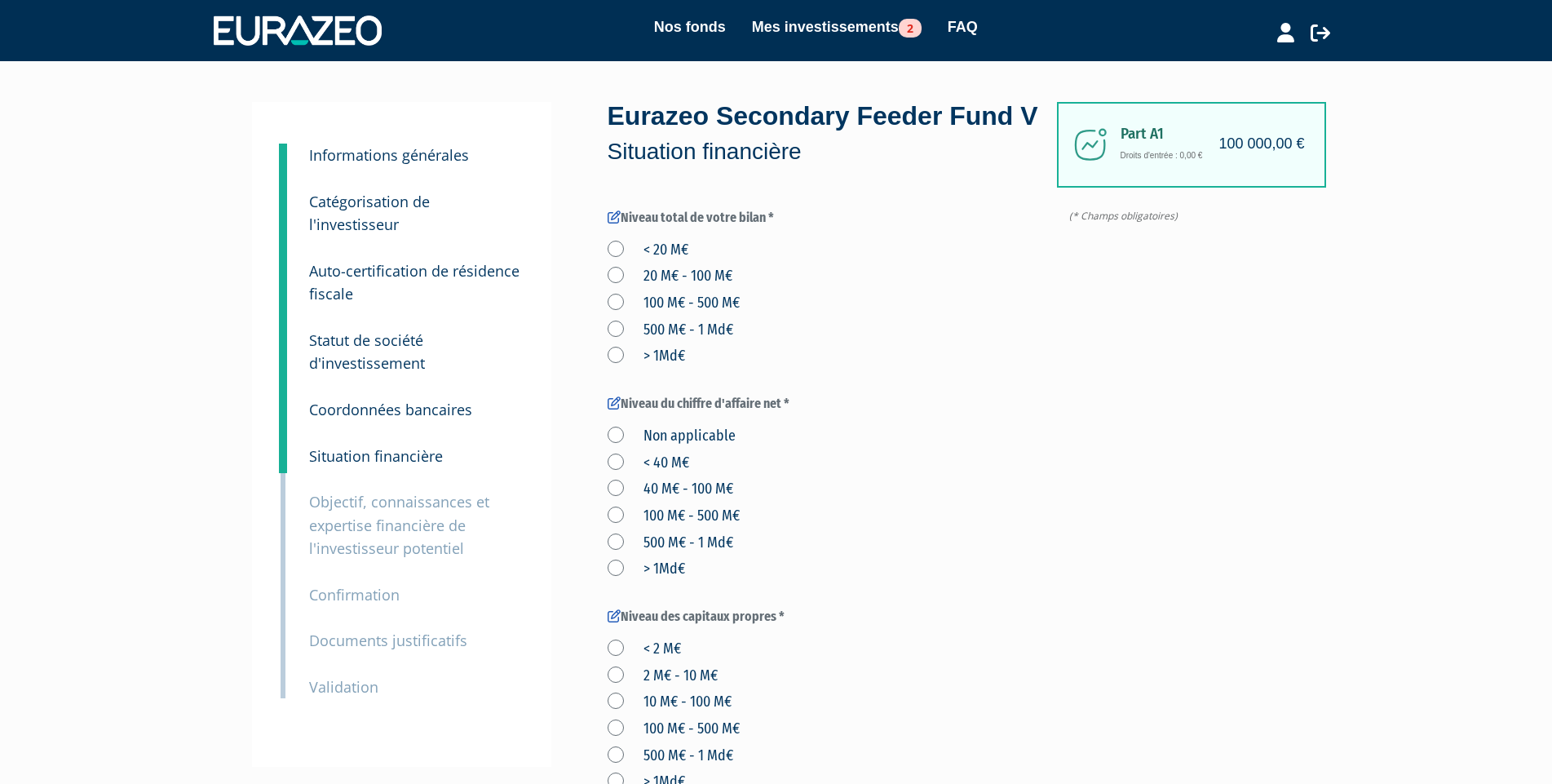
click at [450, 513] on p "Objectif, connaissances et expertise financière de l'investisseur potentiel" at bounding box center [415, 525] width 214 height 70
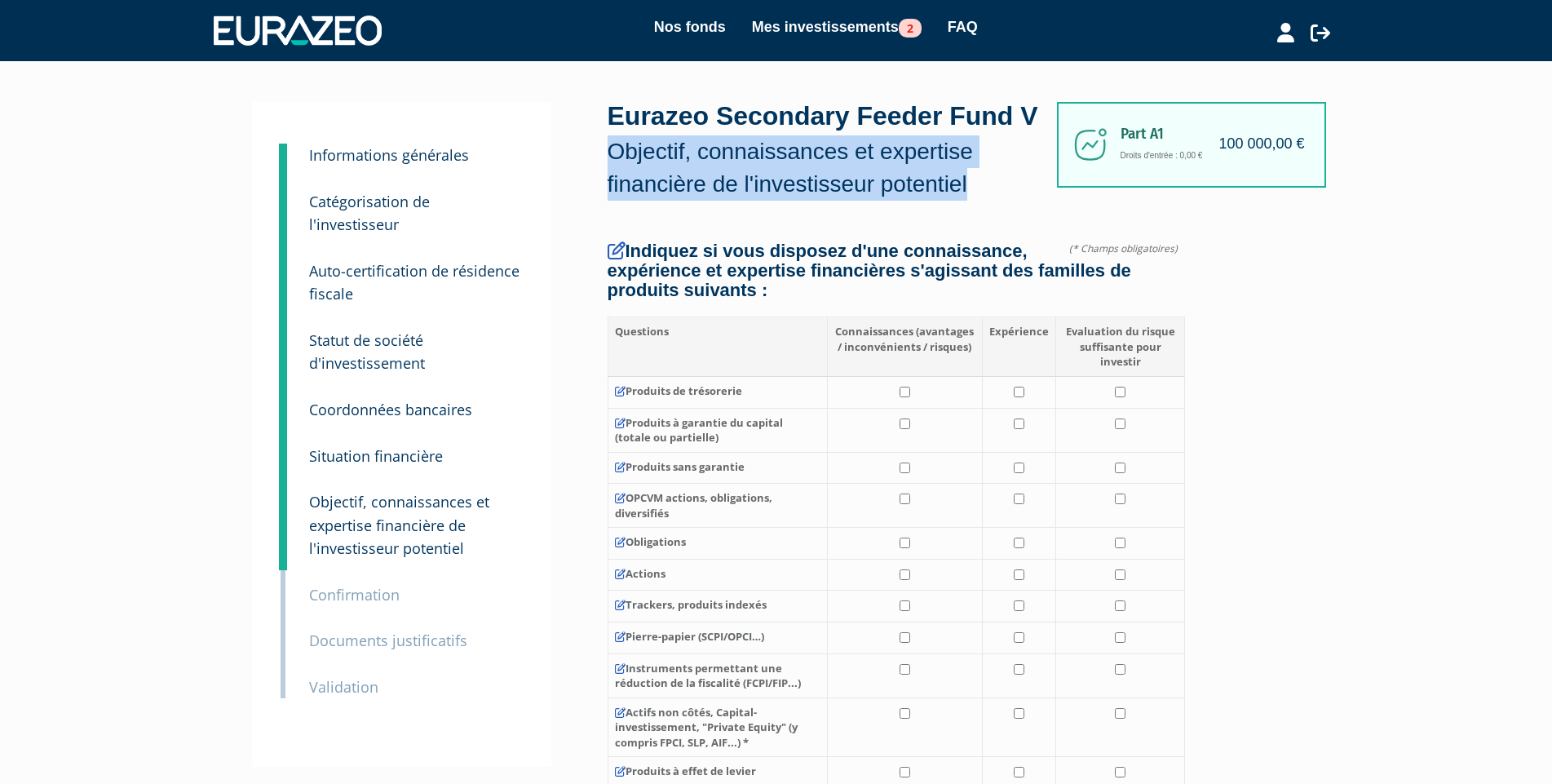
drag, startPoint x: 1021, startPoint y: 229, endPoint x: 614, endPoint y: 197, distance: 408.3
click at [614, 197] on p "Objectif, connaissances et expertise financière de l'investisseur potentiel" at bounding box center [832, 167] width 449 height 65
copy p "Objectif, connaissances et expertise financière de l'investisseur potentiel"
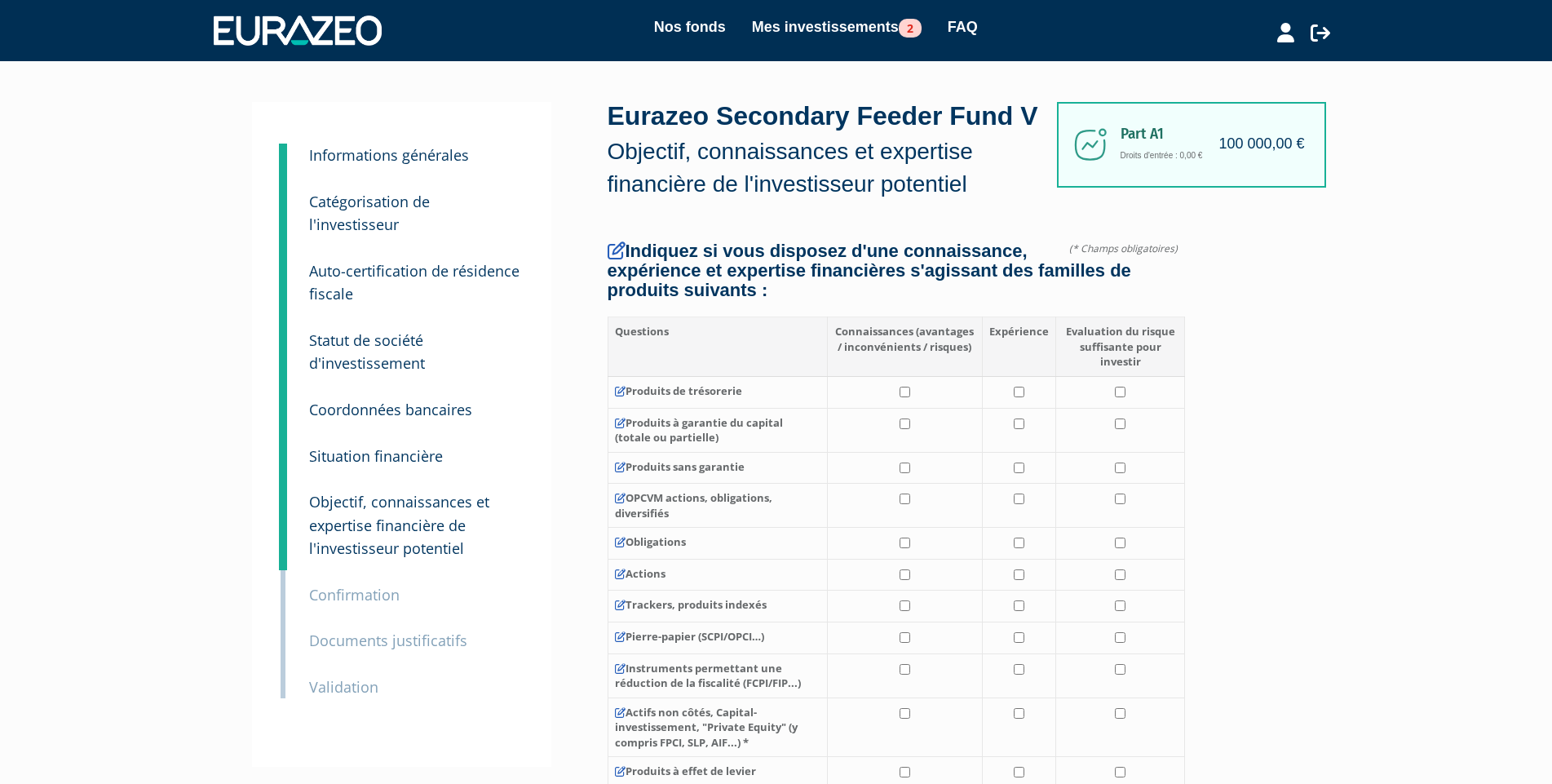
click at [382, 585] on small "Confirmation" at bounding box center [354, 594] width 90 height 19
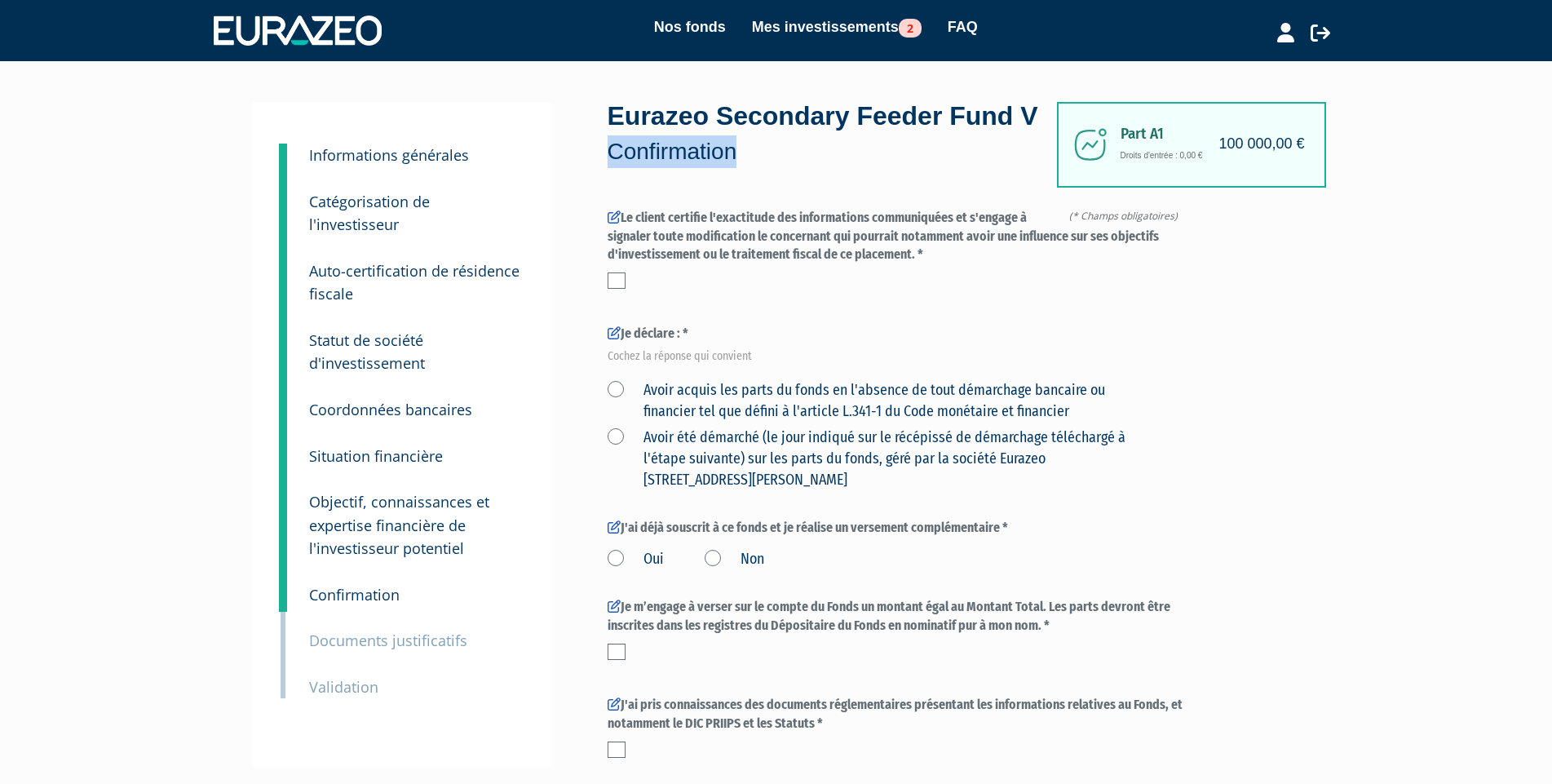
drag, startPoint x: 757, startPoint y: 192, endPoint x: 615, endPoint y: 194, distance: 142.0
click at [615, 168] on p "Confirmation" at bounding box center [832, 151] width 449 height 33
copy p "Confirmation"
click at [394, 630] on small "Documents justificatifs" at bounding box center [387, 640] width 158 height 19
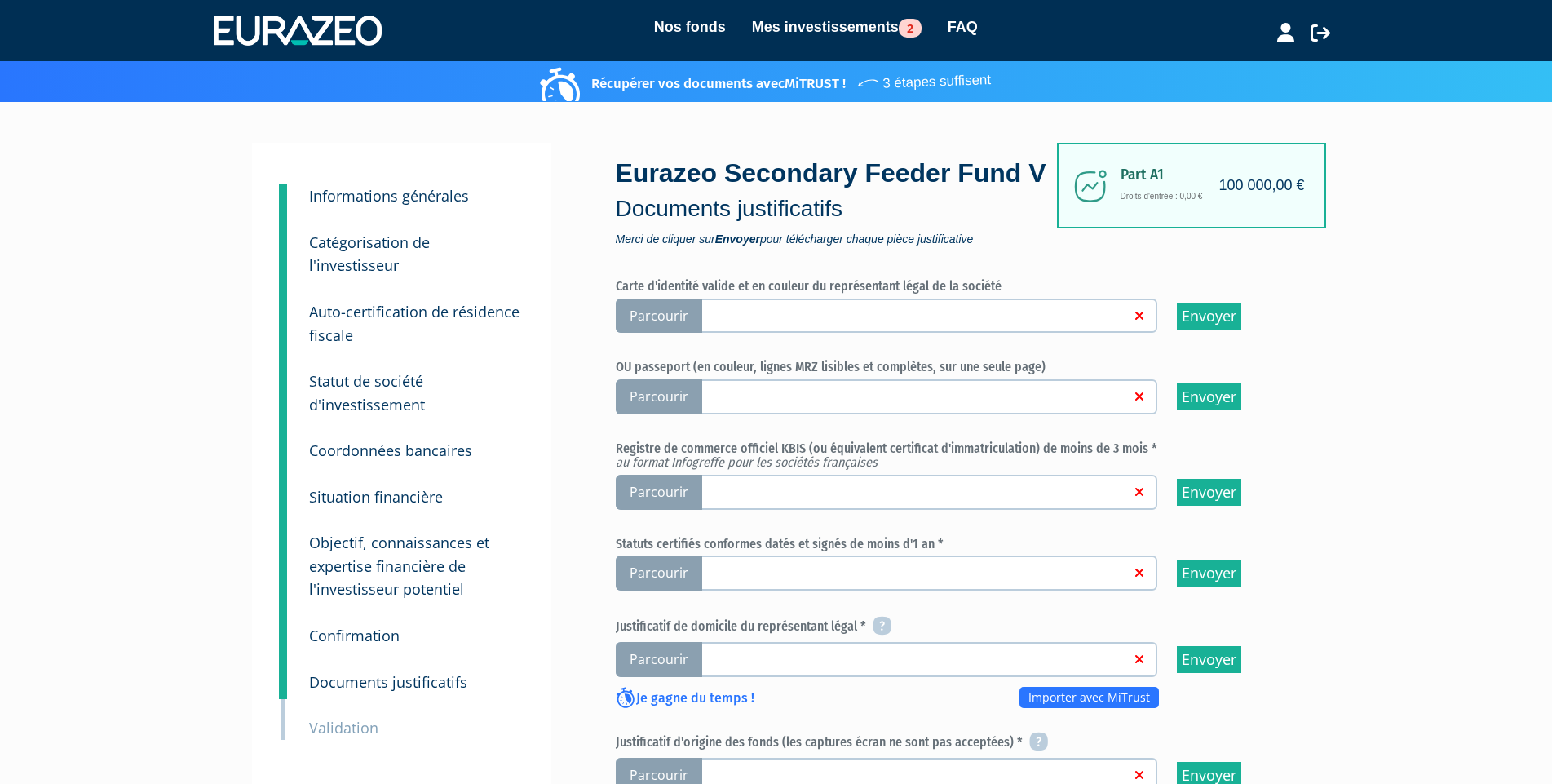
click at [571, 192] on div "1 Informations générales 2 Catégorisation de l'investisseur 3 Auto-certificatio…" at bounding box center [776, 666] width 1025 height 1047
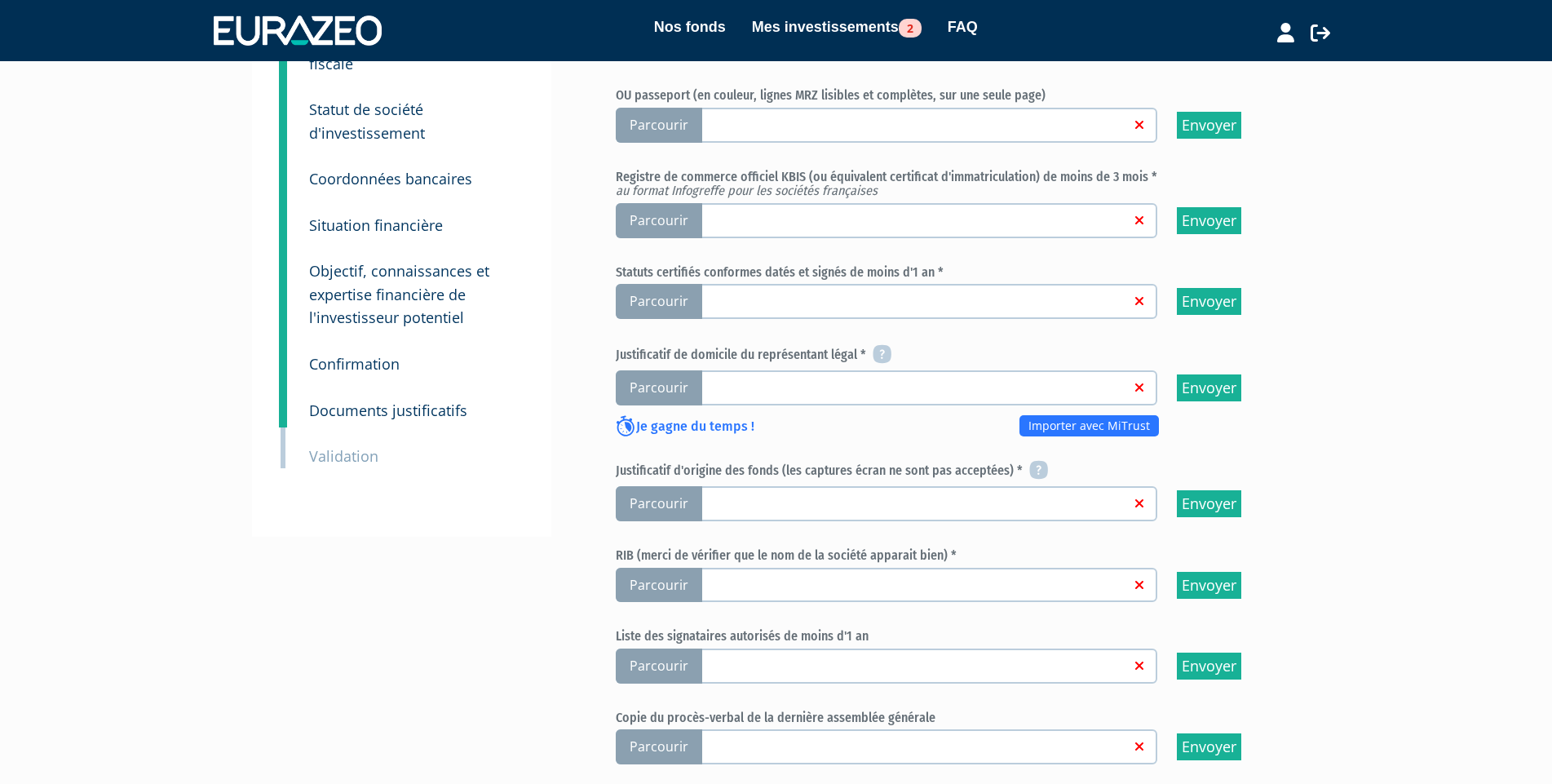
scroll to position [194, 0]
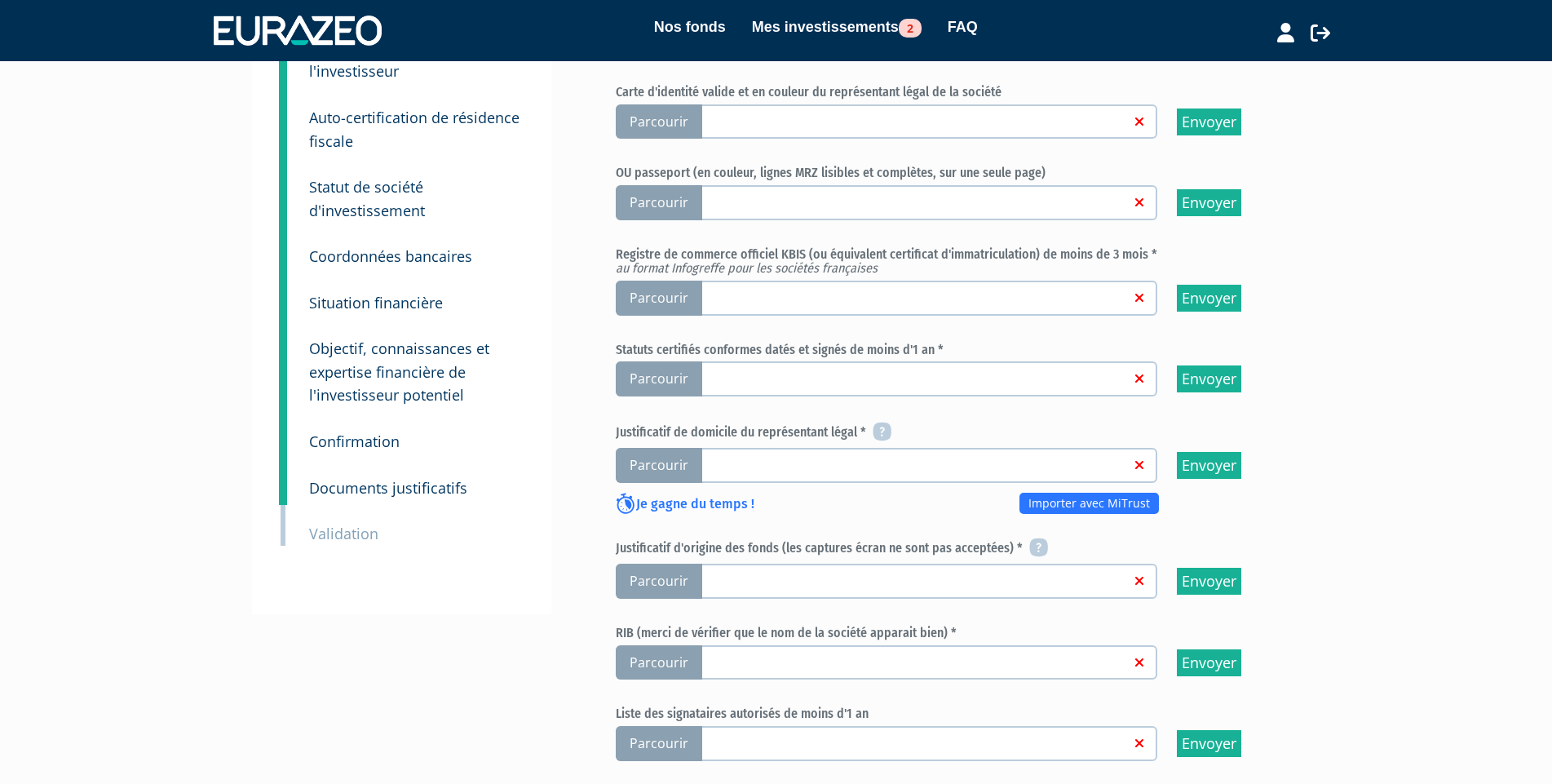
click at [380, 431] on small "Confirmation" at bounding box center [354, 441] width 90 height 19
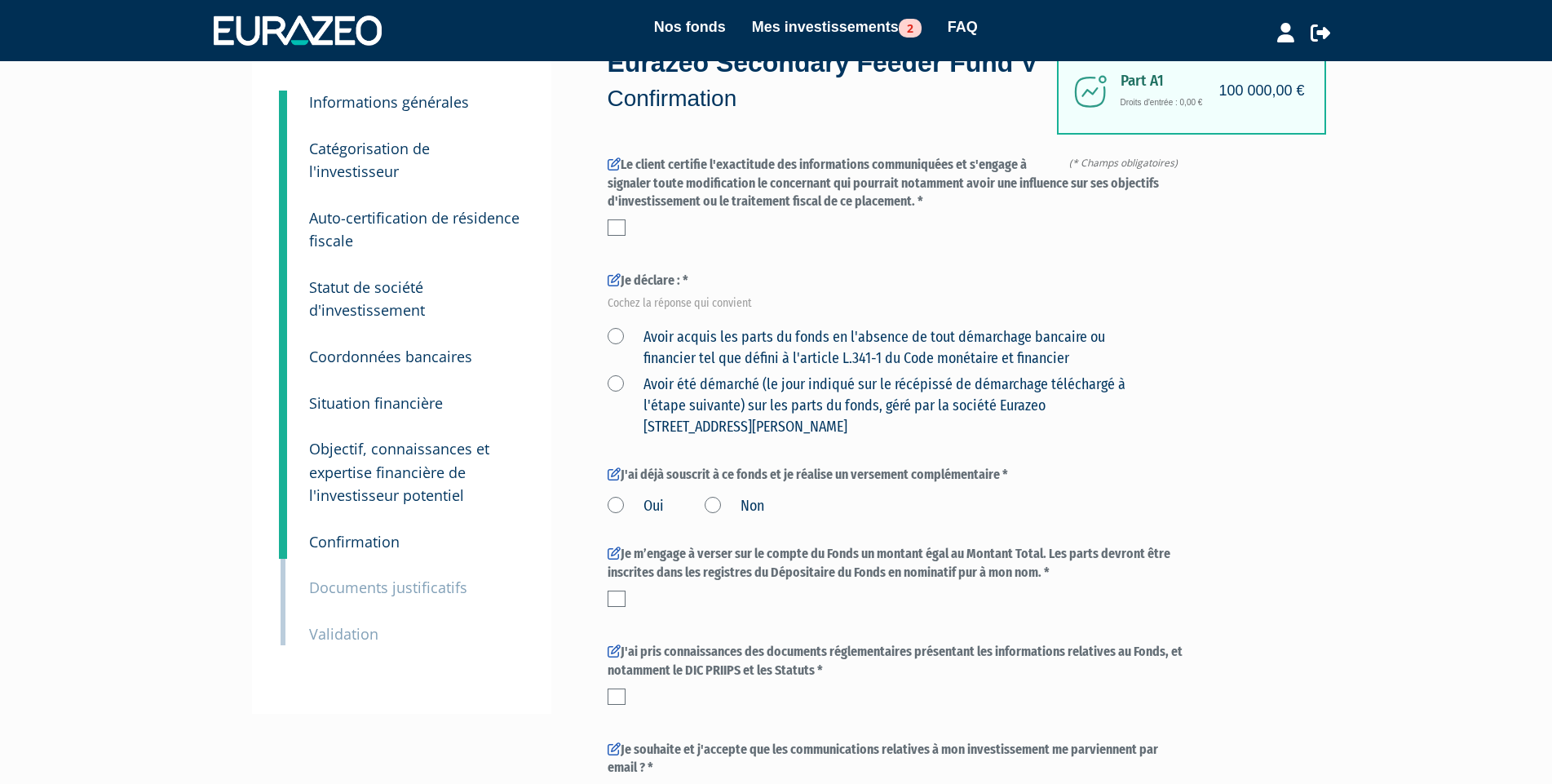
scroll to position [82, 0]
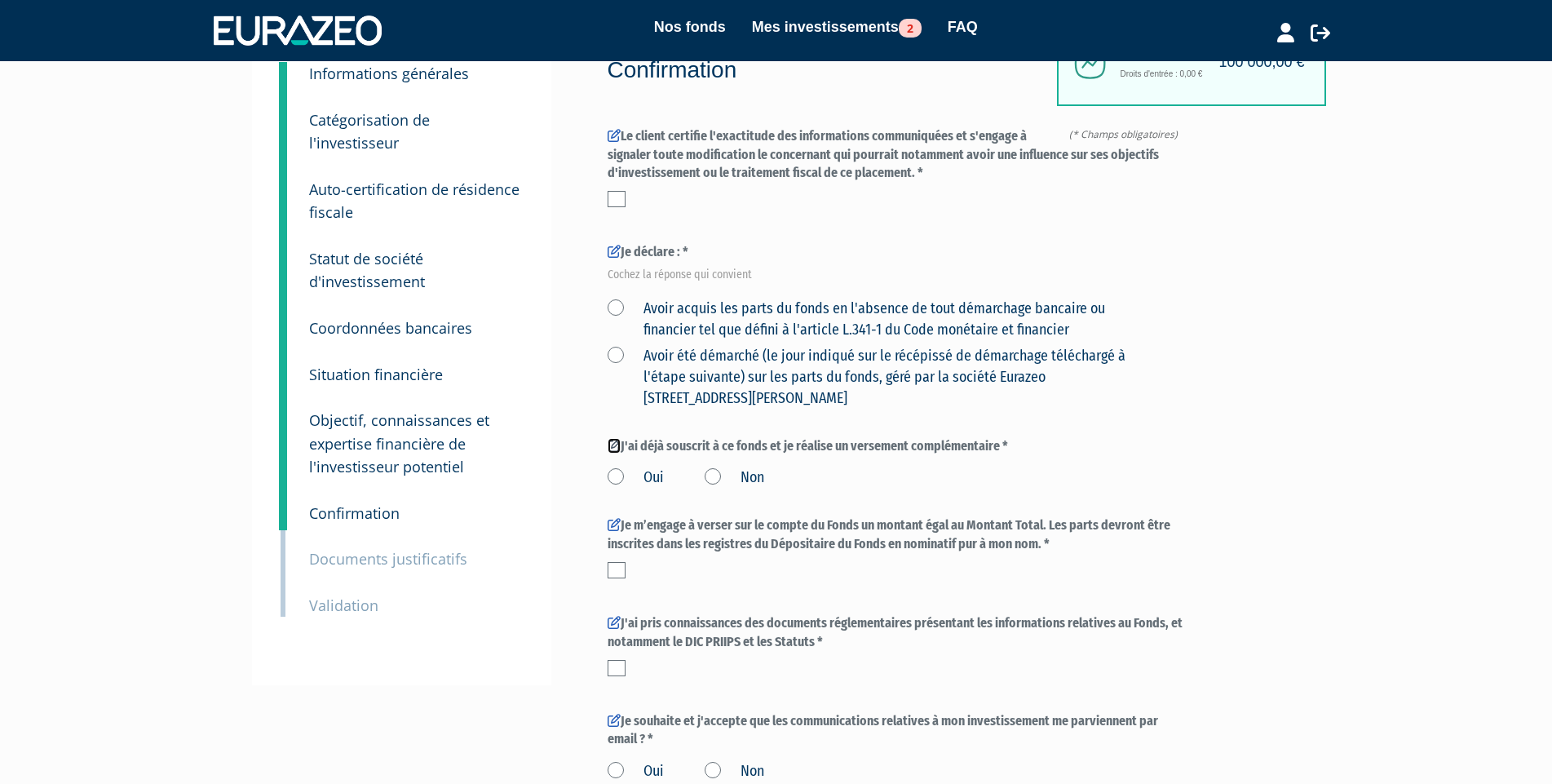
click at [611, 451] on icon at bounding box center [614, 445] width 13 height 13
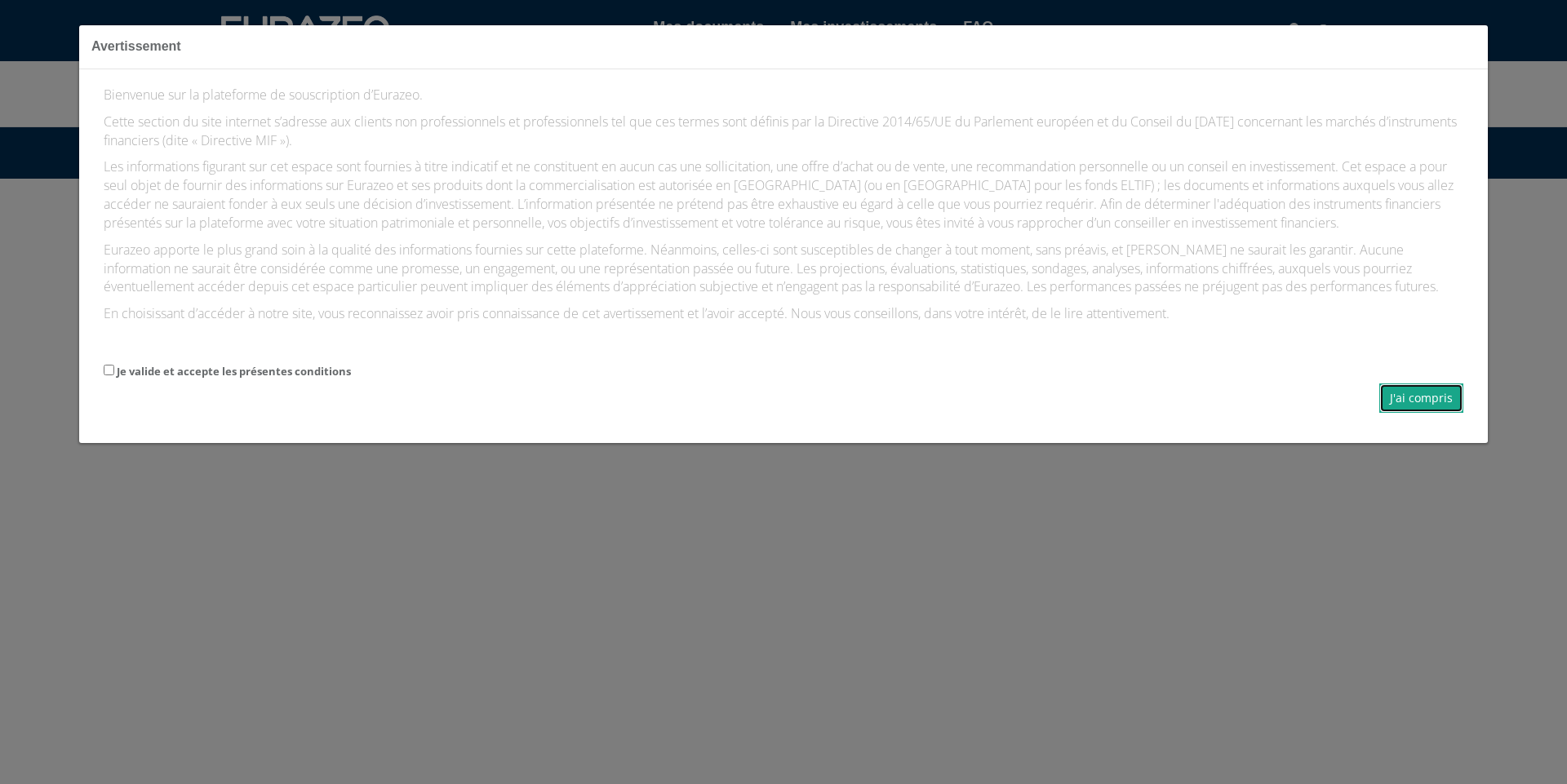
click at [1418, 394] on button "J'ai compris" at bounding box center [1421, 397] width 84 height 30
click at [265, 376] on label "Je valide et accepte les présentes conditions" at bounding box center [233, 371] width 234 height 15
click at [114, 376] on input "Je valide et accepte les présentes conditions" at bounding box center [109, 370] width 11 height 11
checkbox input "true"
click at [1420, 403] on button "J'ai compris" at bounding box center [1421, 397] width 84 height 30
